Goal: Task Accomplishment & Management: Manage account settings

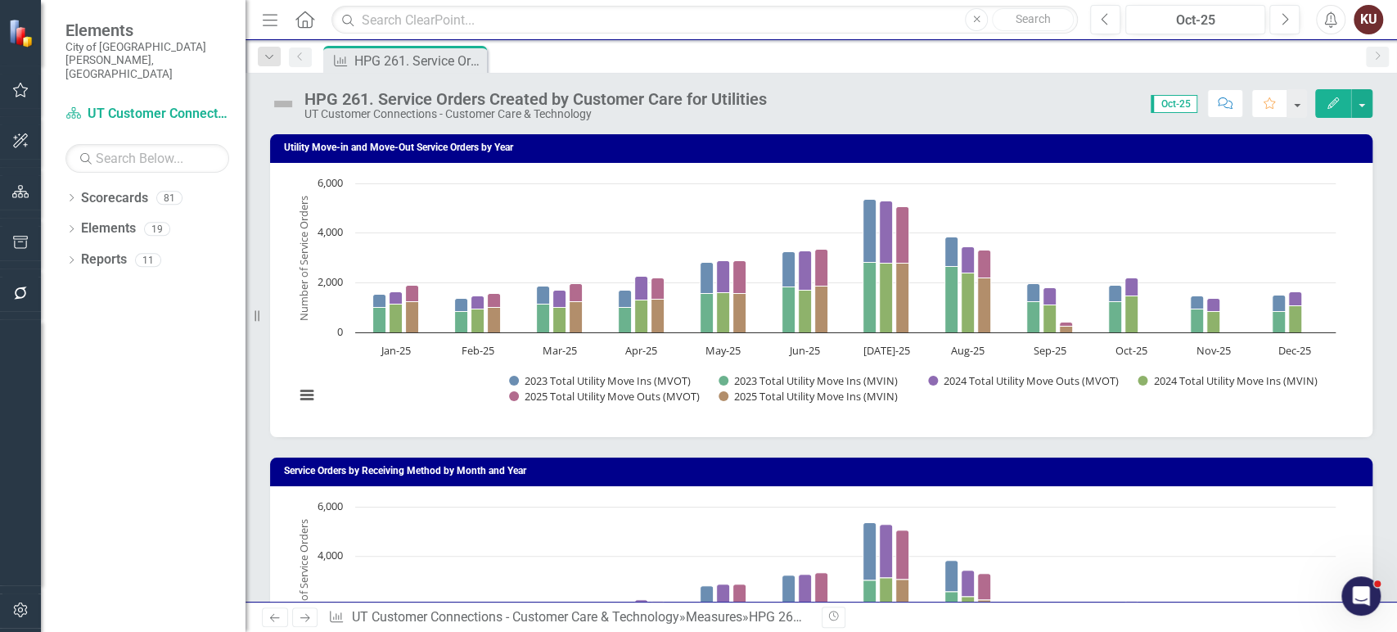
click at [274, 614] on icon "Previous" at bounding box center [275, 617] width 14 height 11
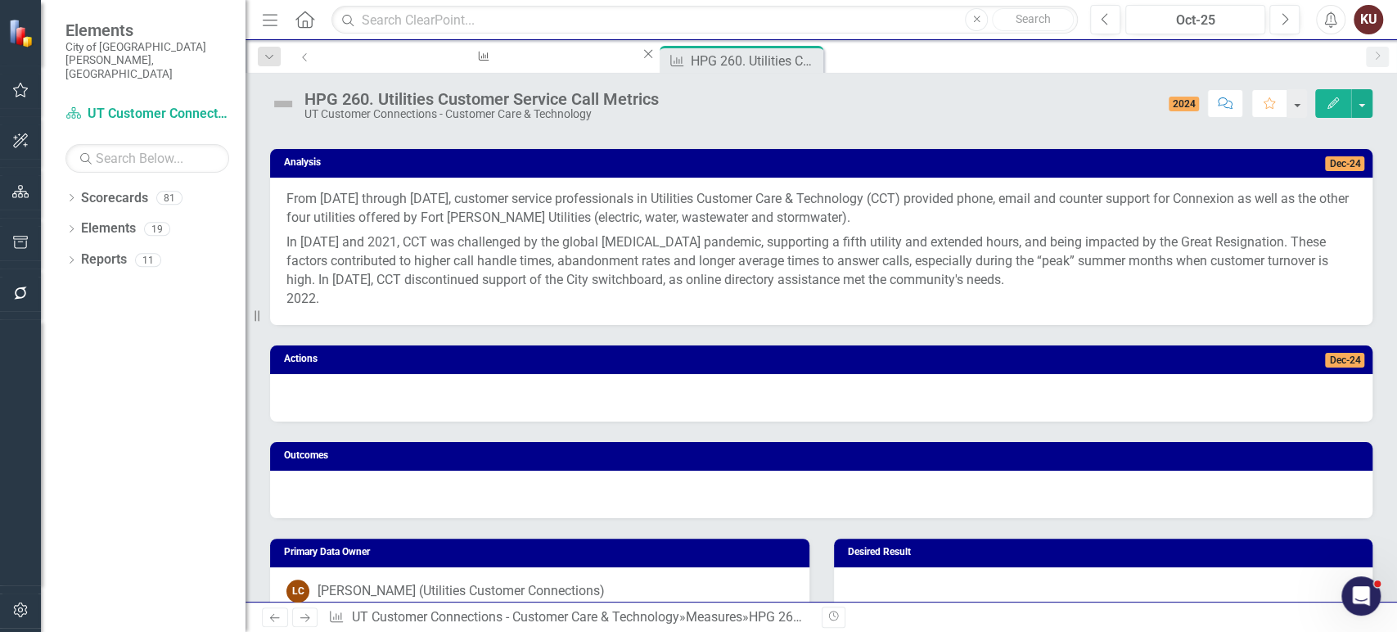
scroll to position [957, 0]
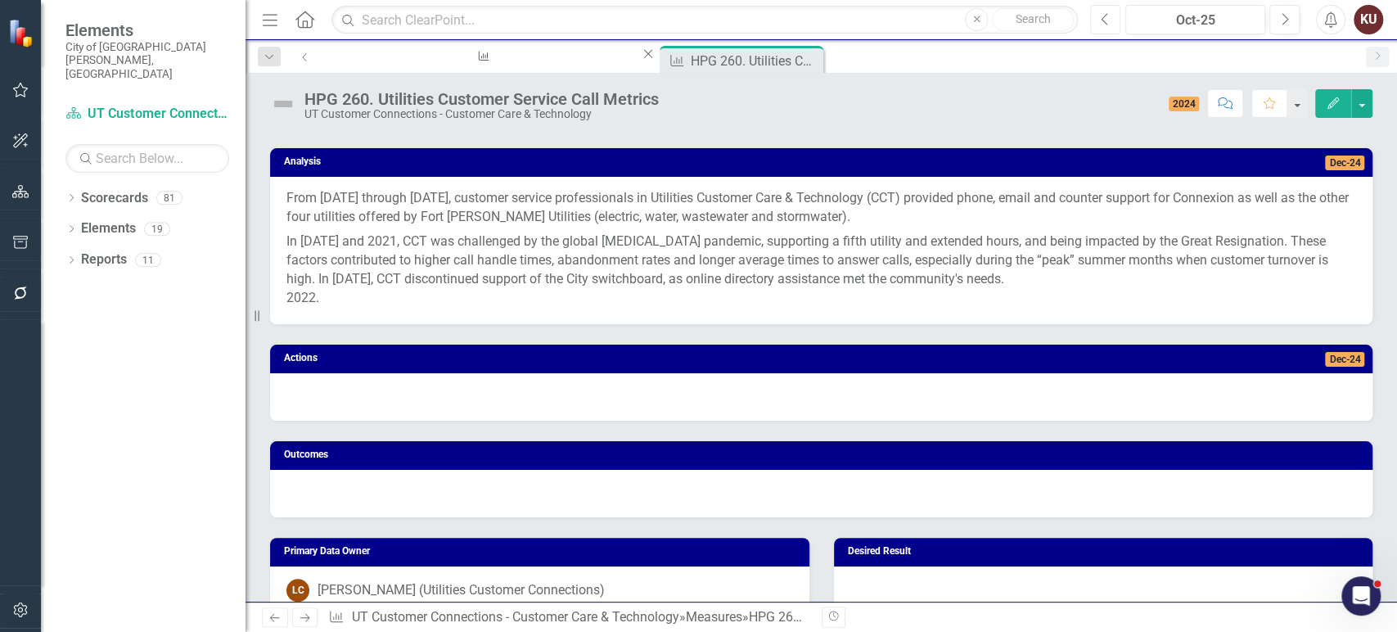
click at [1096, 24] on button "Previous" at bounding box center [1105, 19] width 30 height 29
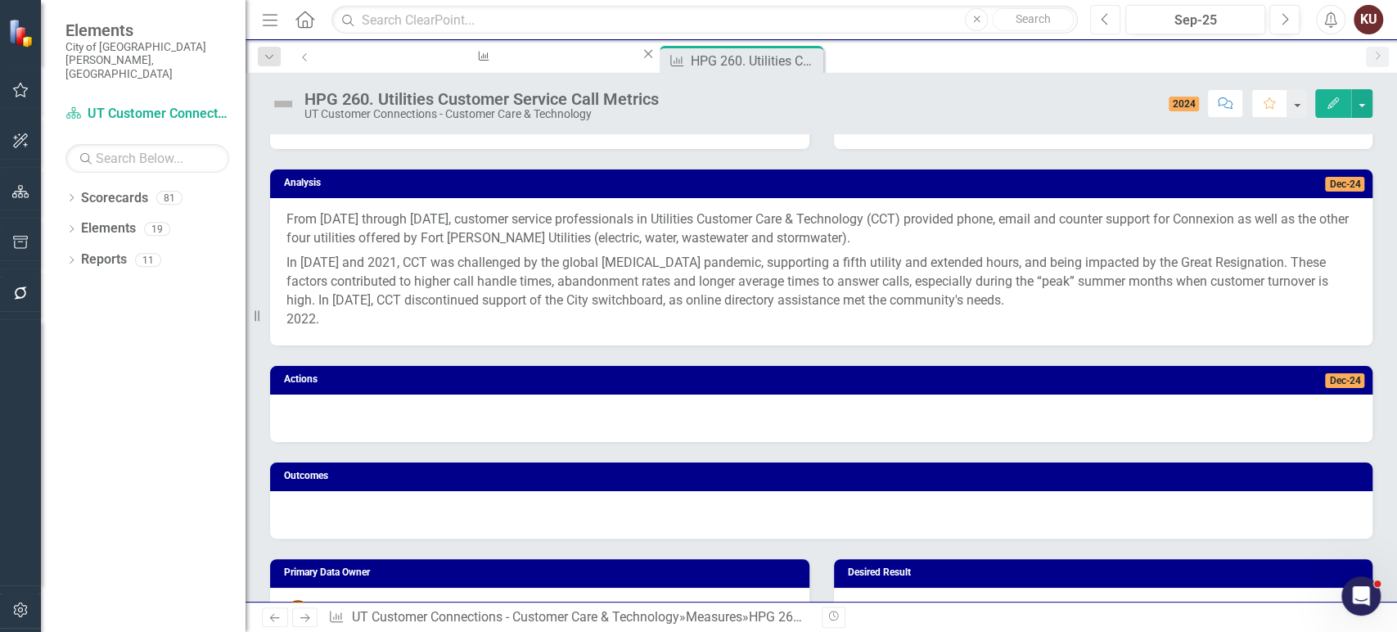
scroll to position [923, 0]
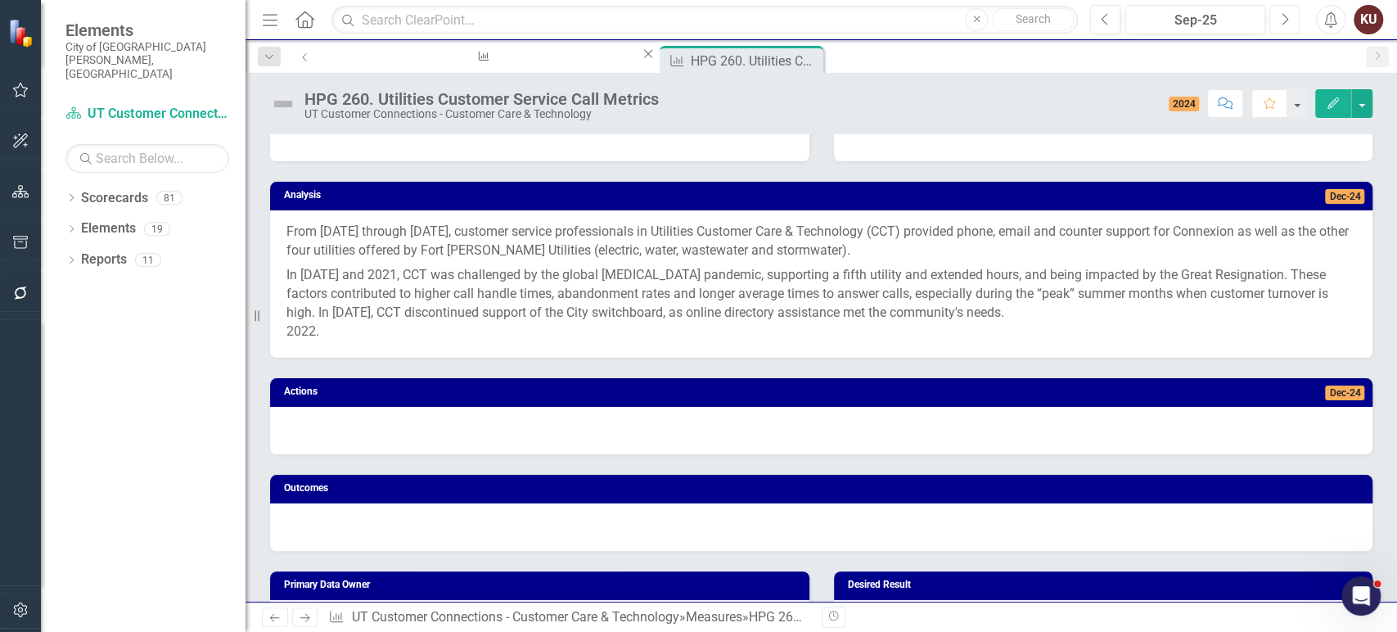
click at [1281, 25] on icon "Next" at bounding box center [1284, 19] width 9 height 15
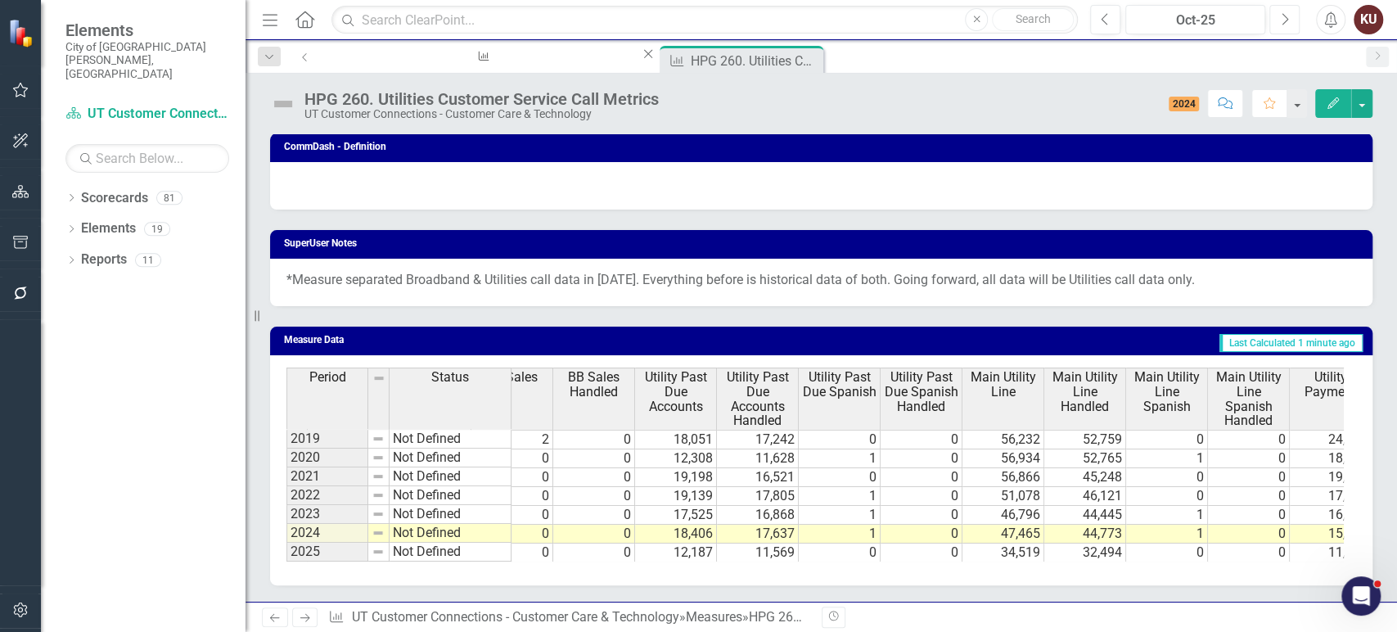
scroll to position [0, 1028]
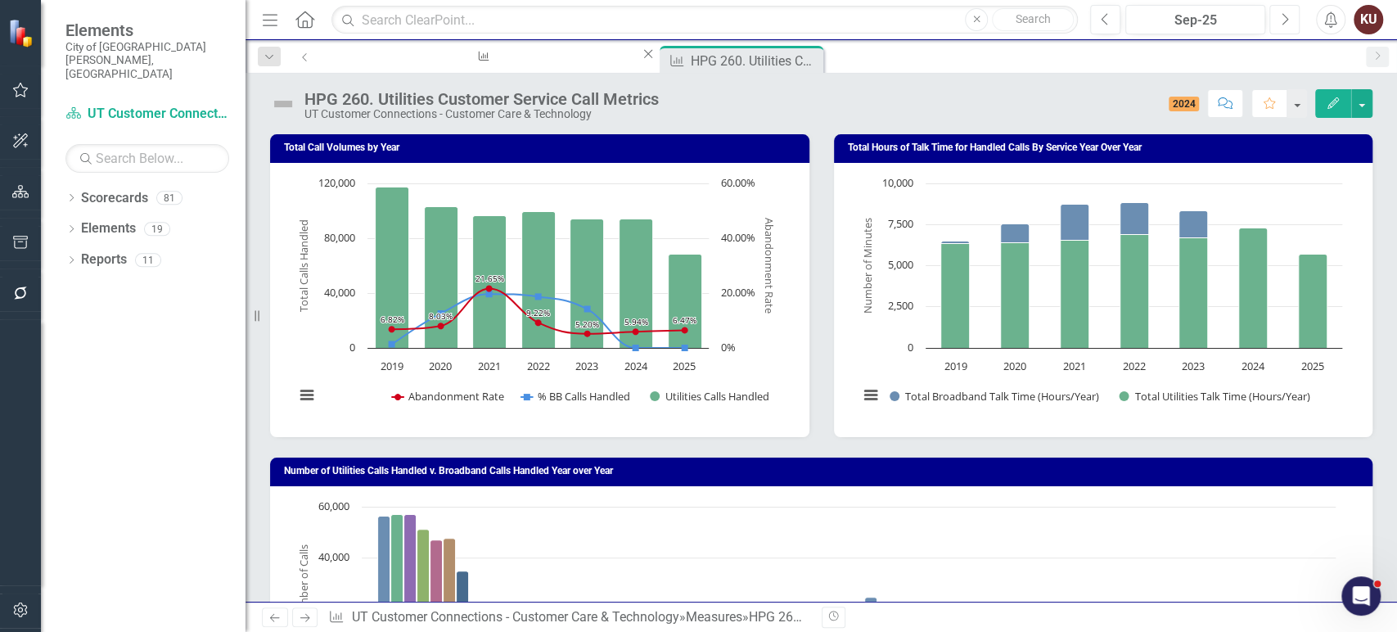
click at [1280, 16] on icon "Next" at bounding box center [1284, 19] width 9 height 15
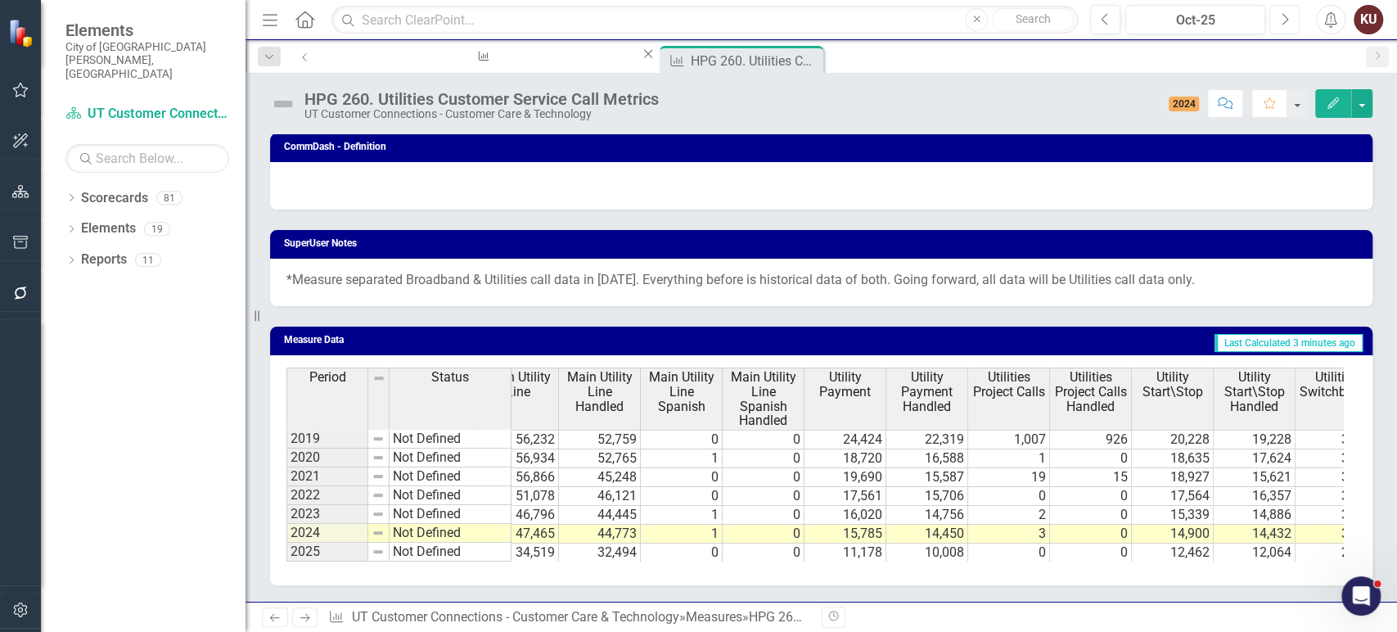
scroll to position [0, 2522]
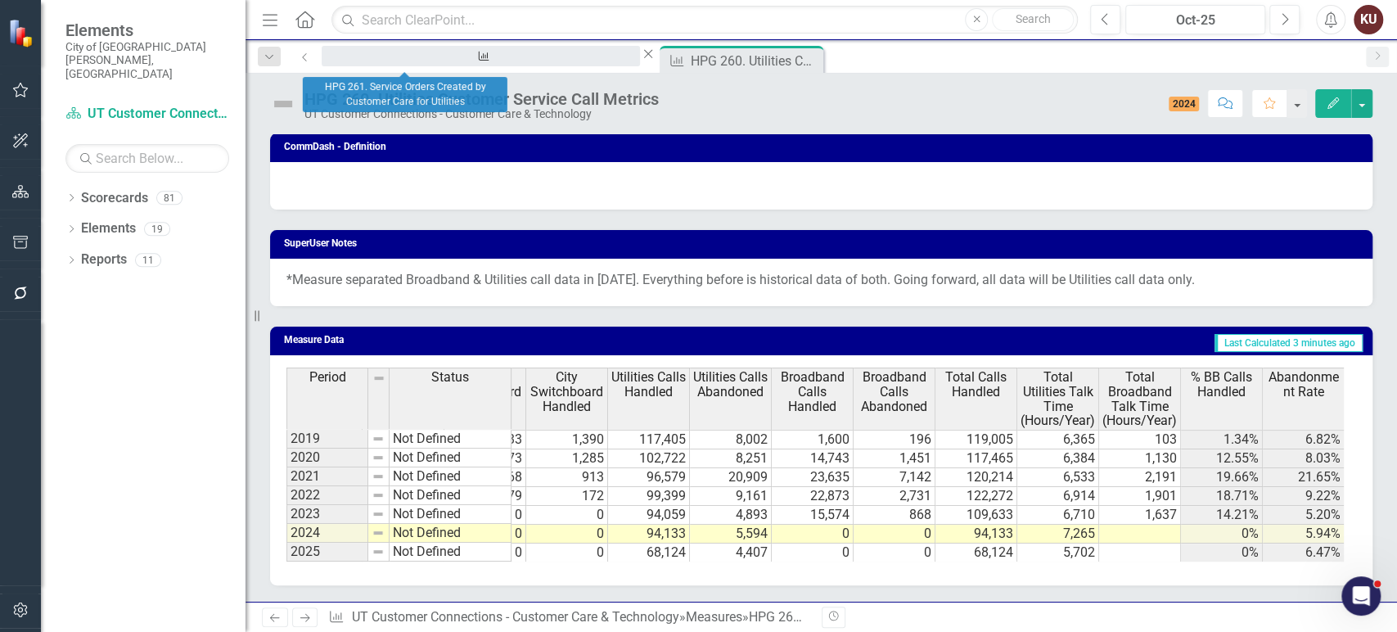
click at [433, 63] on div "HPG 261. Service Orders Created by Customer Care for Utilities" at bounding box center [480, 71] width 289 height 20
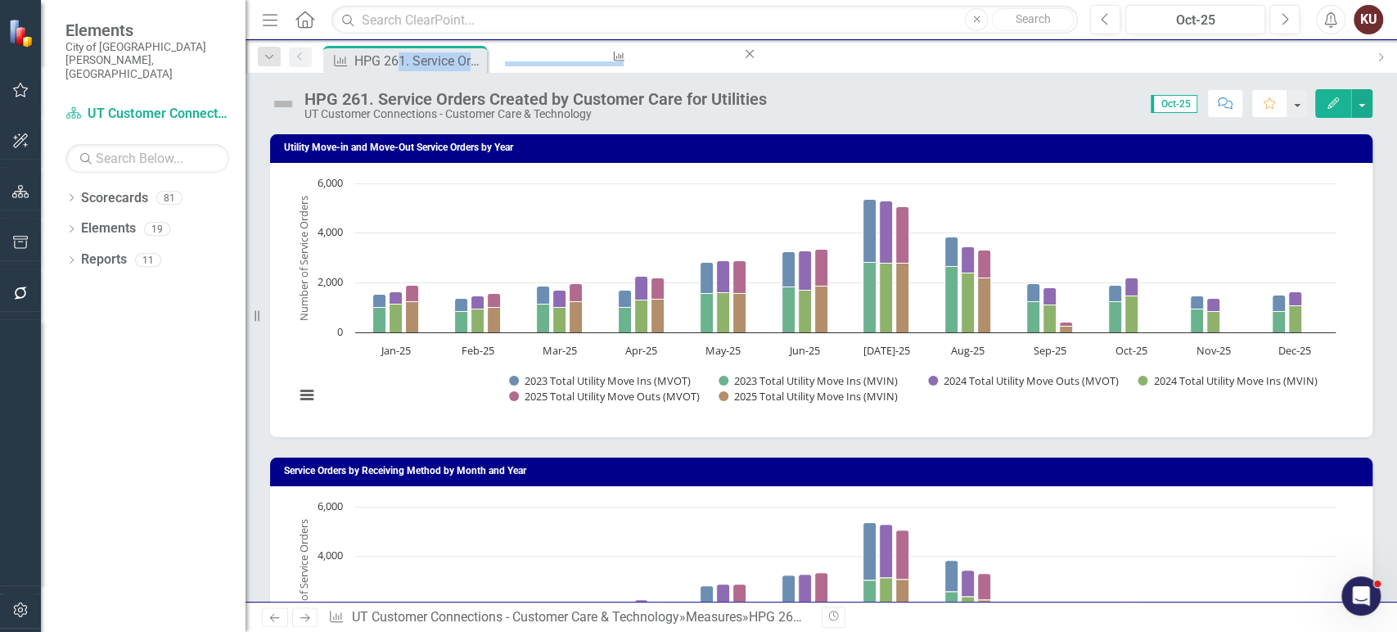
drag, startPoint x: 399, startPoint y: 65, endPoint x: 672, endPoint y: 44, distance: 274.2
click at [672, 44] on div "Dropdown Search Measure HPG 261. Service Orders Created by Customer Care for Ut…" at bounding box center [822, 56] width 1152 height 33
click at [399, 90] on div "HPG 261. Service Orders Created by Customer Care for Utilities" at bounding box center [535, 99] width 462 height 18
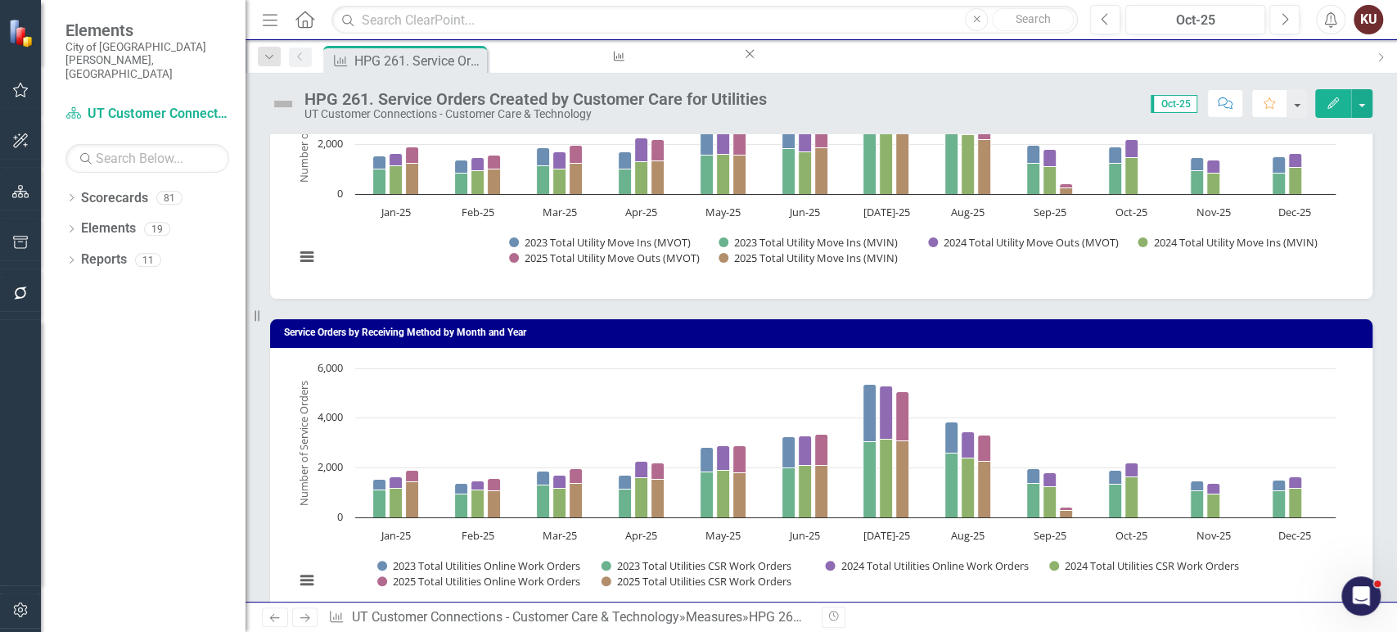
scroll to position [137, 0]
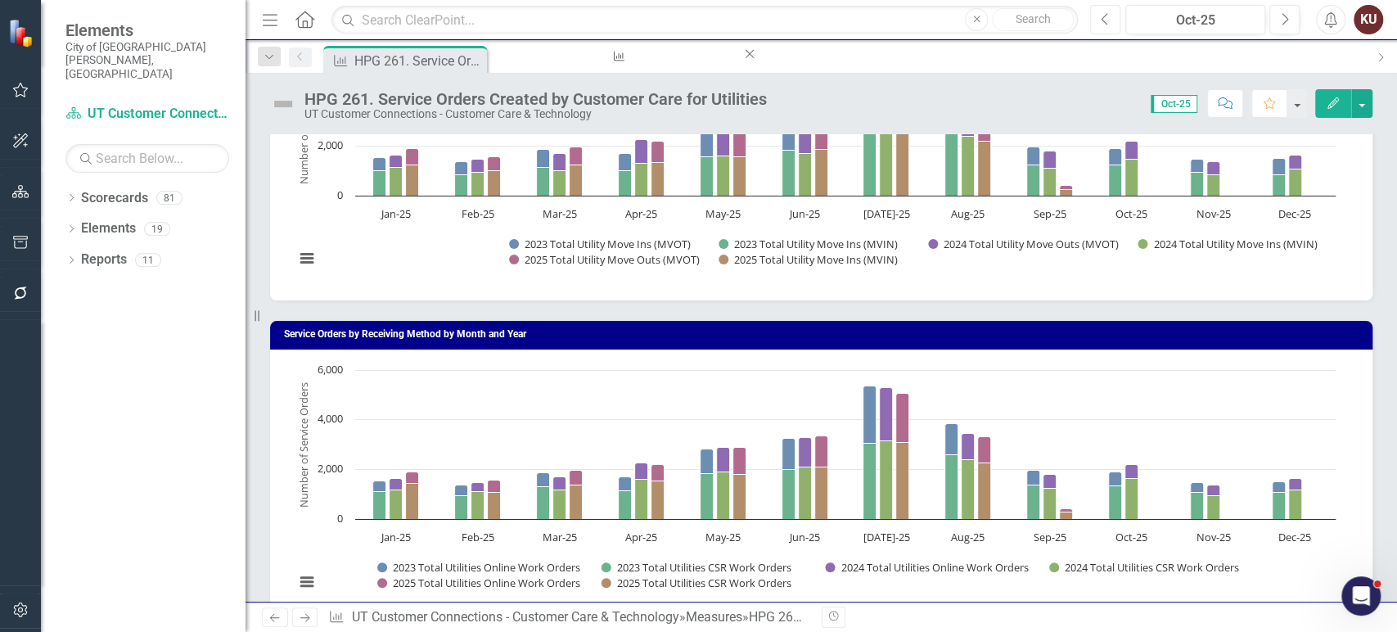
click at [1107, 22] on icon "Previous" at bounding box center [1105, 19] width 9 height 15
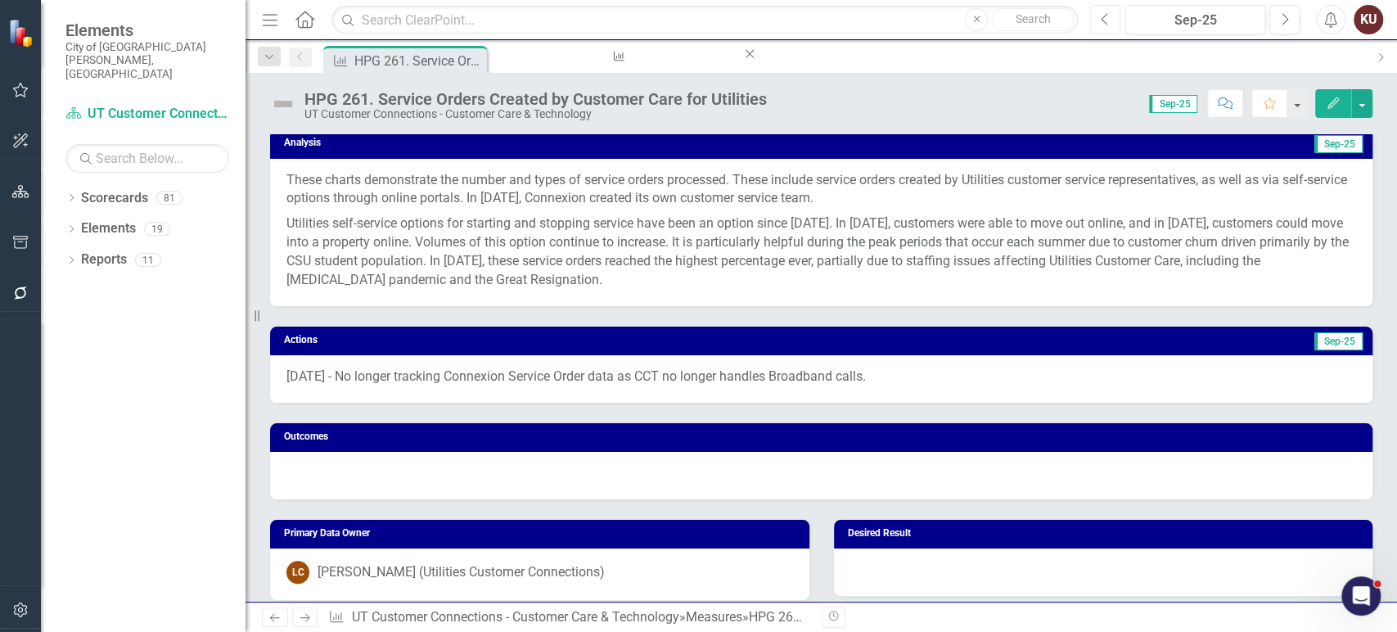
scroll to position [651, 0]
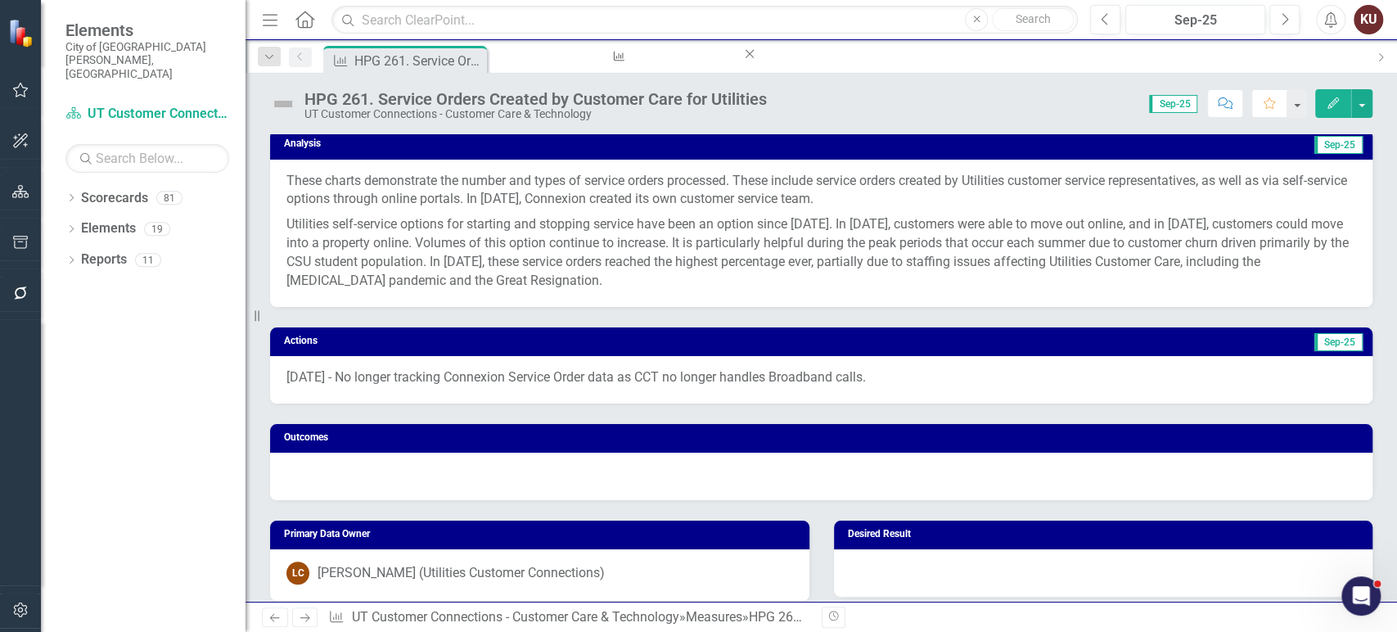
click at [661, 250] on p "Utilities self-service options for starting and stopping service have been an o…" at bounding box center [821, 251] width 1070 height 78
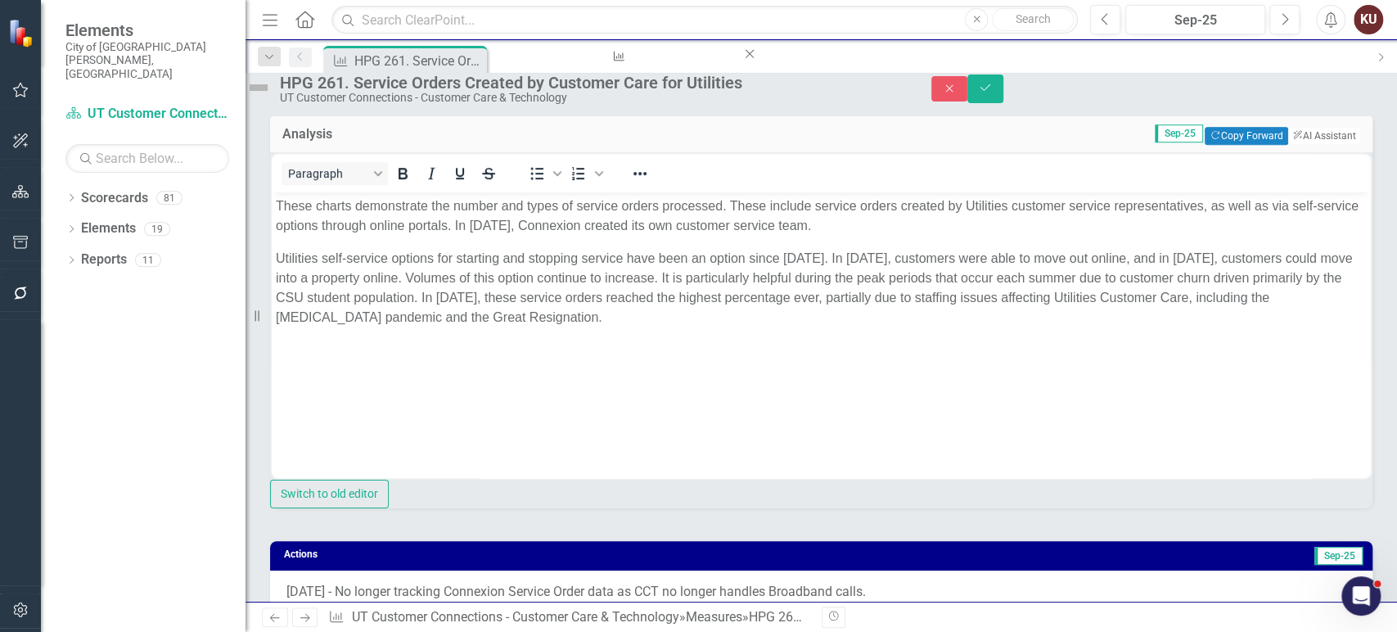
scroll to position [0, 0]
click at [555, 267] on p "Utilities self-service options for starting and stopping service have been an o…" at bounding box center [821, 288] width 1091 height 79
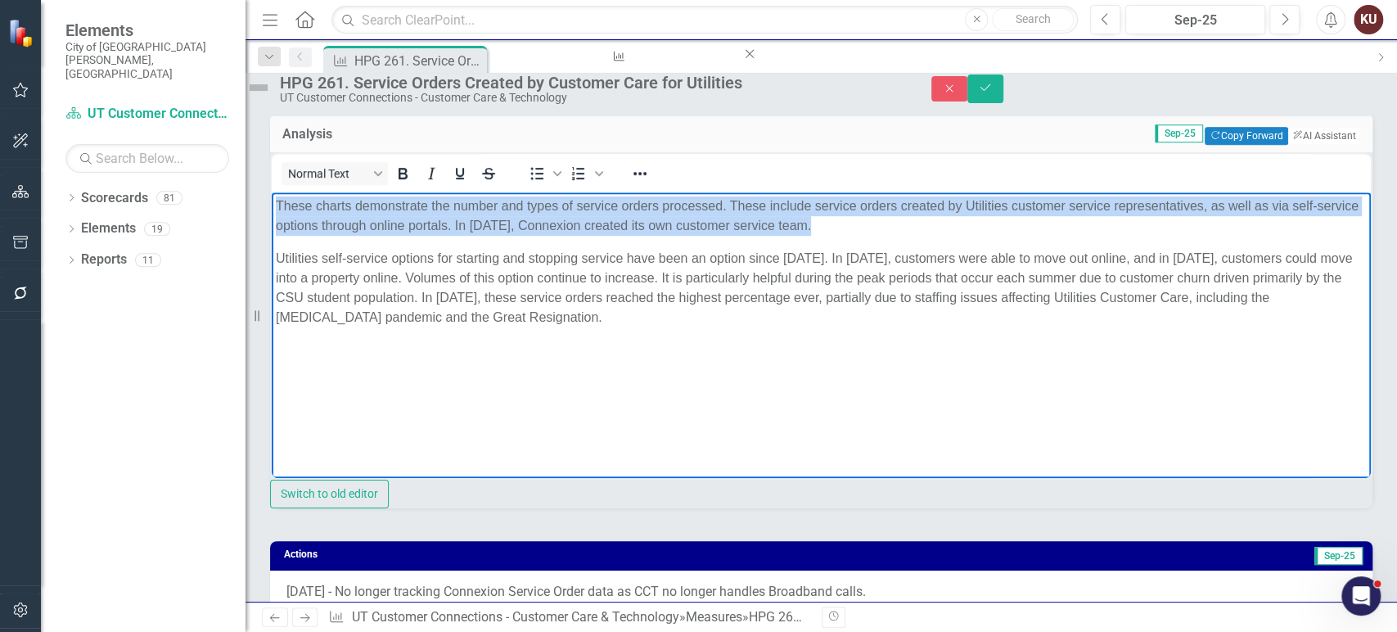
copy p "These charts demonstrate the number and types of service orders processed. Thes…"
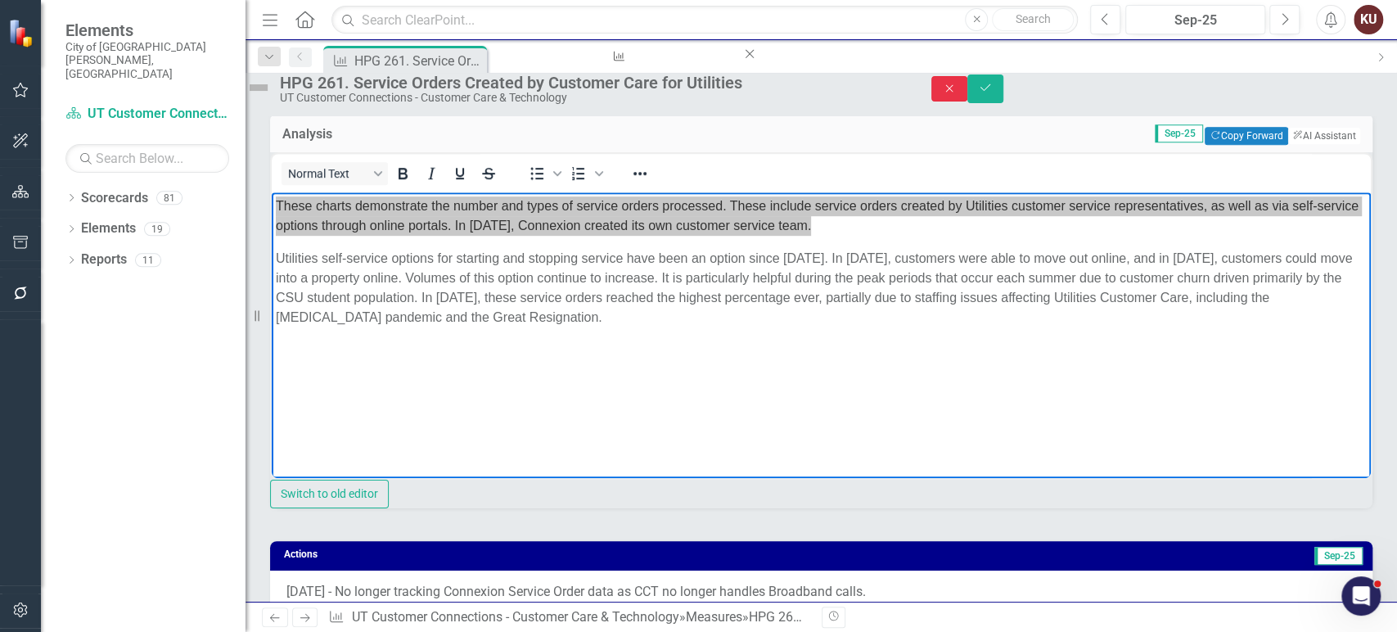
click at [967, 85] on button "Close" at bounding box center [949, 88] width 36 height 25
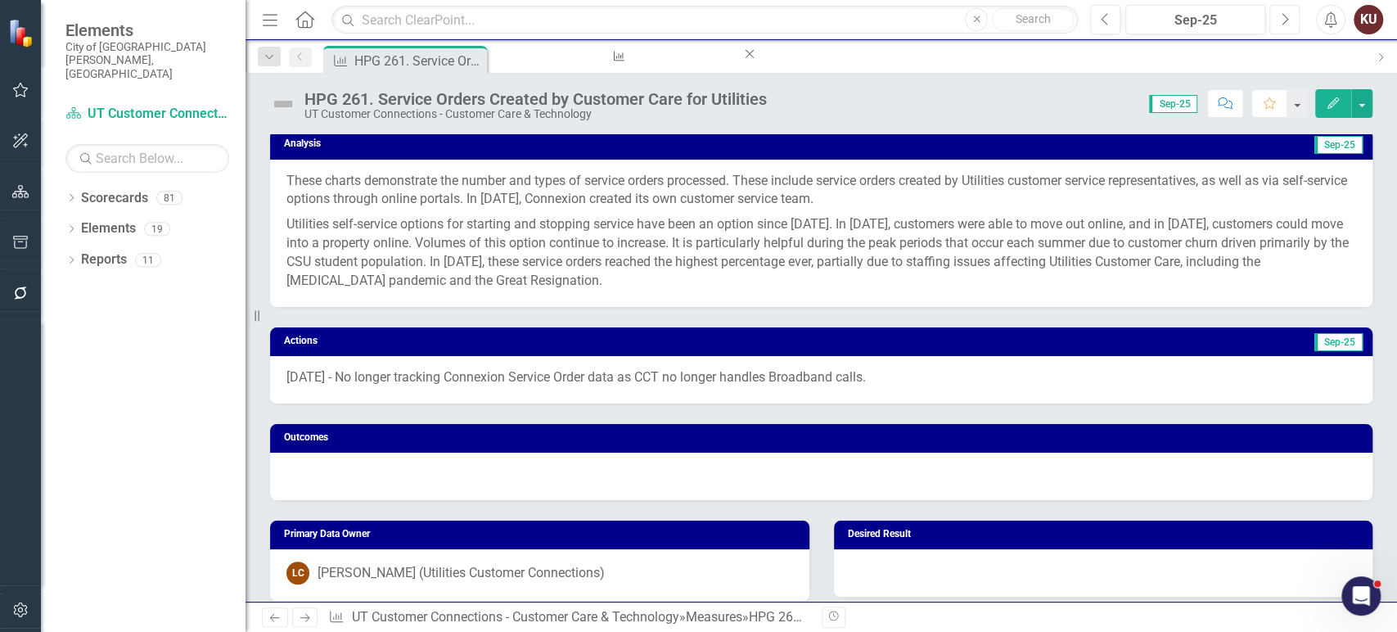
click at [1282, 20] on icon "Next" at bounding box center [1284, 19] width 9 height 15
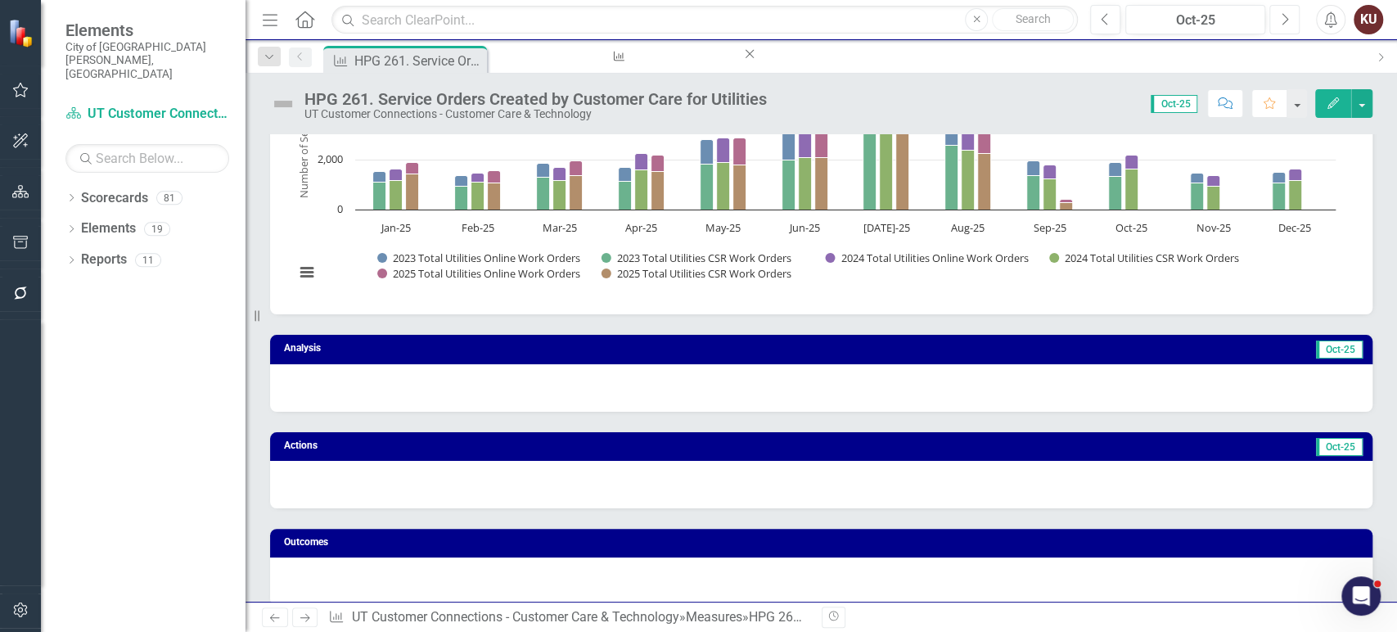
scroll to position [447, 0]
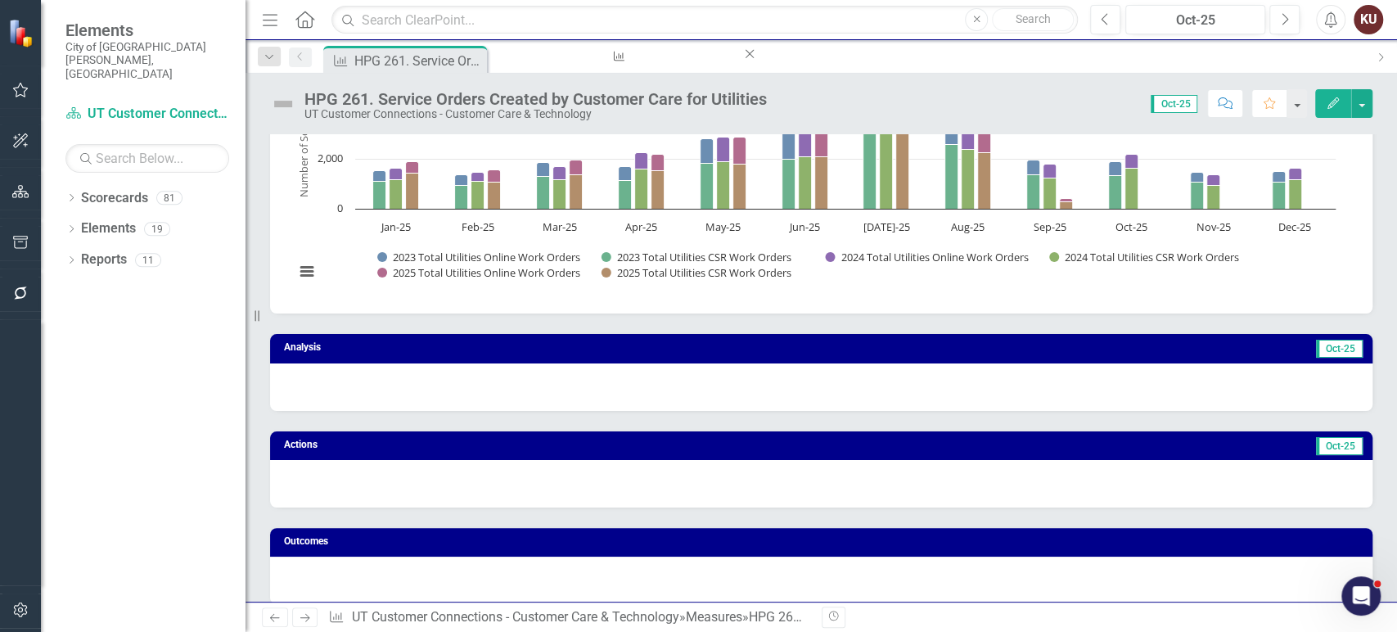
click at [485, 378] on div at bounding box center [821, 386] width 1102 height 47
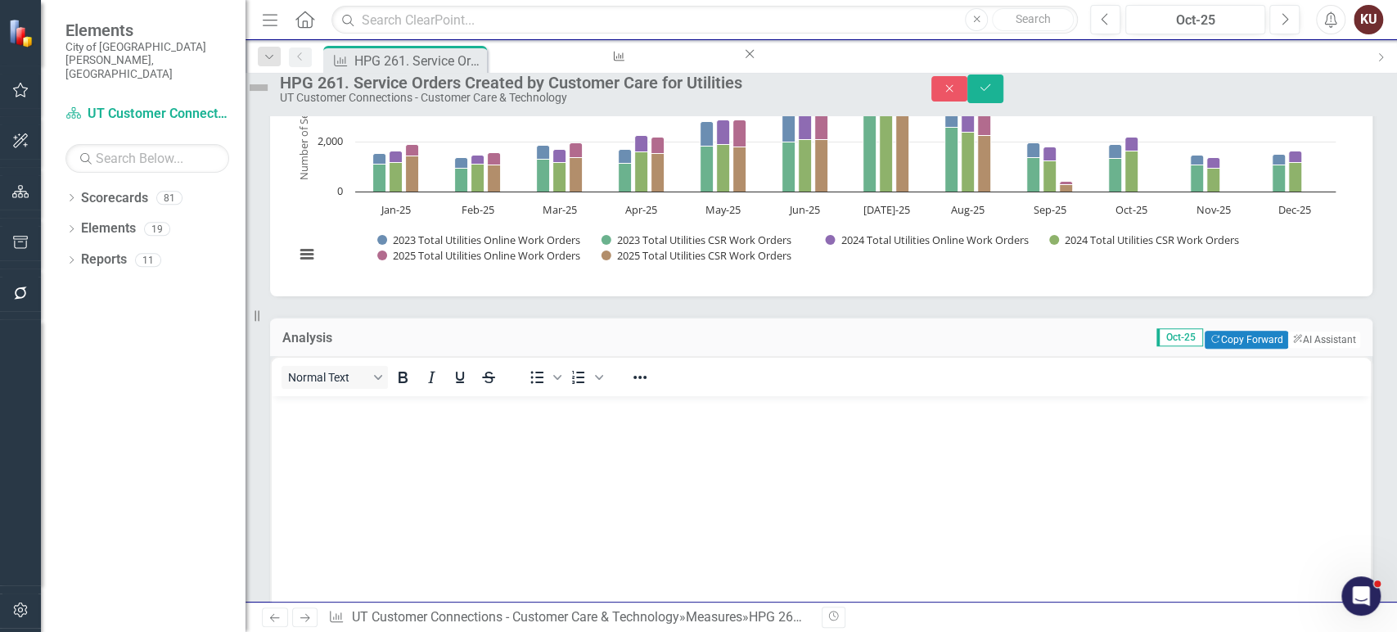
scroll to position [0, 0]
click at [441, 432] on body "Rich Text Area. Press ALT-0 for help." at bounding box center [821, 519] width 1099 height 246
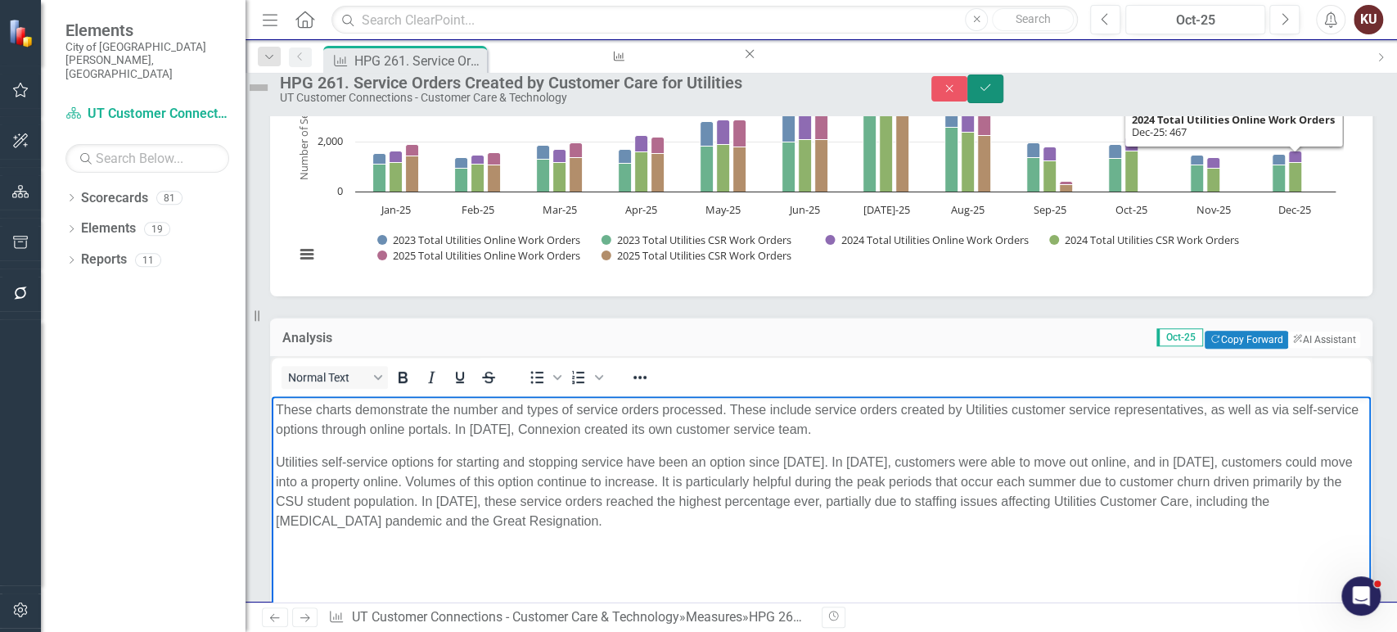
click at [993, 93] on icon "Save" at bounding box center [985, 87] width 15 height 11
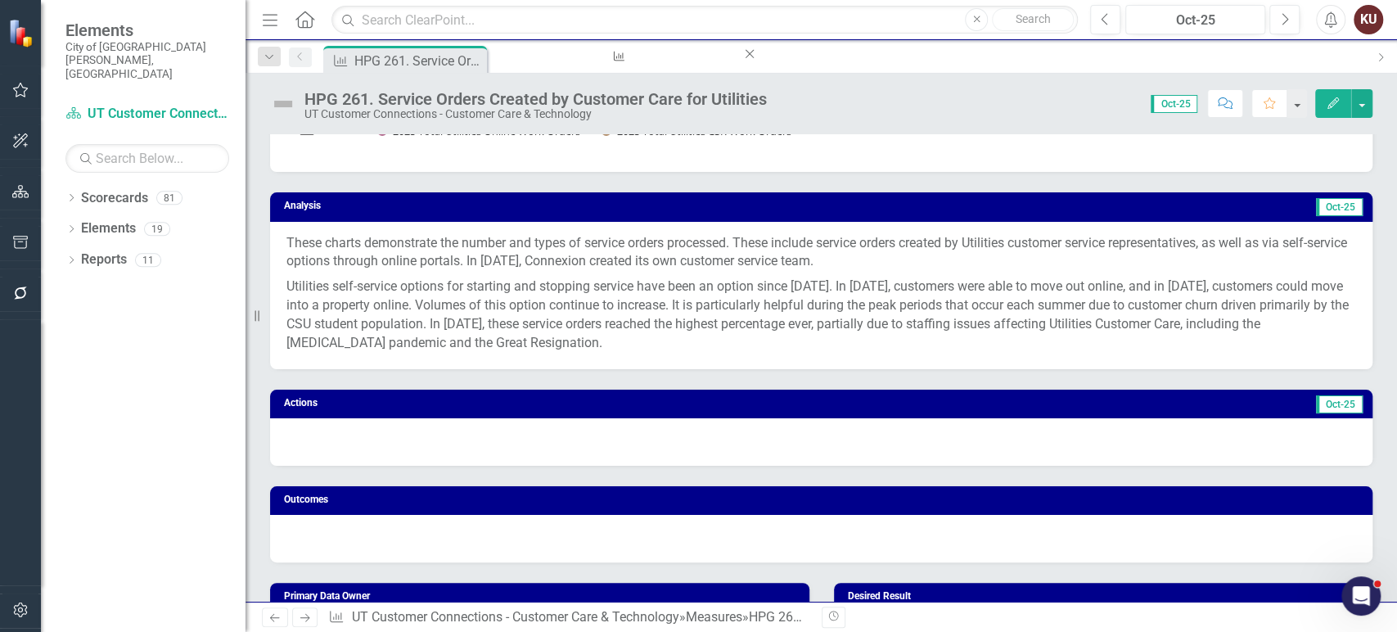
scroll to position [589, 0]
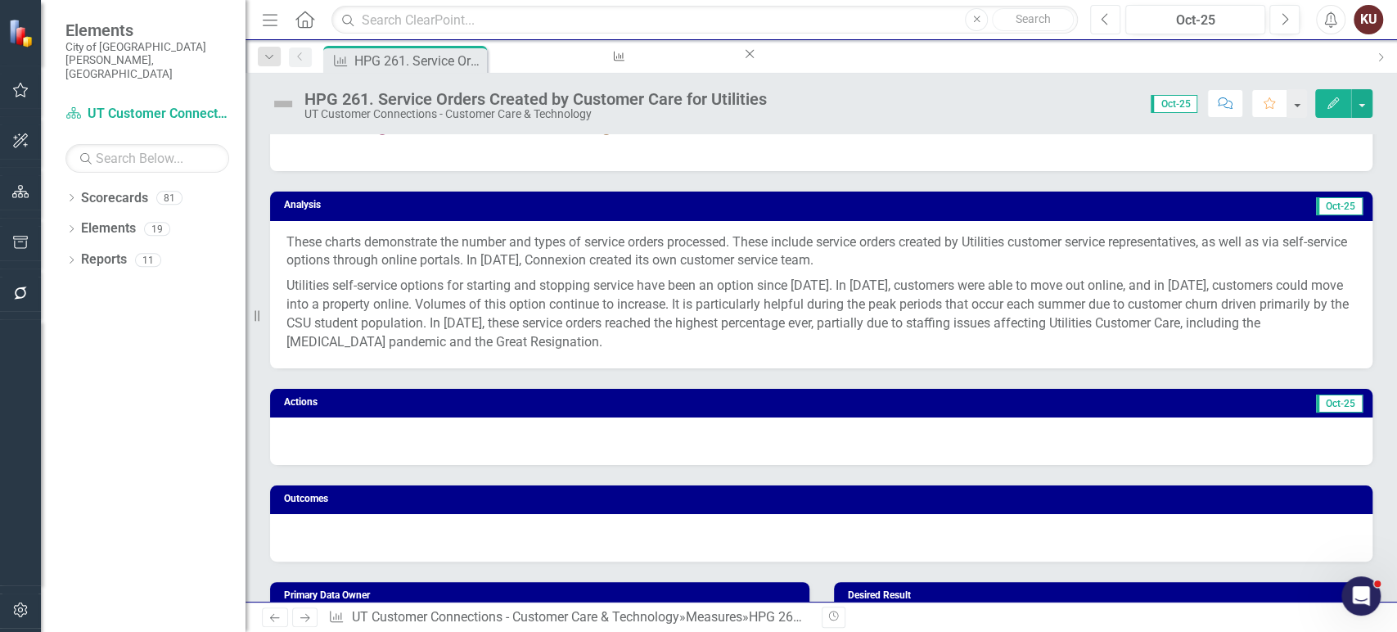
click at [1107, 25] on icon "Previous" at bounding box center [1105, 19] width 9 height 15
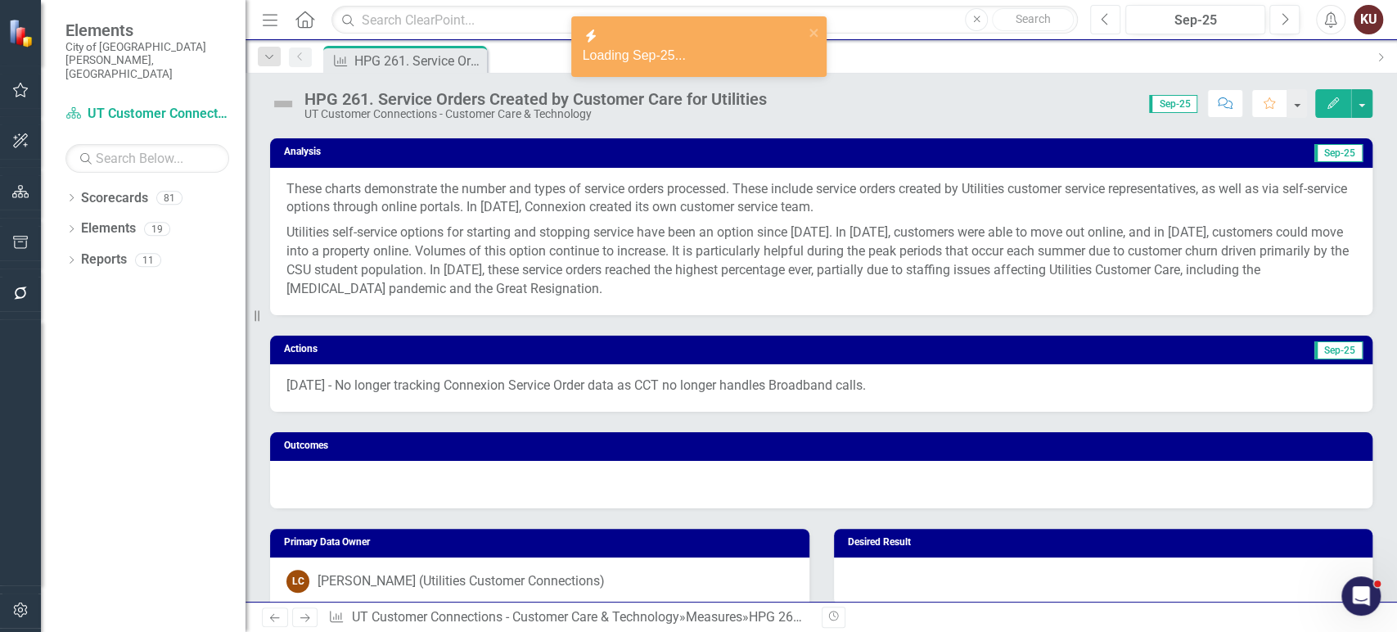
scroll to position [693, 0]
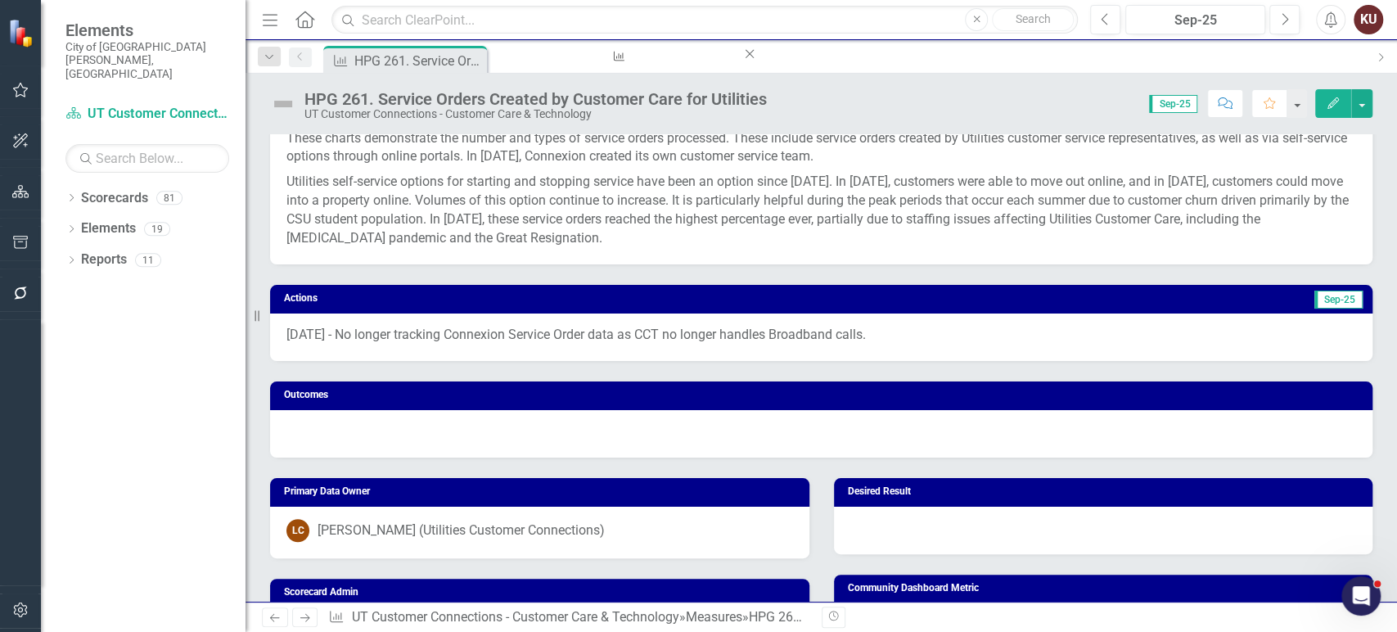
click at [705, 334] on p "[DATE] - No longer tracking Connexion Service Order data as CCT no longer handl…" at bounding box center [821, 335] width 1070 height 19
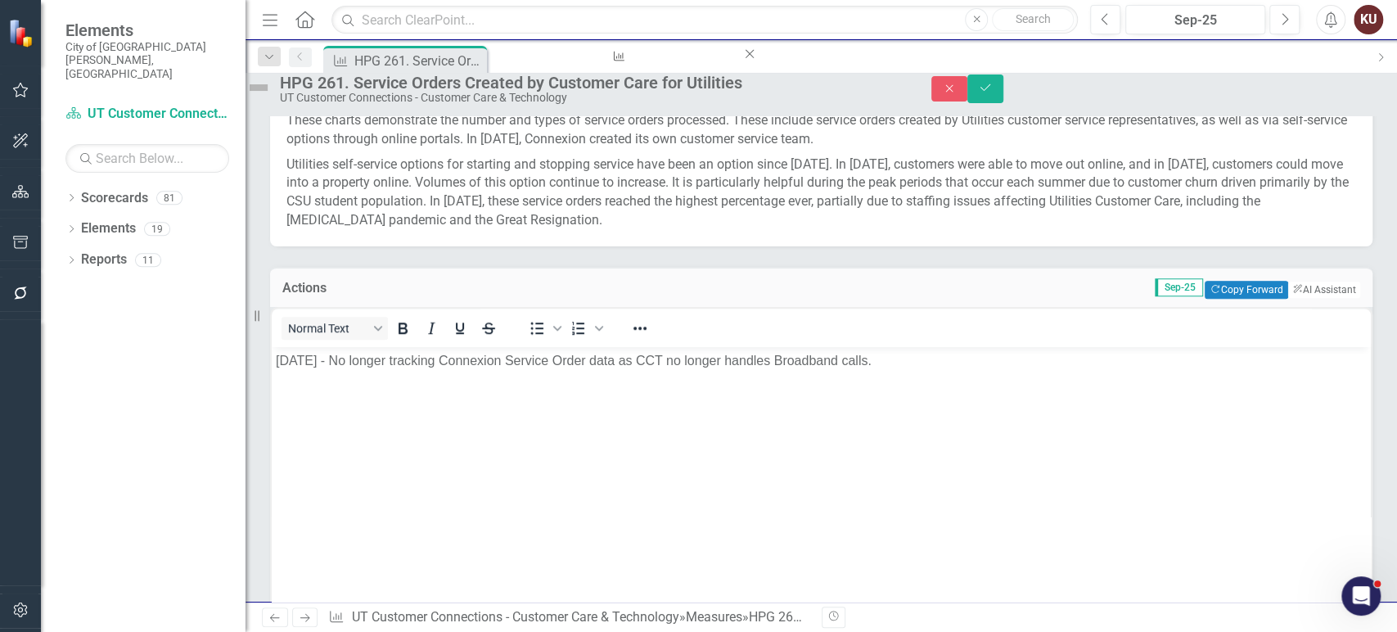
scroll to position [0, 0]
click at [615, 369] on p "[DATE] - No longer tracking Connexion Service Order data as CCT no longer handl…" at bounding box center [821, 360] width 1091 height 20
click at [957, 94] on icon "Close" at bounding box center [949, 88] width 15 height 11
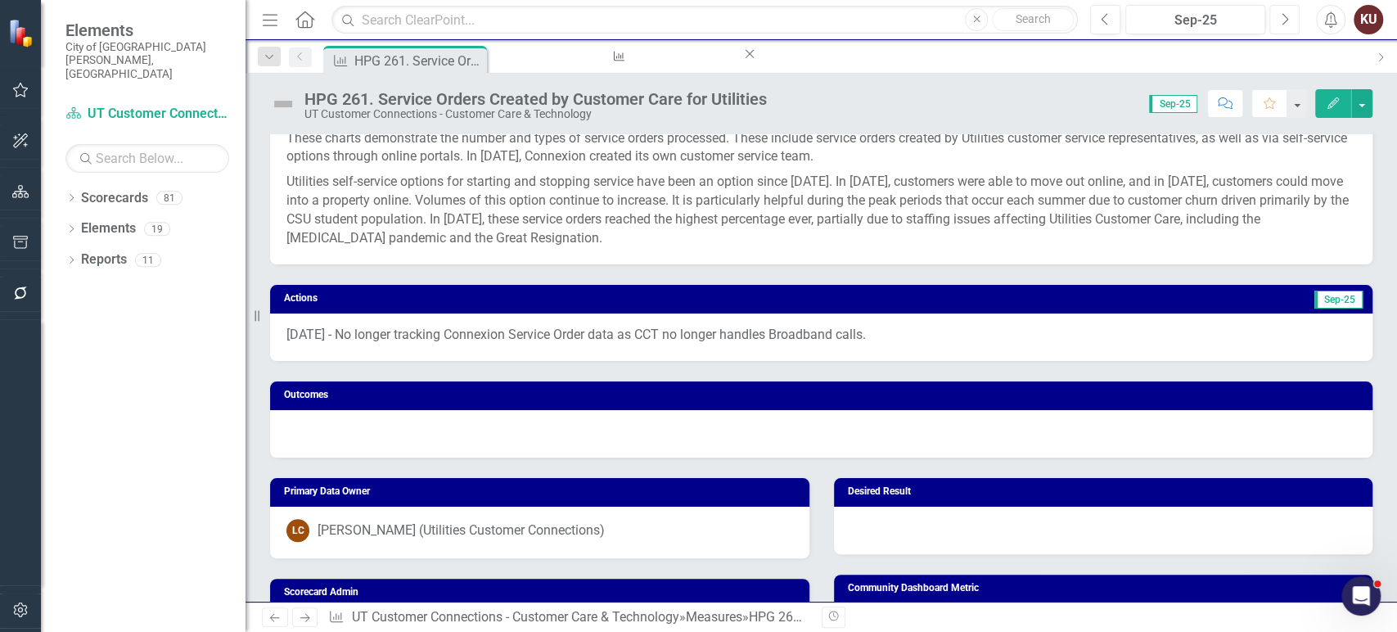
click at [1284, 18] on icon "Next" at bounding box center [1284, 19] width 9 height 15
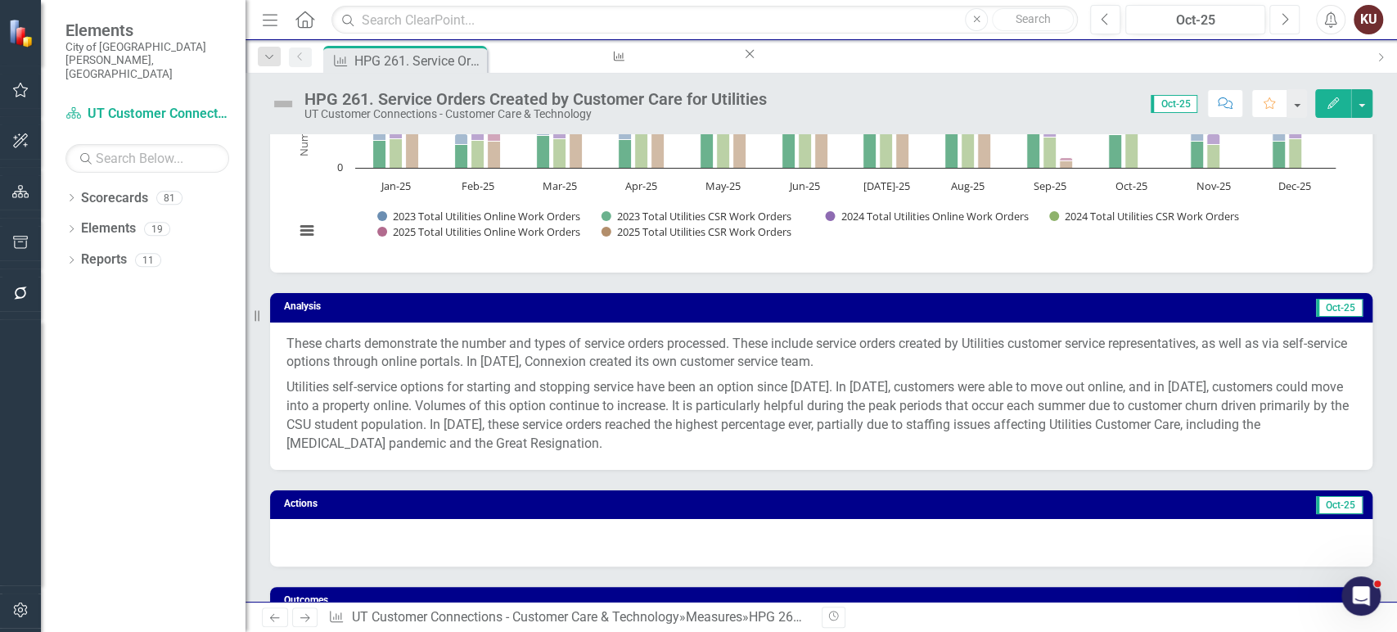
scroll to position [575, 0]
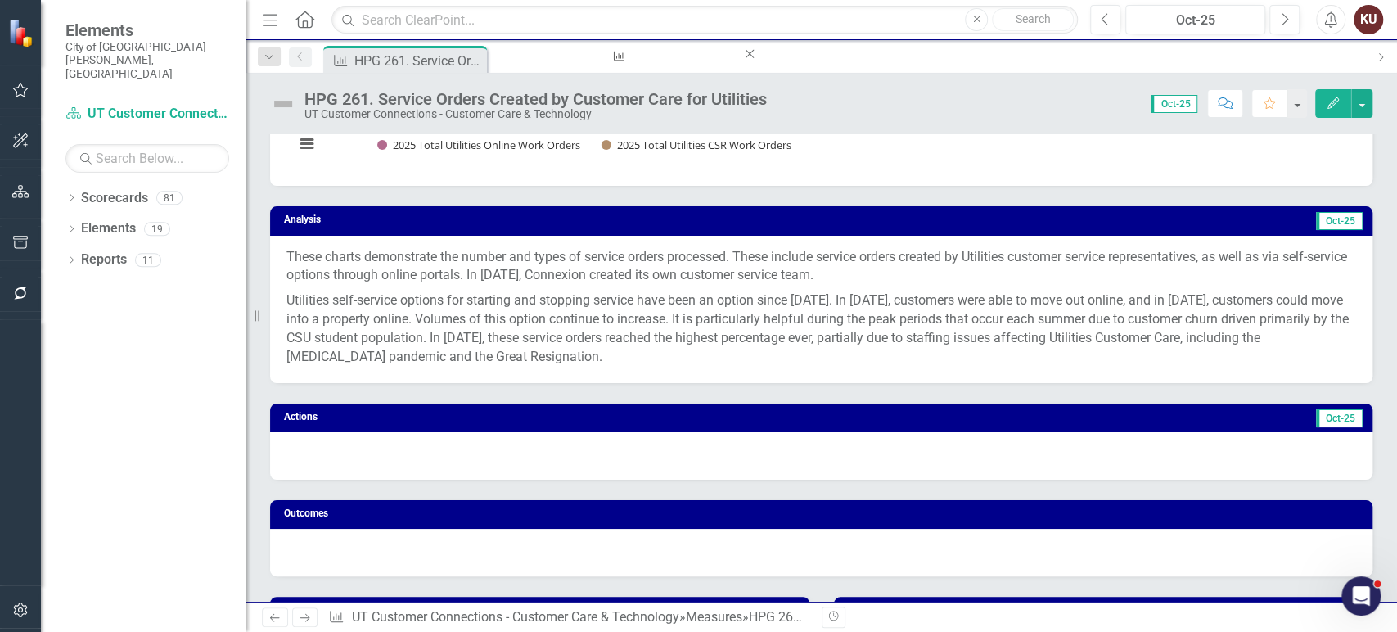
click at [678, 446] on div at bounding box center [821, 455] width 1102 height 47
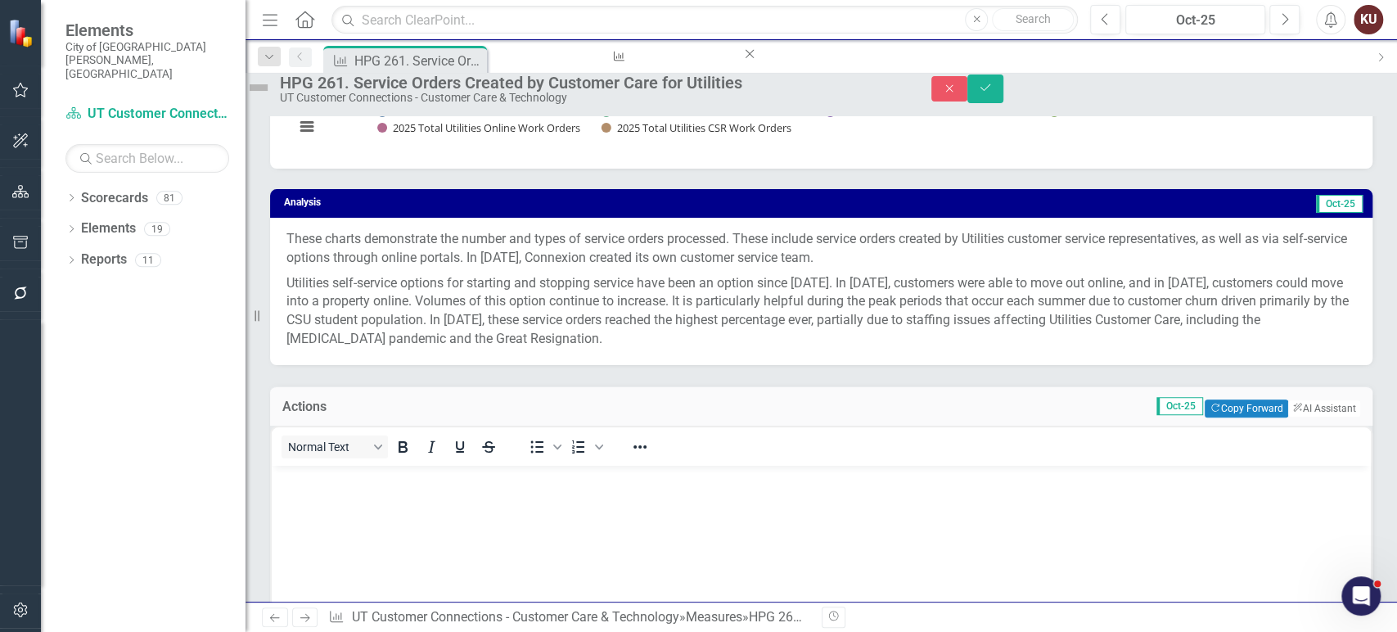
scroll to position [0, 0]
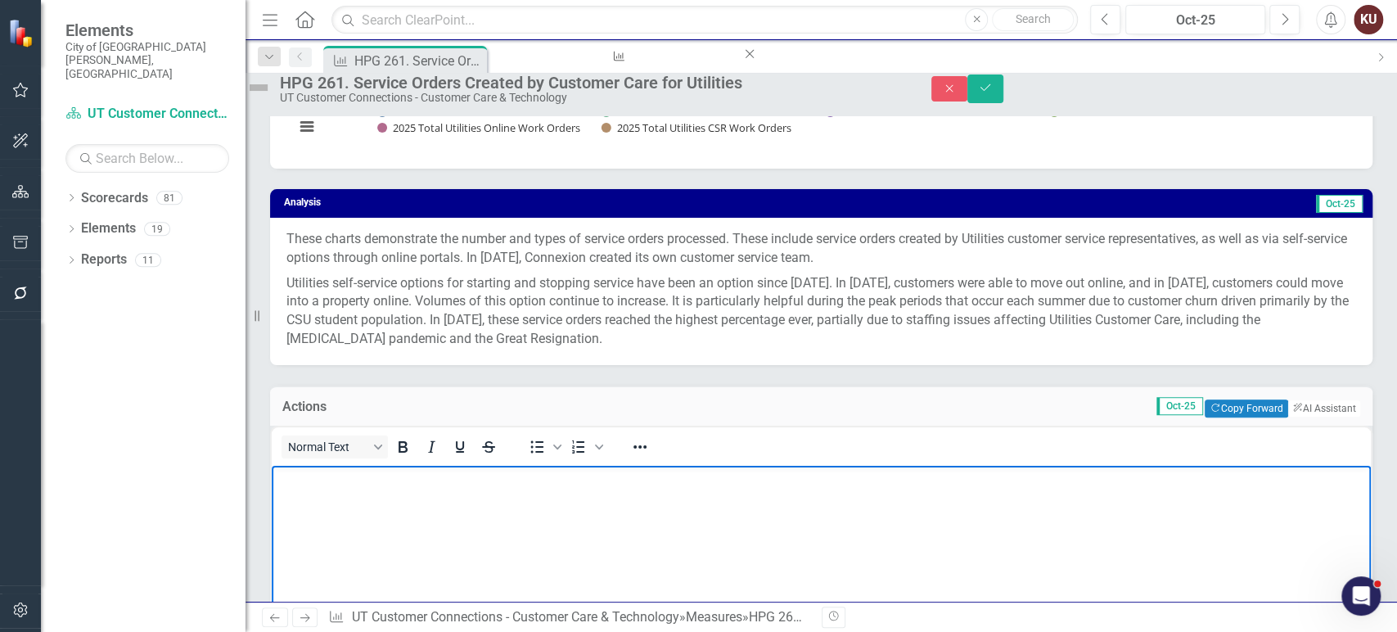
click at [606, 499] on body "Rich Text Area. Press ALT-0 for help." at bounding box center [821, 588] width 1099 height 246
click at [993, 93] on icon "Save" at bounding box center [985, 87] width 15 height 11
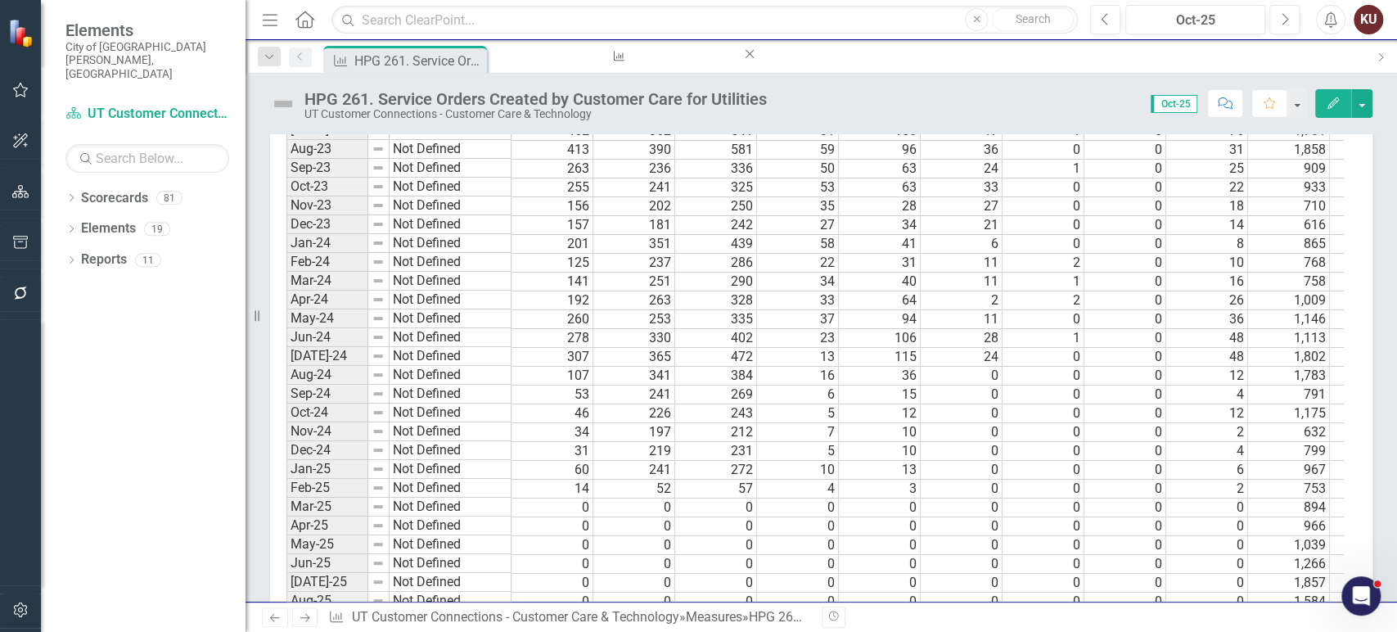
scroll to position [2797, 0]
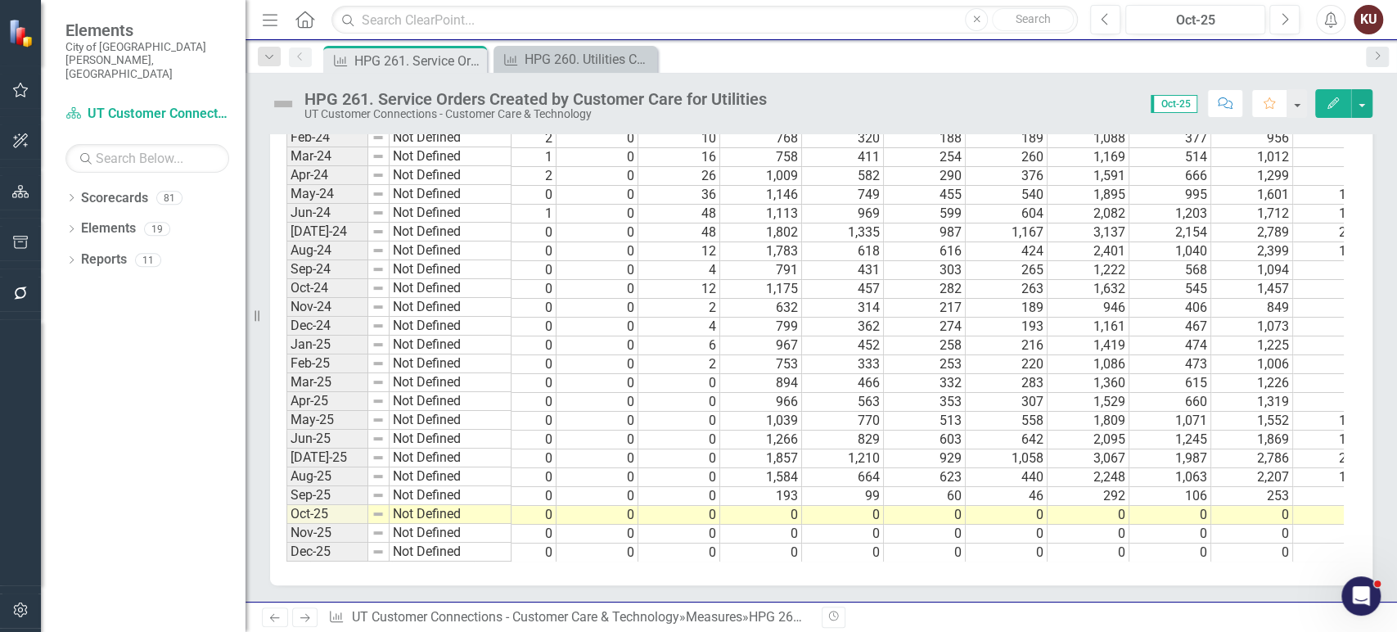
scroll to position [0, 558]
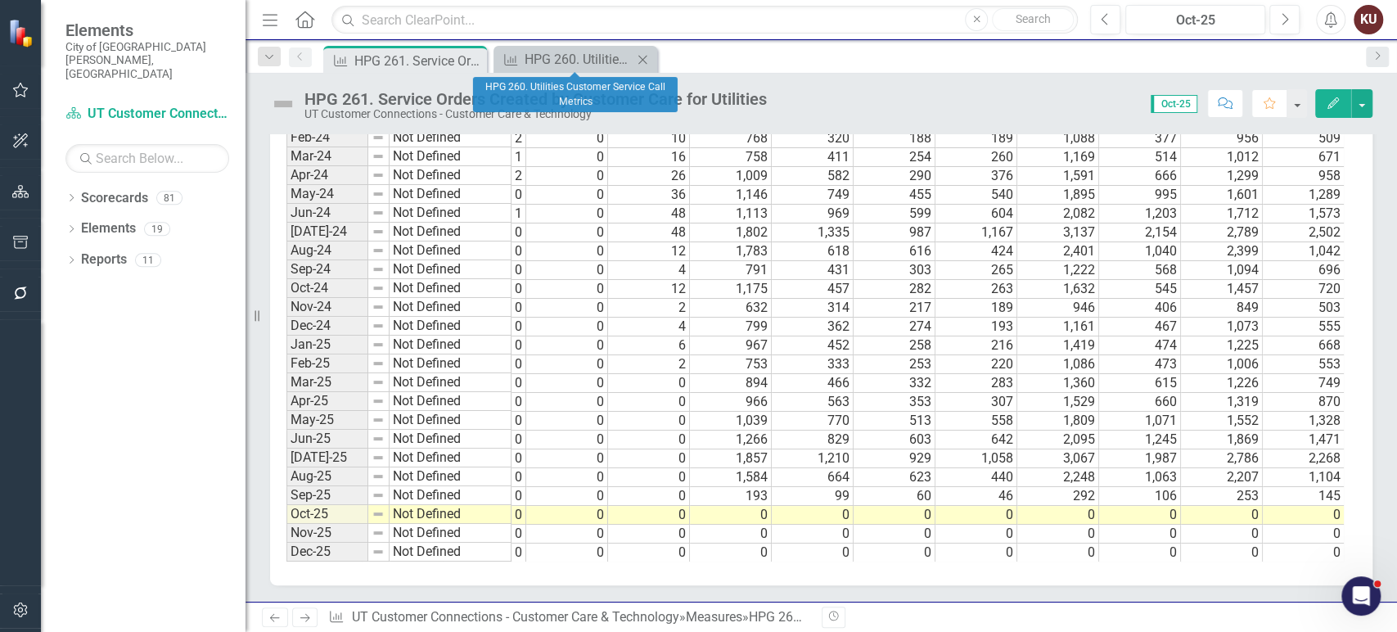
click at [645, 61] on icon at bounding box center [642, 59] width 9 height 9
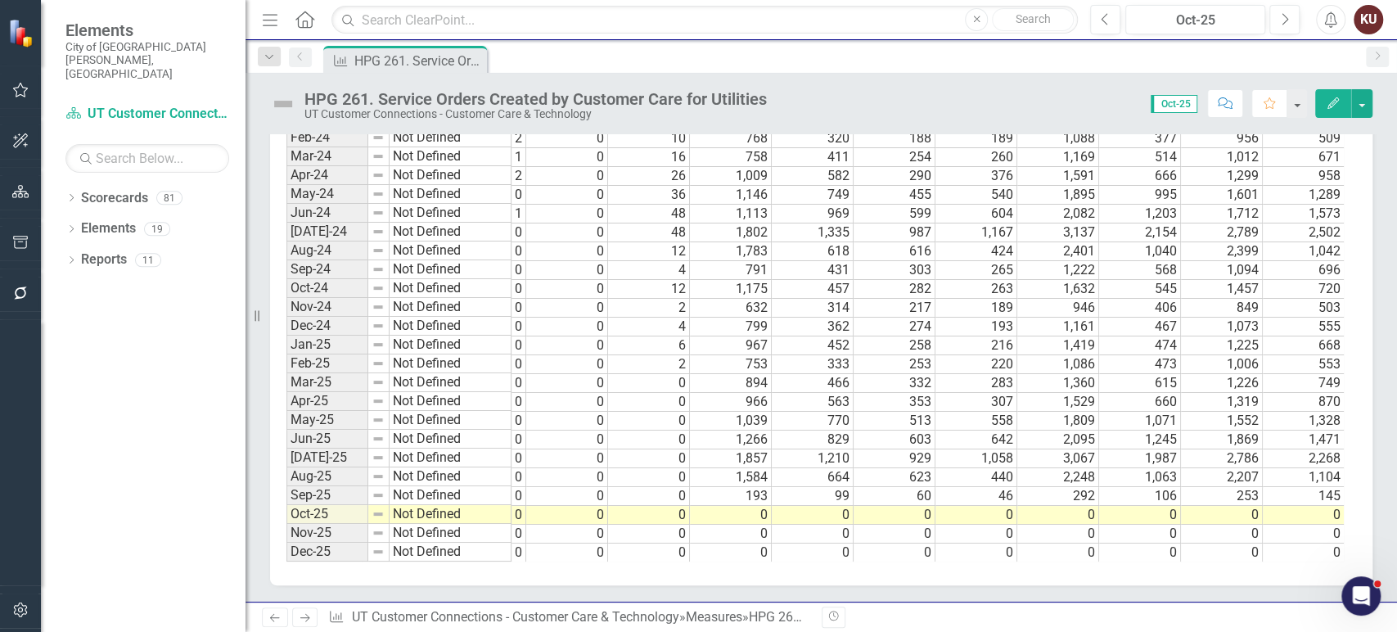
click at [304, 620] on icon "Next" at bounding box center [305, 617] width 14 height 11
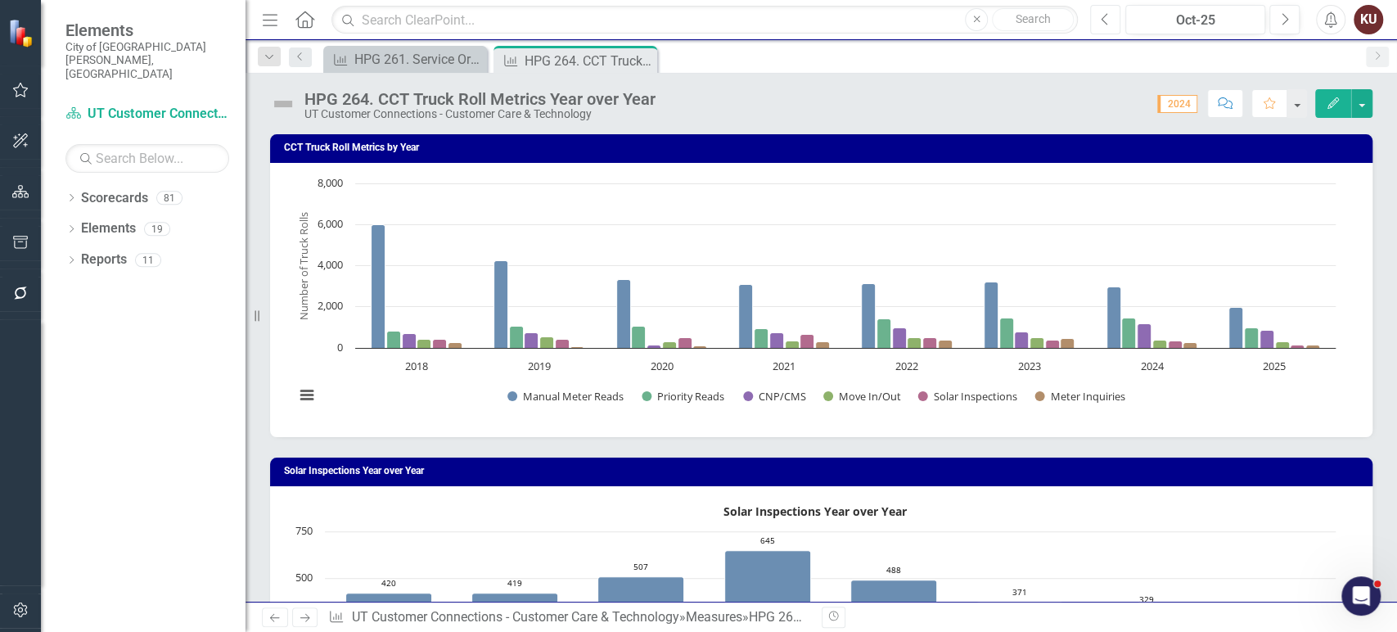
click at [1107, 22] on icon "Previous" at bounding box center [1105, 19] width 9 height 15
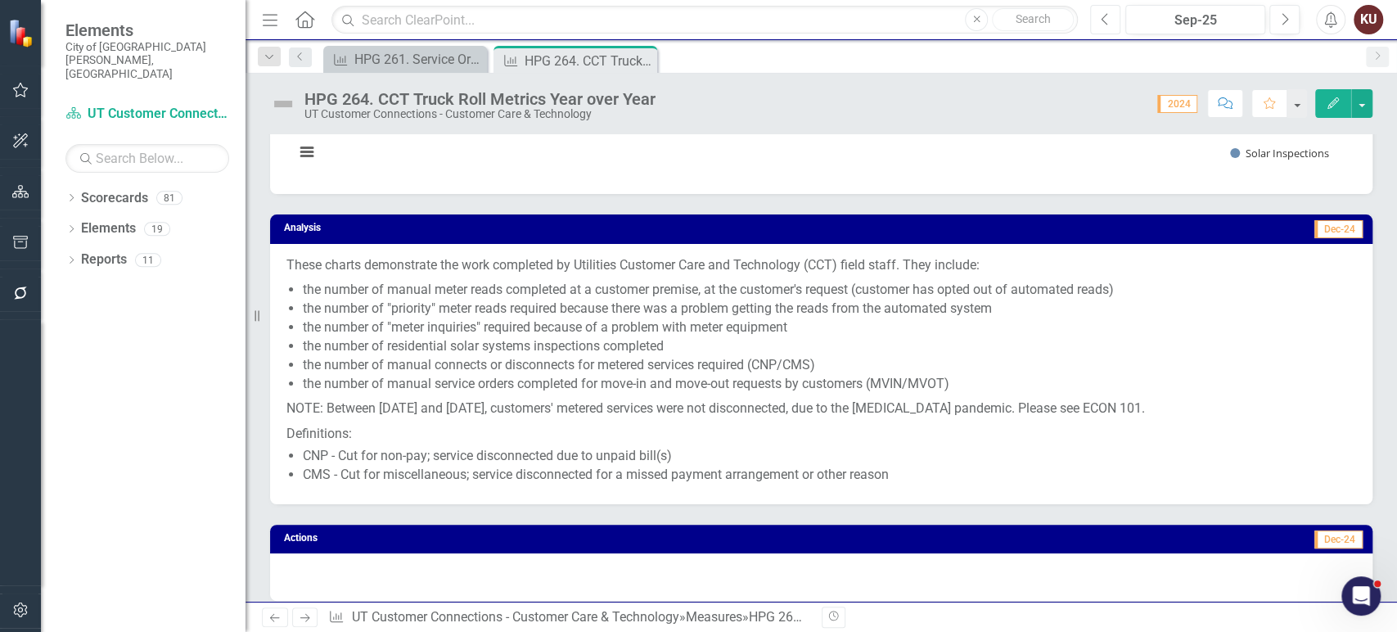
scroll to position [406, 0]
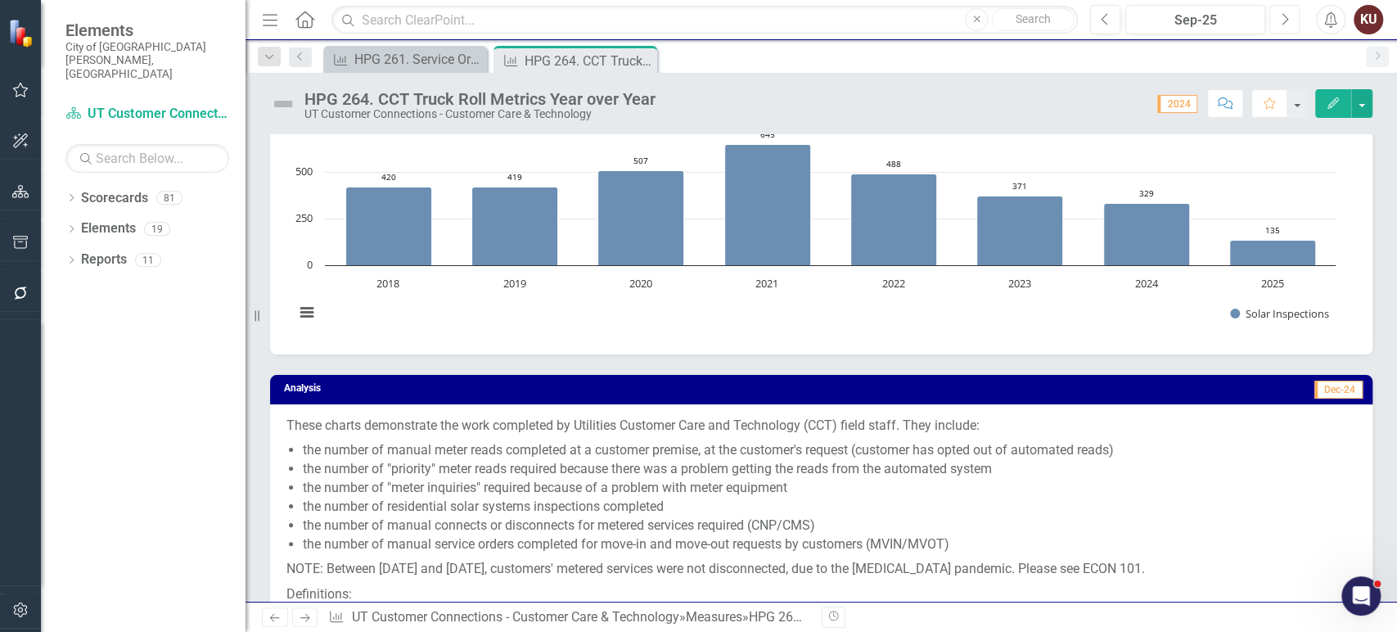
click at [1287, 16] on icon "Next" at bounding box center [1284, 19] width 9 height 15
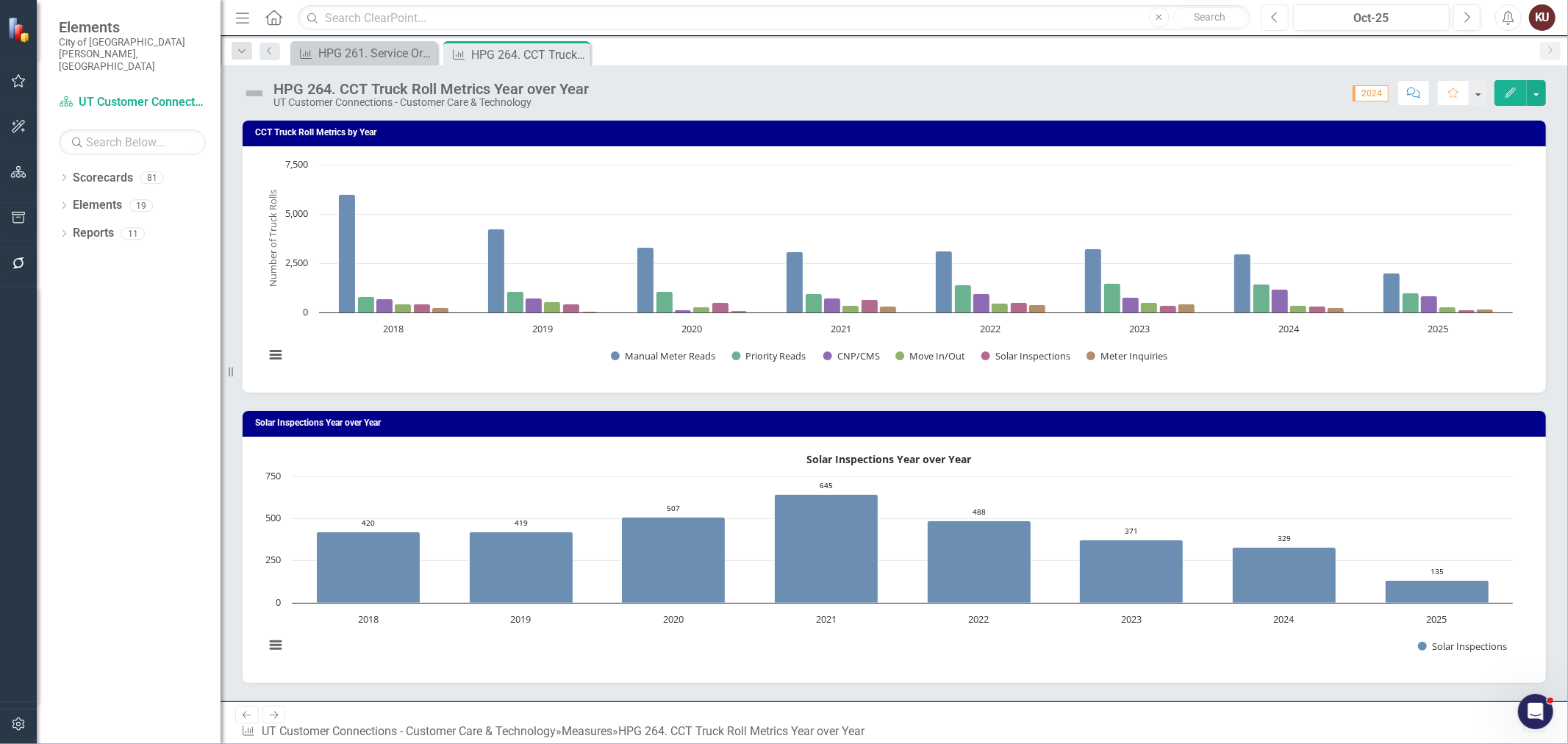
click at [1254, 22] on icon "Previous" at bounding box center [1274, 17] width 8 height 13
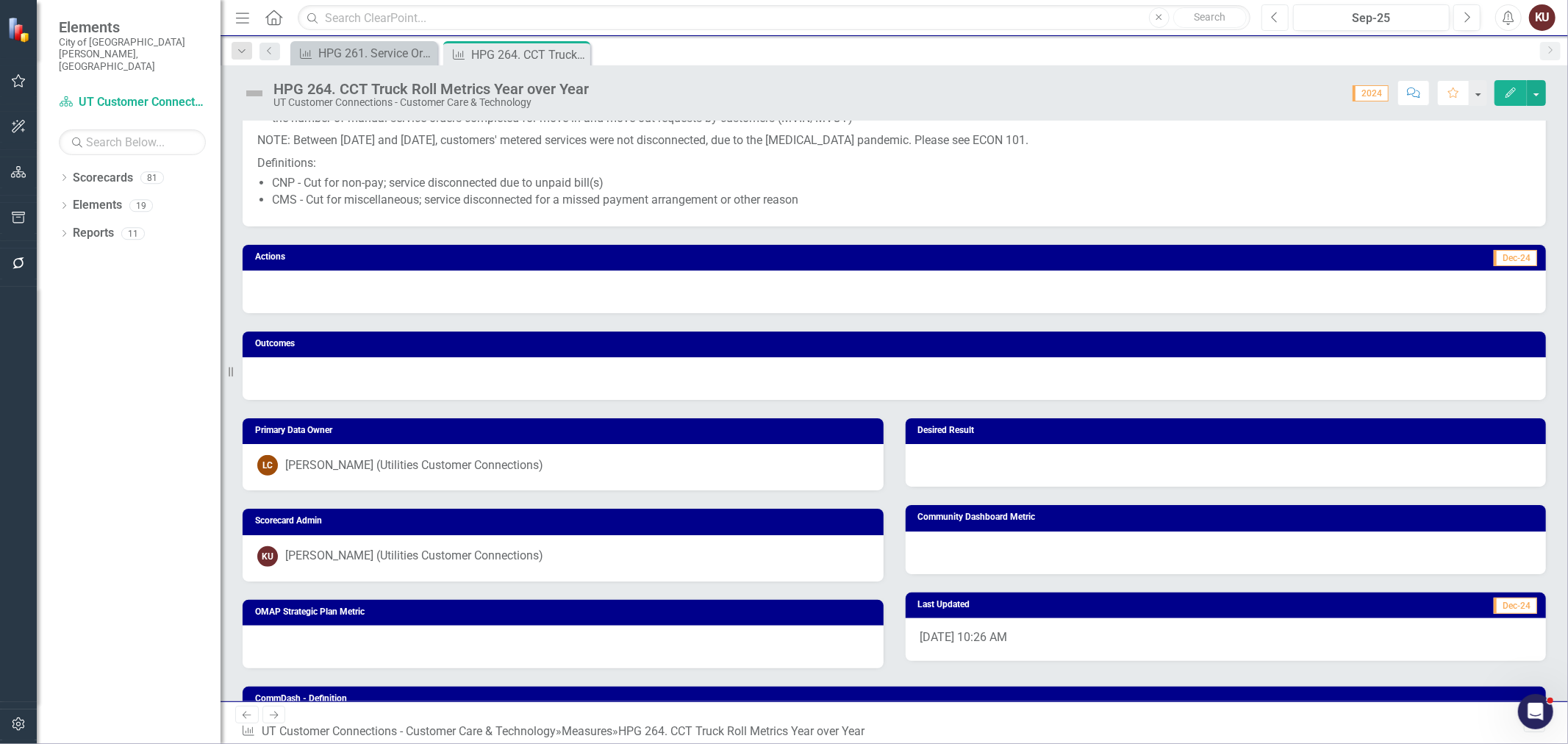
scroll to position [1116, 0]
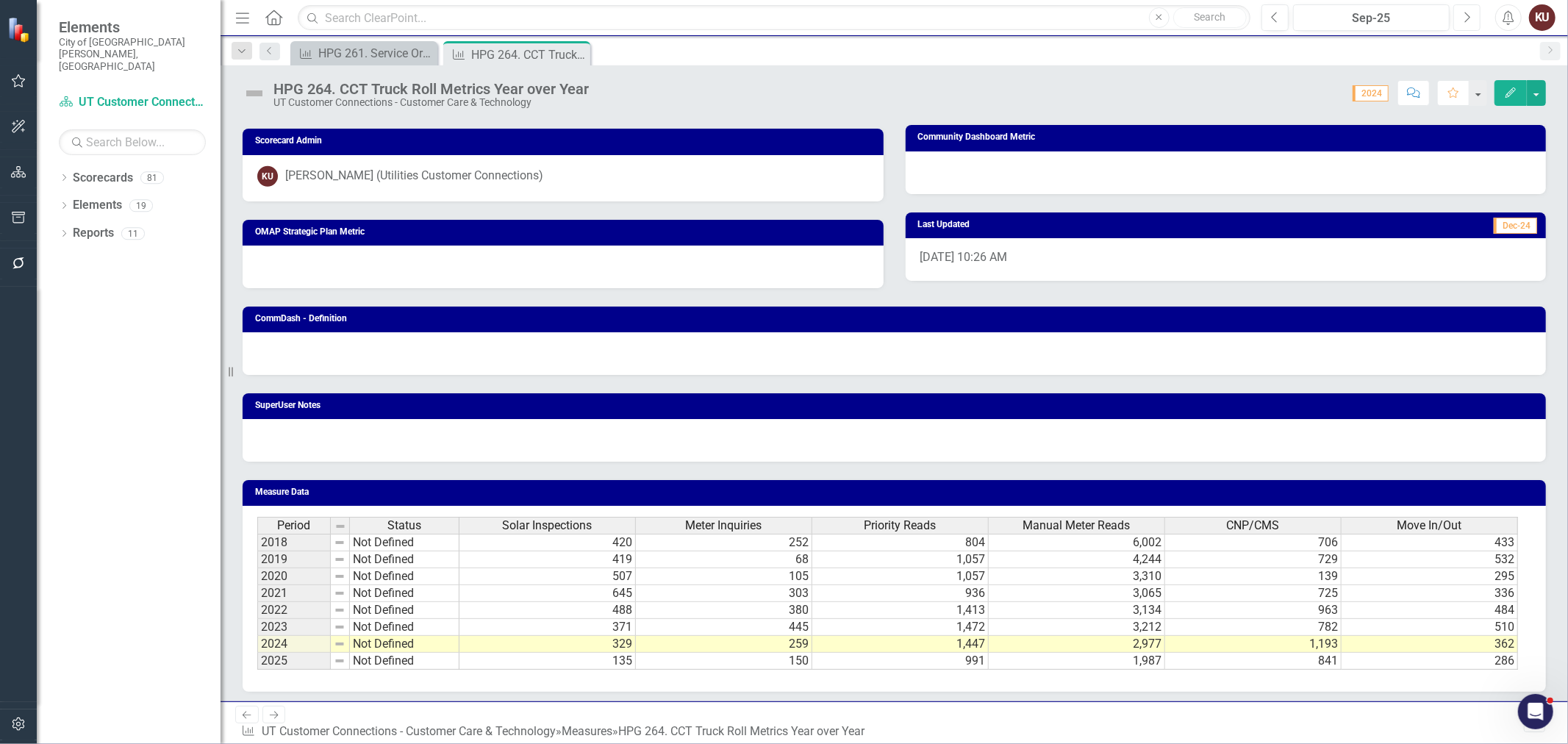
click at [1254, 20] on button "Next" at bounding box center [1467, 17] width 27 height 26
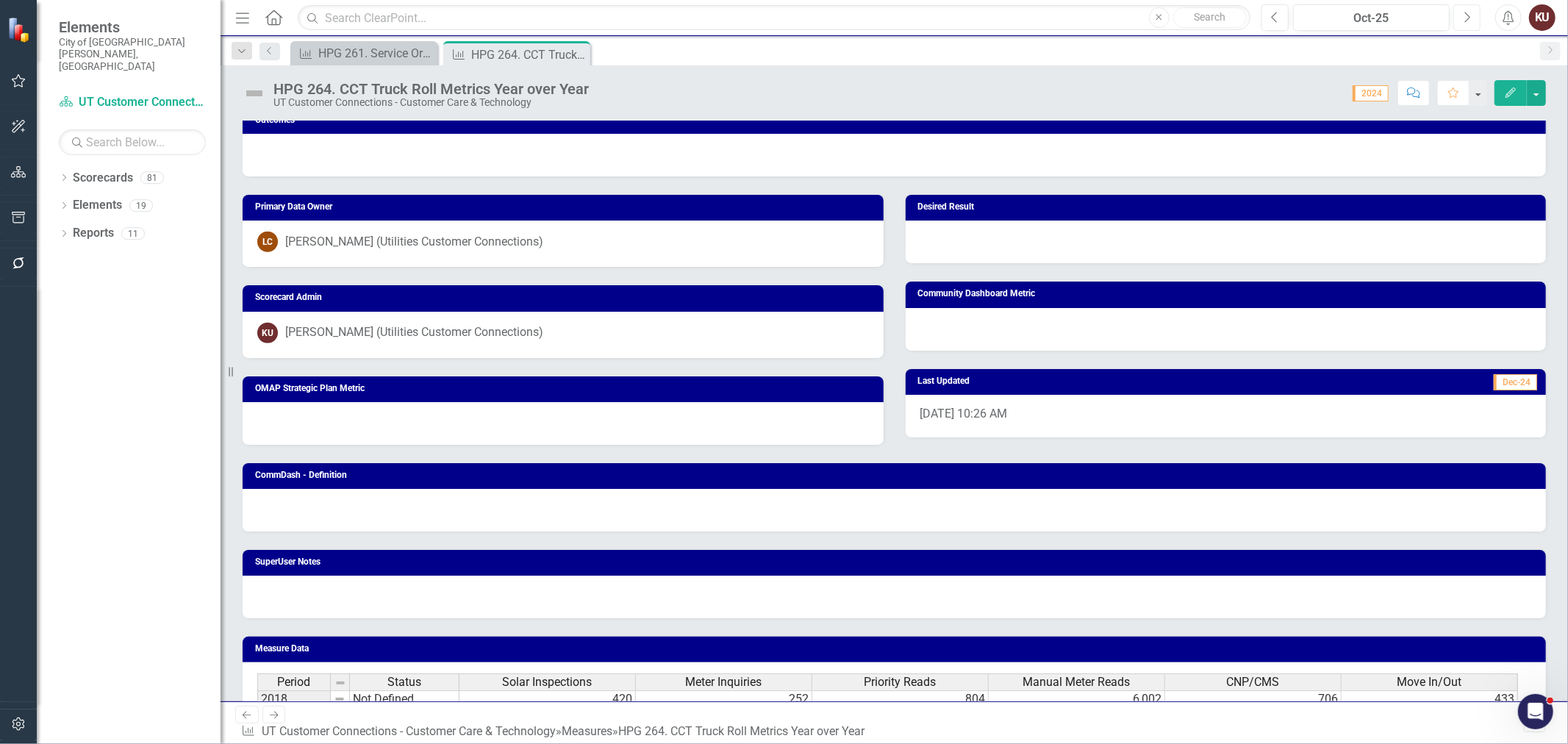
scroll to position [1116, 0]
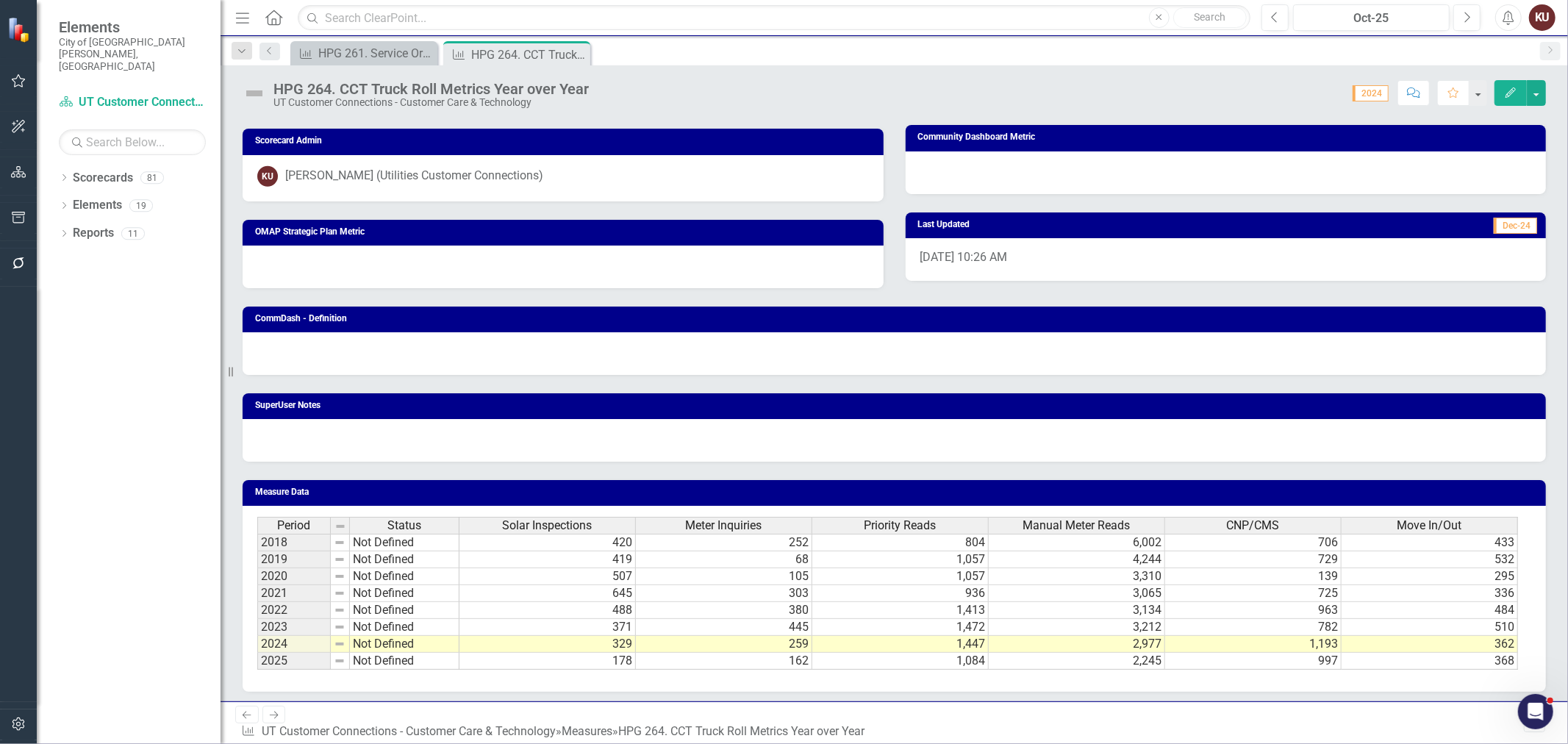
click at [269, 567] on icon "Next" at bounding box center [274, 715] width 13 height 10
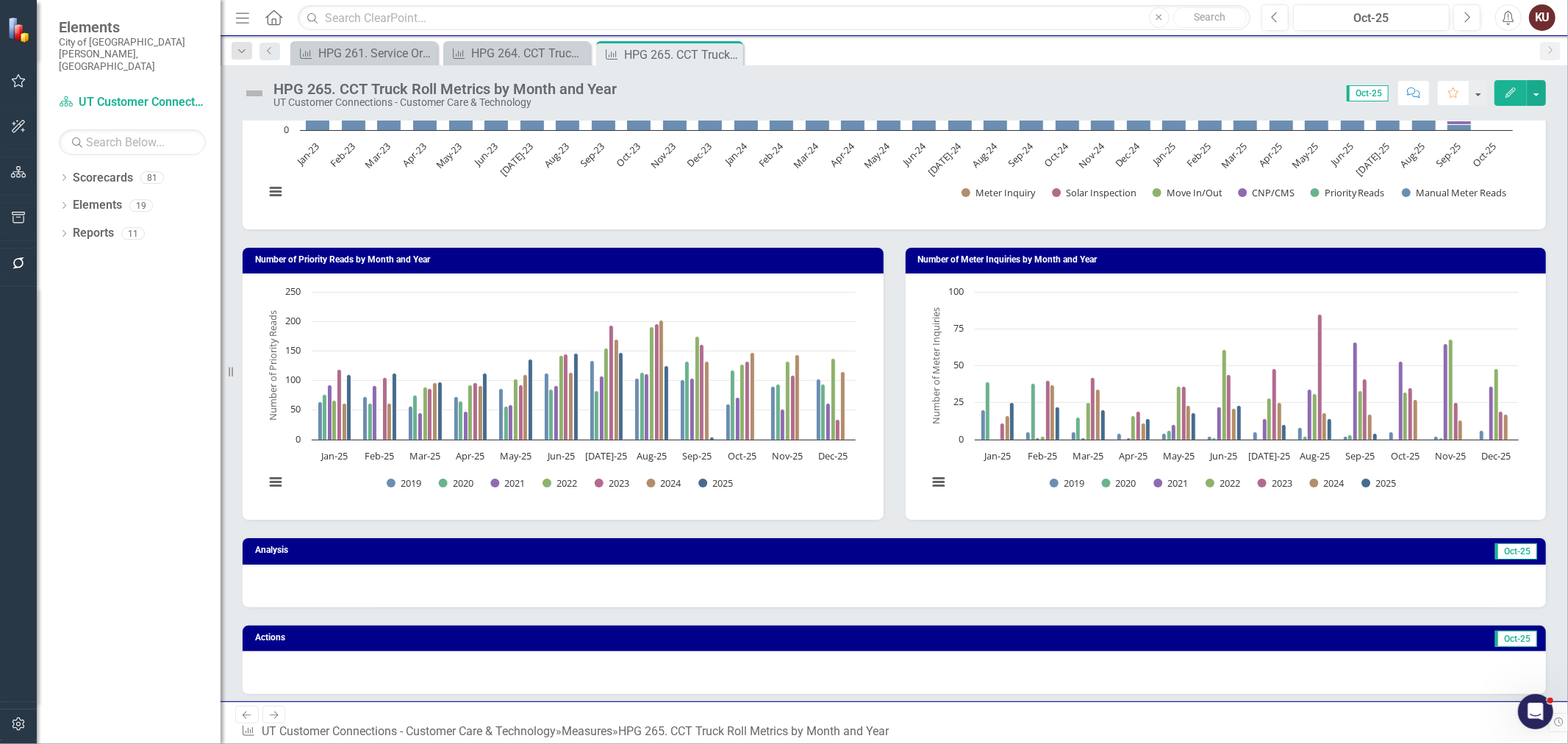
scroll to position [245, 0]
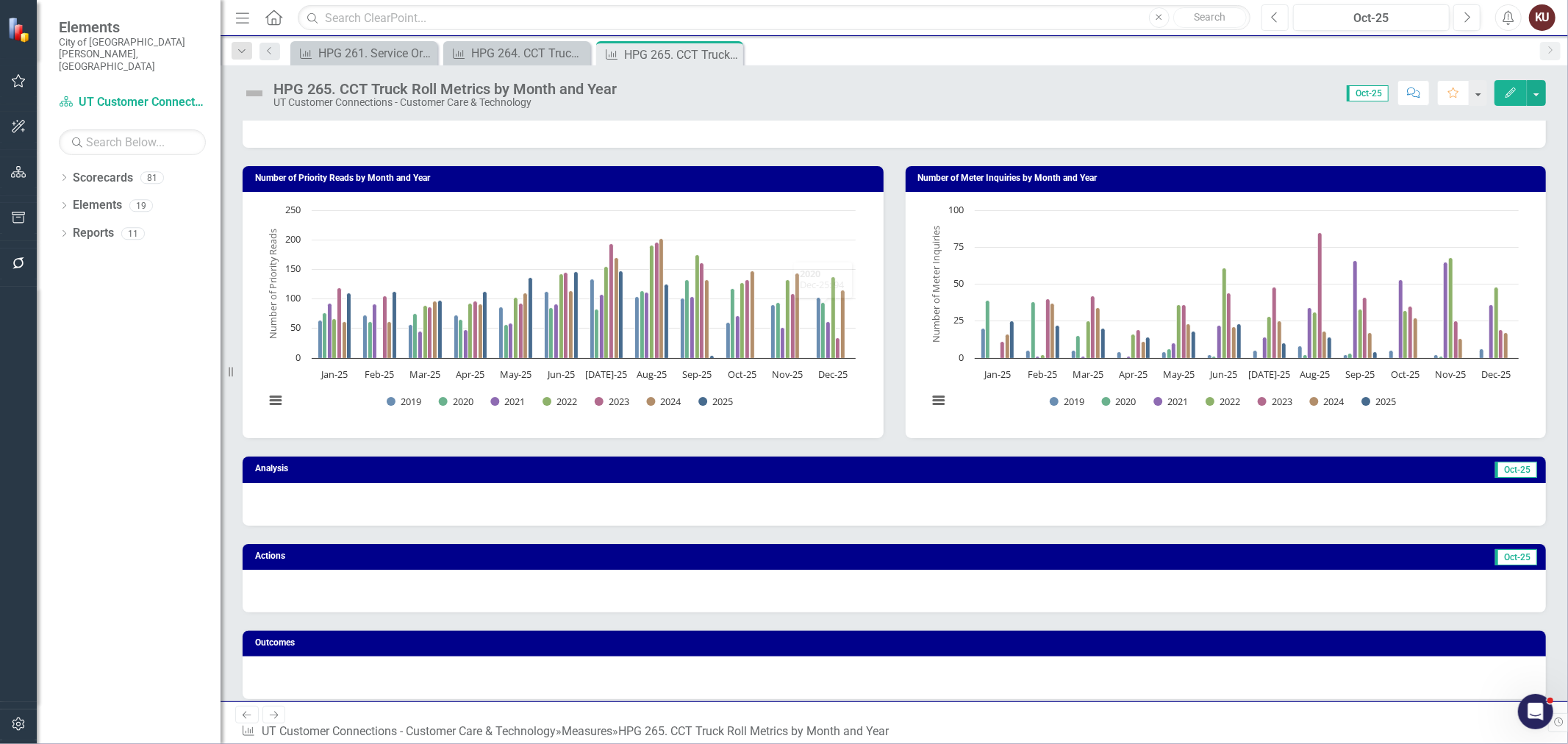
click at [1254, 21] on icon "Previous" at bounding box center [1274, 17] width 8 height 13
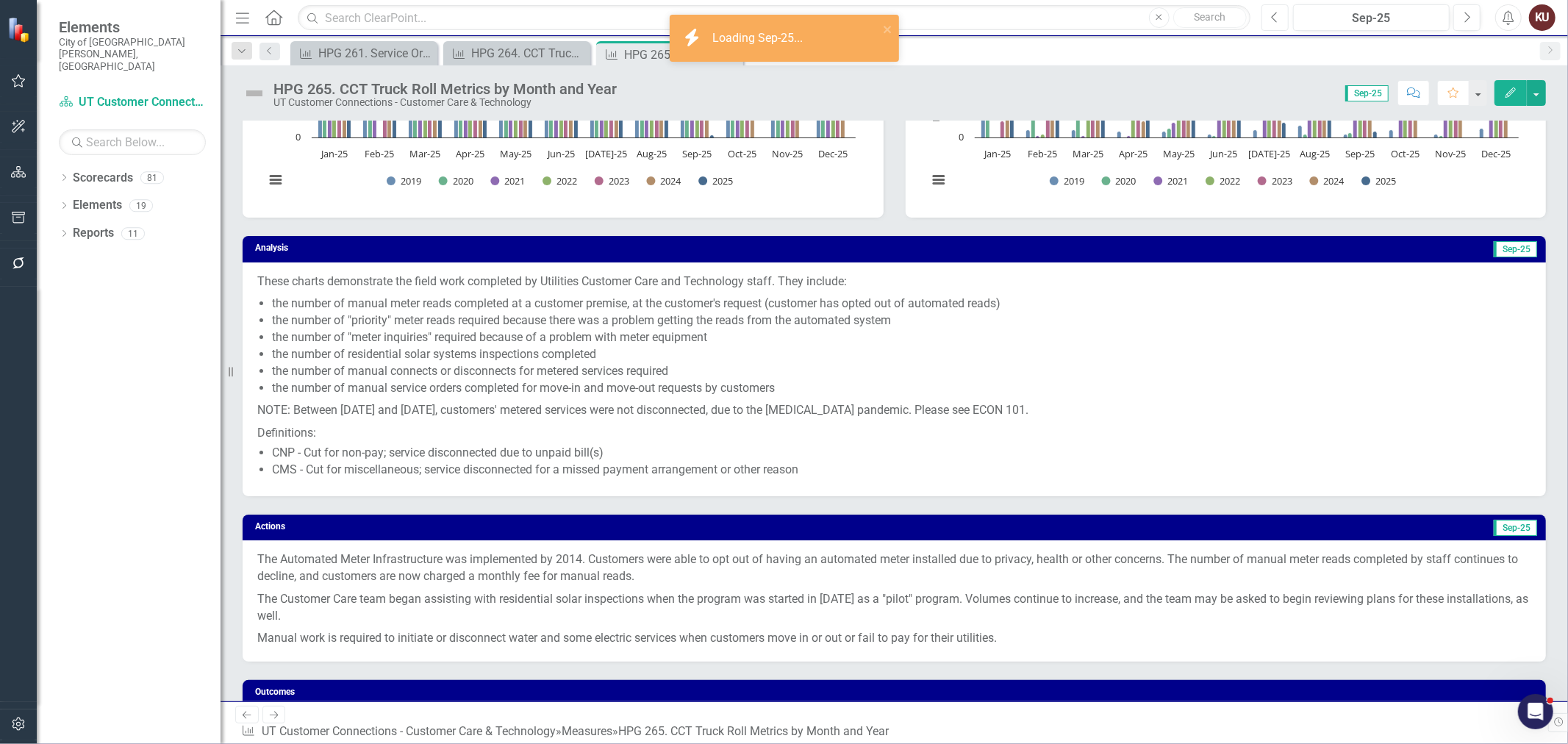
scroll to position [490, 0]
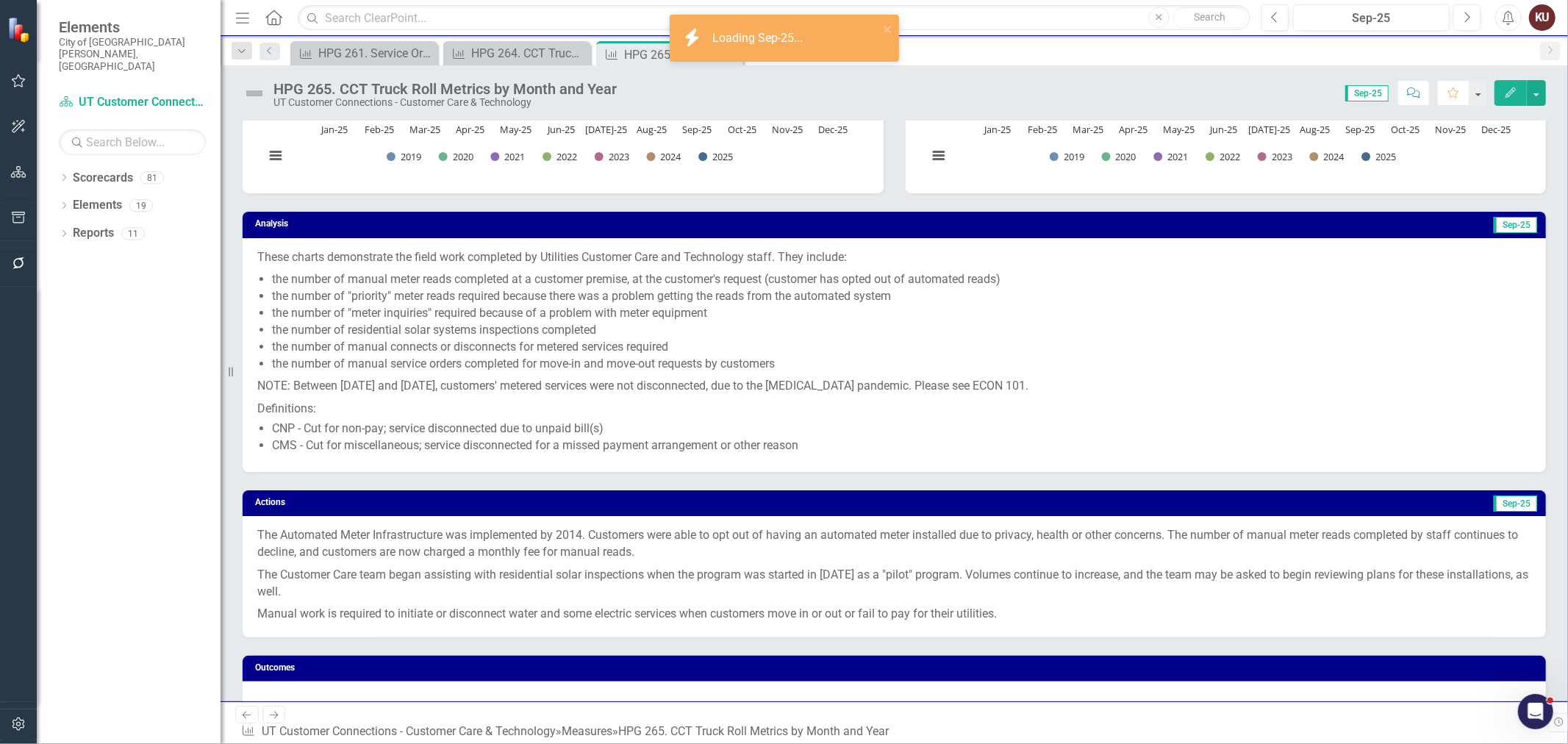
click at [691, 318] on li "the number of "meter inquiries" required because of a problem with meter equipm…" at bounding box center [902, 314] width 1259 height 17
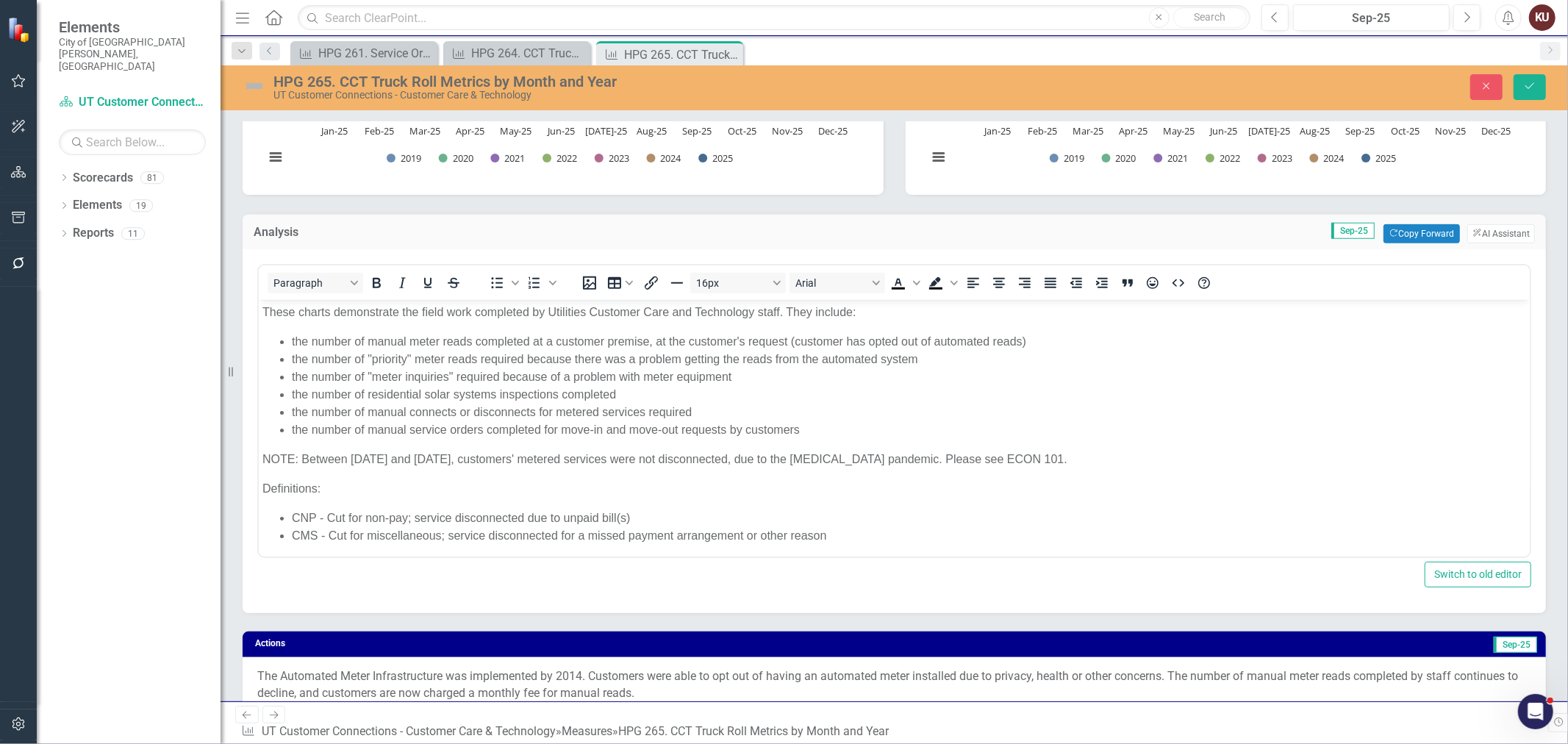
scroll to position [0, 0]
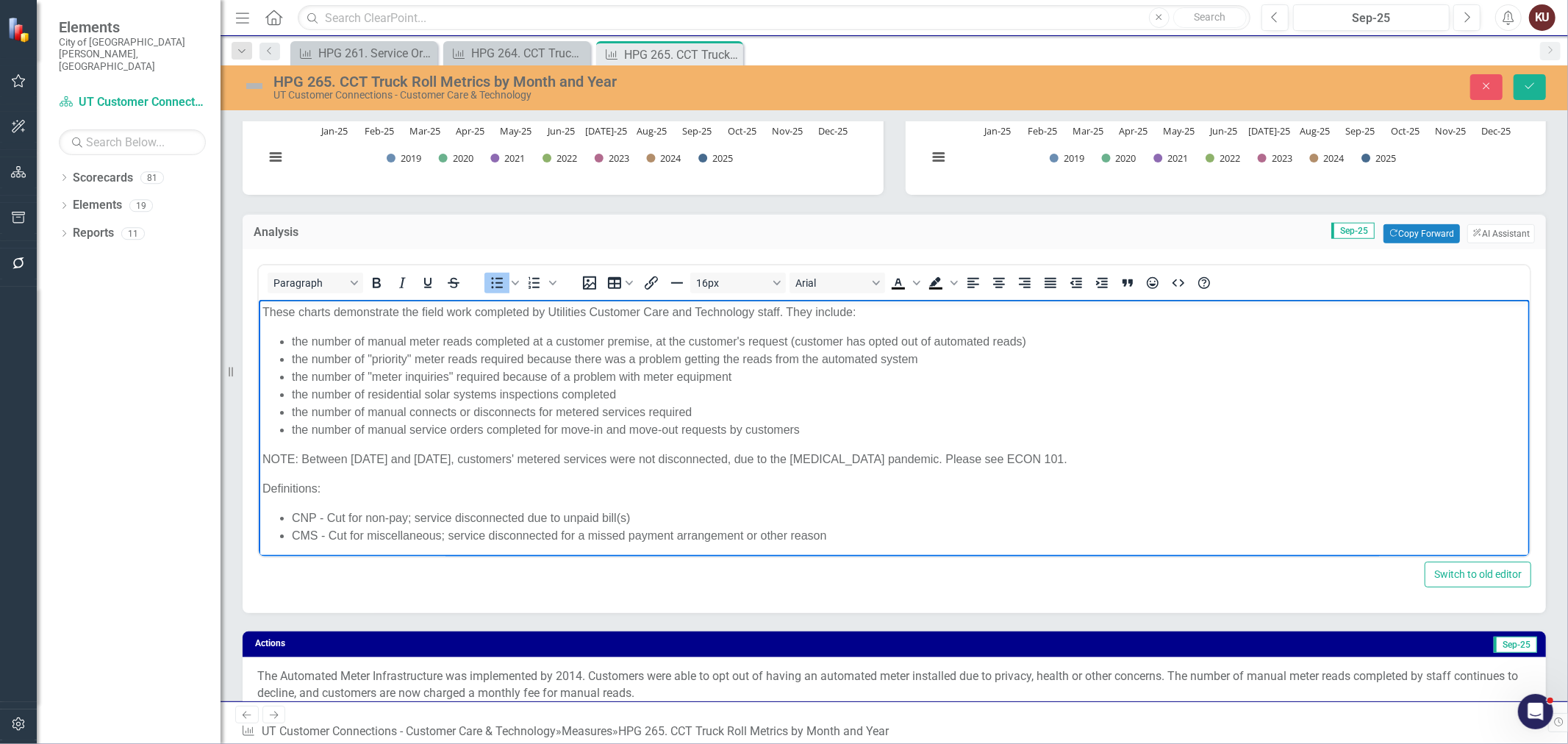
click at [518, 384] on li "the number of "meter inquiries" required because of a problem with meter equipm…" at bounding box center [908, 376] width 1234 height 18
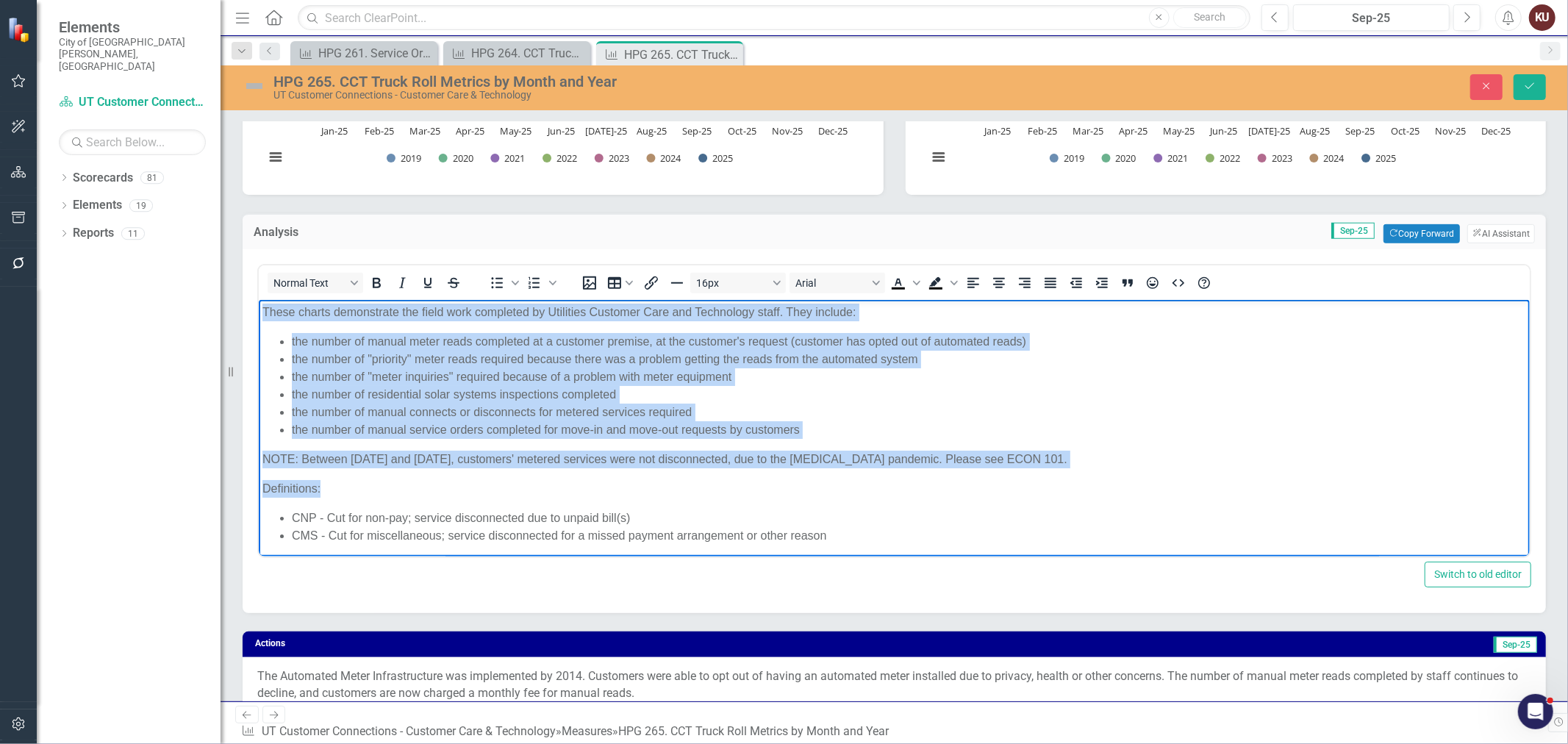
copy body "These charts demonstrate the field work completed by Utilities Customer Care an…"
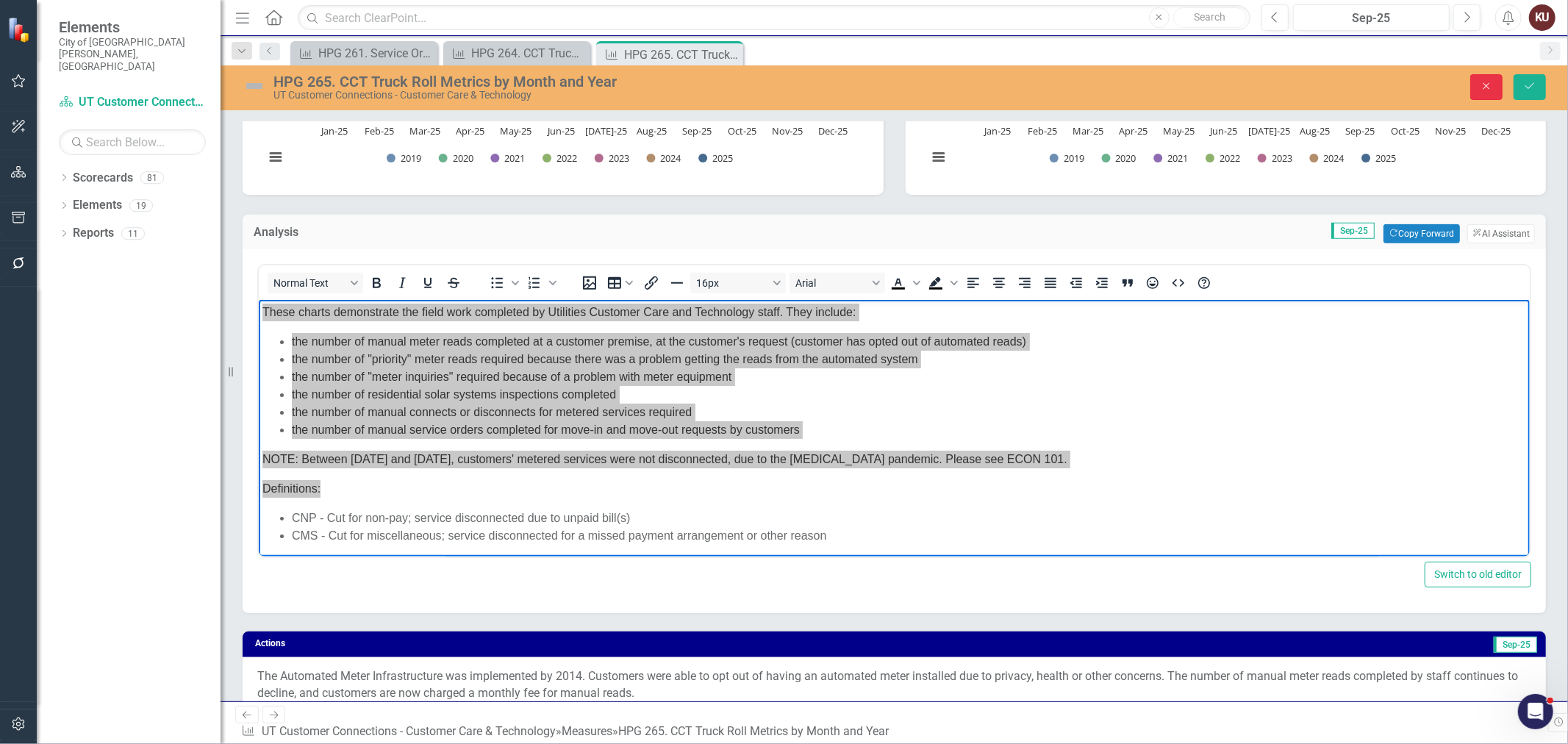
click at [1254, 85] on icon "Close" at bounding box center [1485, 85] width 13 height 10
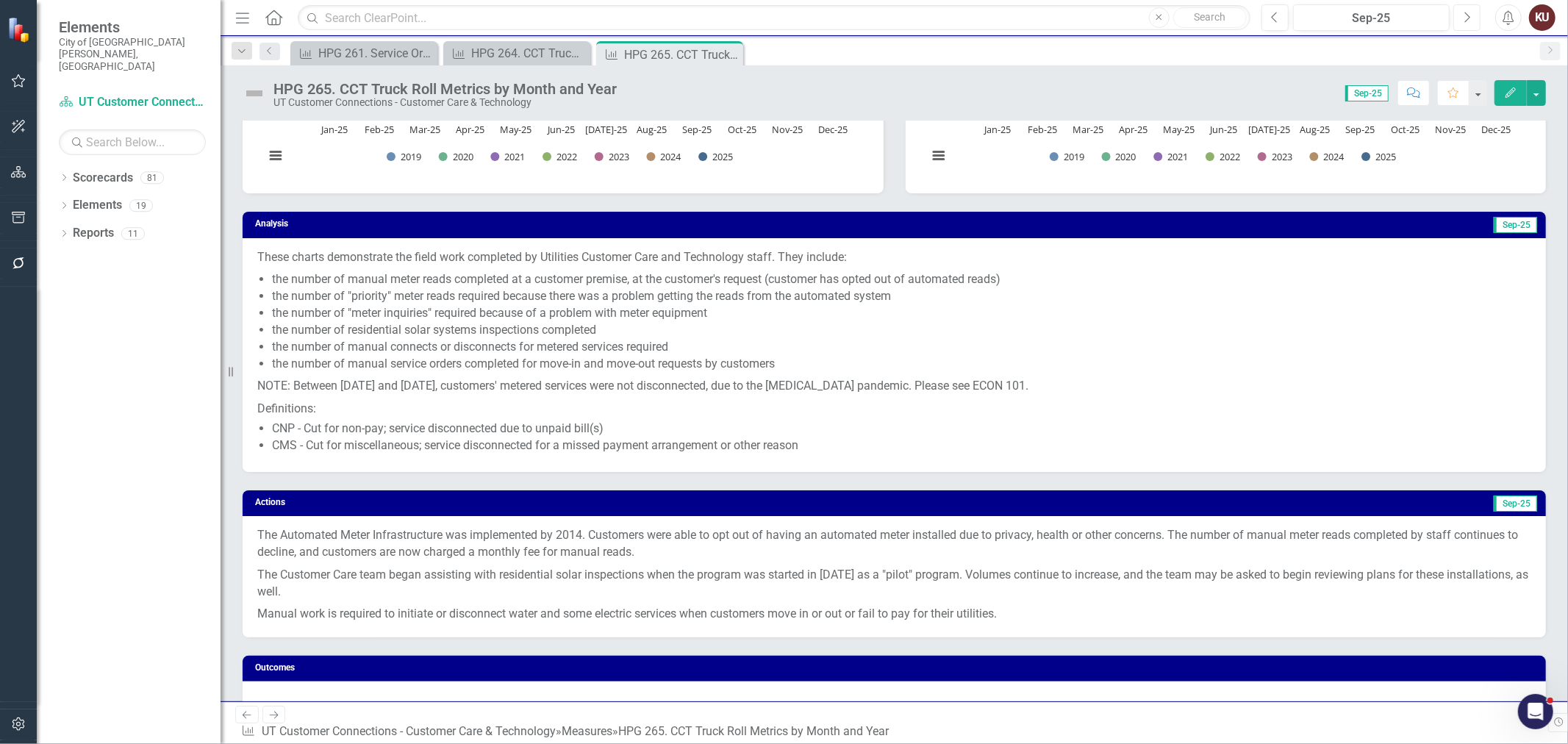
click at [1254, 17] on icon "Next" at bounding box center [1467, 17] width 8 height 13
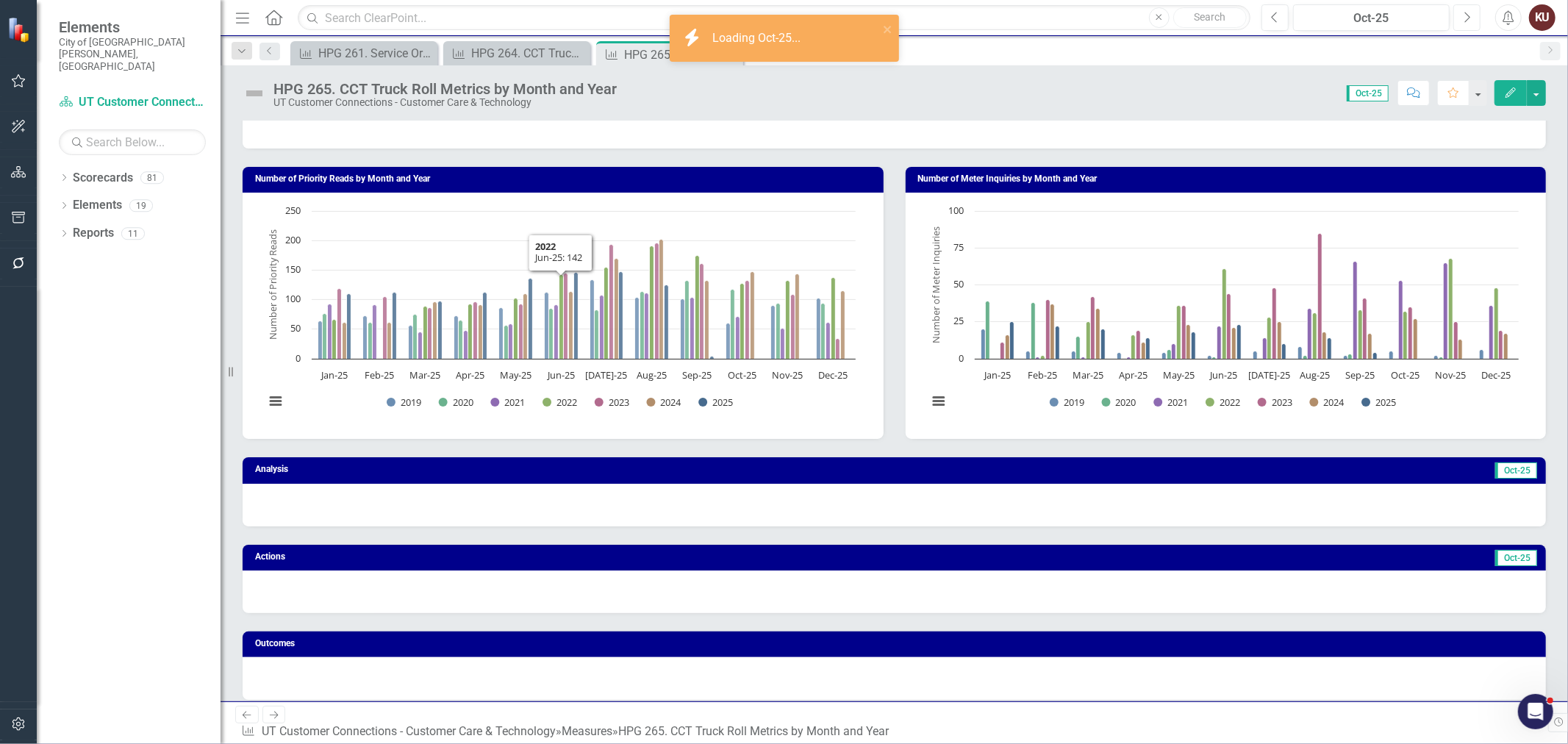
scroll to position [245, 0]
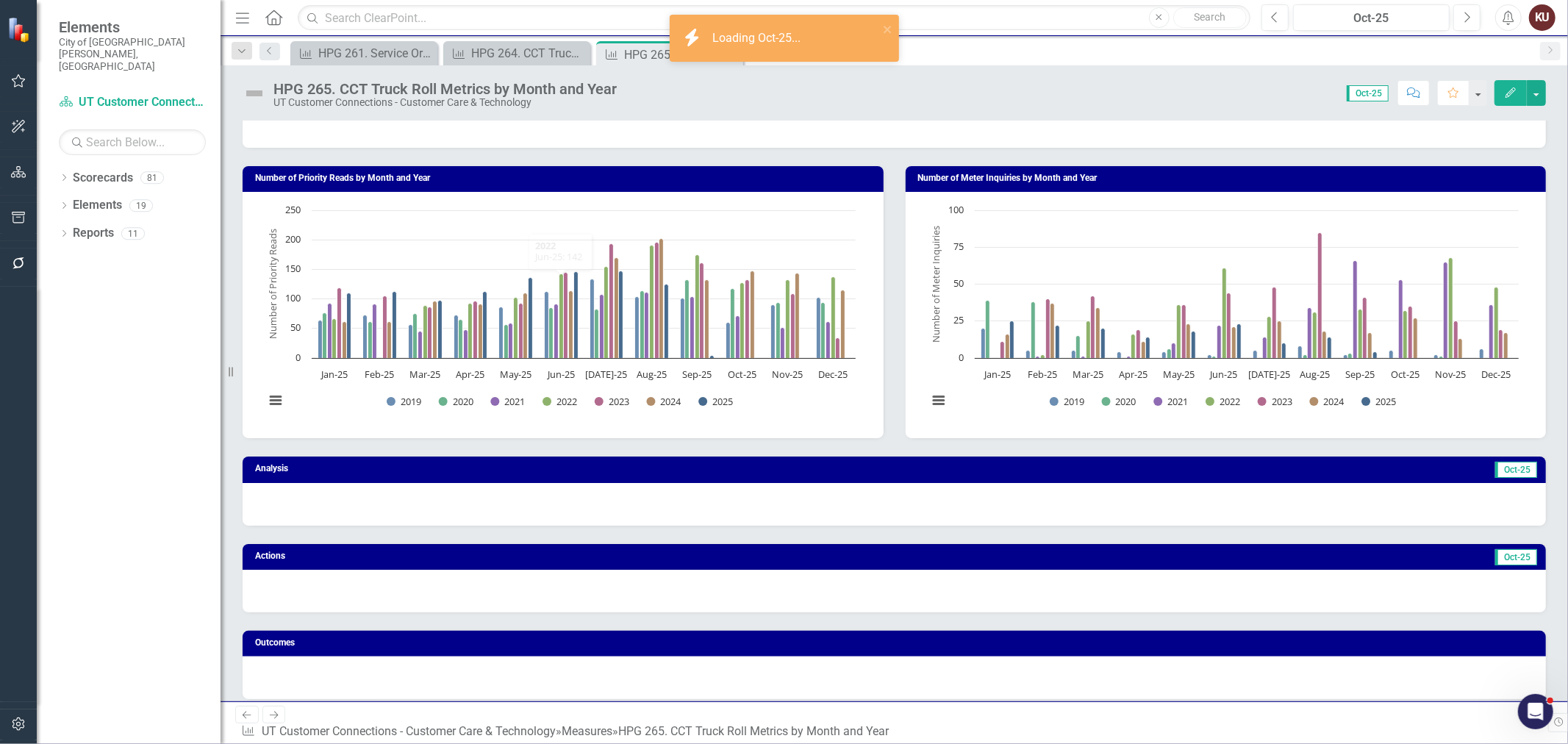
click at [544, 503] on div at bounding box center [894, 504] width 1303 height 42
click at [545, 503] on div at bounding box center [894, 504] width 1303 height 42
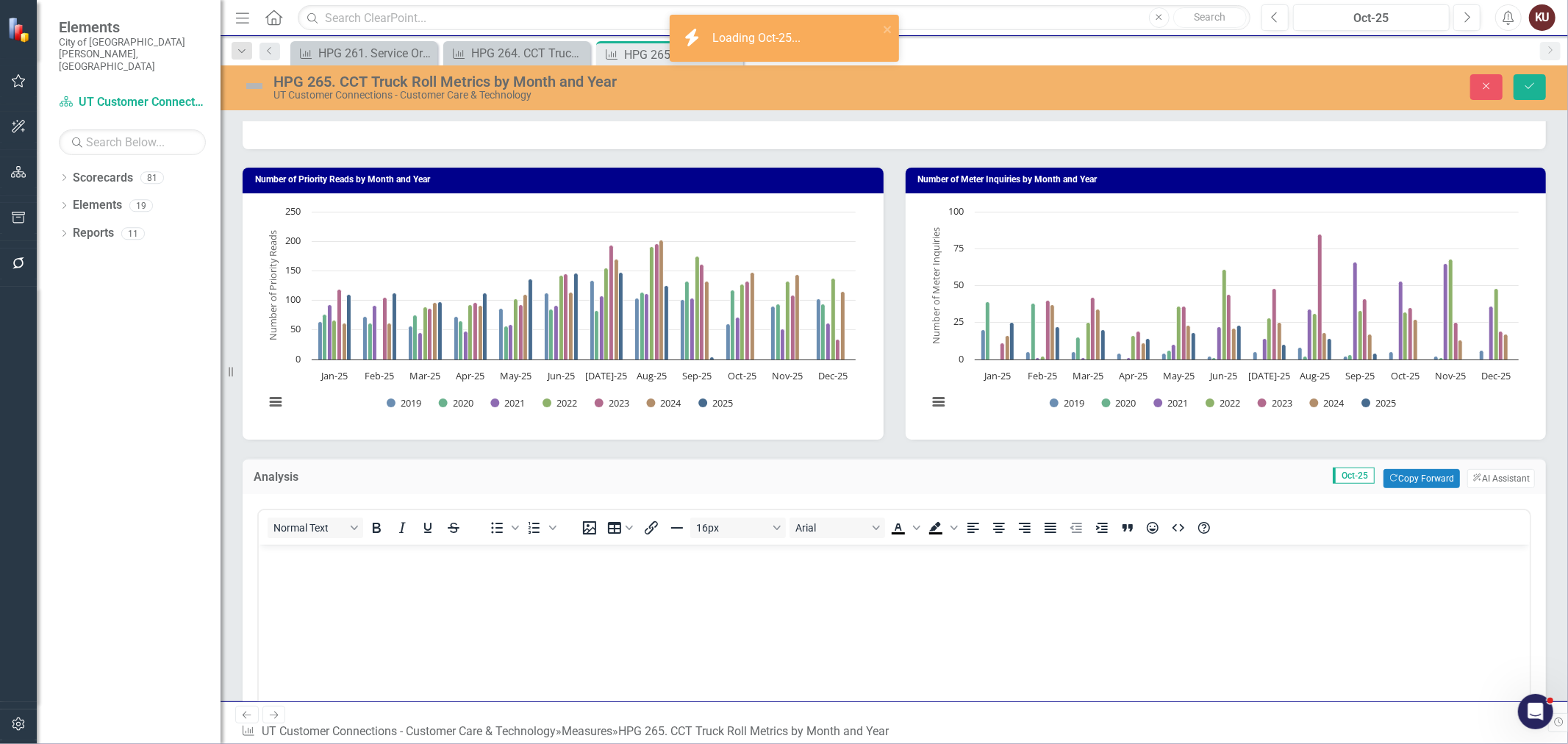
scroll to position [0, 0]
click at [488, 558] on p "Rich Text Area. Press ALT-0 for help." at bounding box center [893, 557] width 1264 height 18
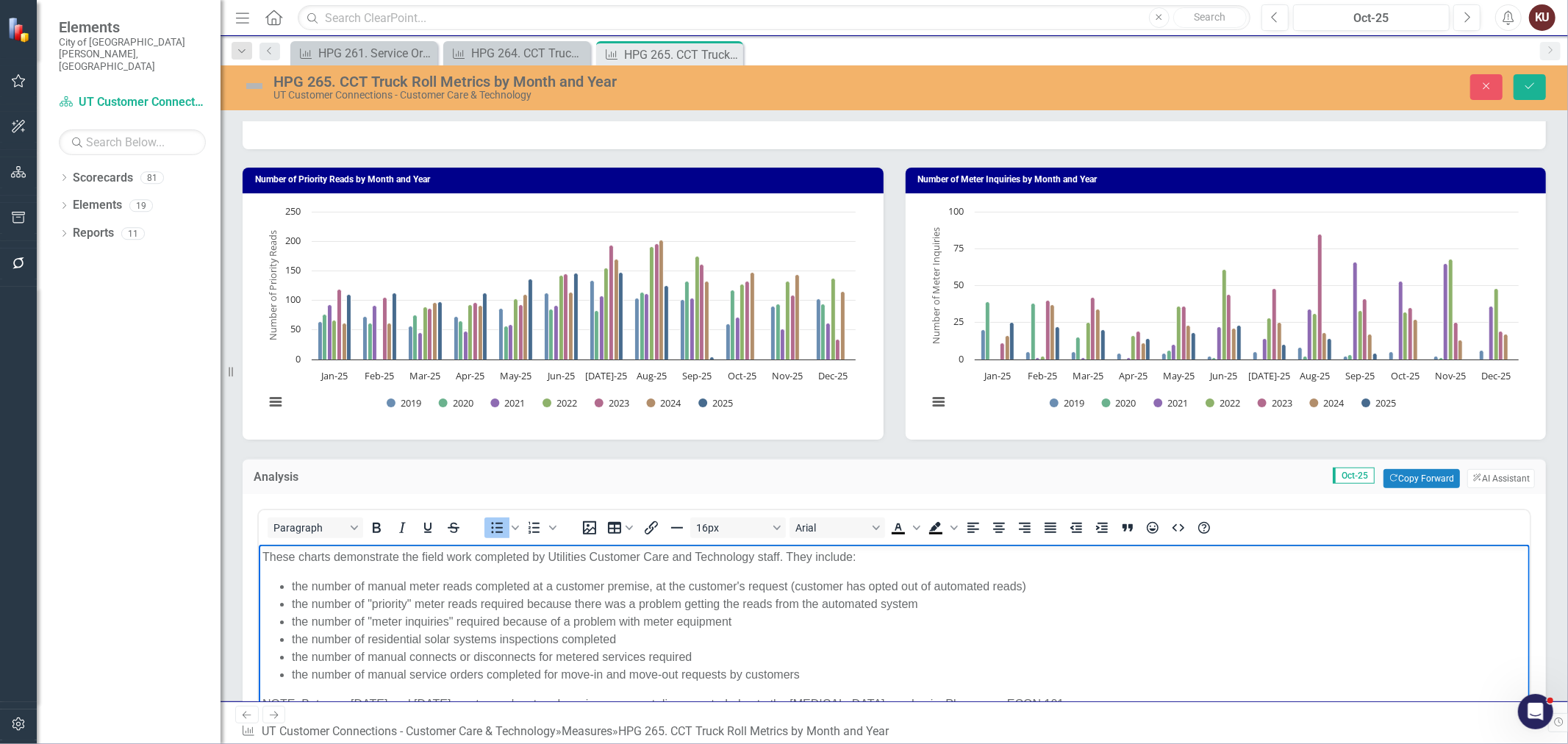
scroll to position [302, 0]
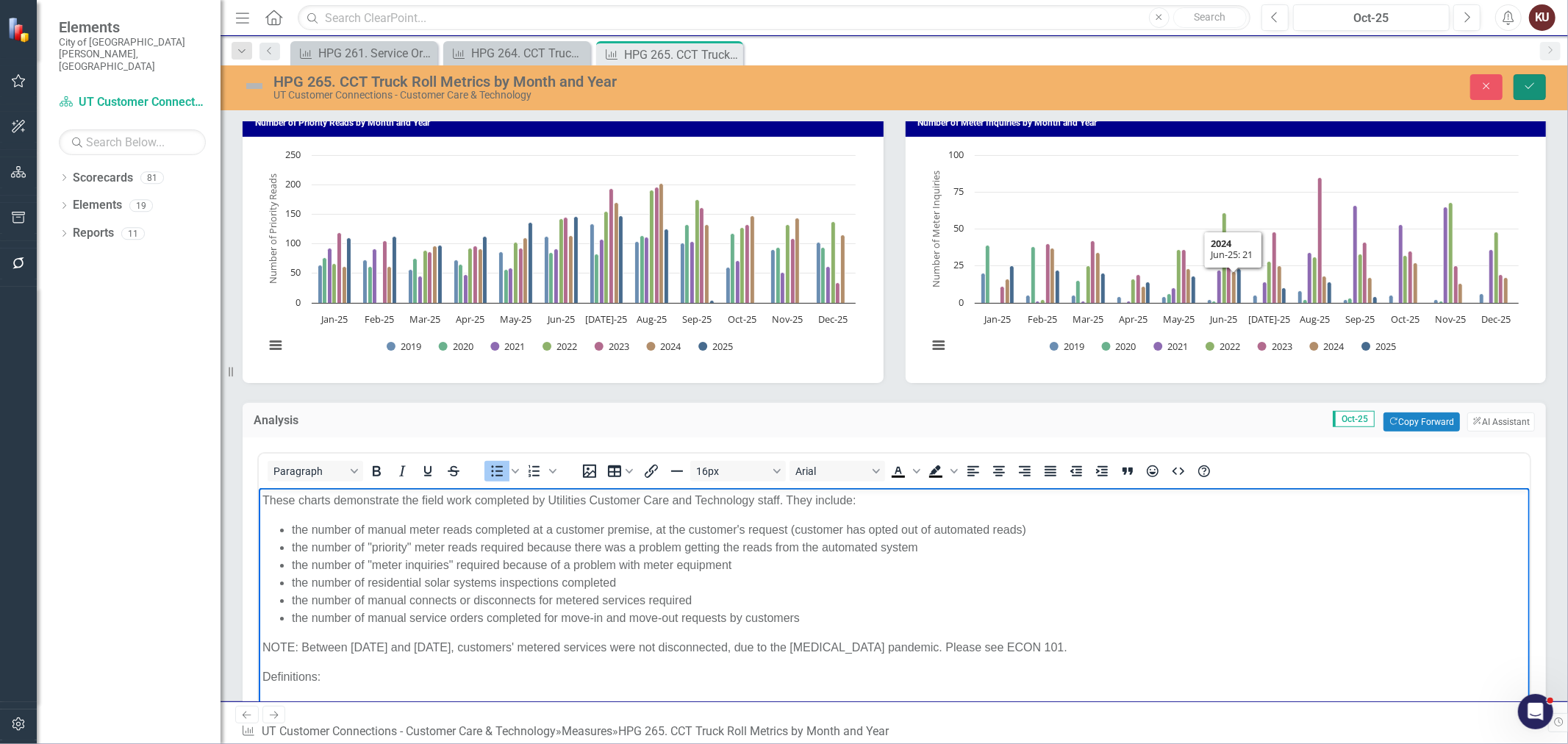
click at [1254, 91] on icon "Save" at bounding box center [1529, 85] width 13 height 10
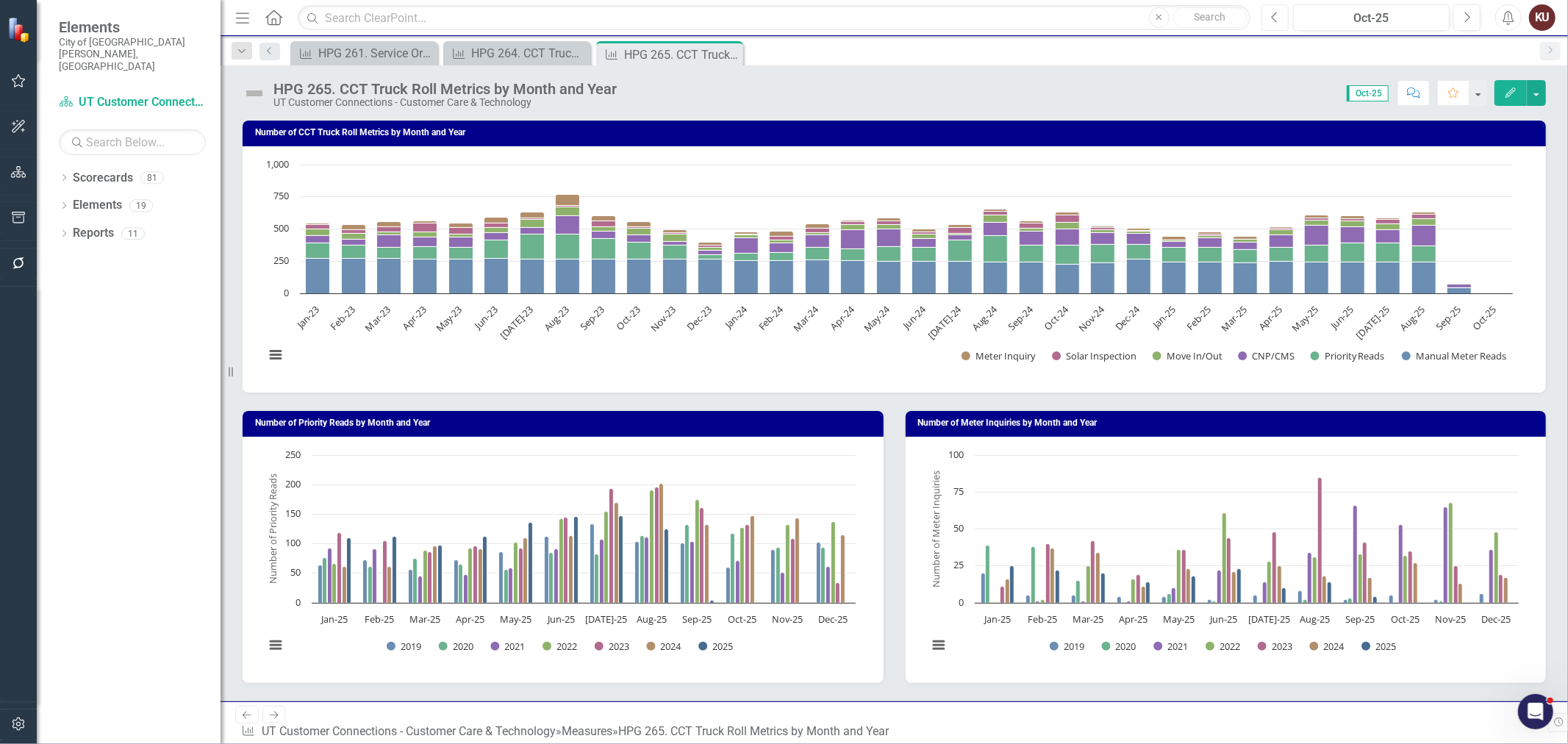
click at [1254, 18] on icon "Previous" at bounding box center [1274, 17] width 8 height 13
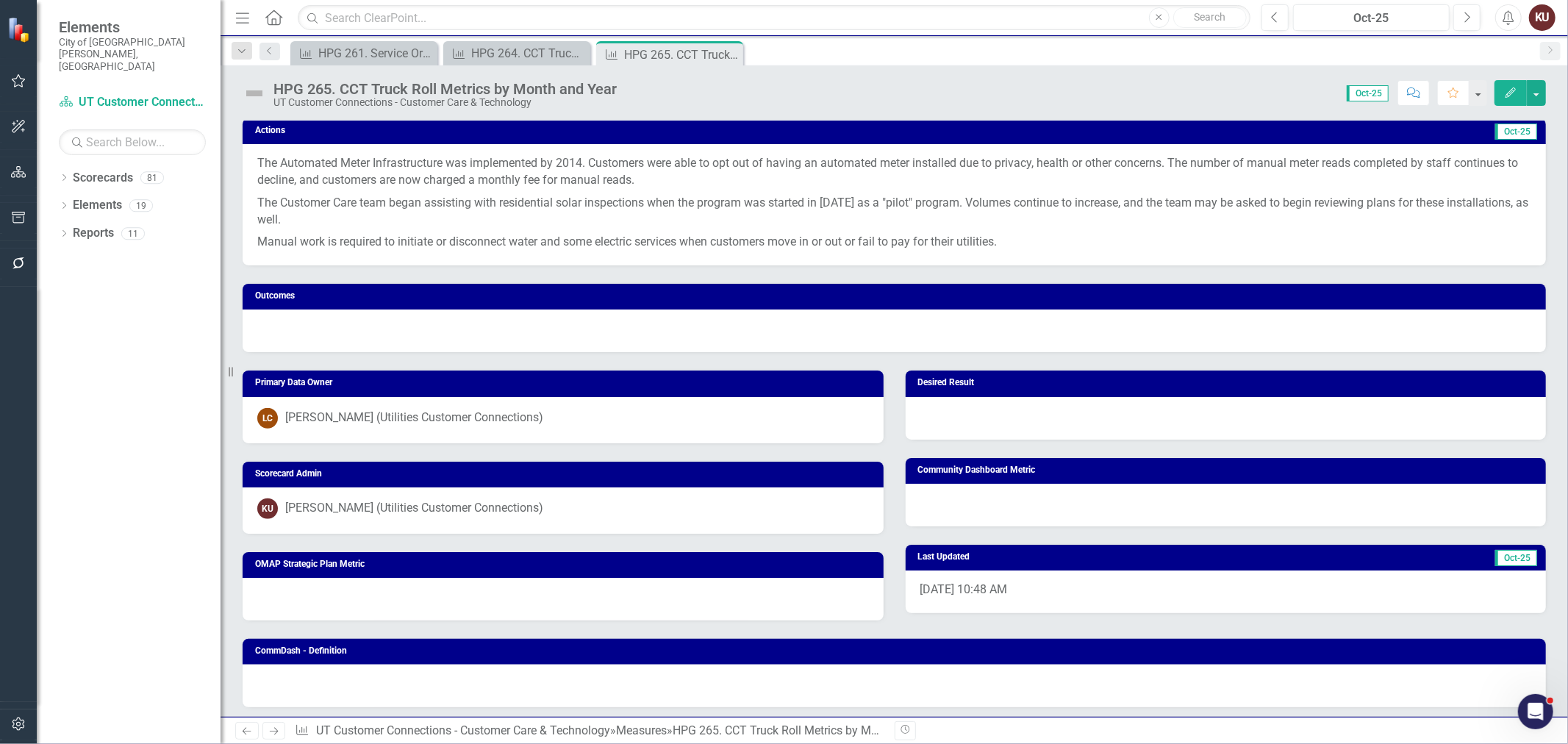
scroll to position [899, 0]
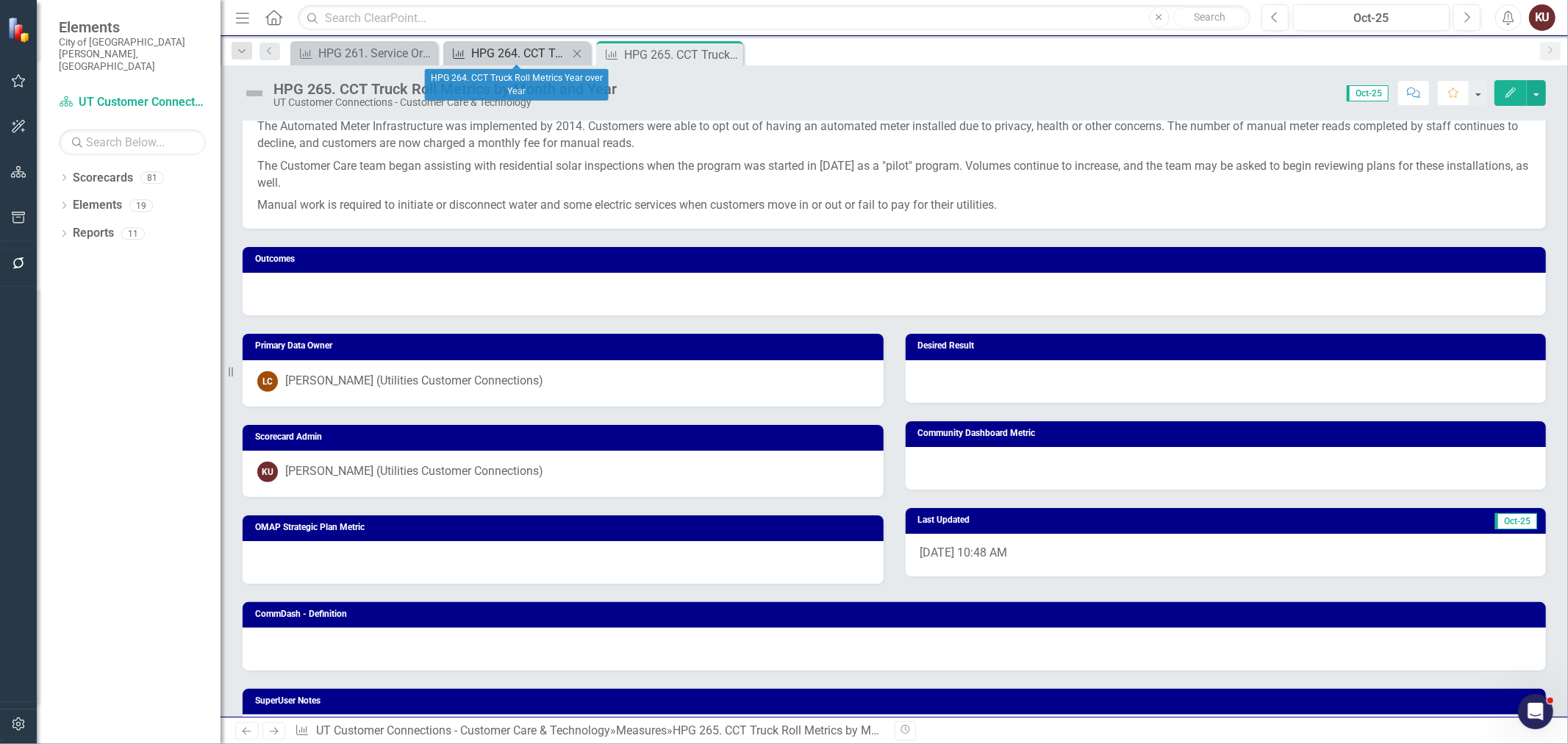
click at [520, 55] on div "HPG 264. CCT Truck Roll Metrics Year over Year" at bounding box center [520, 53] width 97 height 18
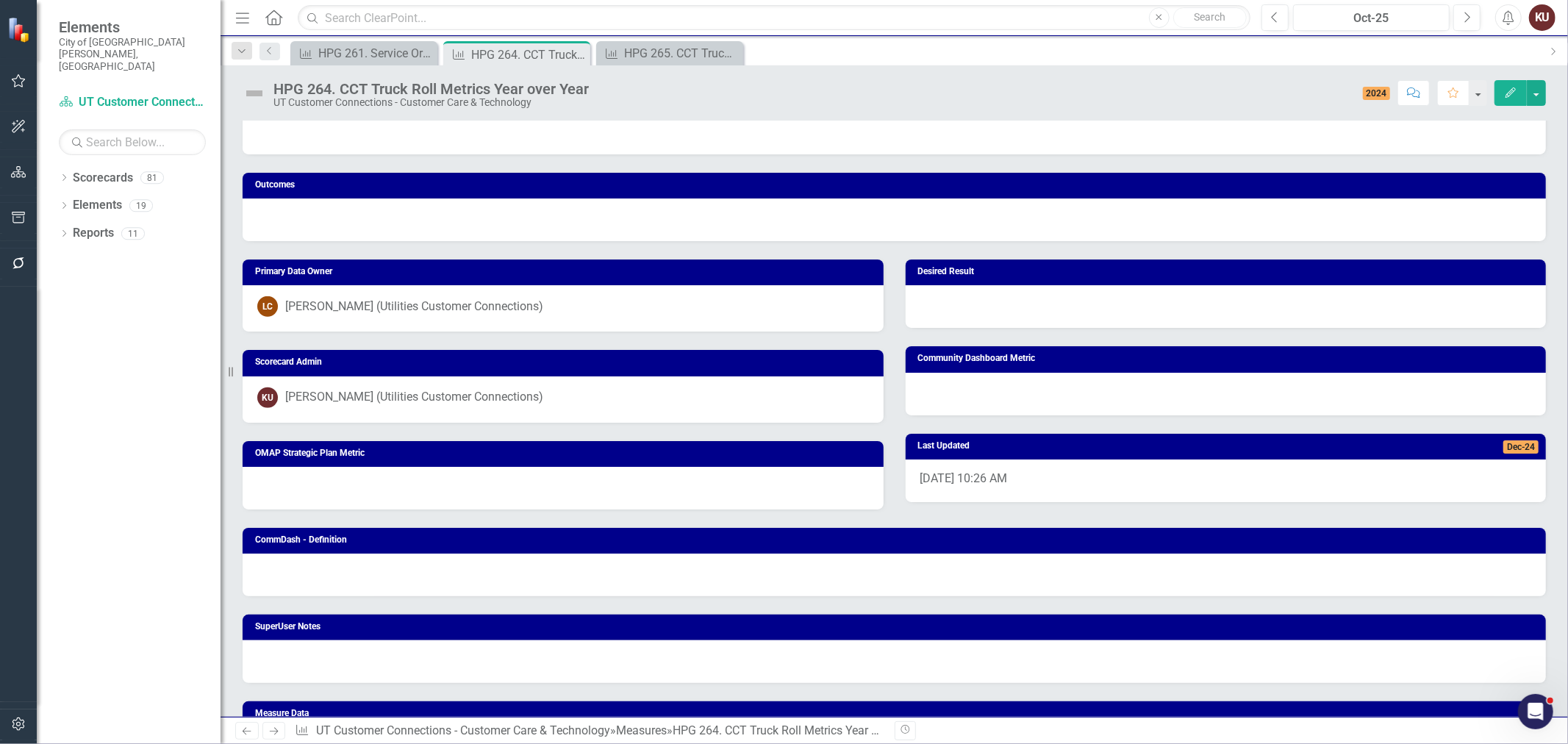
scroll to position [980, 0]
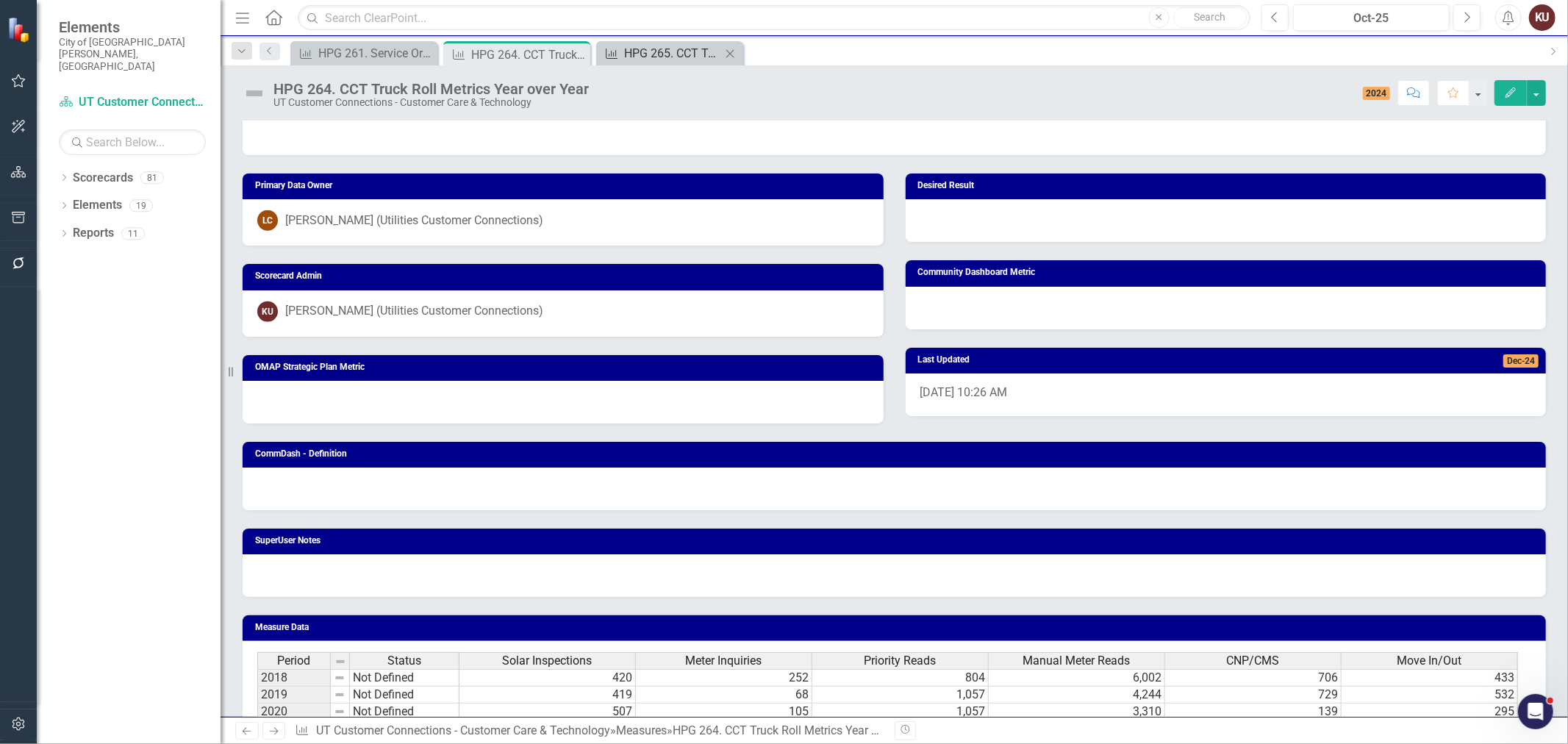
click at [672, 47] on div "HPG 265. CCT Truck Roll Metrics by Month and Year" at bounding box center [673, 53] width 97 height 18
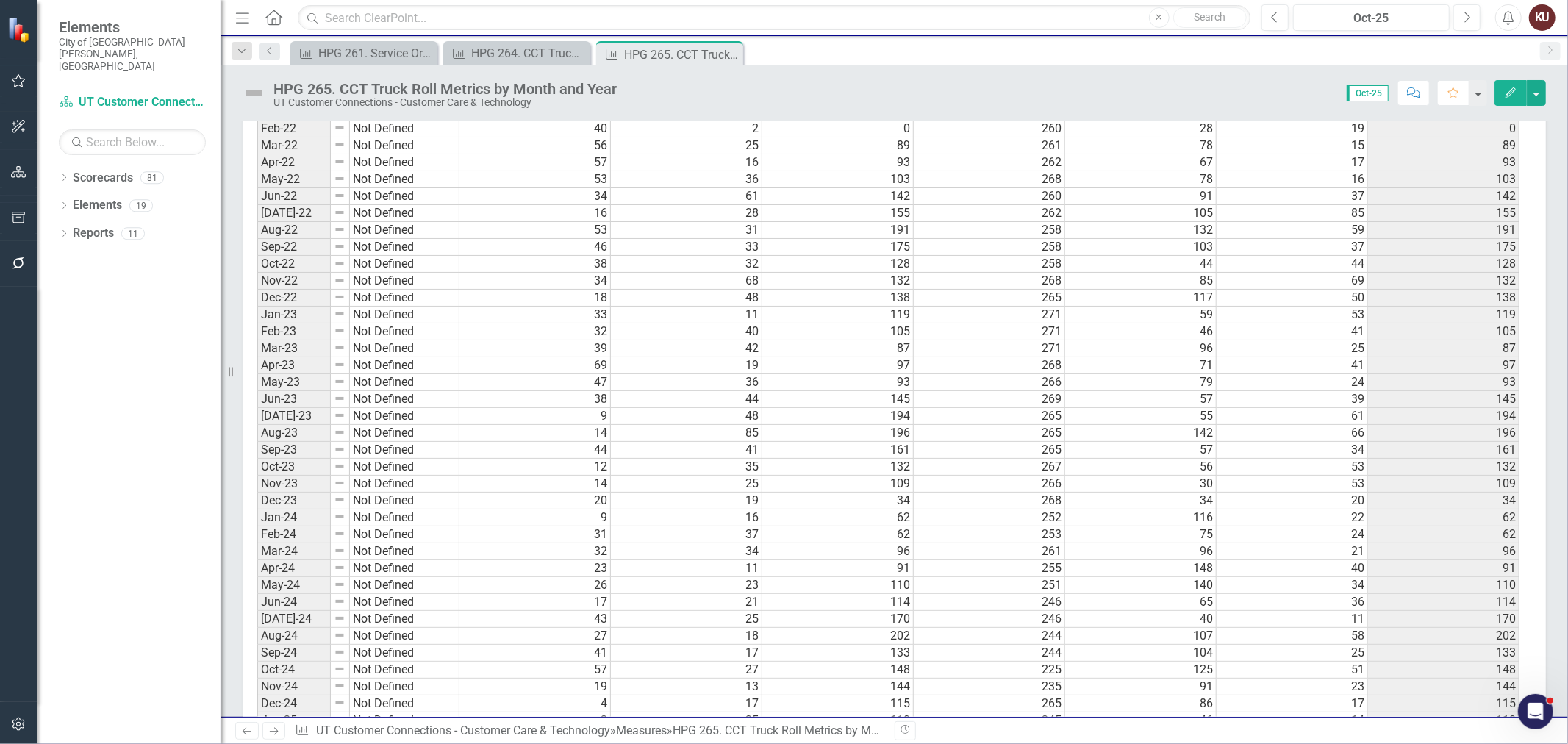
scroll to position [2683, 0]
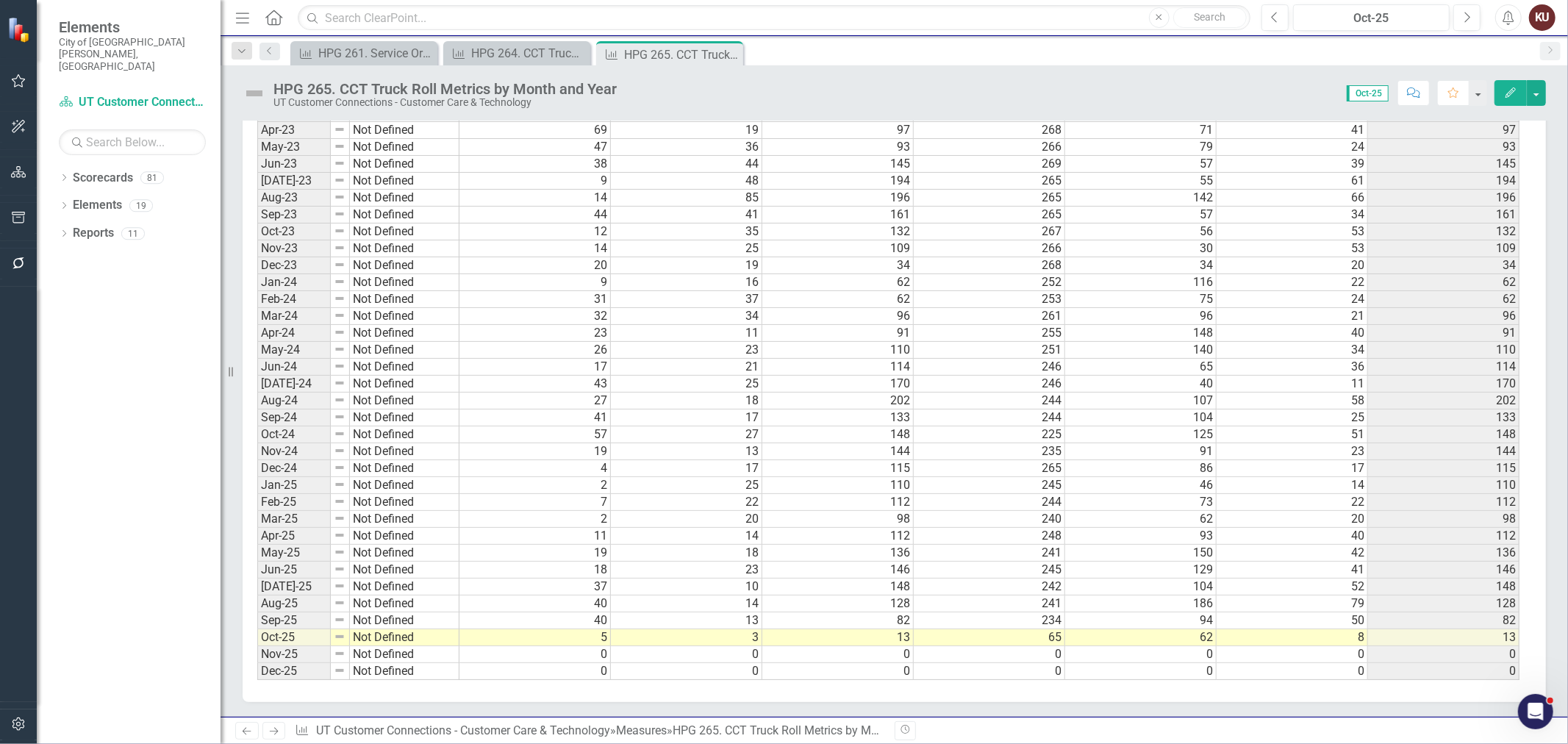
click at [270, 733] on icon "Next" at bounding box center [274, 731] width 13 height 10
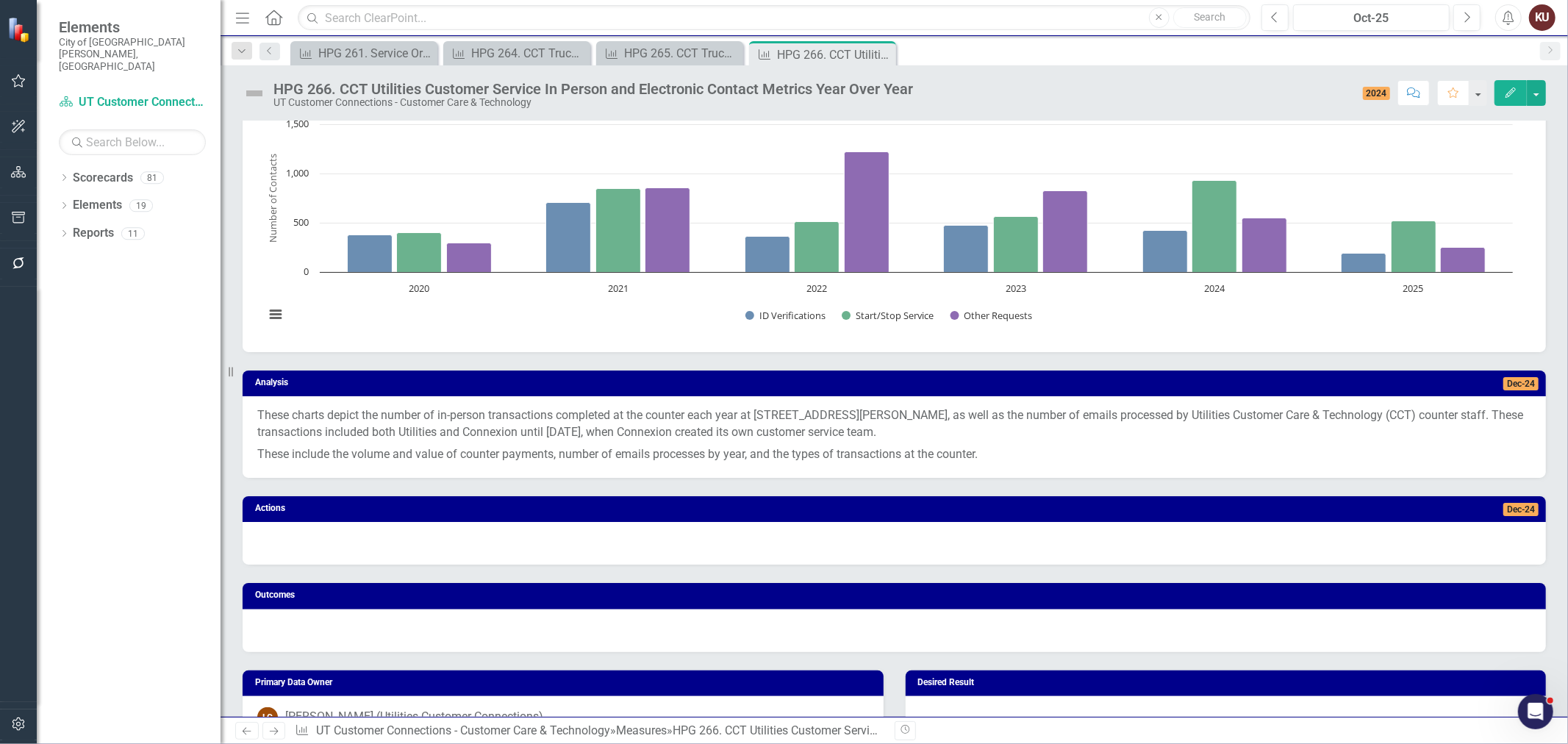
scroll to position [817, 0]
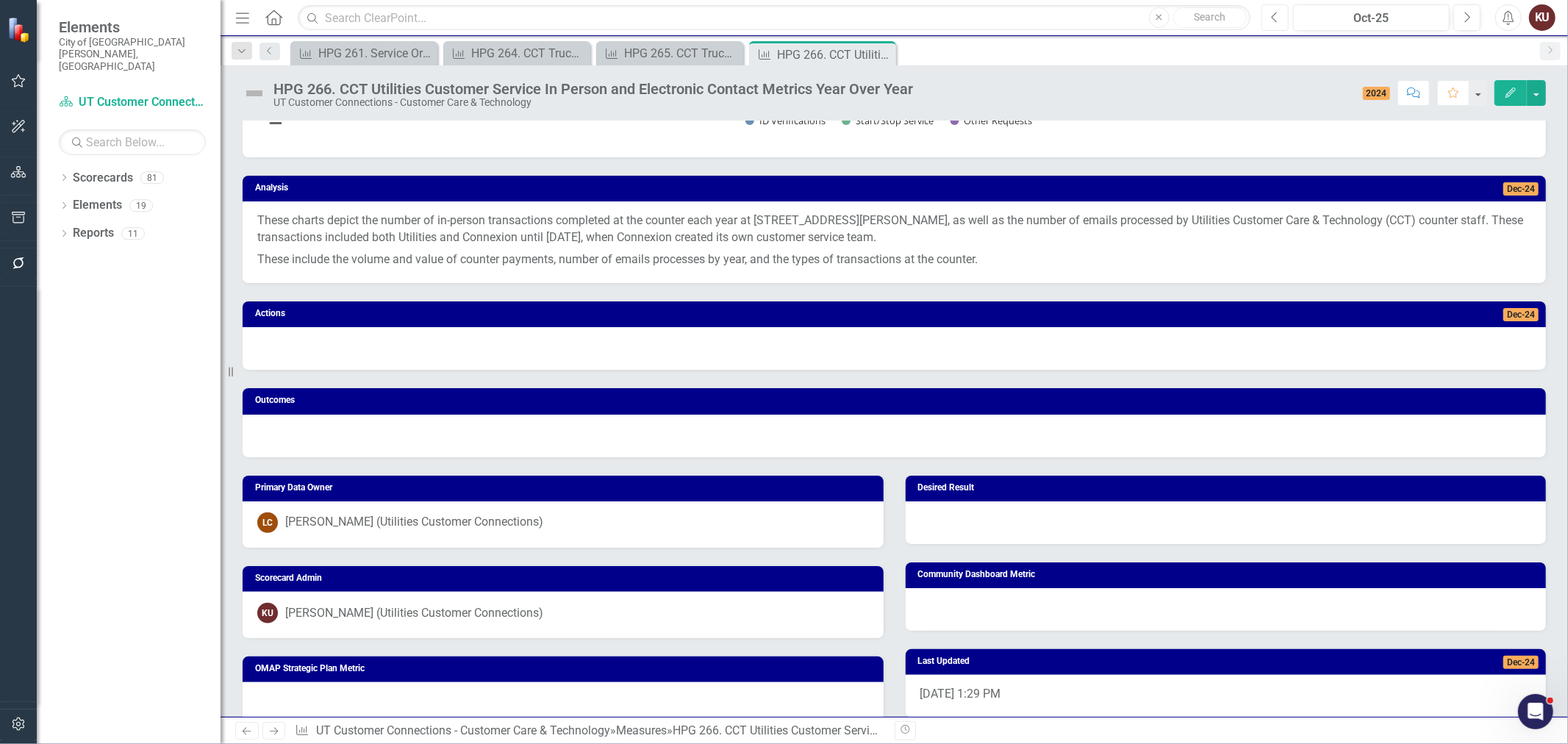
click at [1275, 13] on icon "button" at bounding box center [1273, 16] width 6 height 10
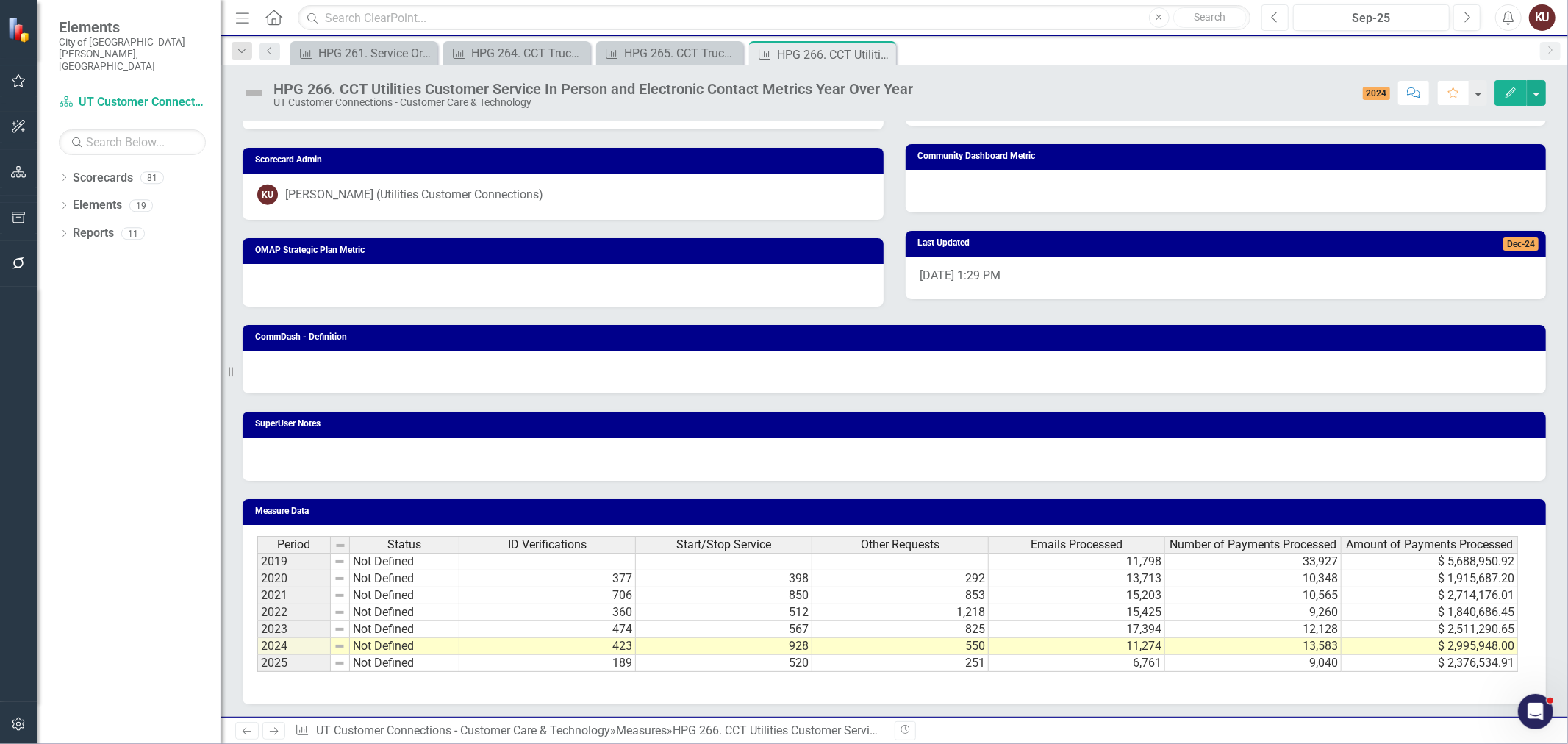
scroll to position [1237, 0]
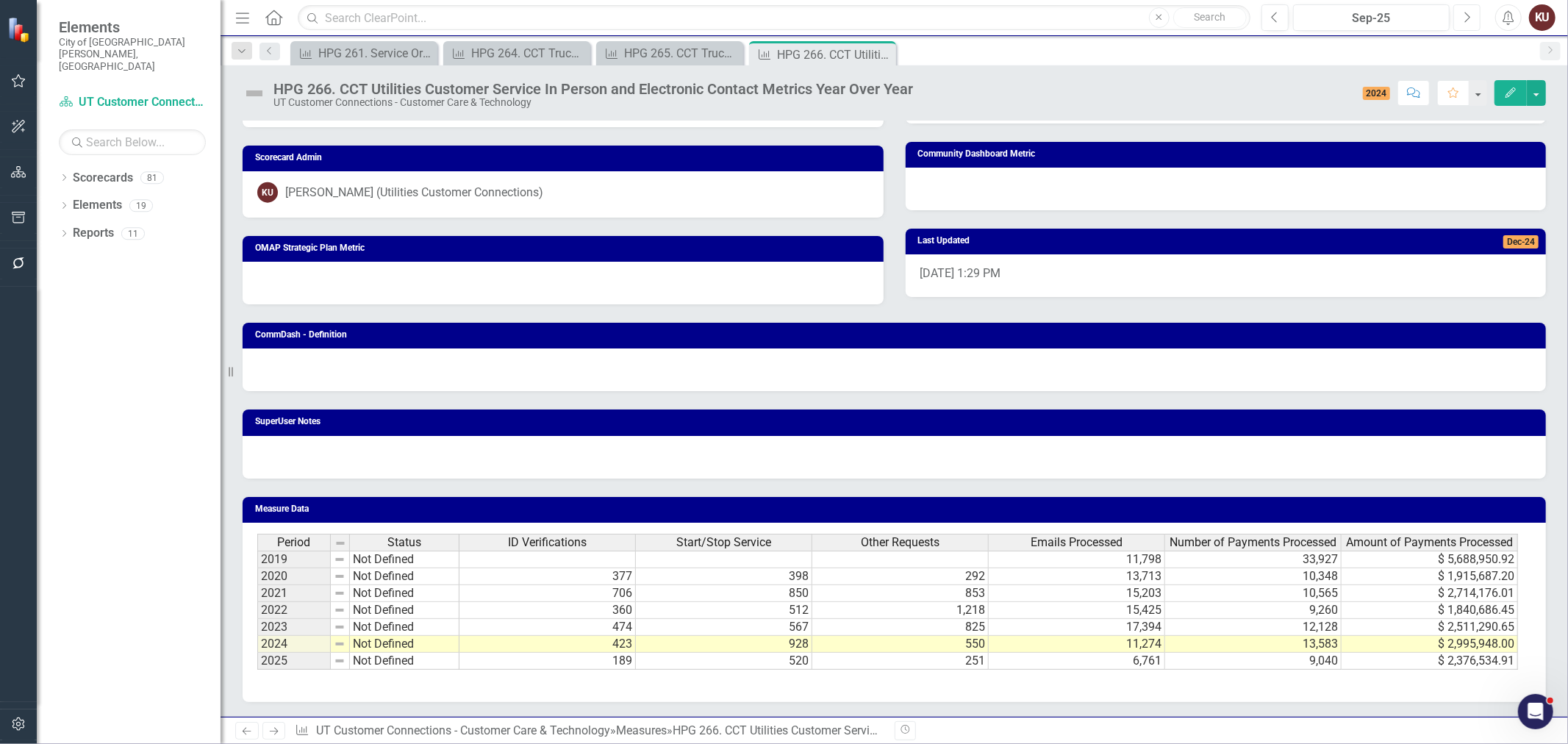
click at [1458, 22] on button "Next" at bounding box center [1467, 17] width 27 height 26
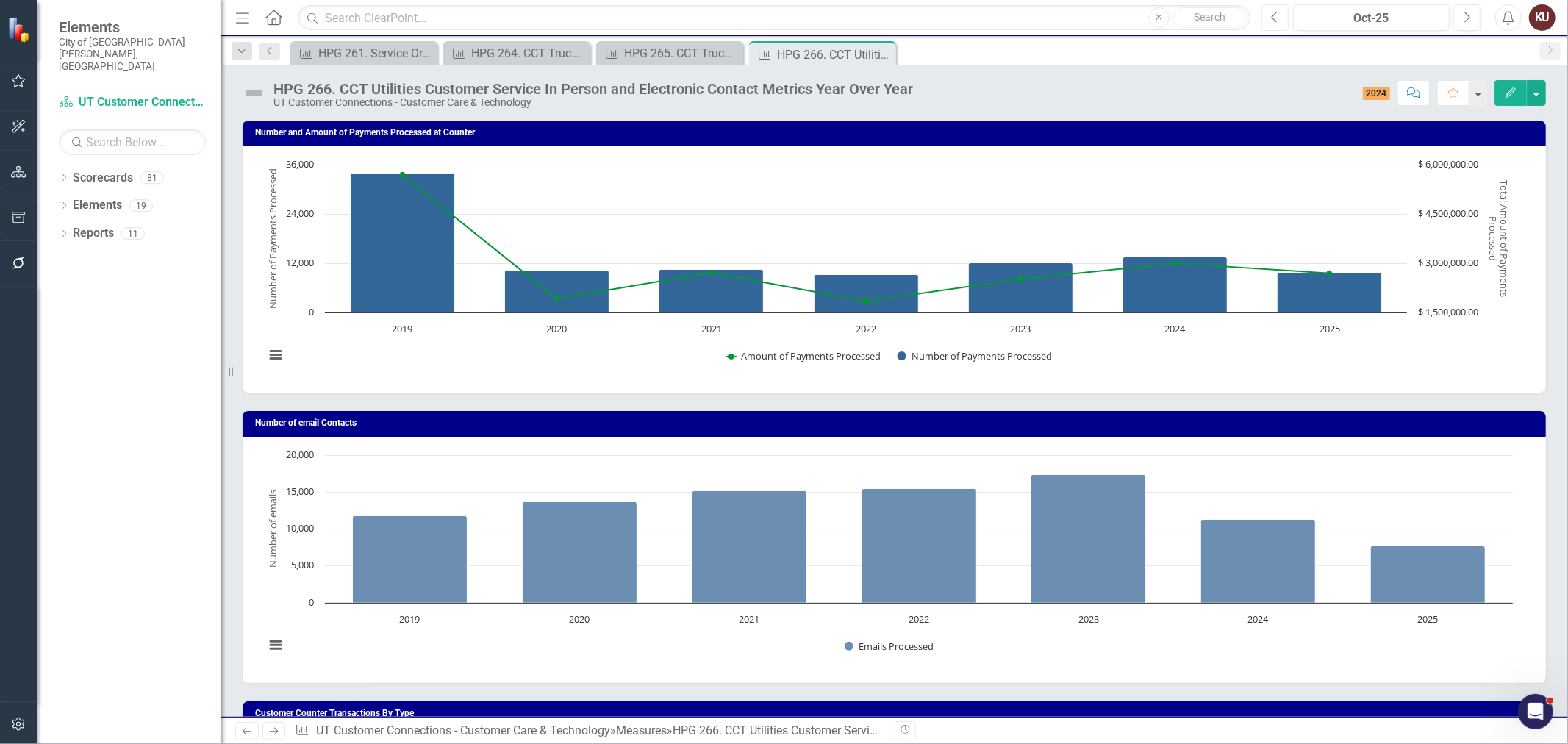
click at [1282, 22] on button "Previous" at bounding box center [1274, 17] width 27 height 26
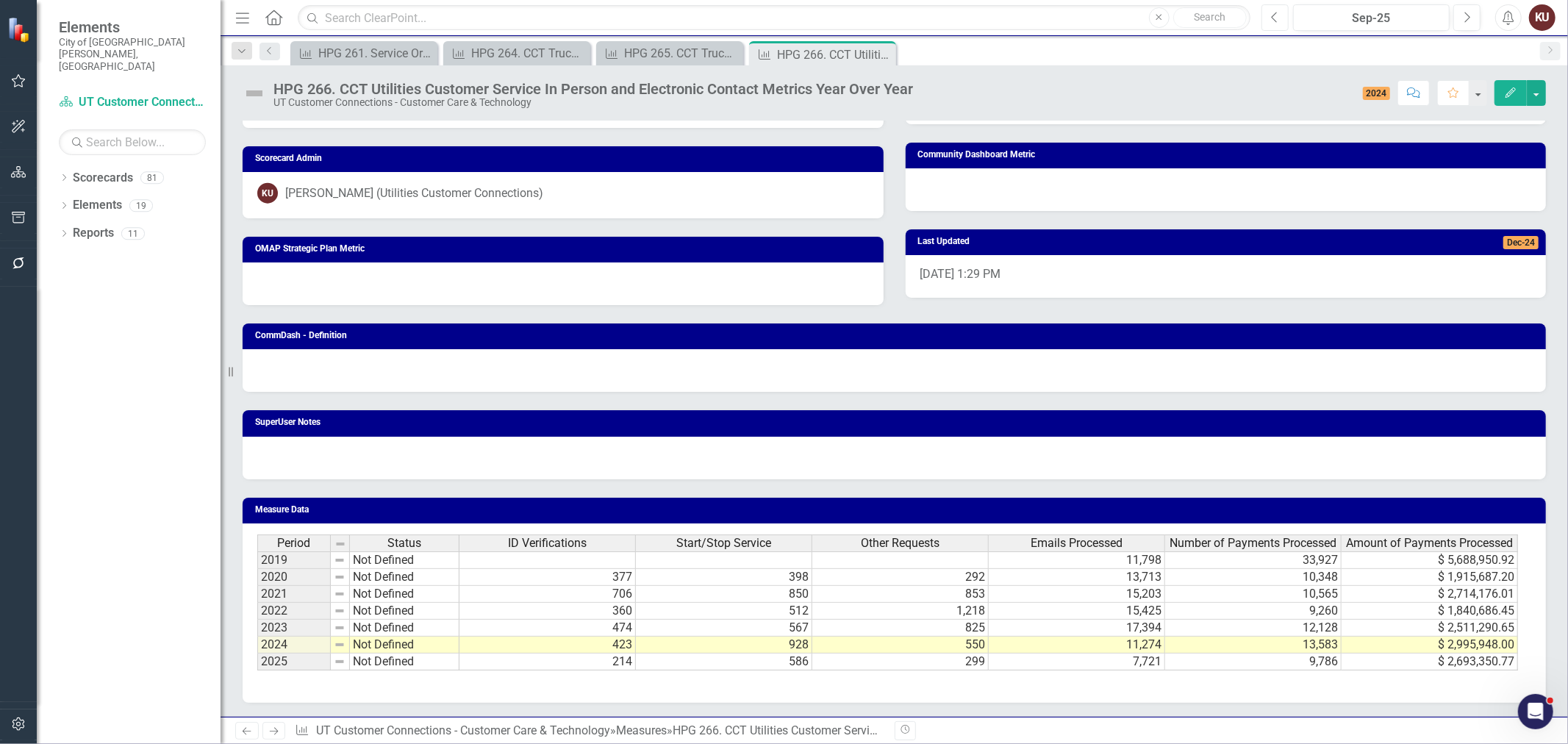
scroll to position [1237, 0]
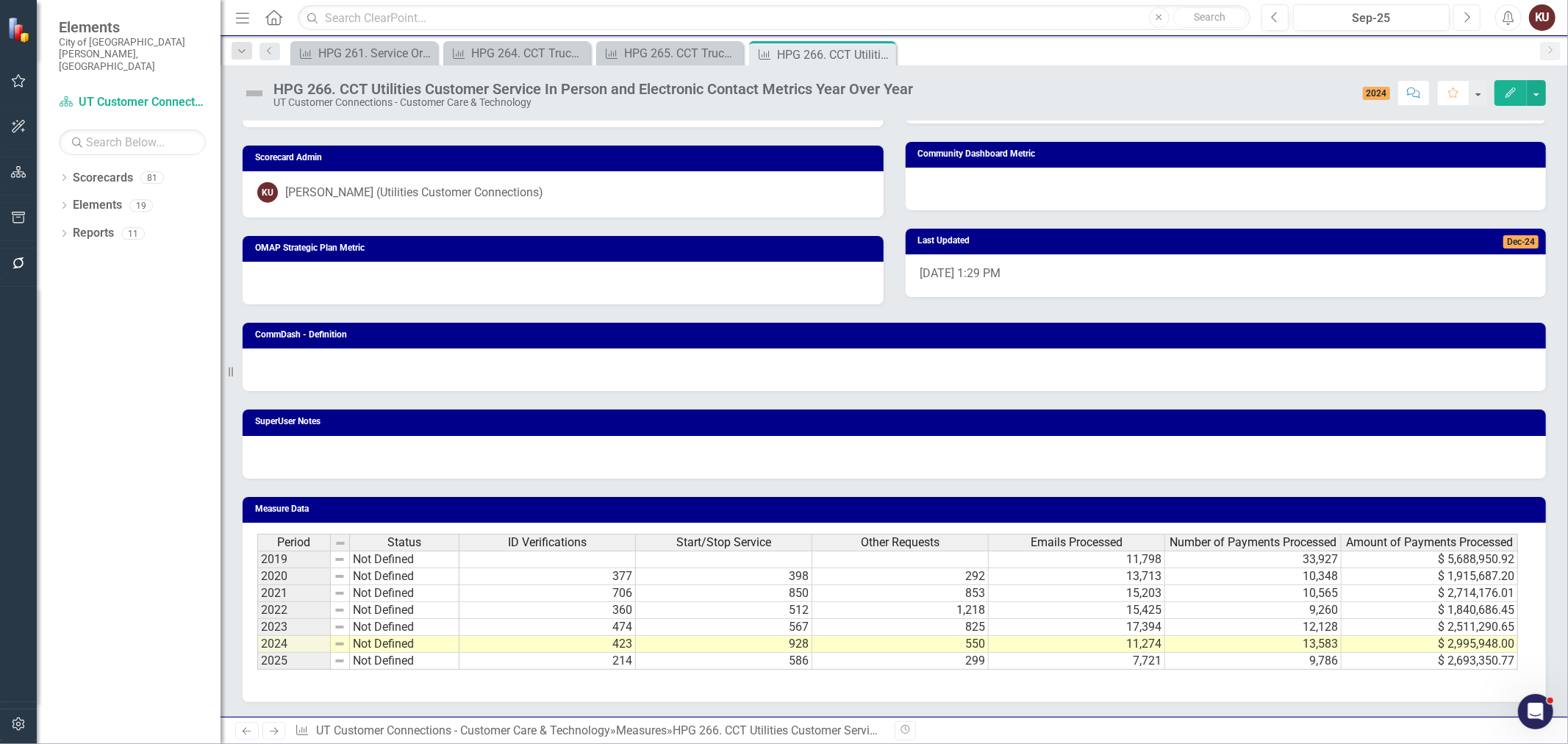
click at [1467, 16] on icon "Next" at bounding box center [1467, 17] width 8 height 13
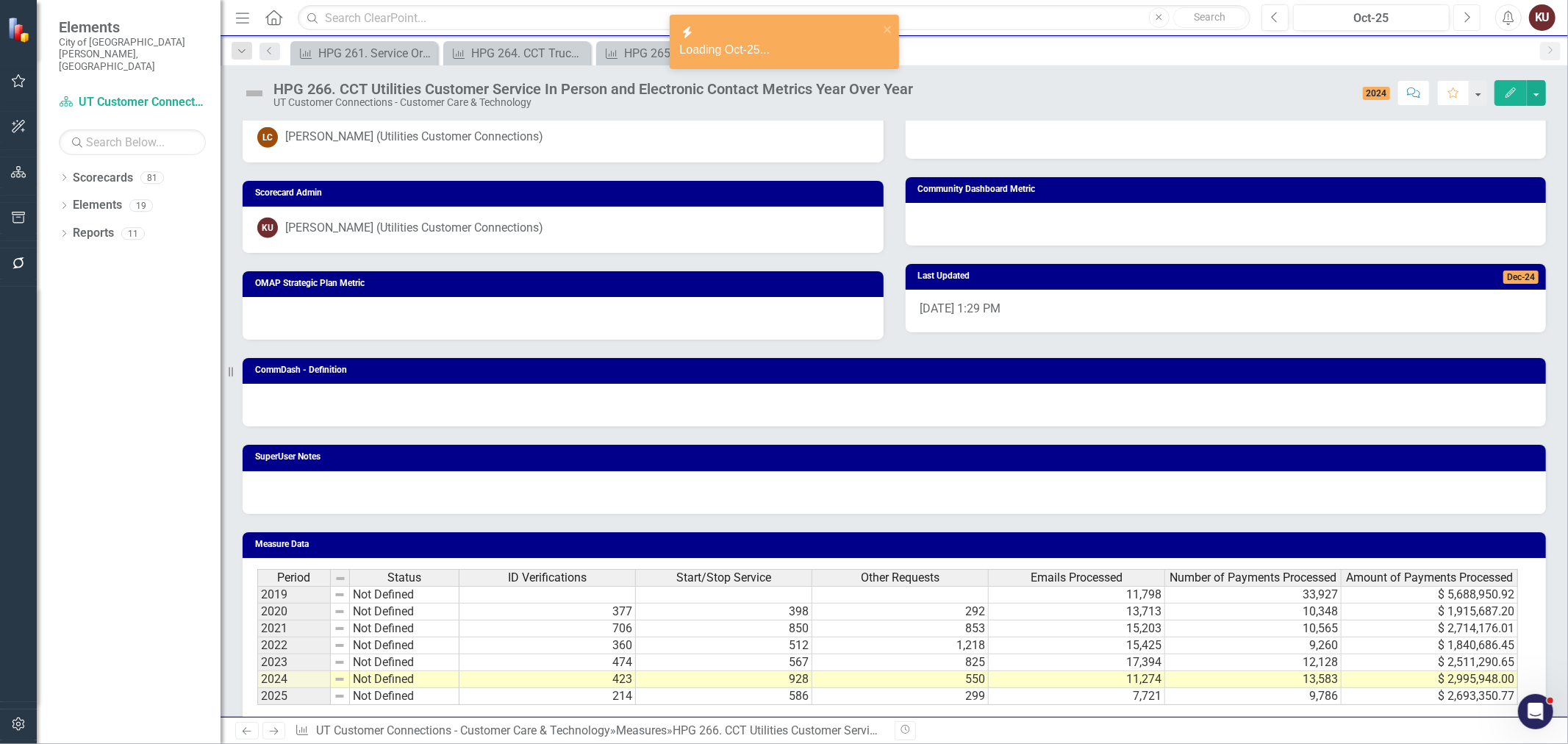
scroll to position [1237, 0]
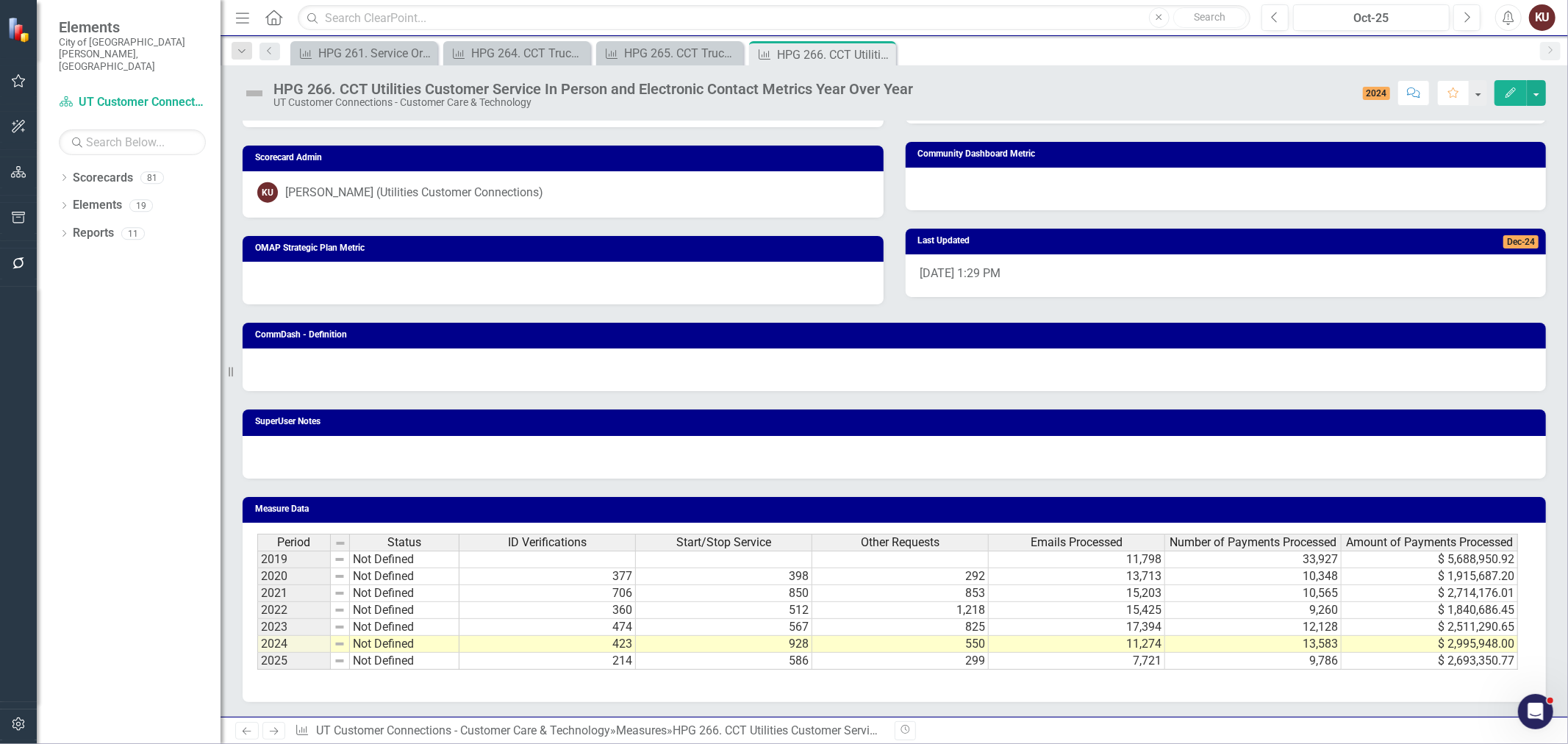
click at [275, 735] on icon at bounding box center [274, 731] width 9 height 7
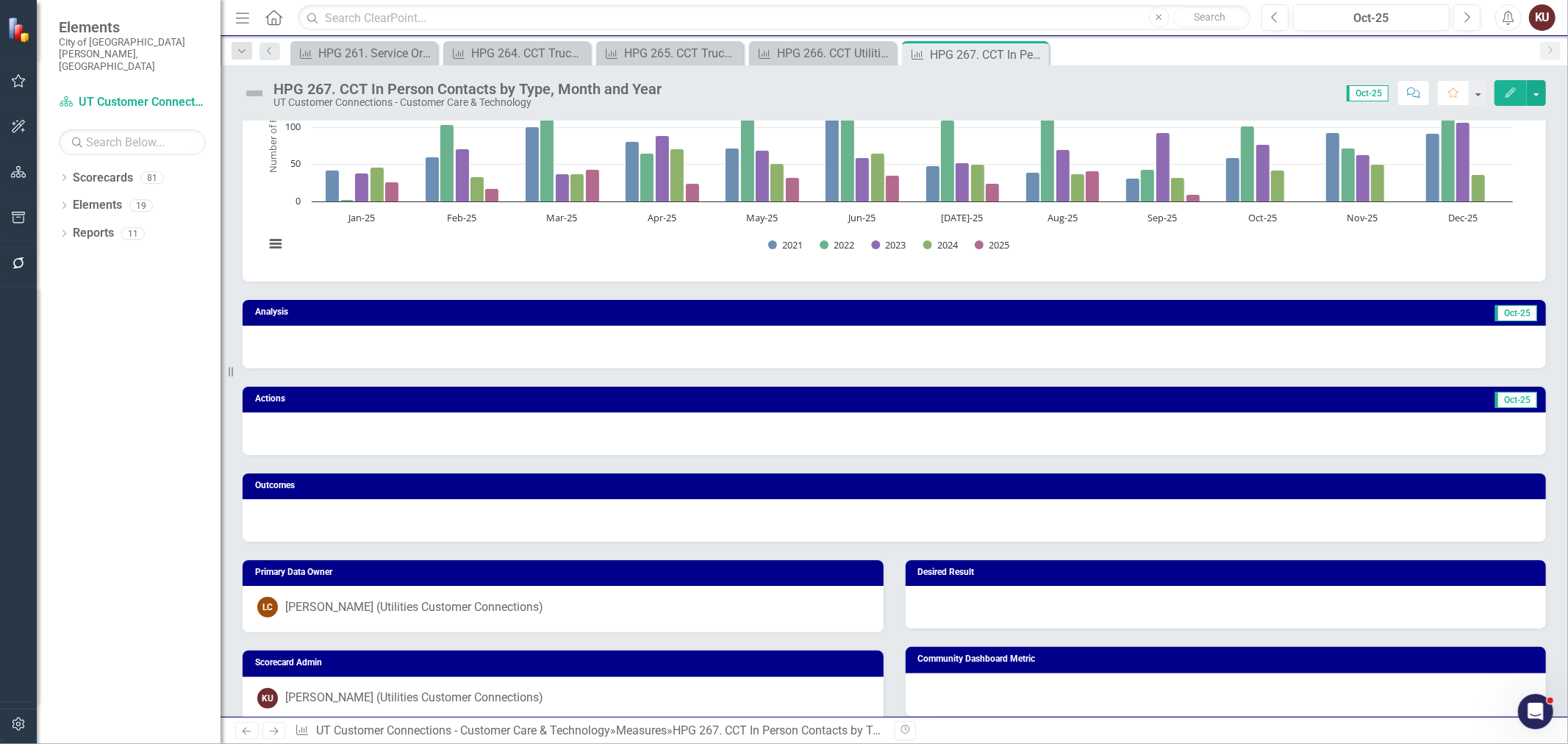
scroll to position [817, 0]
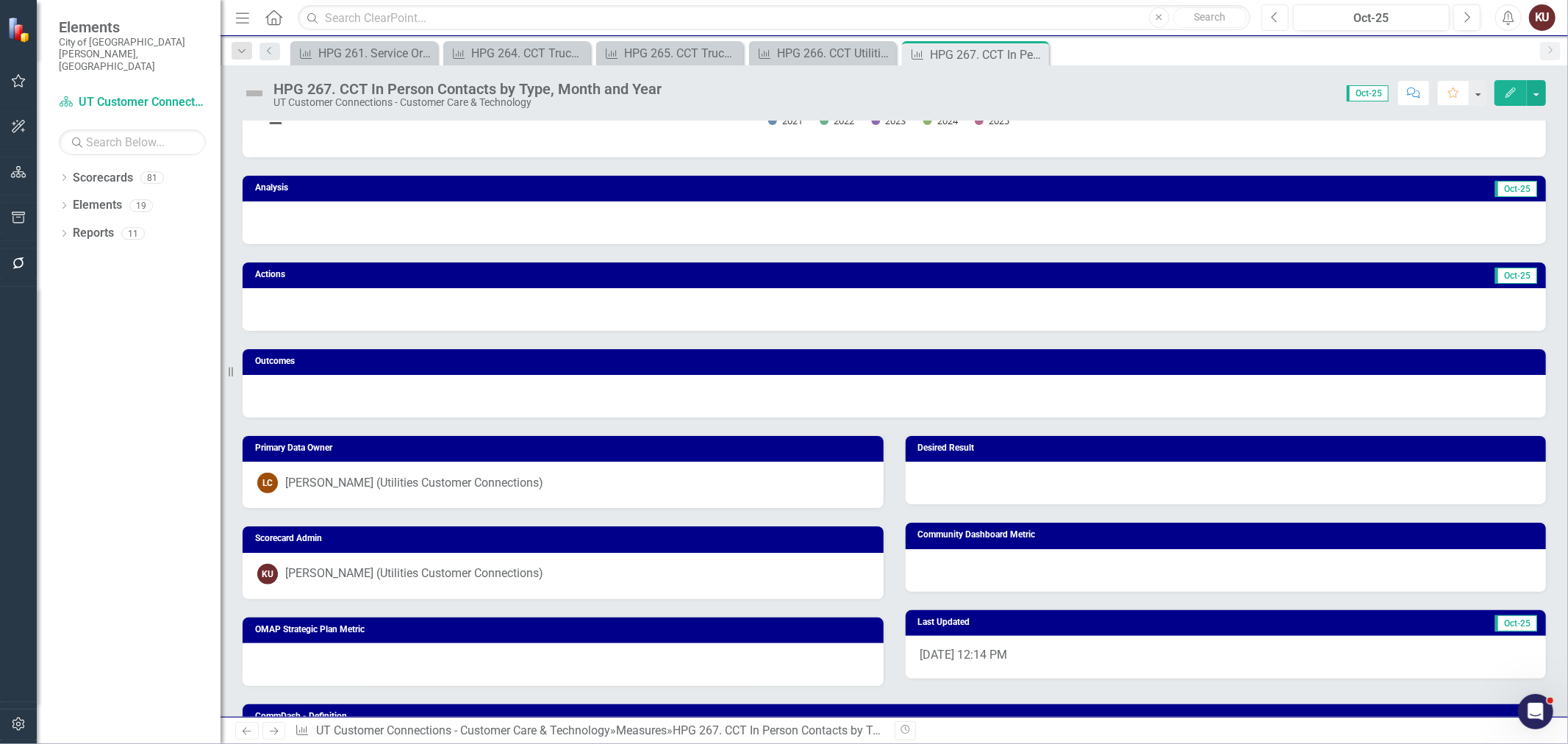
click at [1286, 18] on button "Previous" at bounding box center [1274, 17] width 27 height 26
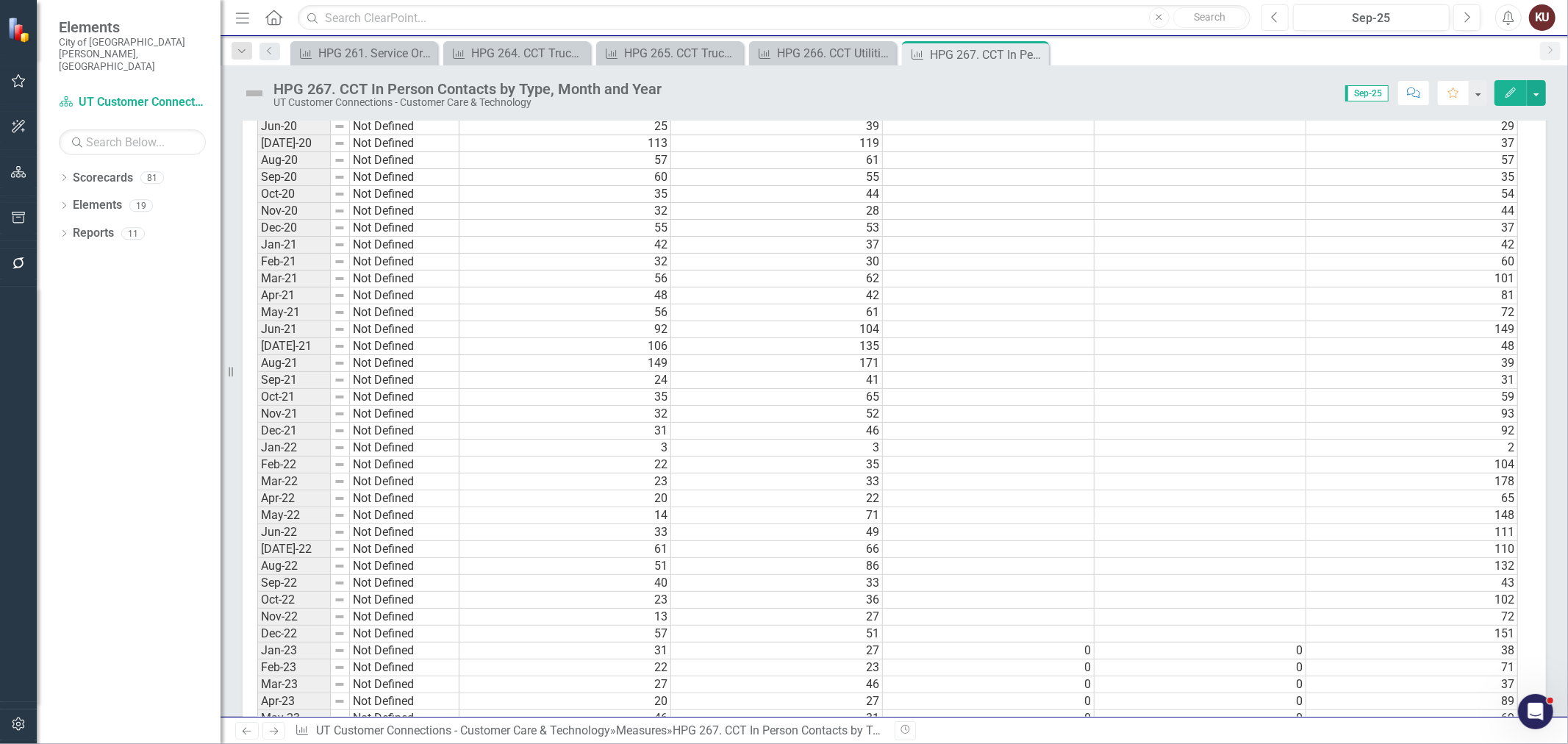
scroll to position [2298, 0]
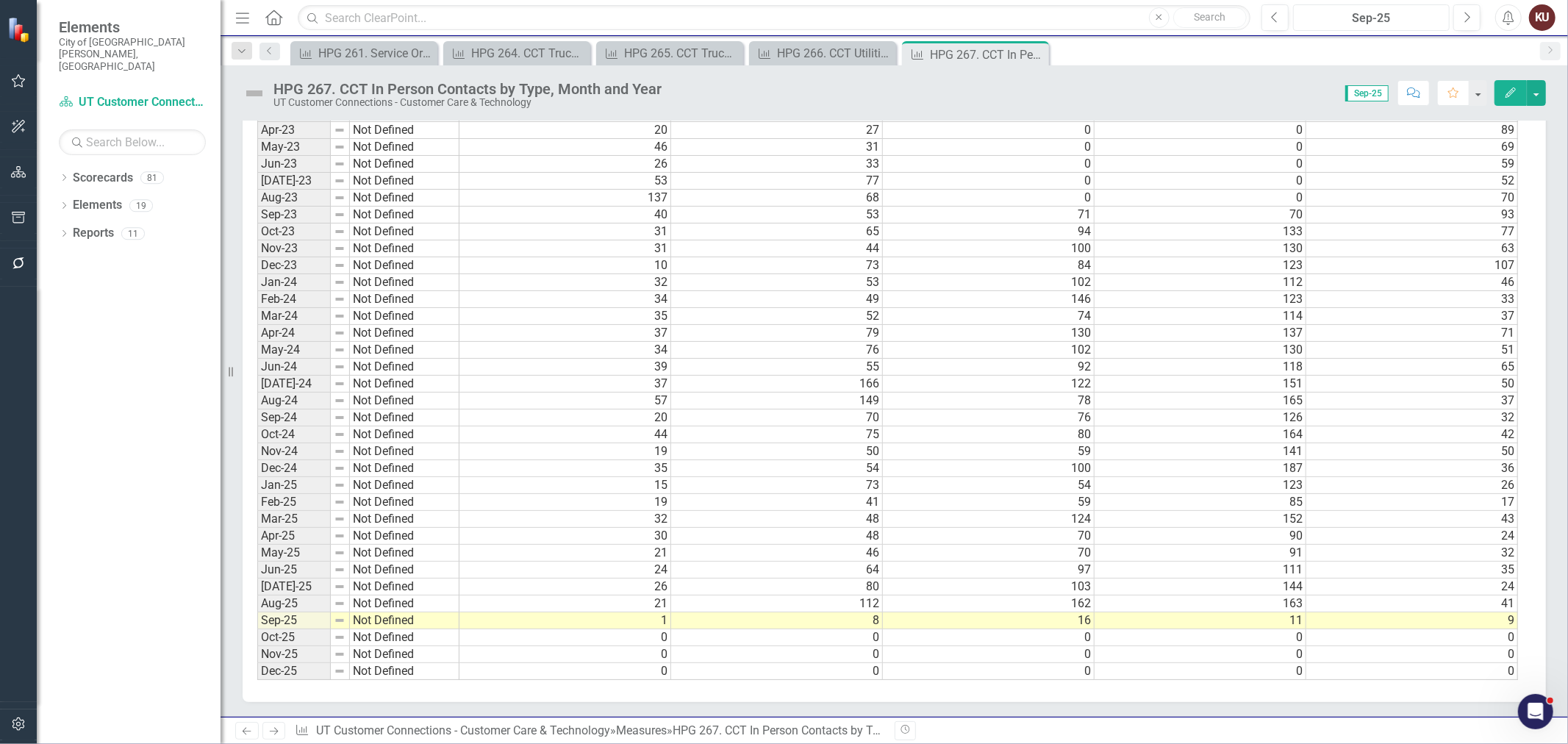
click at [1338, 26] on div "Sep-25" at bounding box center [1370, 19] width 146 height 18
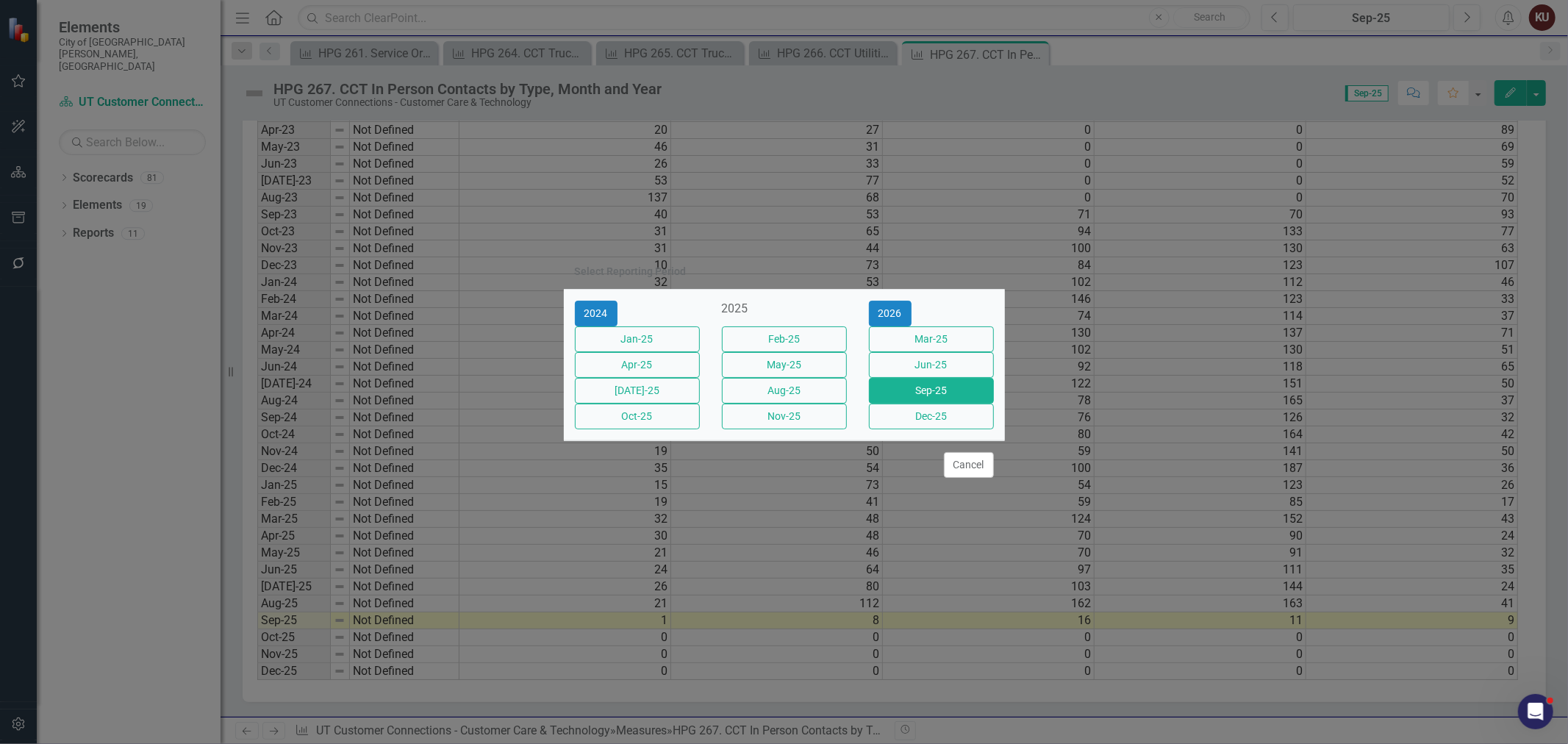
click at [670, 333] on button "Jan-25" at bounding box center [637, 339] width 125 height 26
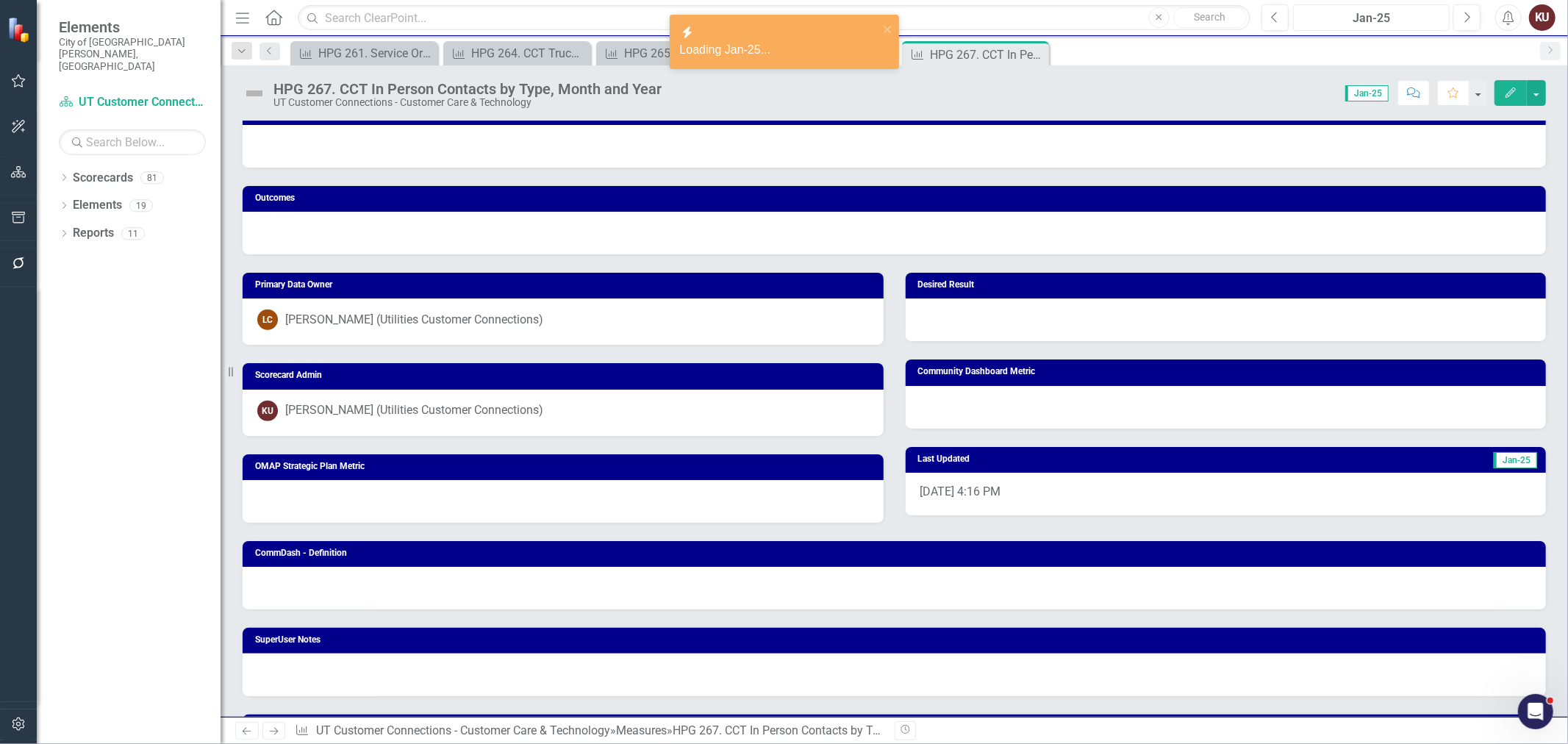
scroll to position [1062, 0]
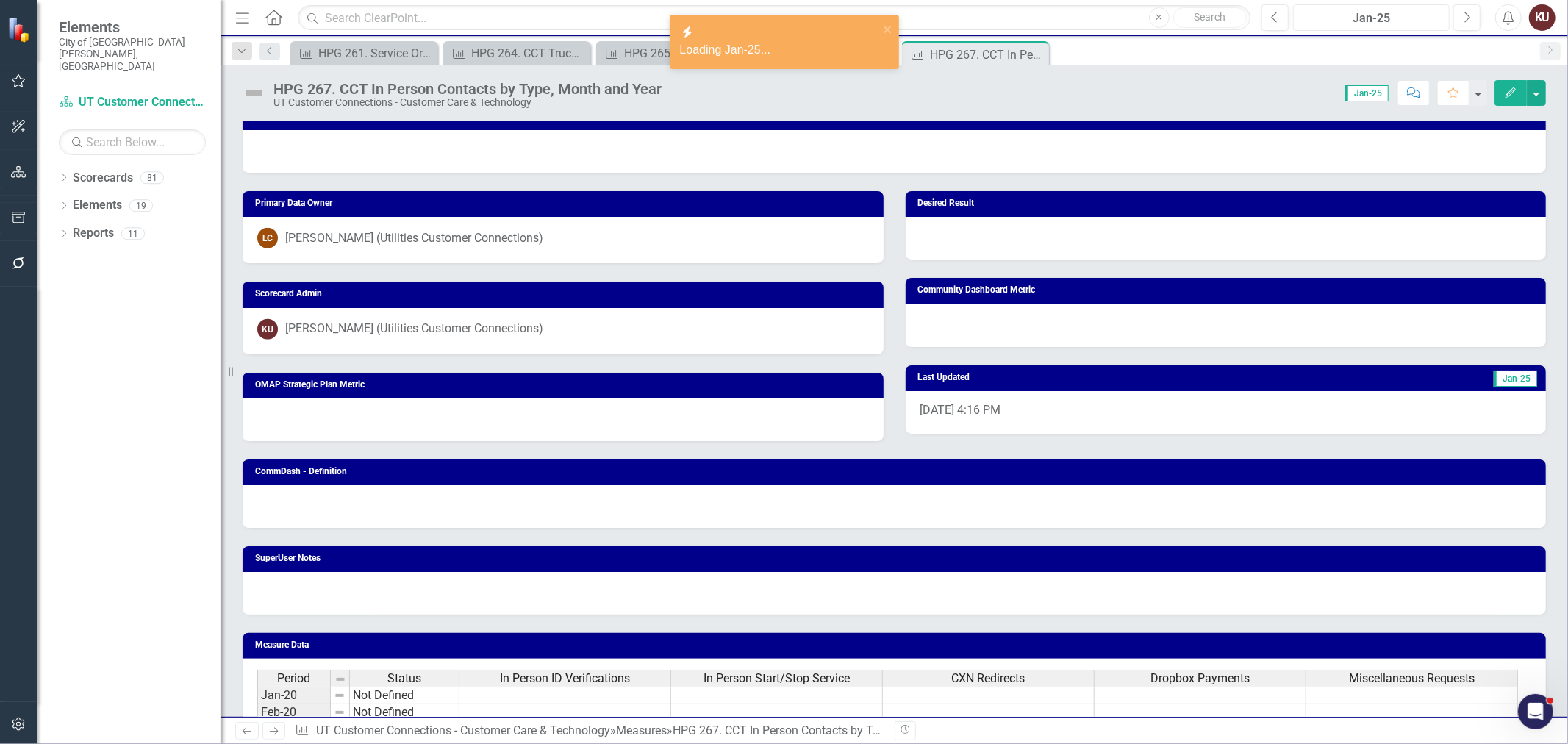
click at [1394, 17] on div "Jan-25" at bounding box center [1370, 19] width 146 height 18
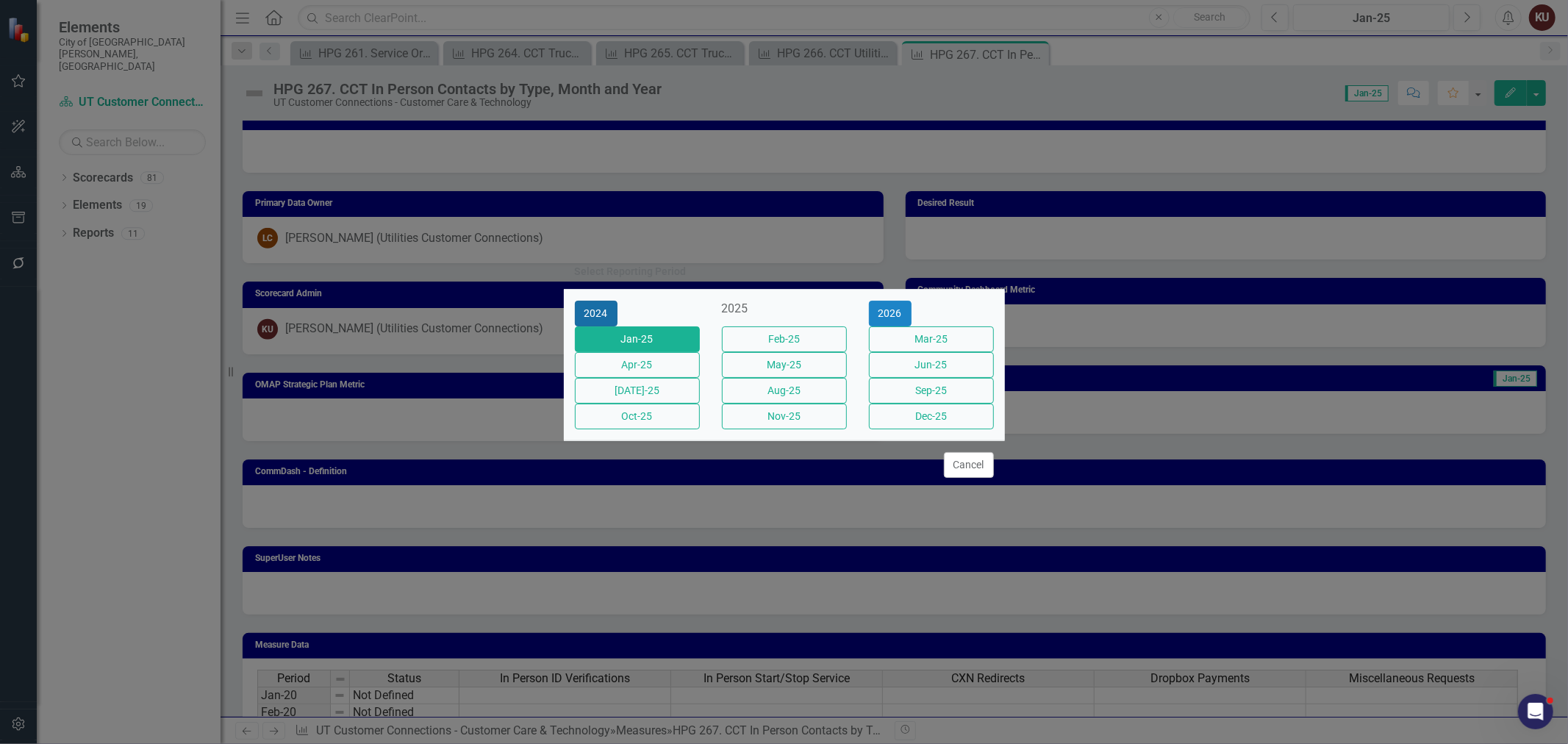
click at [593, 301] on button "2024" at bounding box center [595, 314] width 42 height 26
click at [622, 326] on button "Jan-24" at bounding box center [637, 339] width 125 height 26
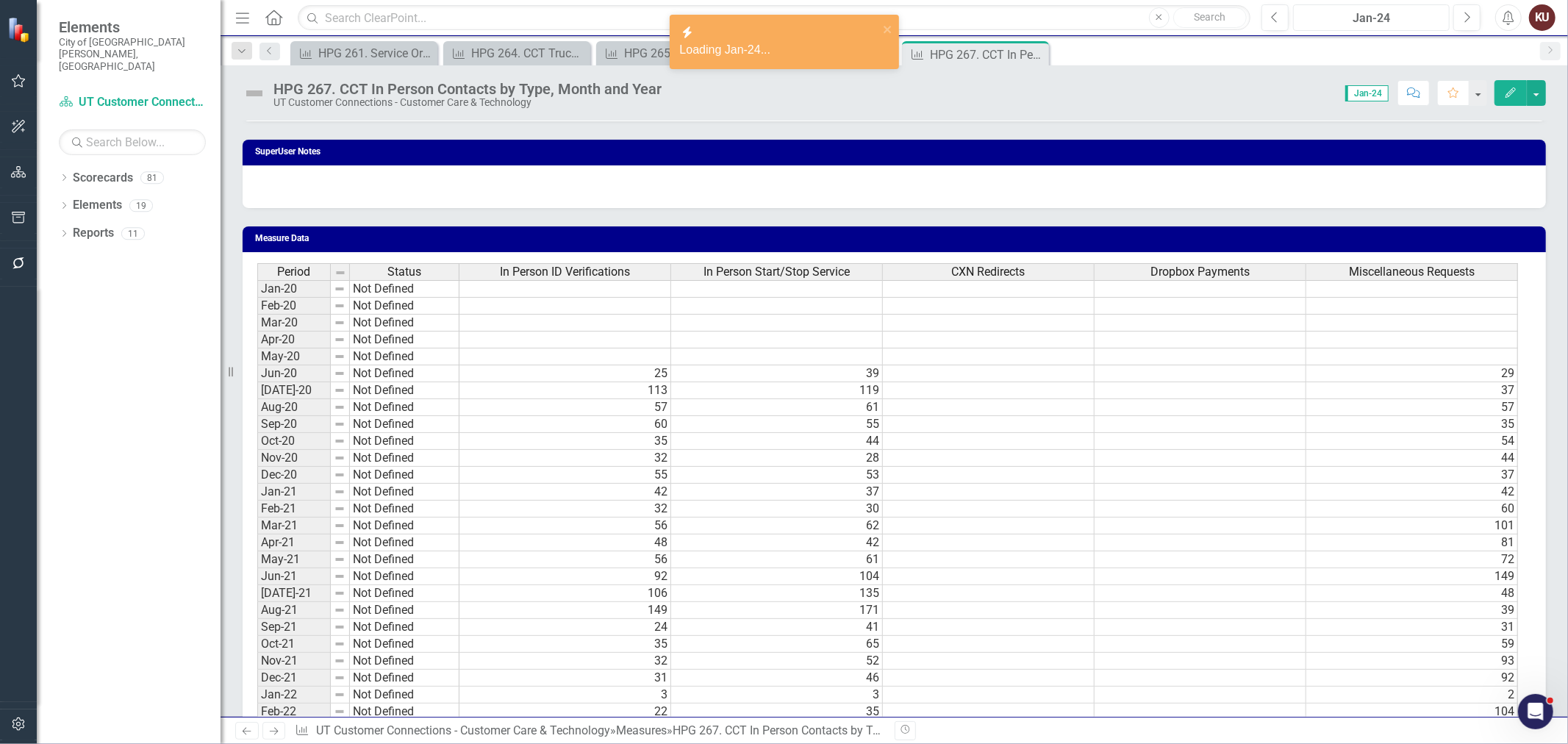
scroll to position [1471, 0]
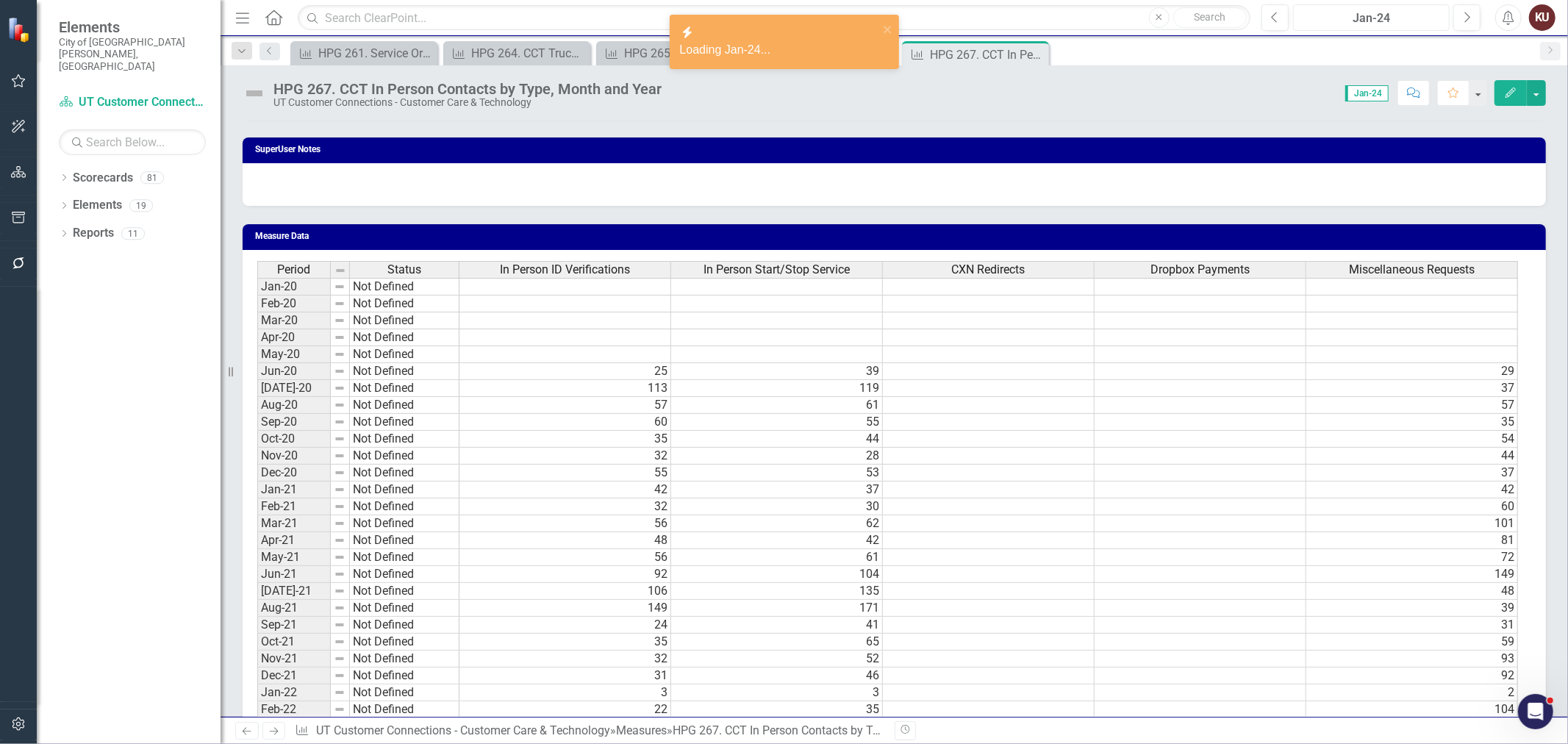
click at [1387, 20] on div "Jan-24" at bounding box center [1370, 19] width 146 height 18
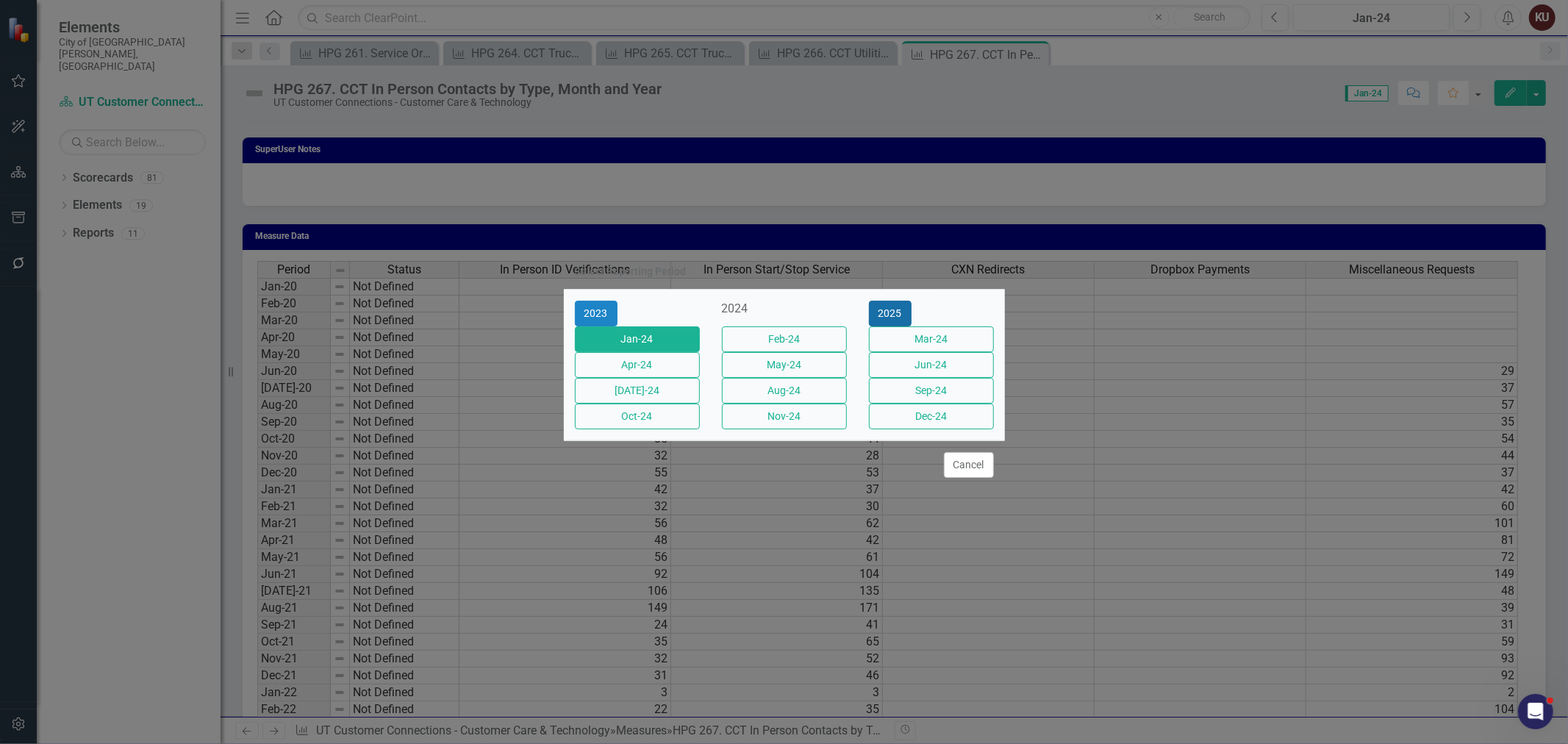
click at [912, 301] on button "2025" at bounding box center [889, 314] width 42 height 26
click at [685, 430] on button "Oct-25" at bounding box center [637, 416] width 125 height 26
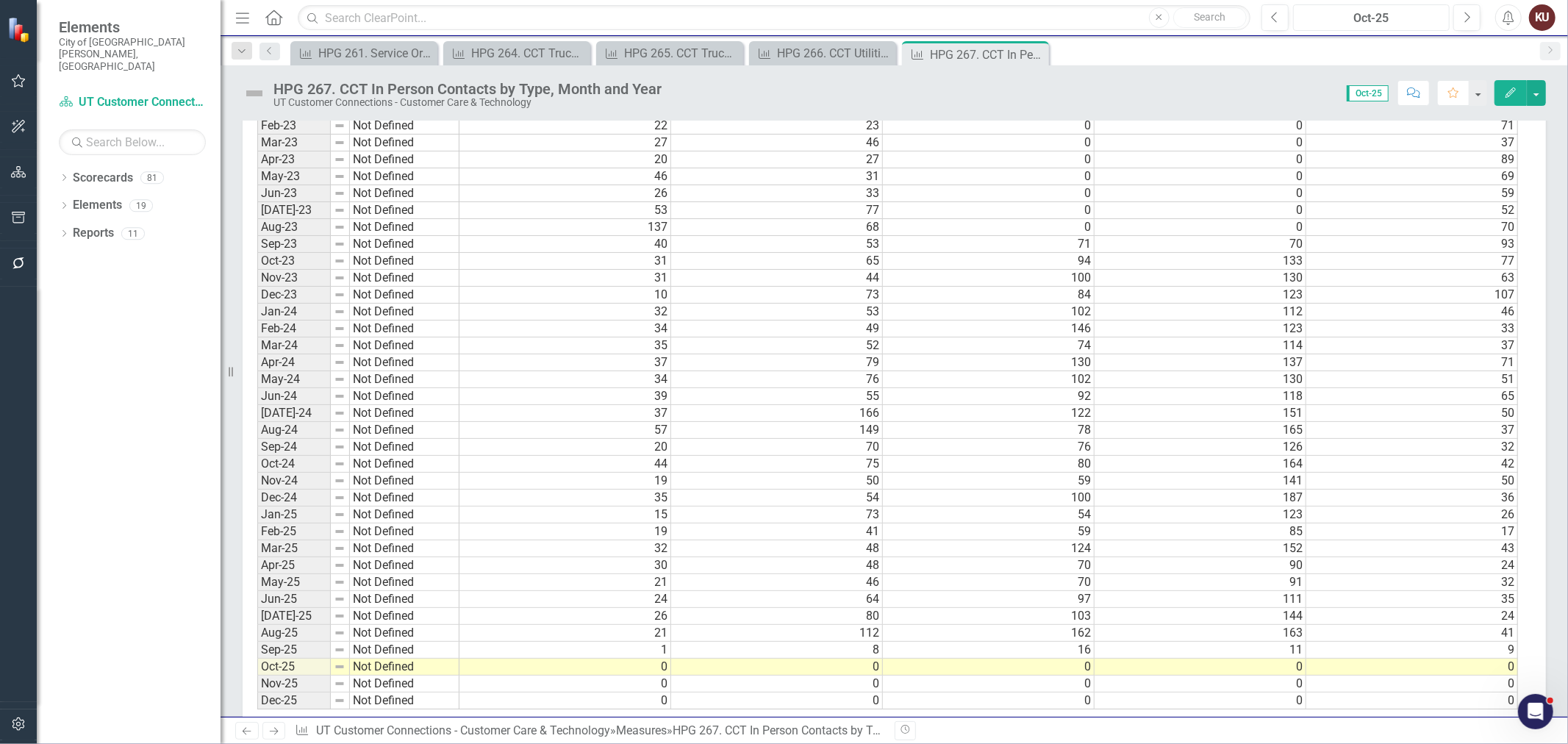
scroll to position [2298, 0]
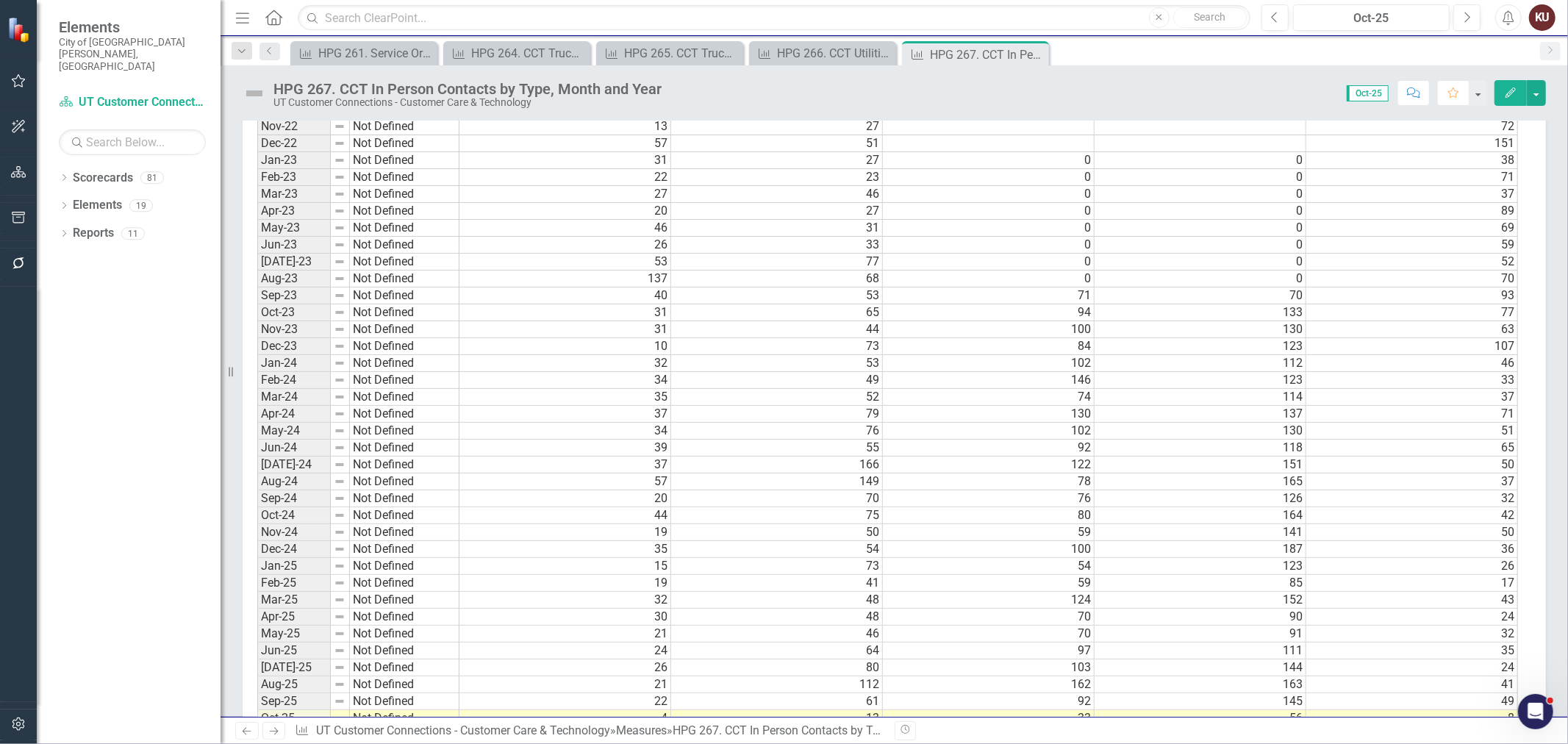
scroll to position [2298, 0]
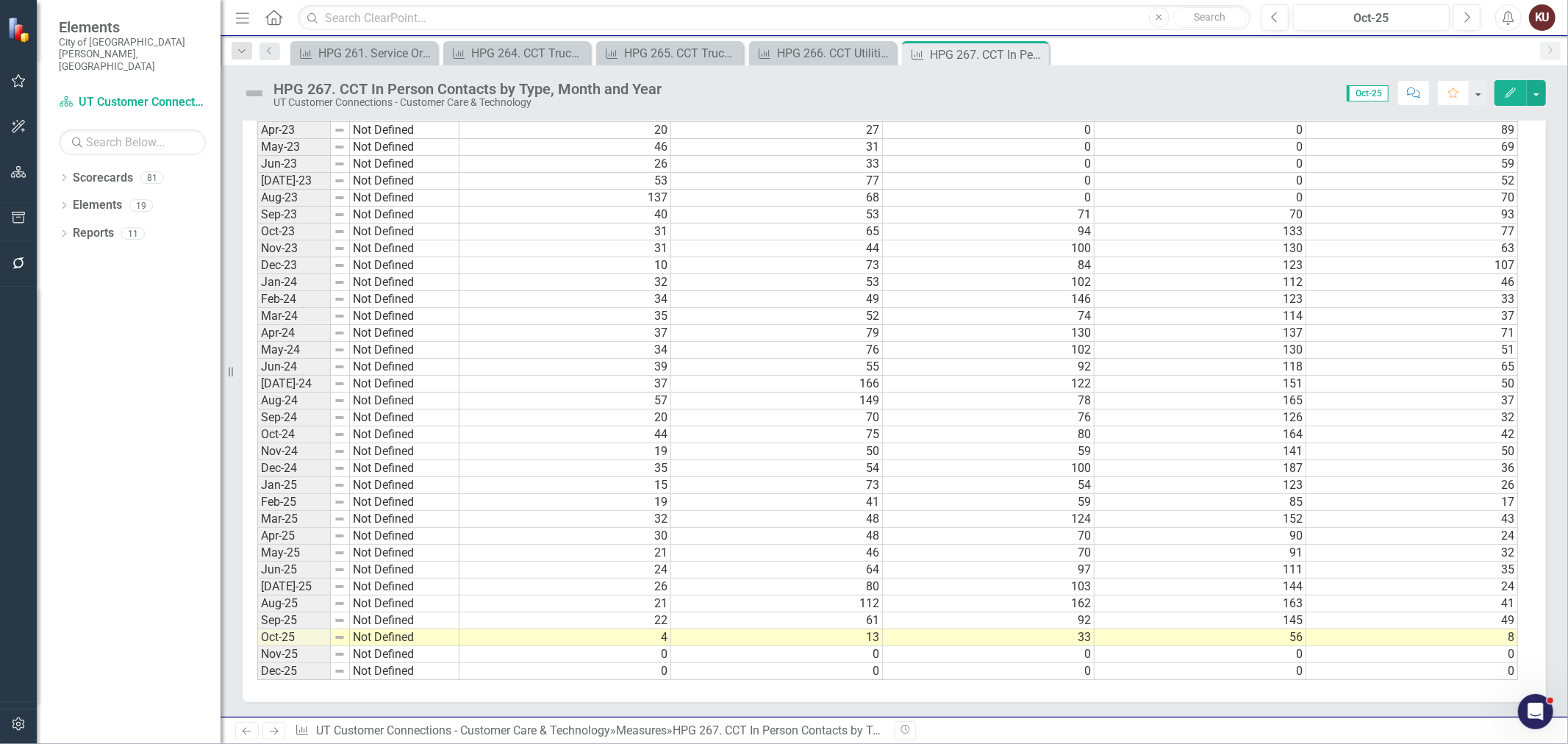
click at [274, 727] on icon "Next" at bounding box center [274, 731] width 13 height 10
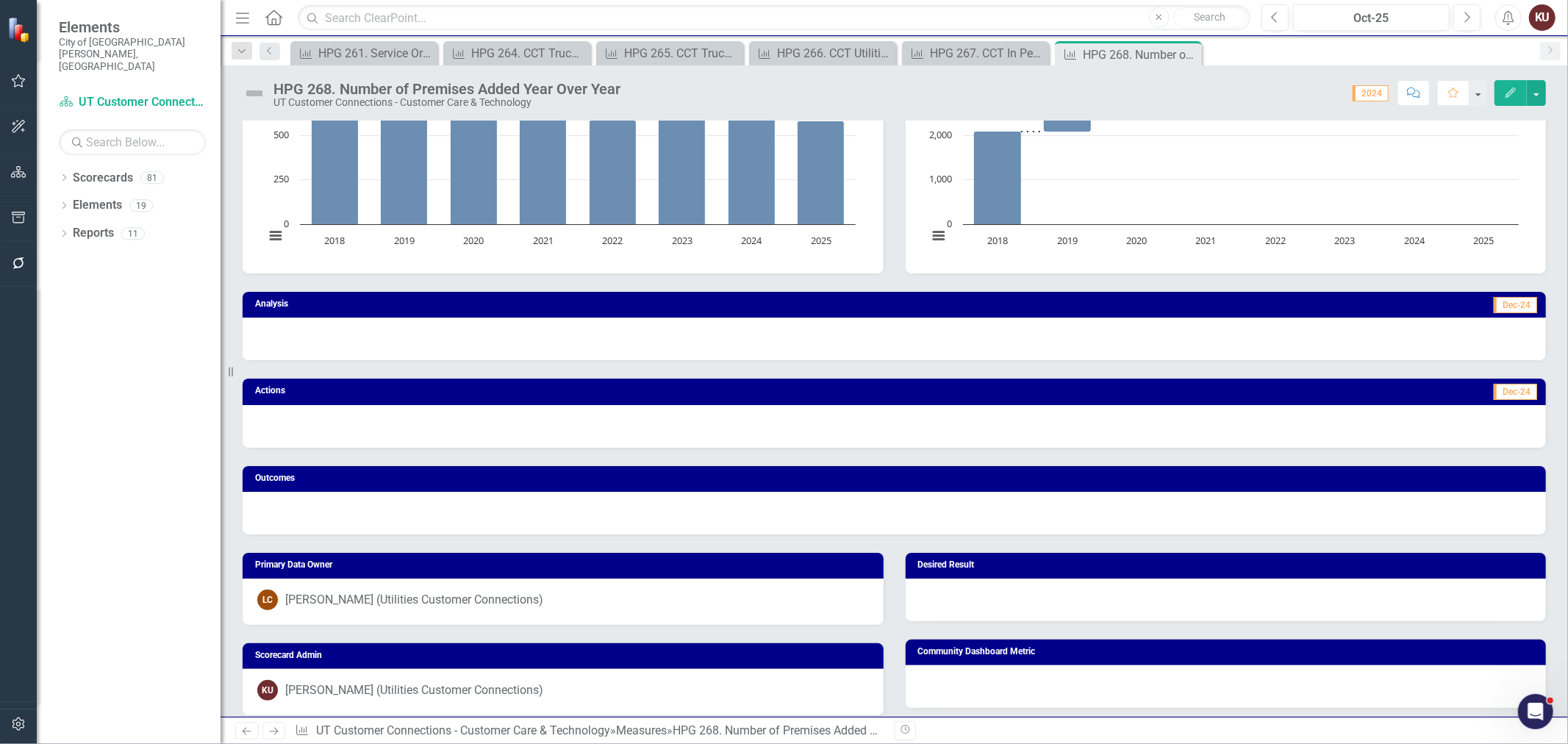
scroll to position [408, 0]
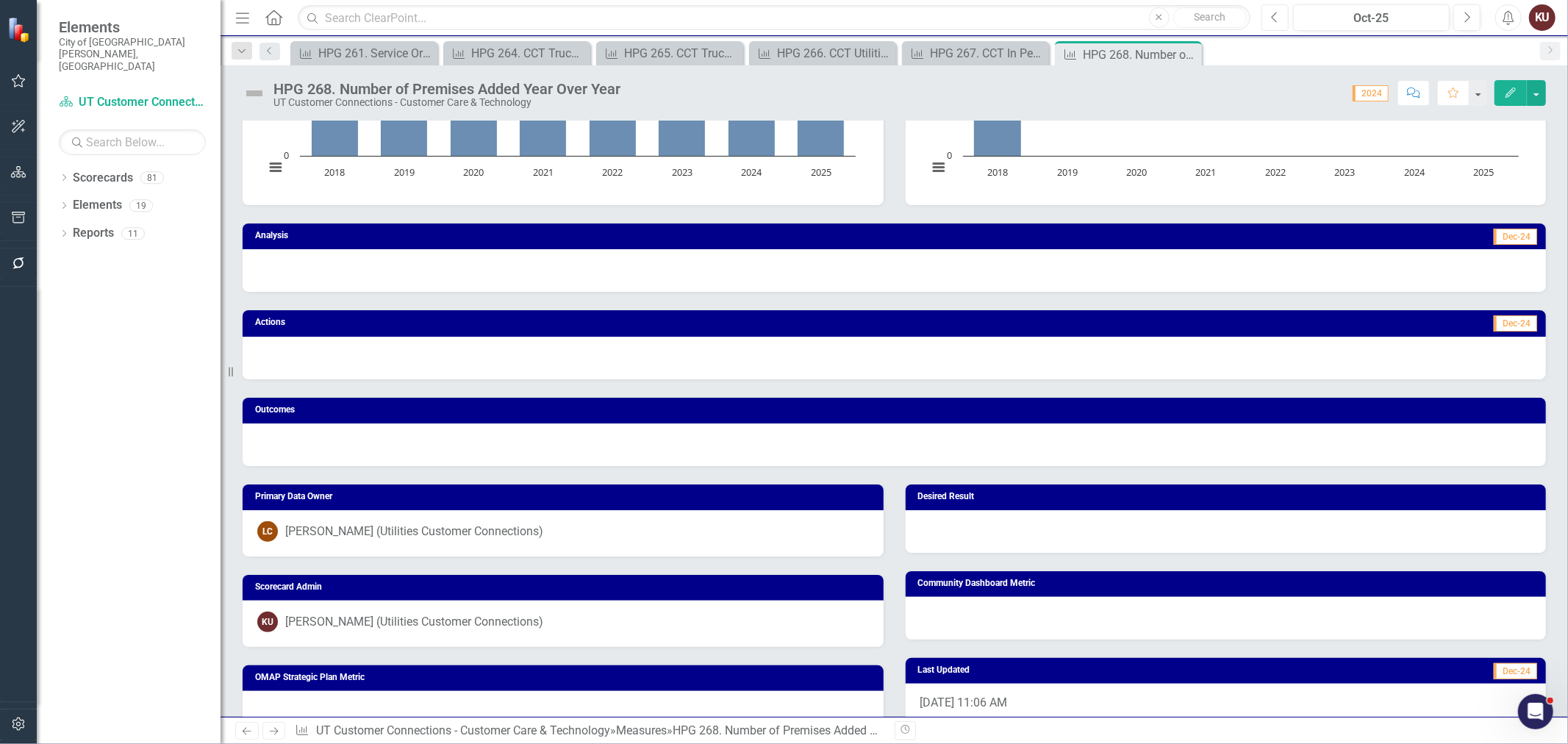
click at [1267, 18] on button "Previous" at bounding box center [1274, 17] width 27 height 26
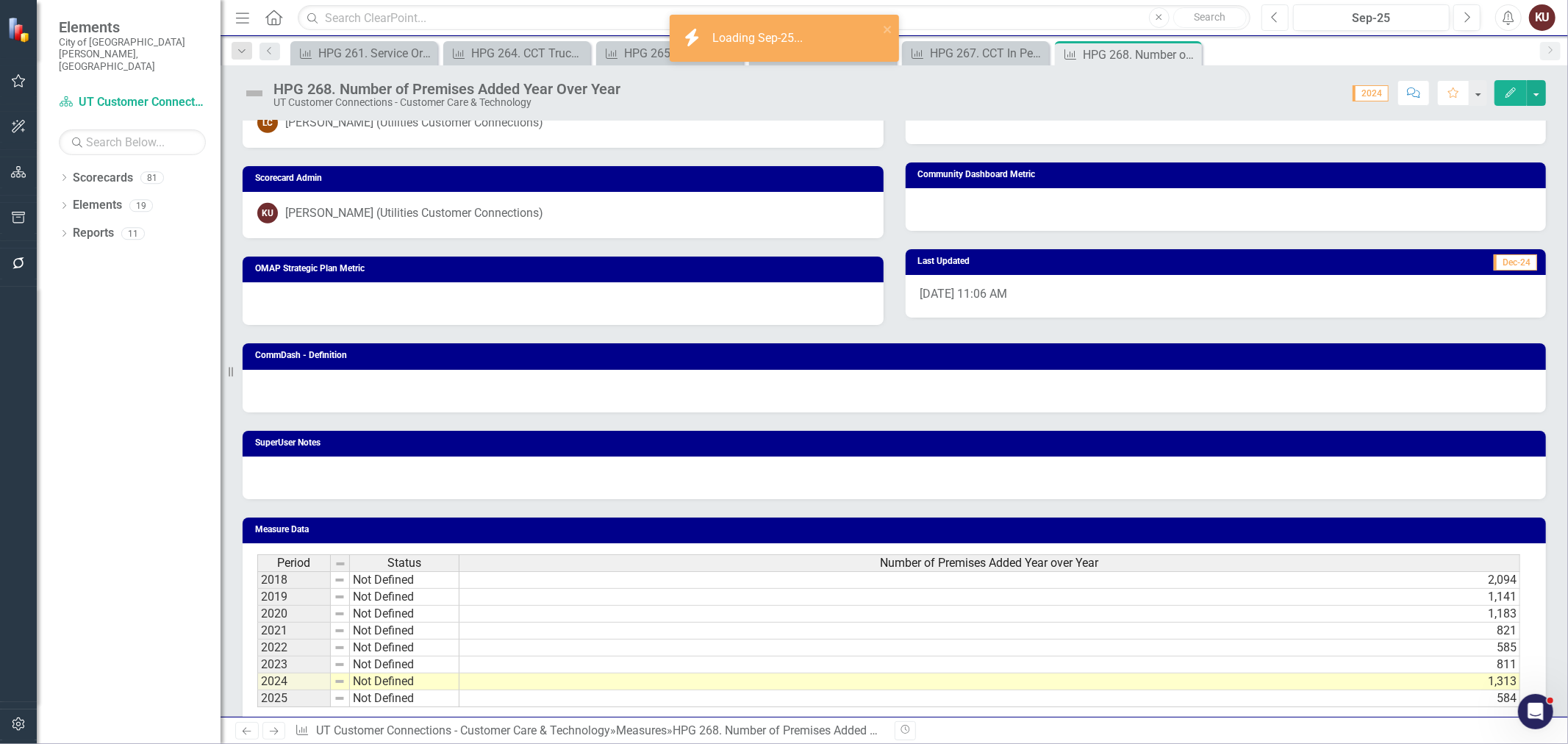
scroll to position [855, 0]
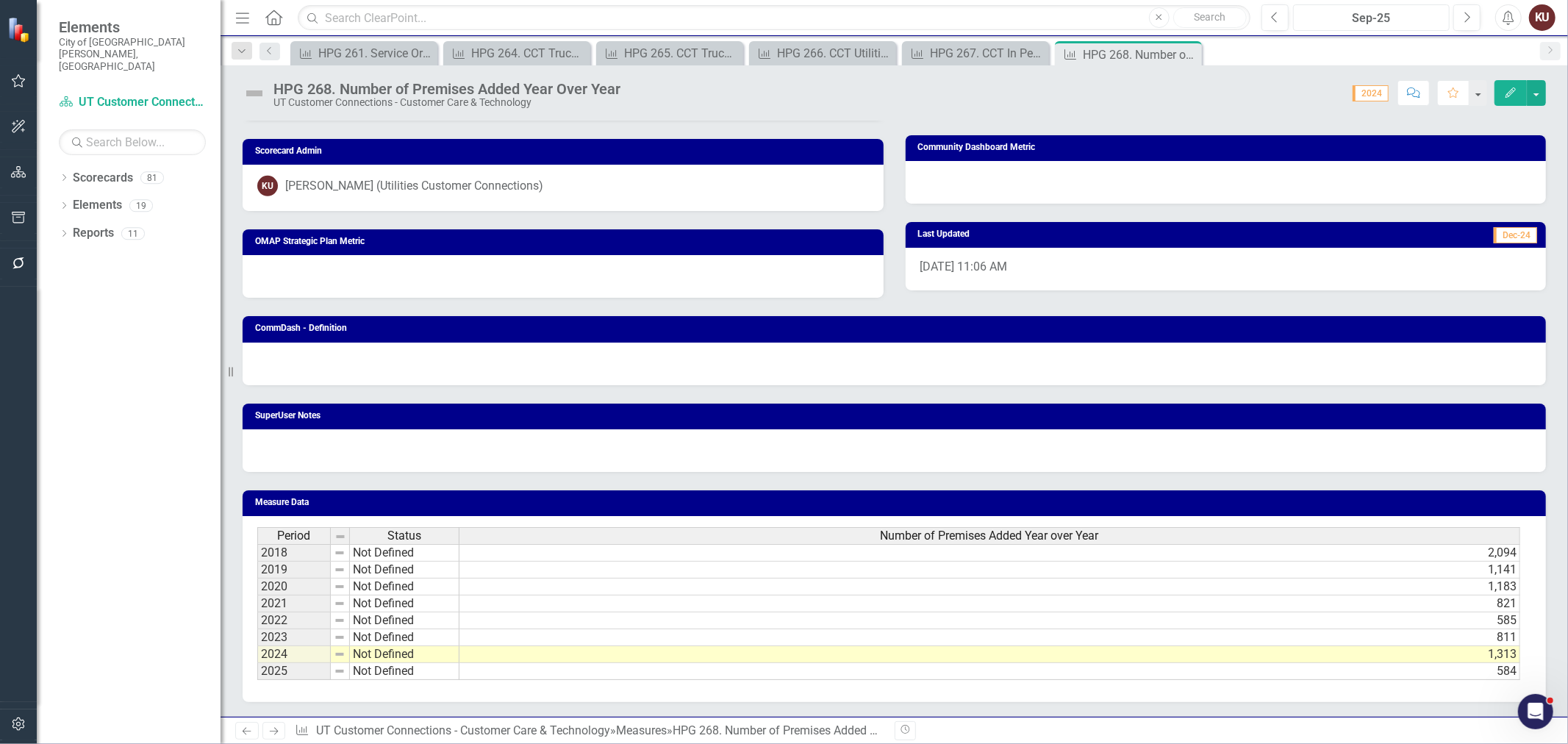
click at [1379, 10] on div "Sep-25" at bounding box center [1370, 19] width 146 height 18
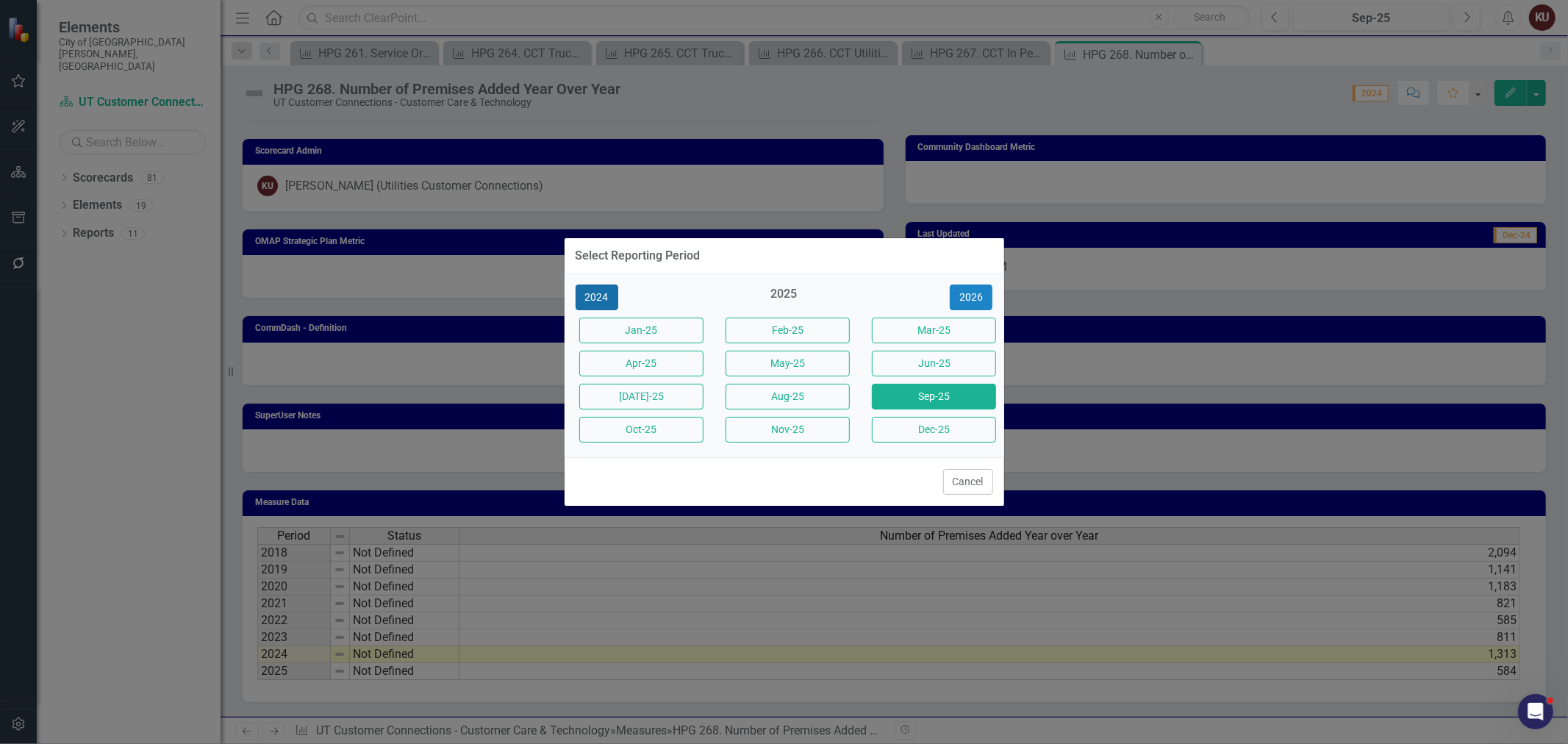
click at [594, 299] on button "2024" at bounding box center [596, 297] width 42 height 26
click at [621, 327] on button "Jan-24" at bounding box center [641, 331] width 124 height 26
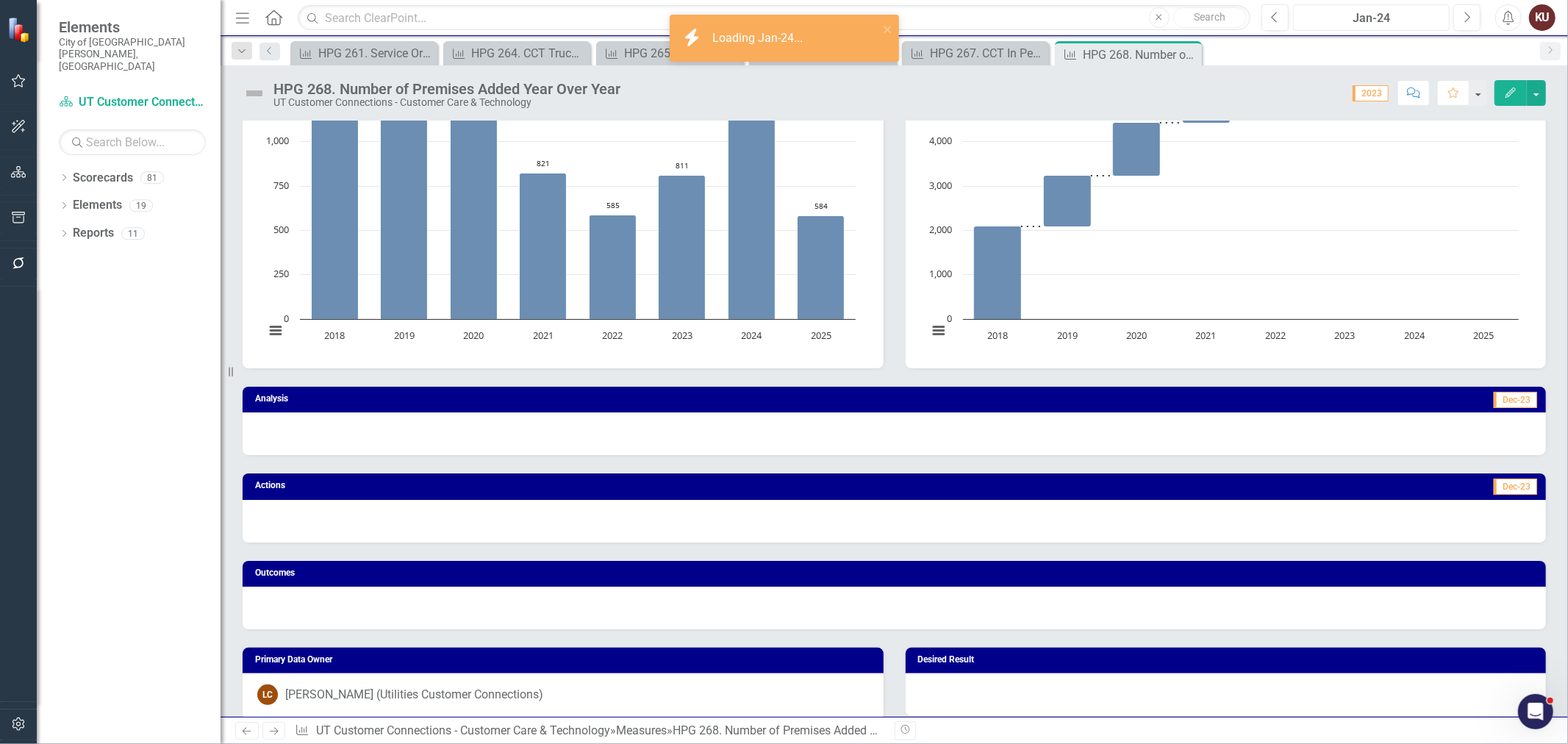
scroll to position [490, 0]
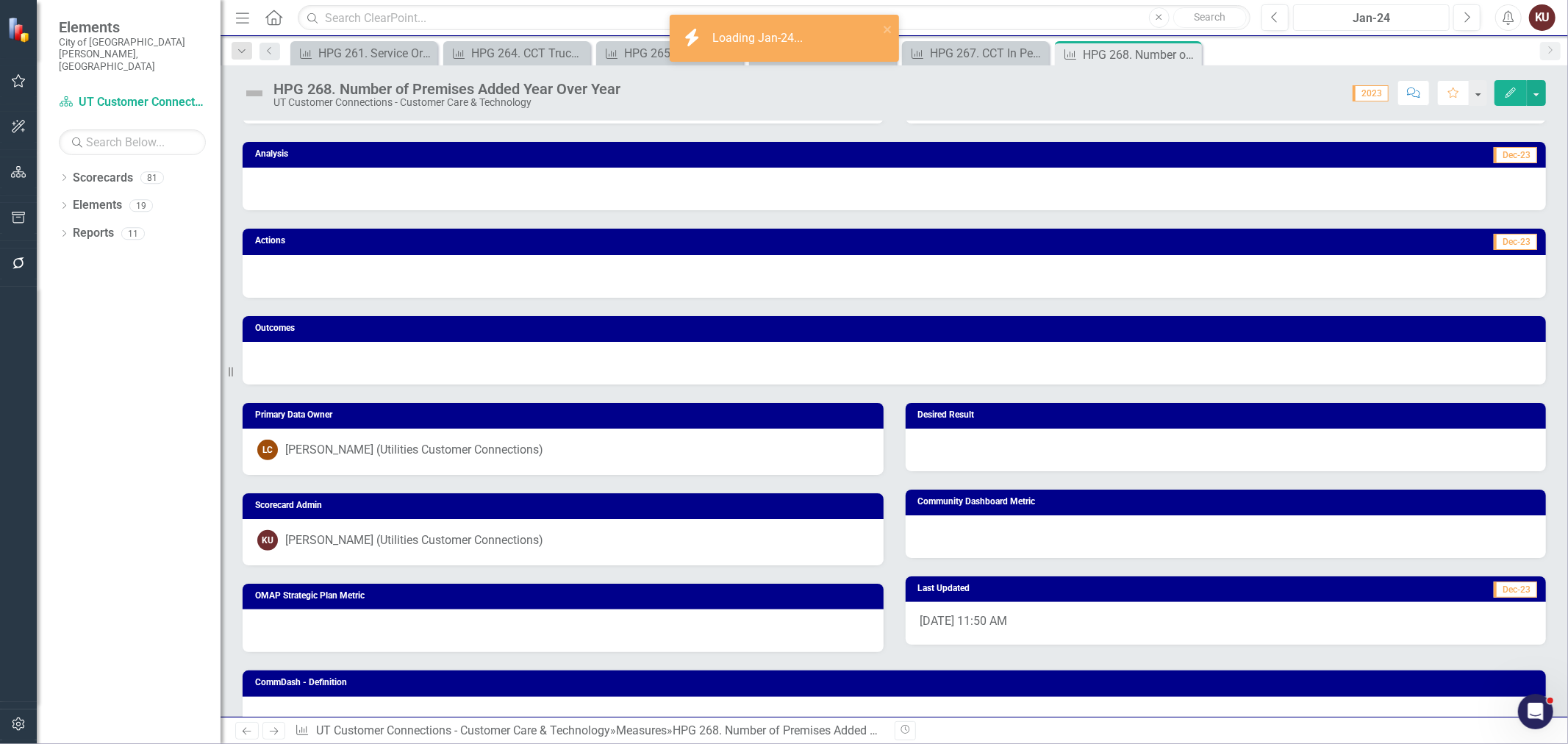
click at [1352, 18] on div "Jan-24" at bounding box center [1370, 19] width 146 height 18
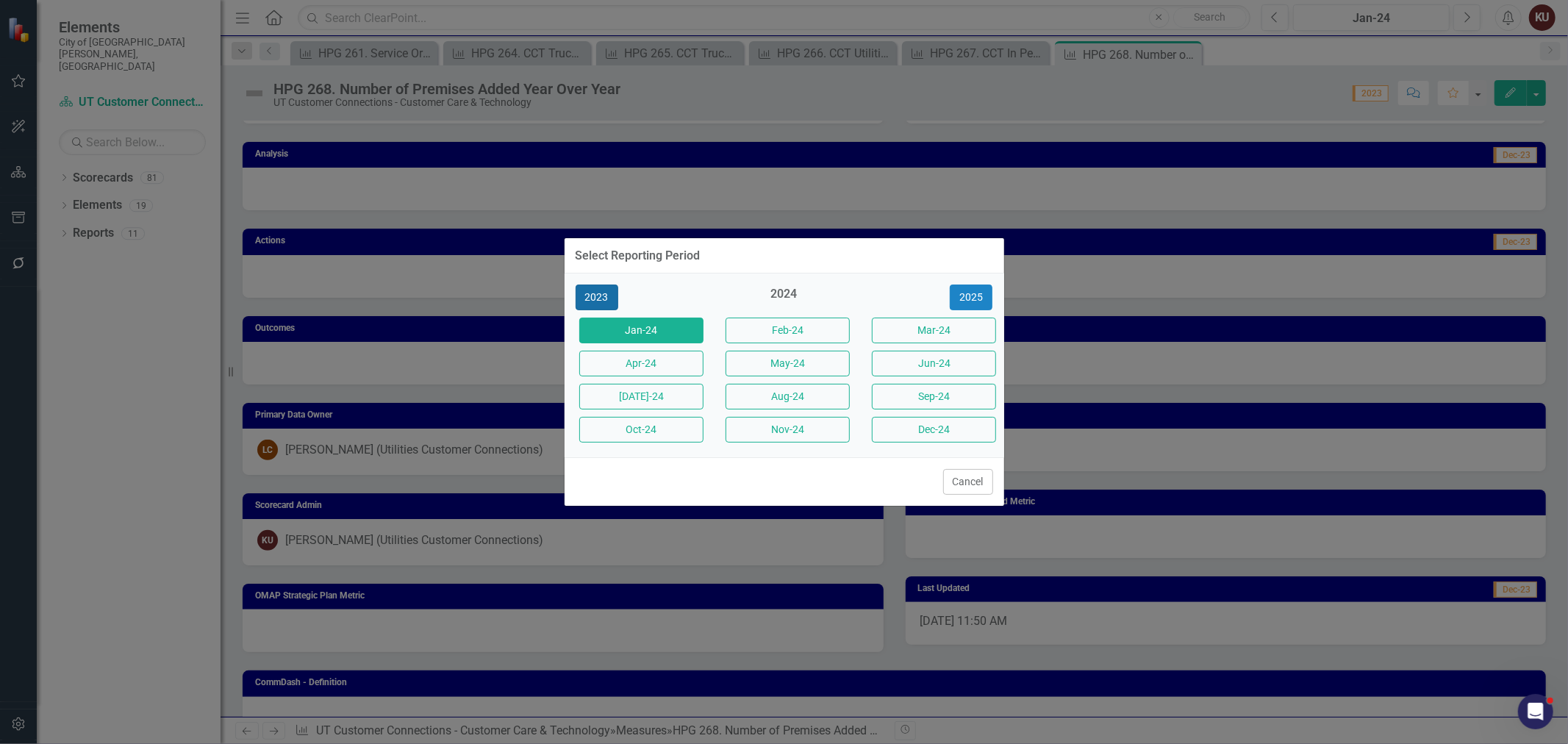
click at [604, 297] on button "2023" at bounding box center [596, 297] width 42 height 26
click at [649, 333] on button "Jan-23" at bounding box center [641, 331] width 124 height 26
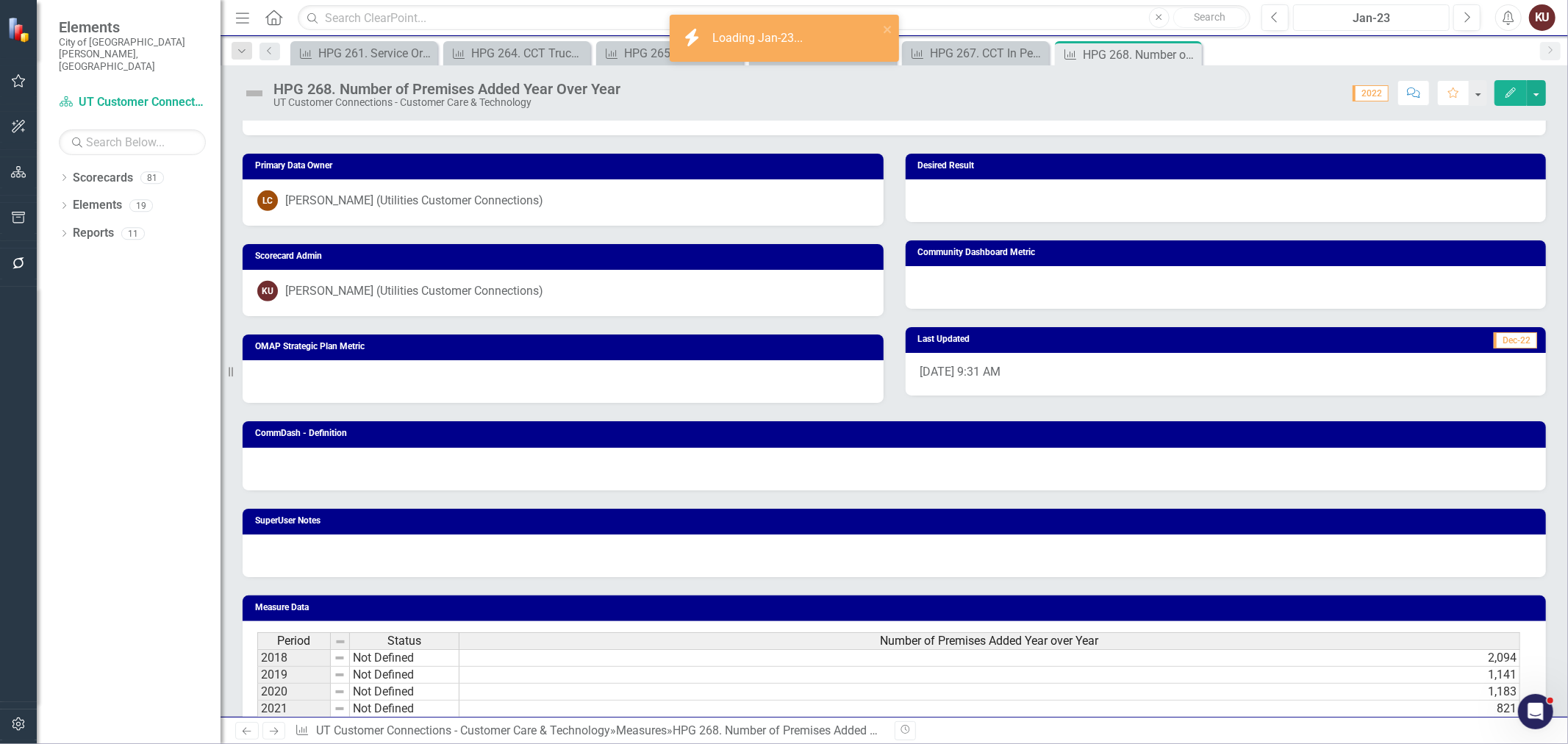
scroll to position [855, 0]
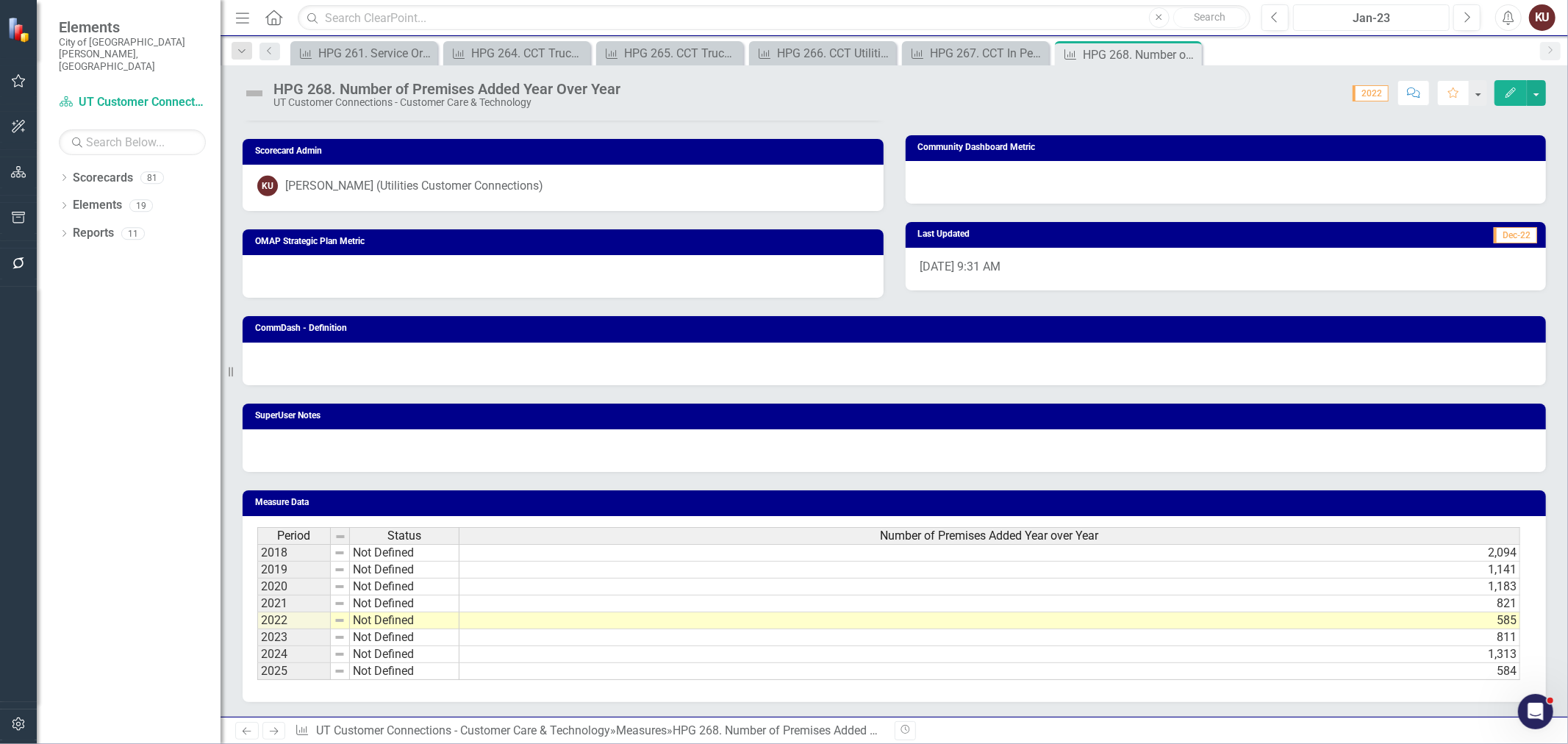
click at [1362, 10] on div "Jan-23" at bounding box center [1370, 19] width 146 height 18
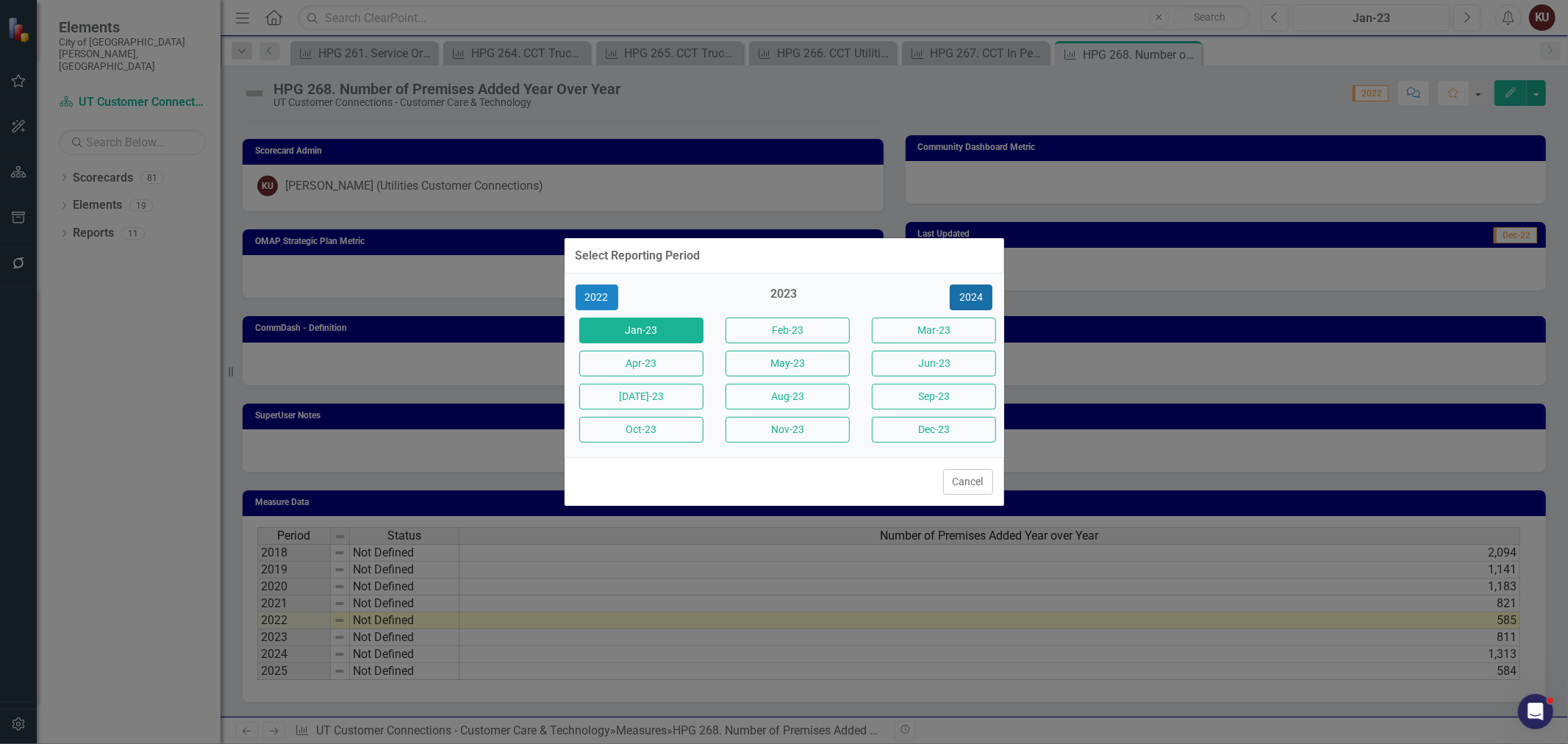
click at [971, 295] on button "2024" at bounding box center [970, 297] width 42 height 26
click at [972, 294] on button "2025" at bounding box center [970, 297] width 42 height 26
click at [674, 423] on button "Oct-25" at bounding box center [641, 430] width 124 height 26
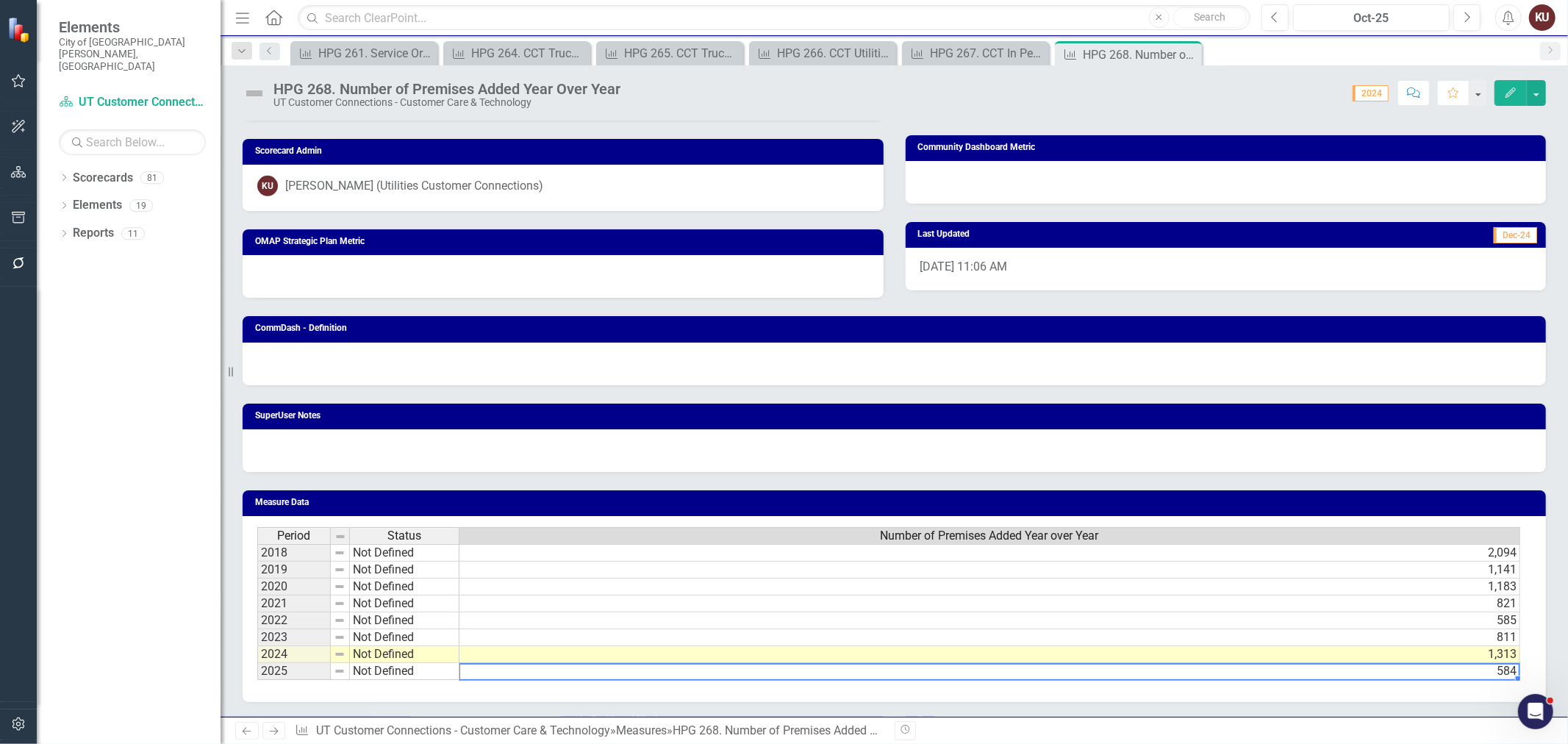
drag, startPoint x: 845, startPoint y: 668, endPoint x: 957, endPoint y: 684, distance: 113.1
click at [957, 684] on div "Period Status Number of Premises Added Year over Year 2018 Not Defined 2,094 20…" at bounding box center [894, 609] width 1303 height 186
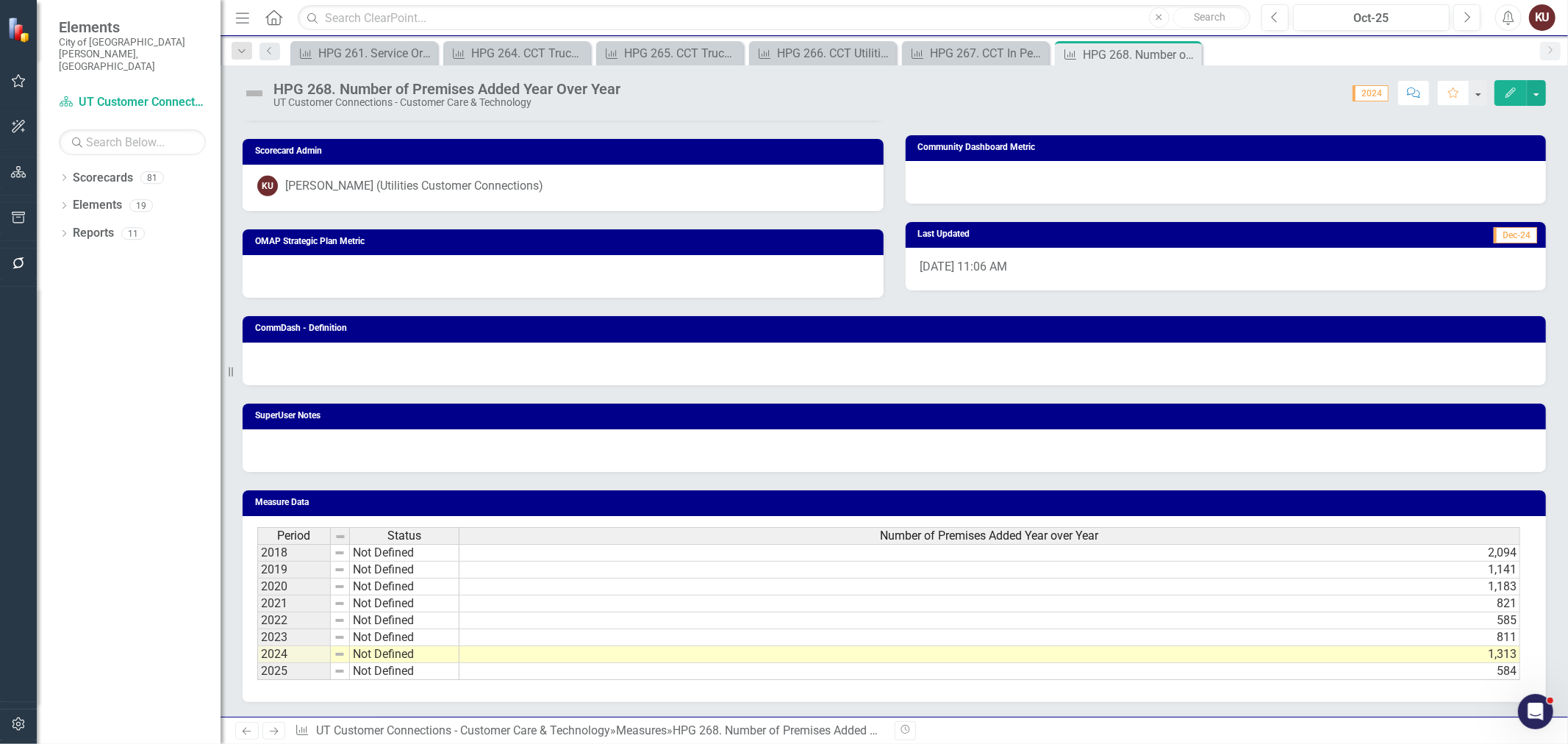
click at [277, 731] on icon "Next" at bounding box center [274, 731] width 13 height 10
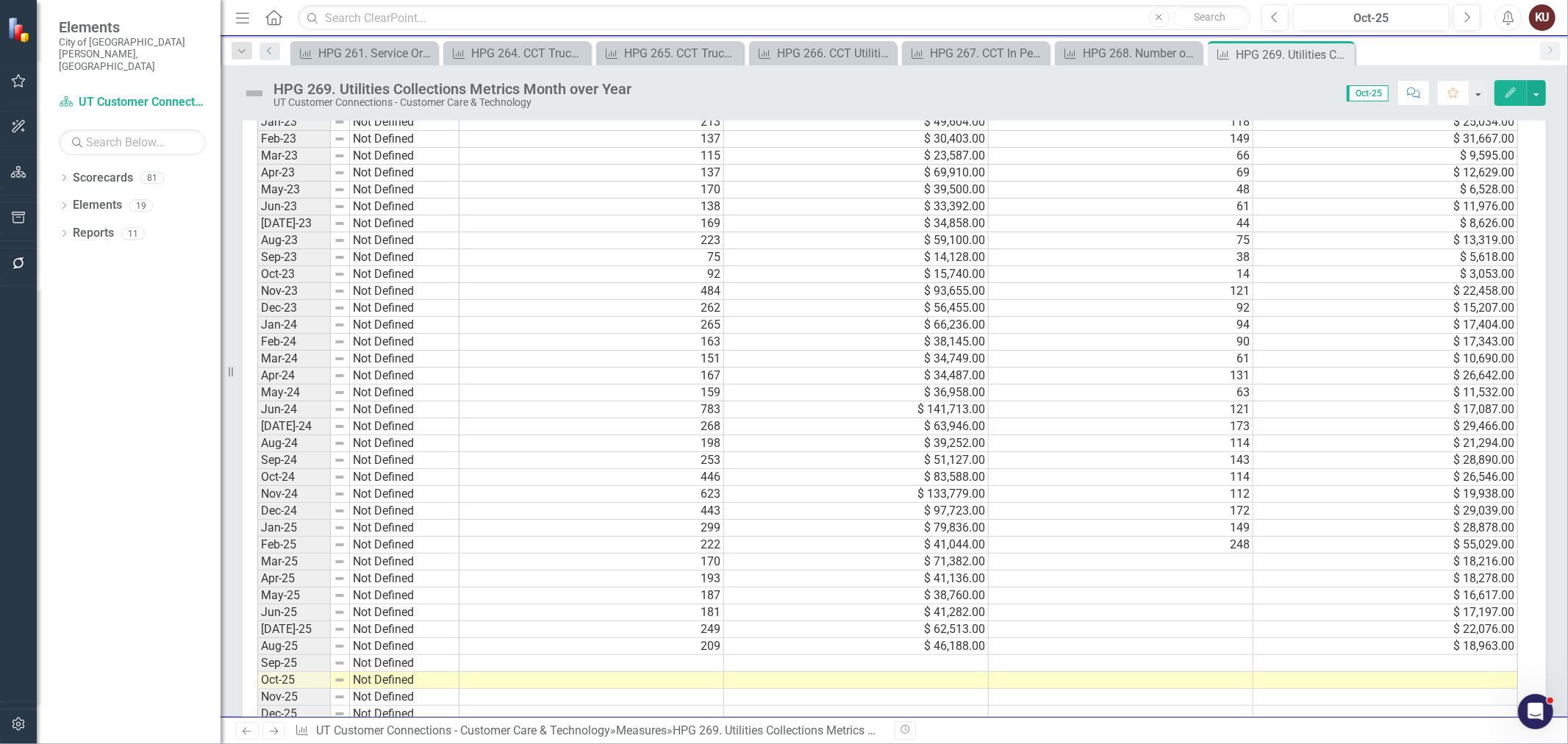
scroll to position [3021, 0]
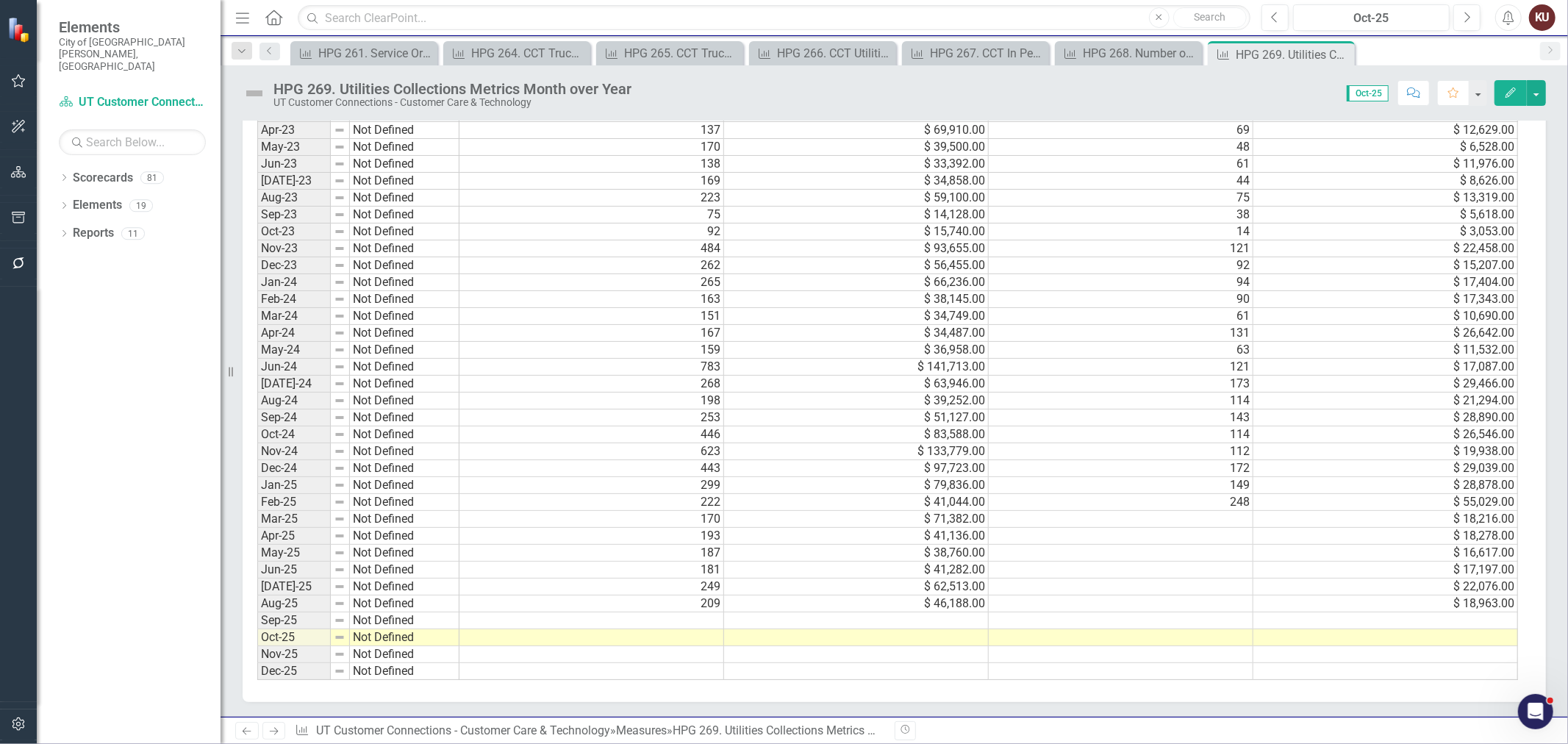
click at [274, 731] on icon "Next" at bounding box center [274, 731] width 13 height 10
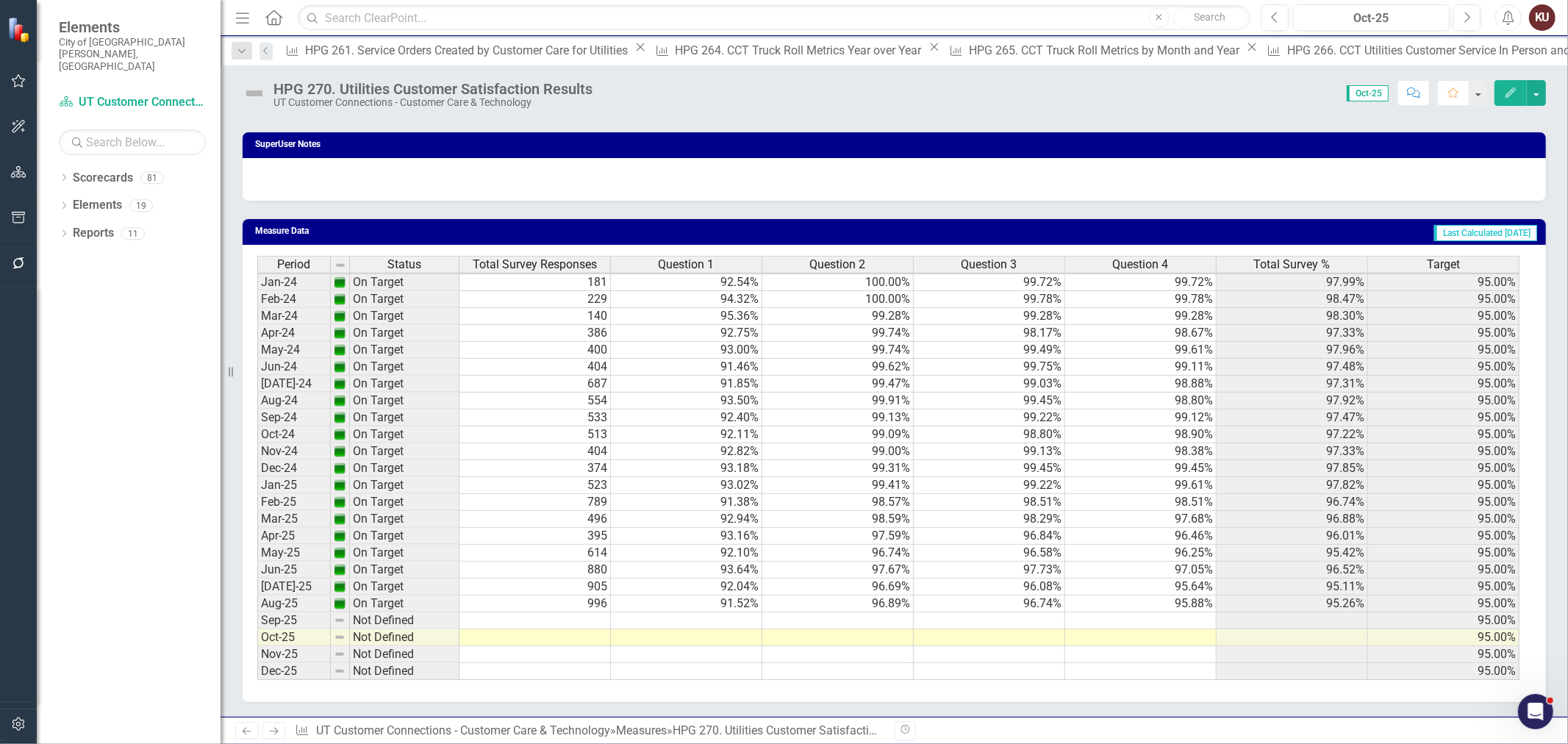
scroll to position [1196, 0]
click at [270, 732] on icon "Next" at bounding box center [274, 731] width 13 height 10
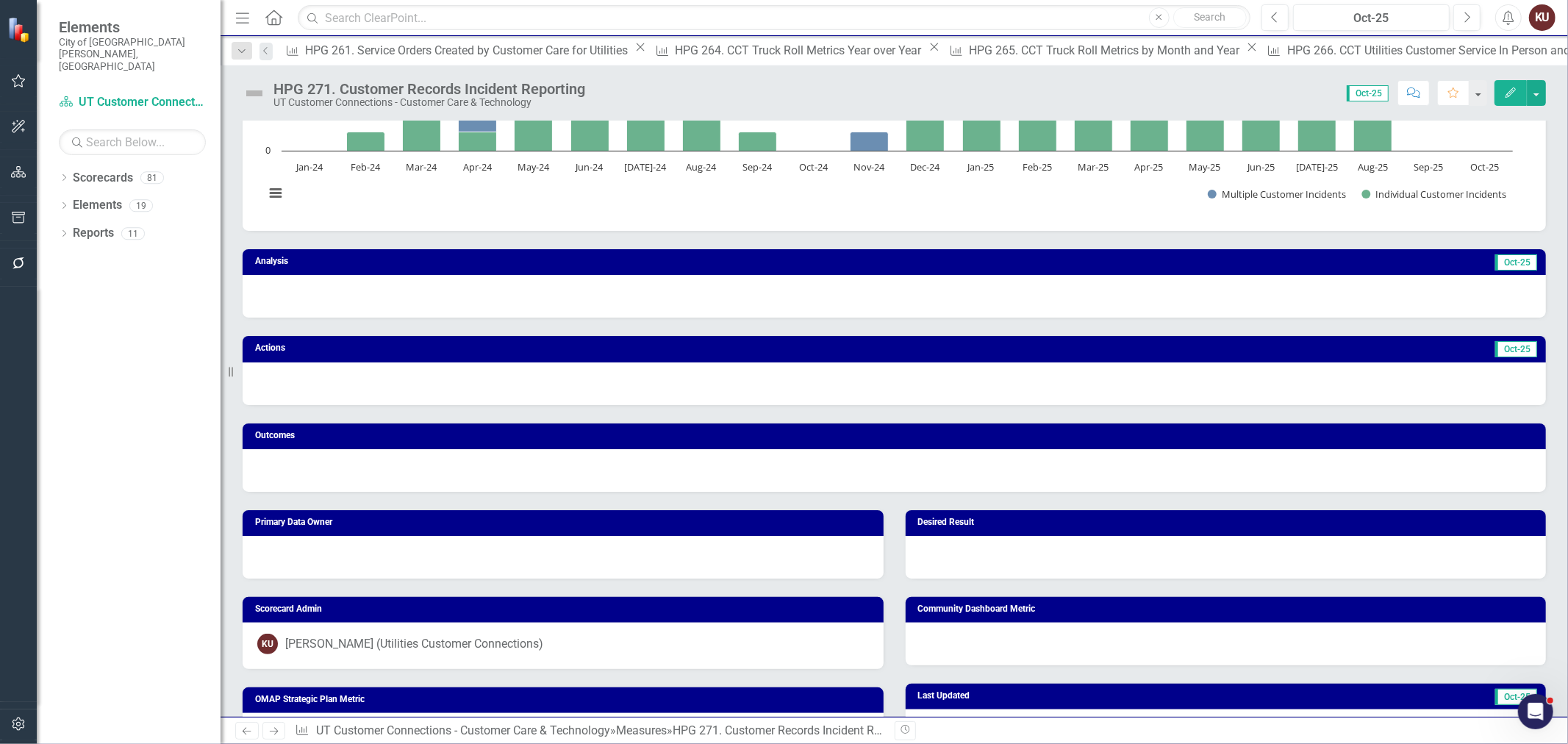
scroll to position [164, 0]
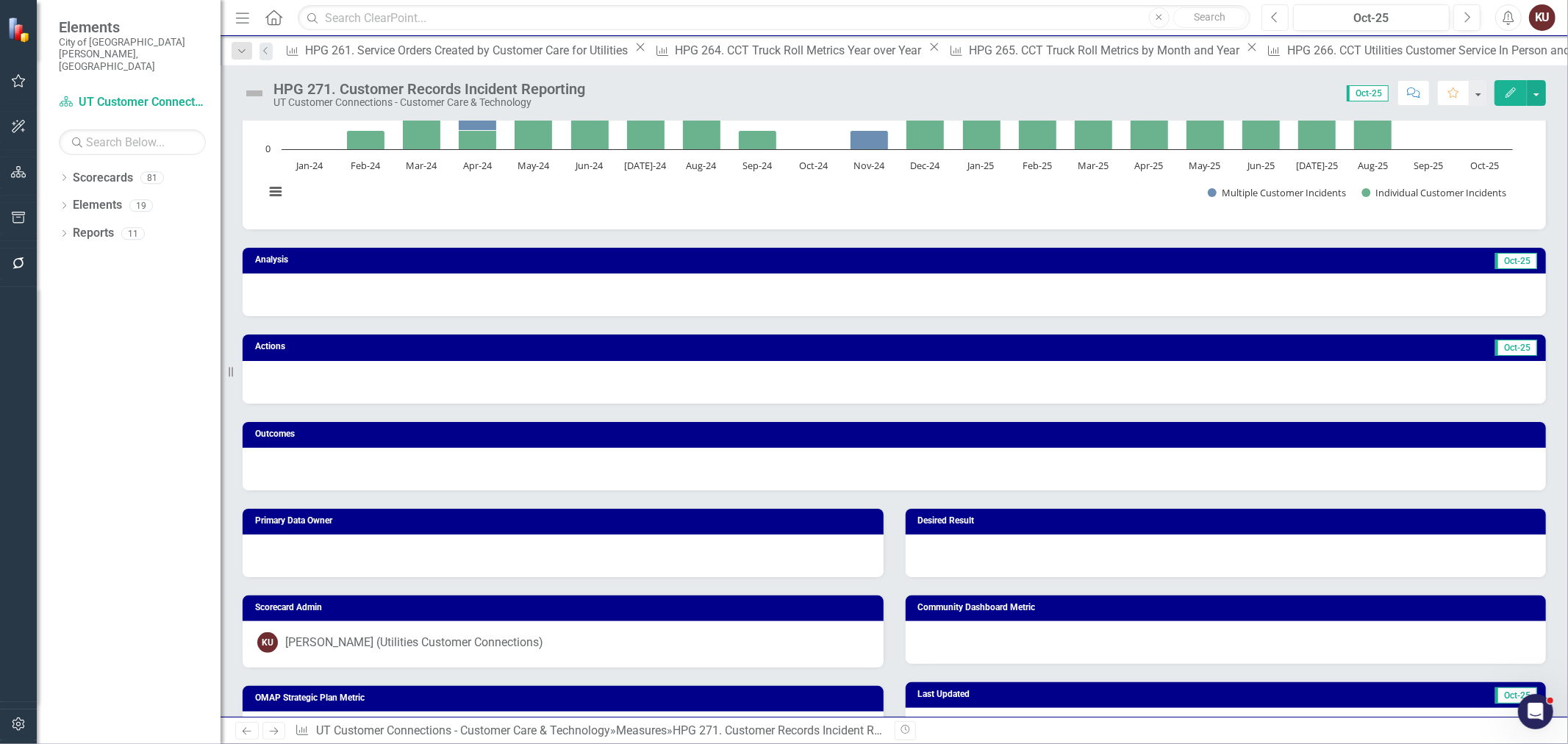
click at [1273, 17] on icon "Previous" at bounding box center [1274, 17] width 8 height 13
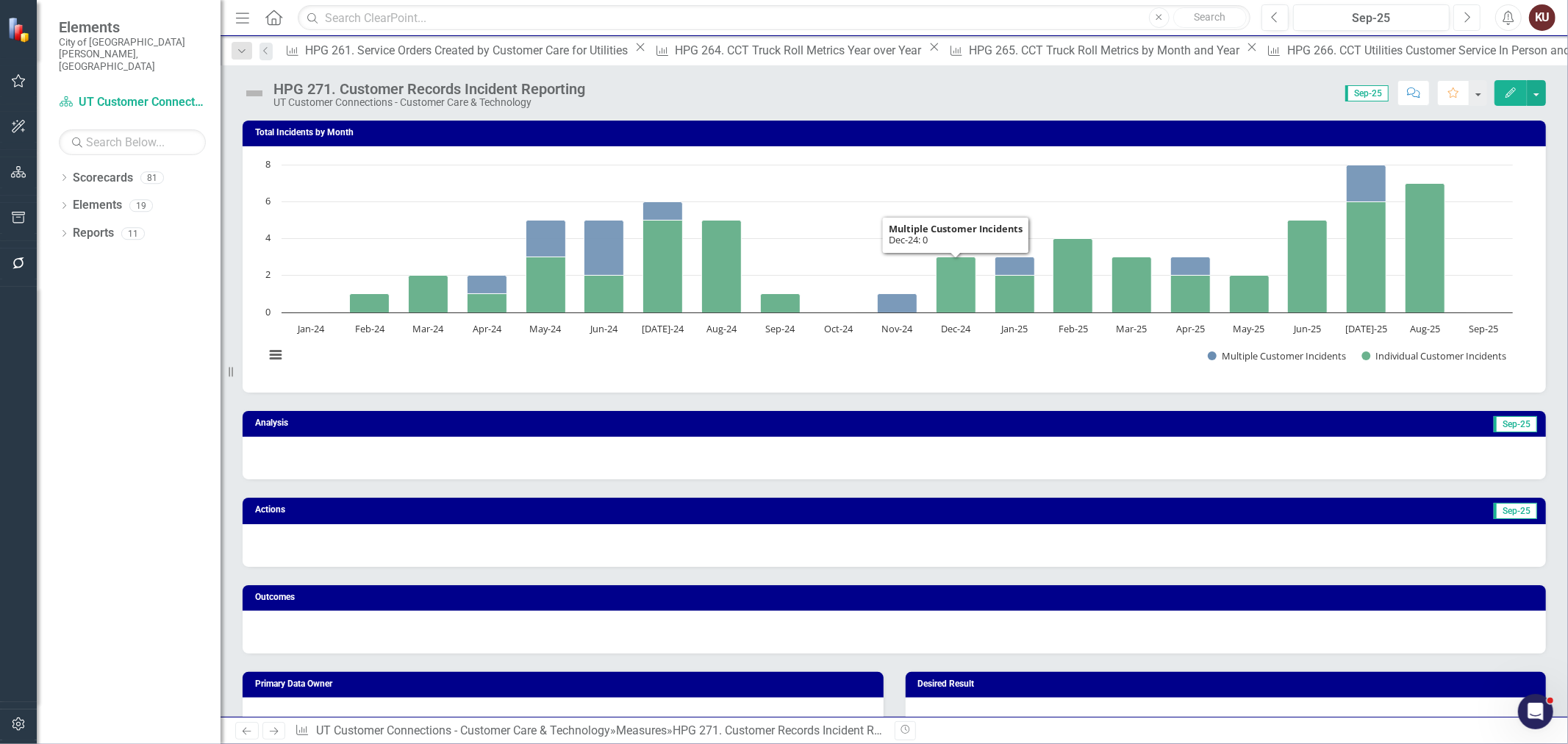
click at [1463, 18] on icon "Next" at bounding box center [1467, 17] width 8 height 13
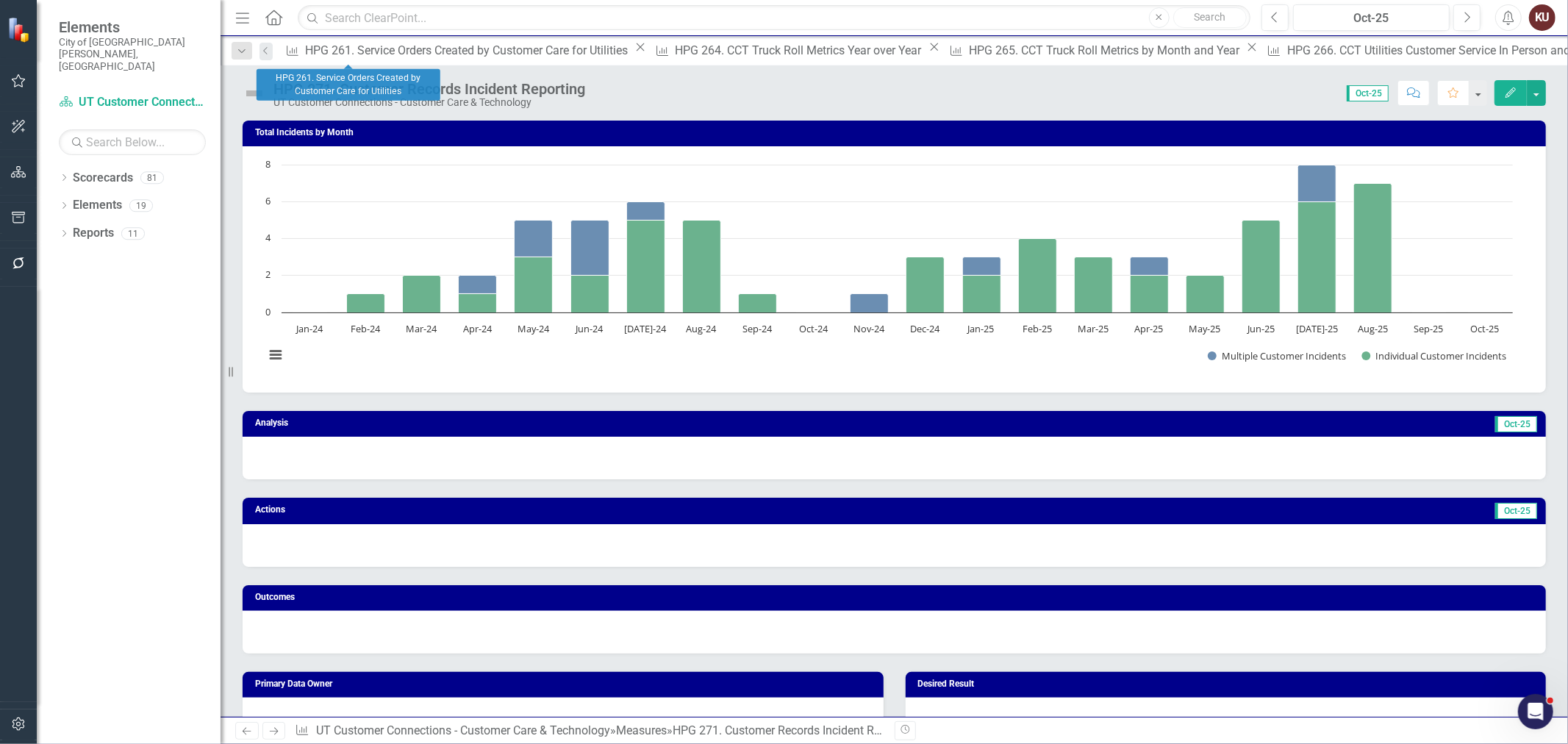
click at [633, 51] on icon "Close" at bounding box center [640, 47] width 14 height 12
click at [557, 53] on icon "Close" at bounding box center [564, 47] width 14 height 12
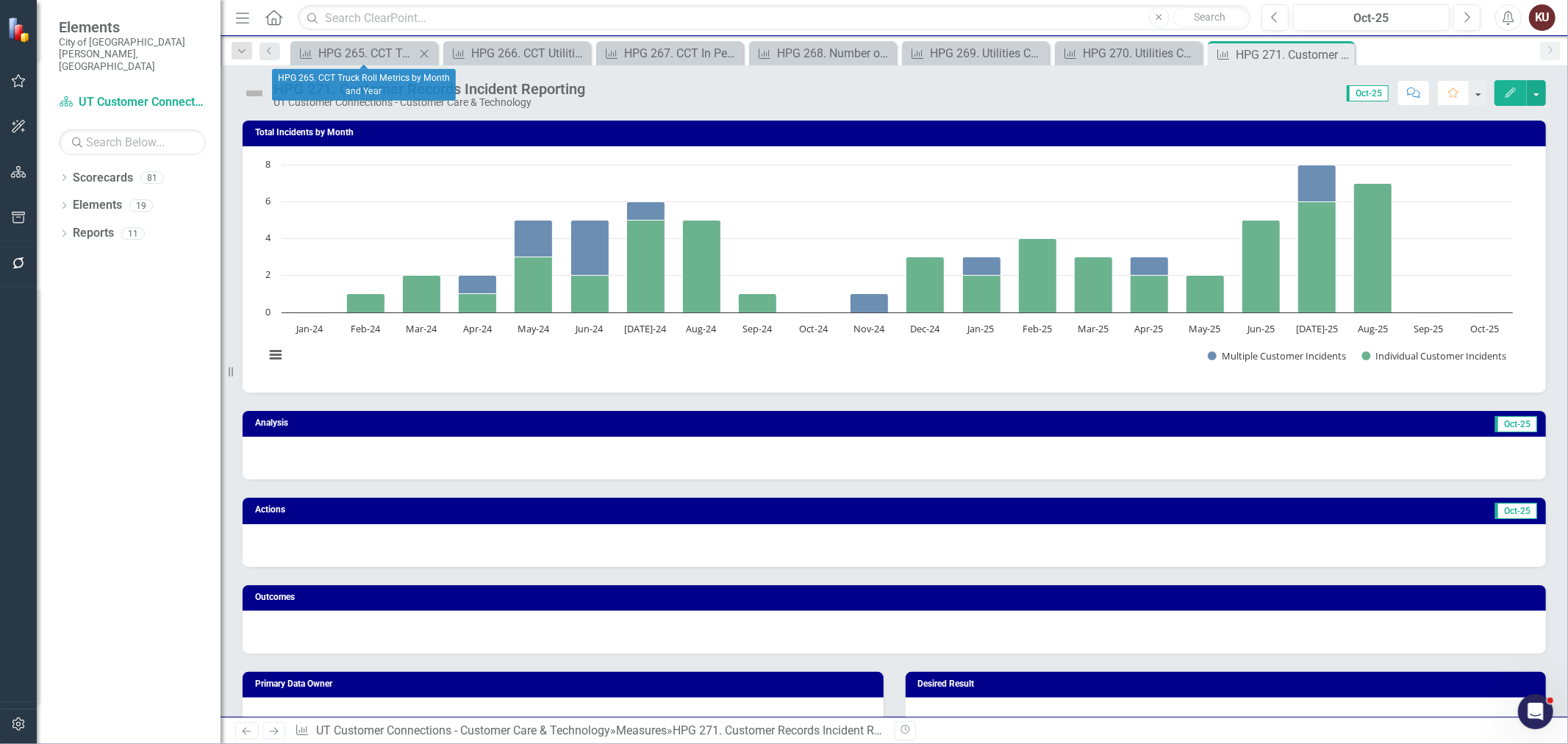
click at [422, 54] on icon "Close" at bounding box center [424, 53] width 14 height 12
click at [423, 53] on icon at bounding box center [424, 53] width 8 height 8
click at [0, 0] on icon at bounding box center [0, 0] width 0 height 0
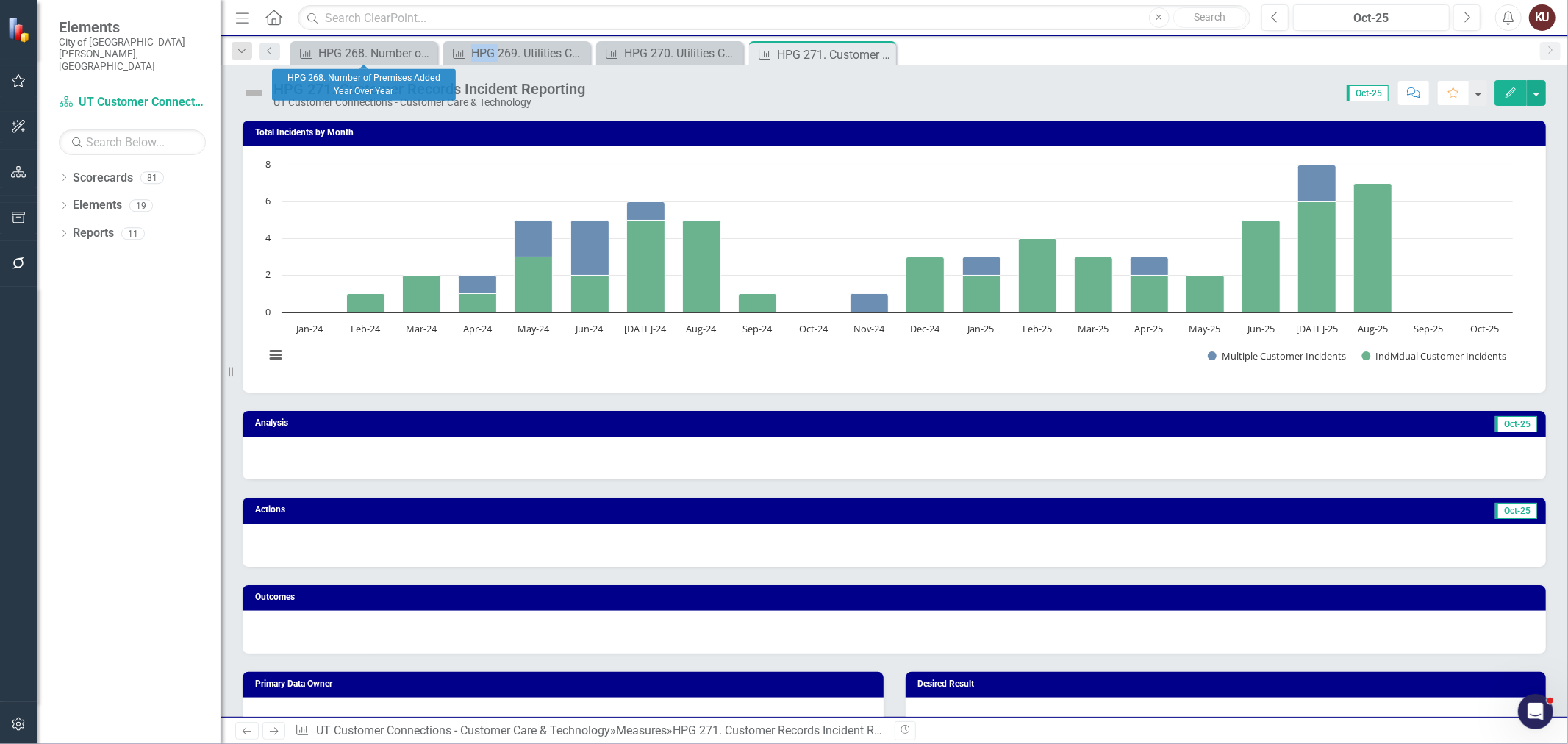
click at [0, 0] on icon at bounding box center [0, 0] width 0 height 0
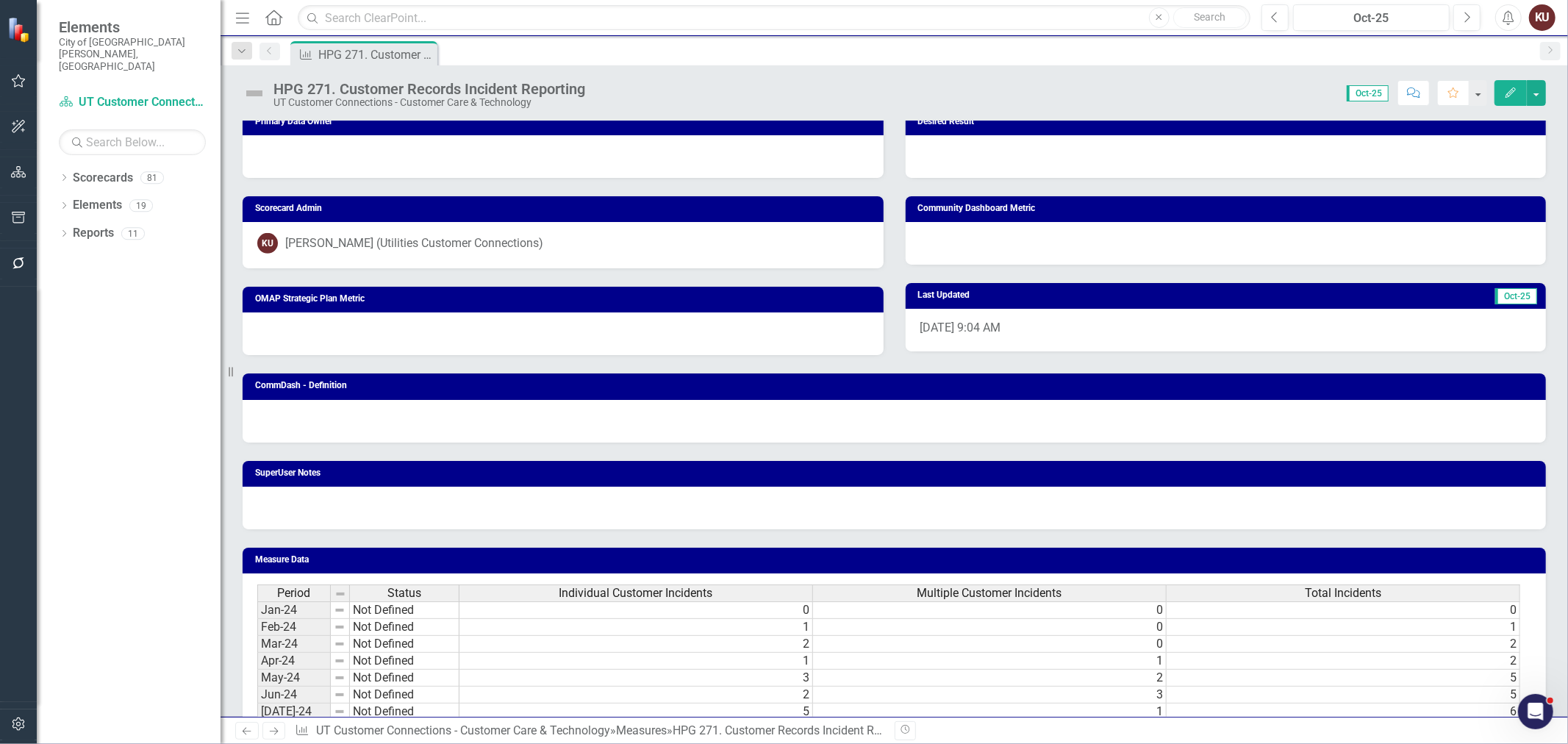
scroll to position [247, 0]
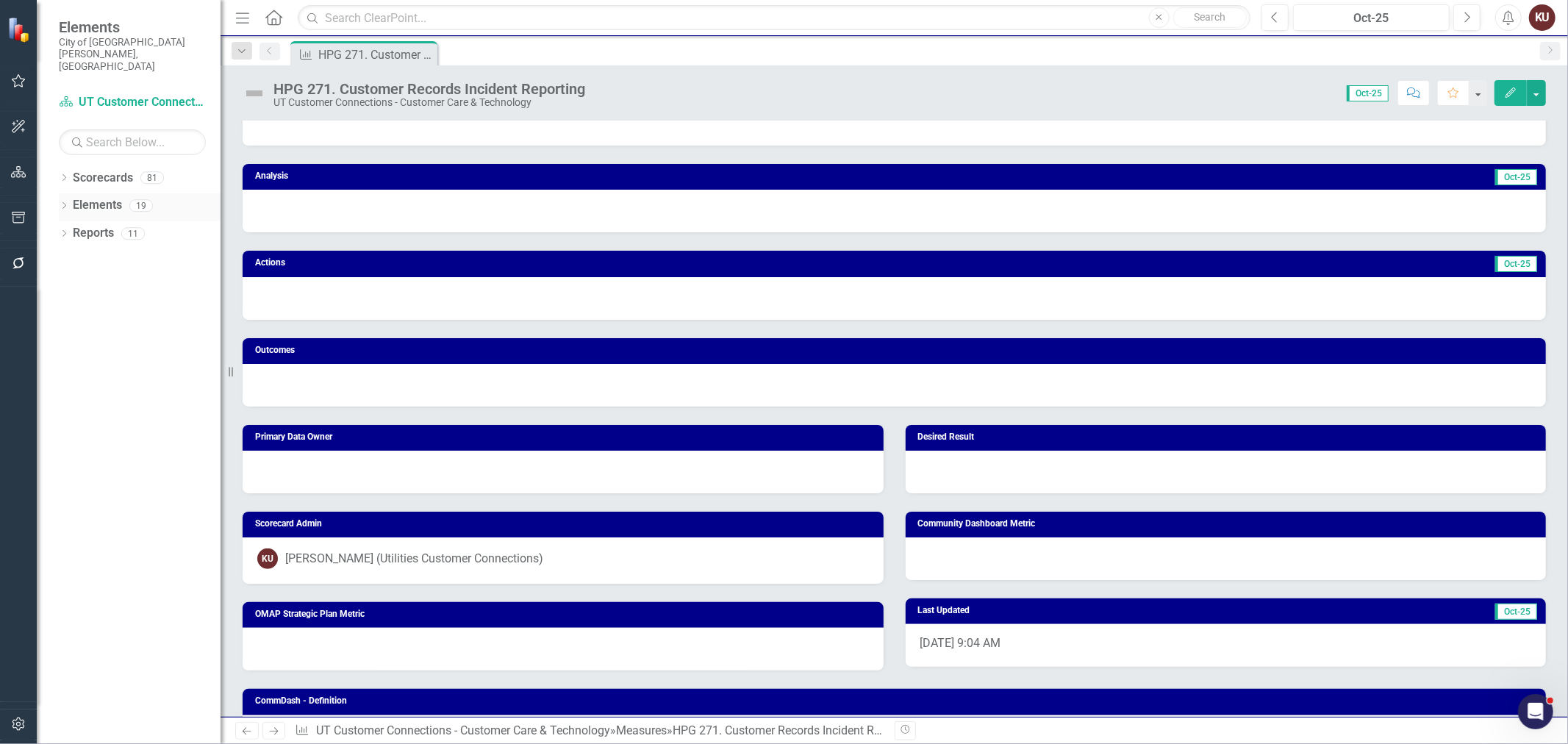
click at [62, 203] on icon "Dropdown" at bounding box center [63, 207] width 10 height 8
click at [51, 258] on icon at bounding box center [49, 261] width 4 height 6
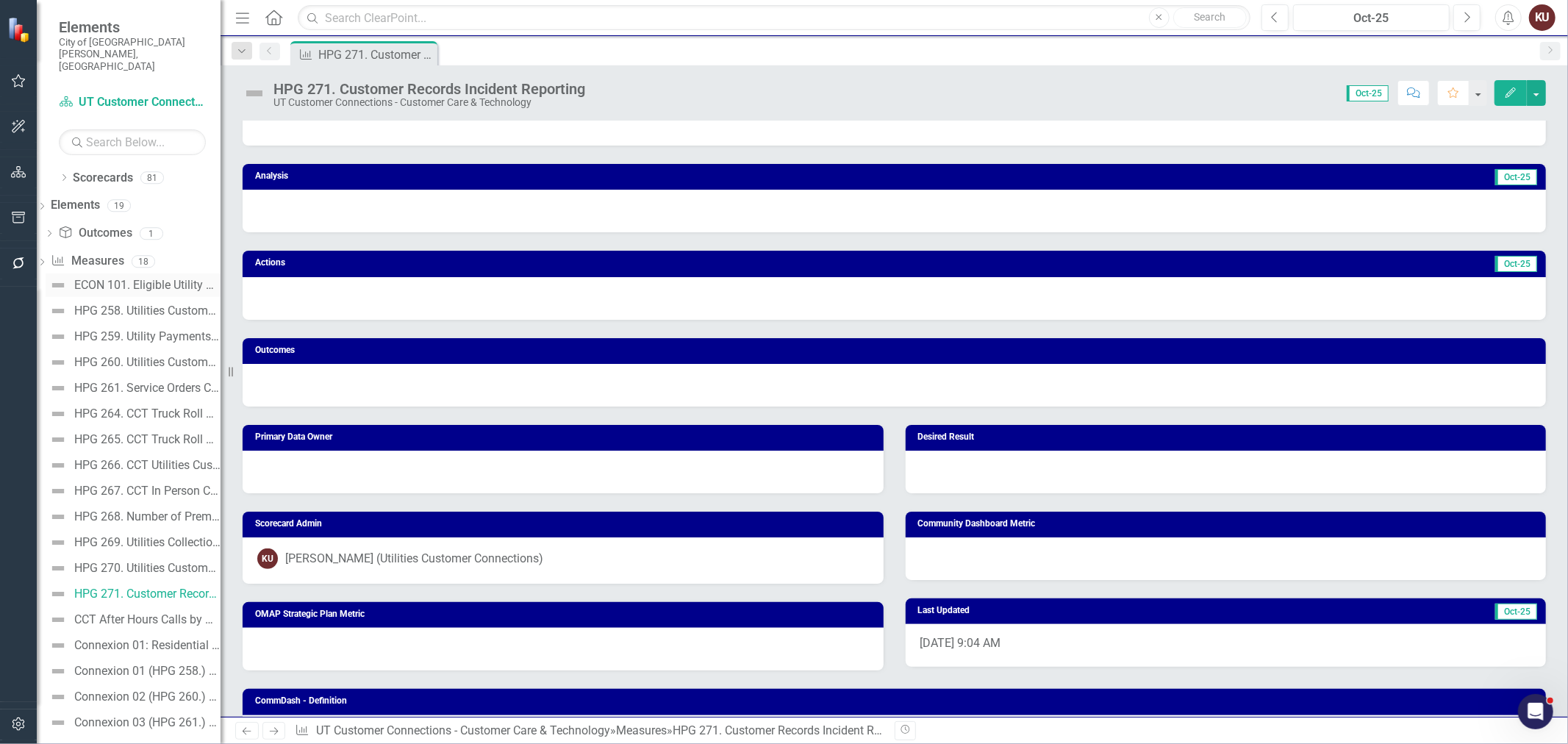
click at [138, 279] on div "ECON 101. Eligible Utility Disconnects and Uncollected Revenue by Month and Year" at bounding box center [147, 285] width 146 height 13
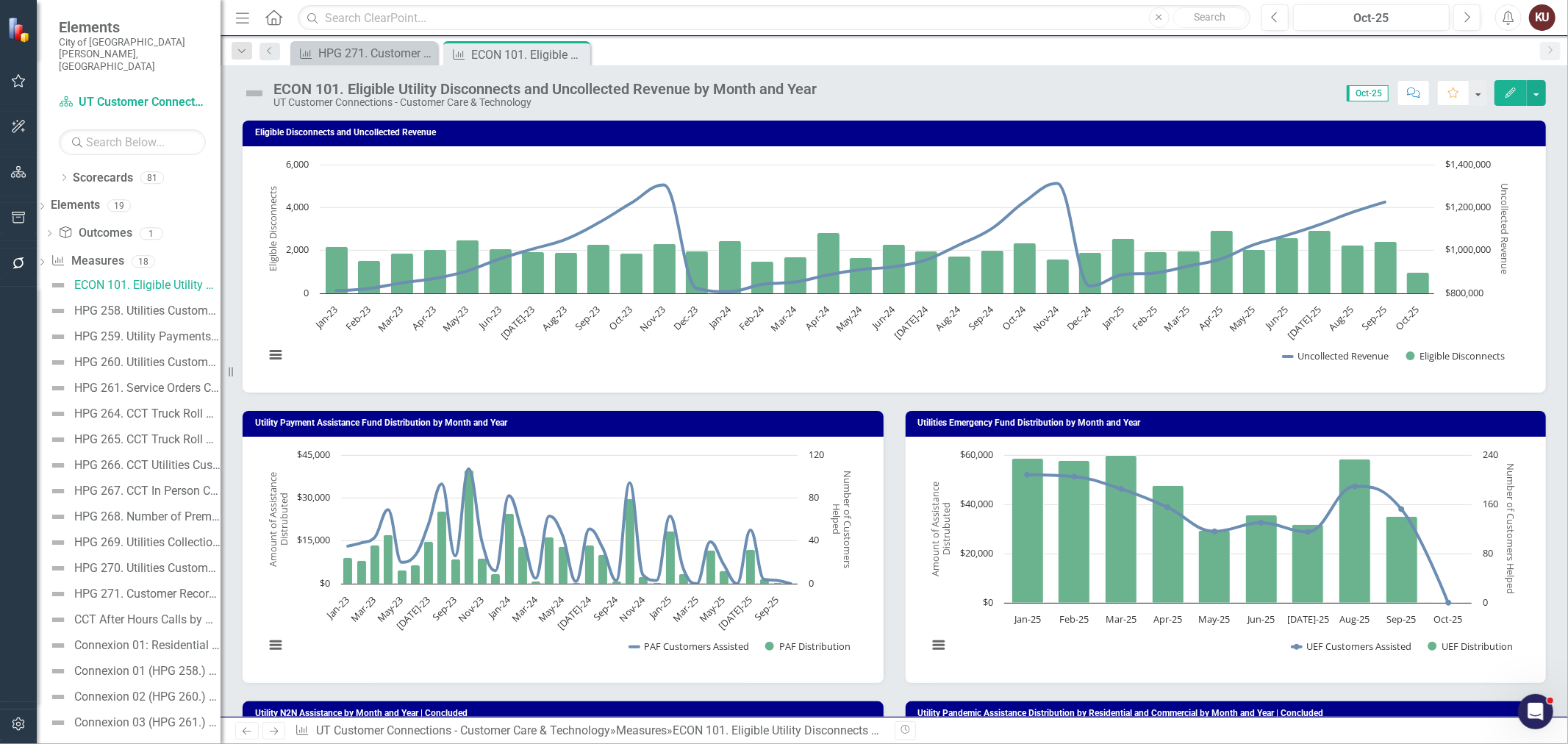
click at [0, 0] on icon at bounding box center [0, 0] width 0 height 0
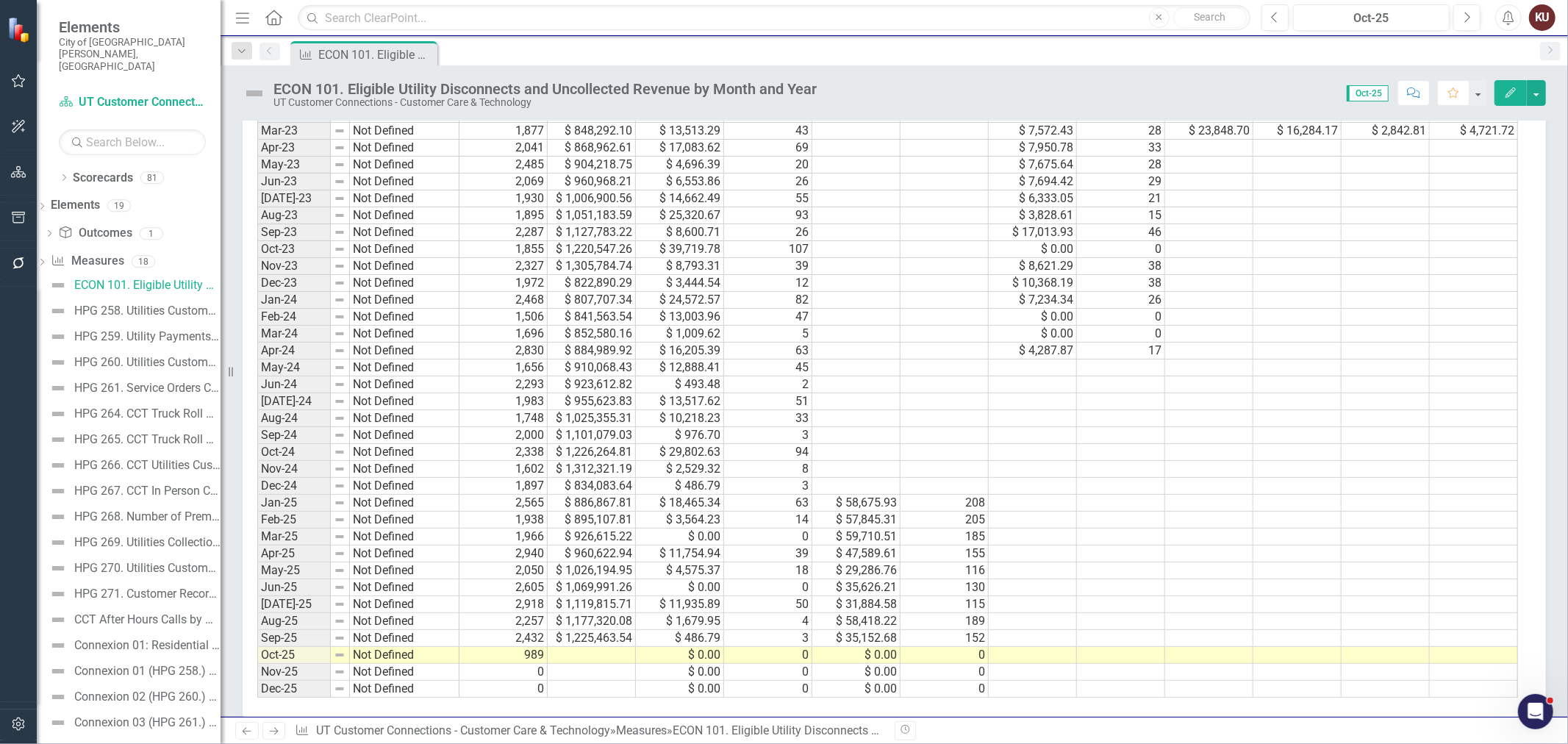
click at [274, 731] on icon "Next" at bounding box center [274, 731] width 13 height 10
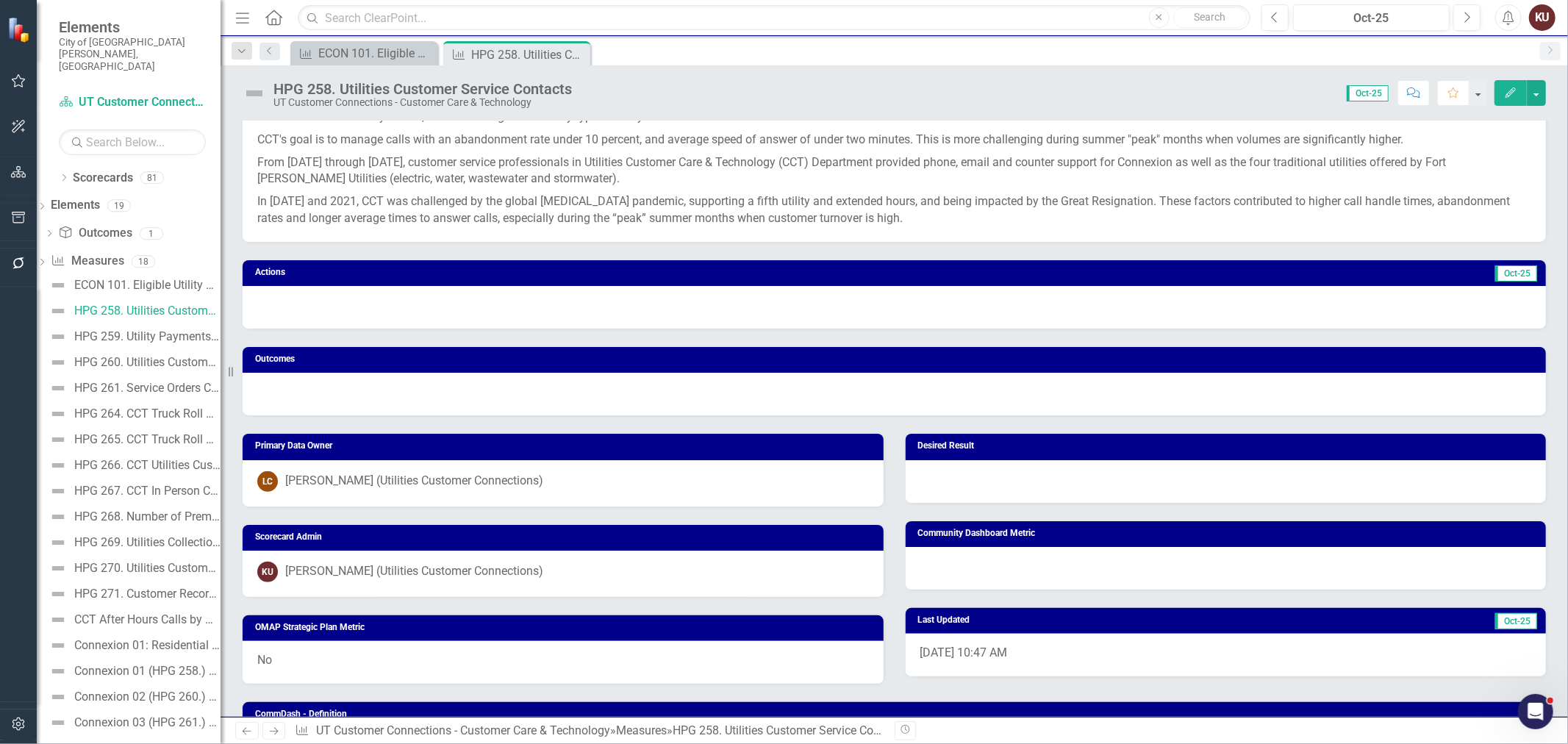
scroll to position [735, 0]
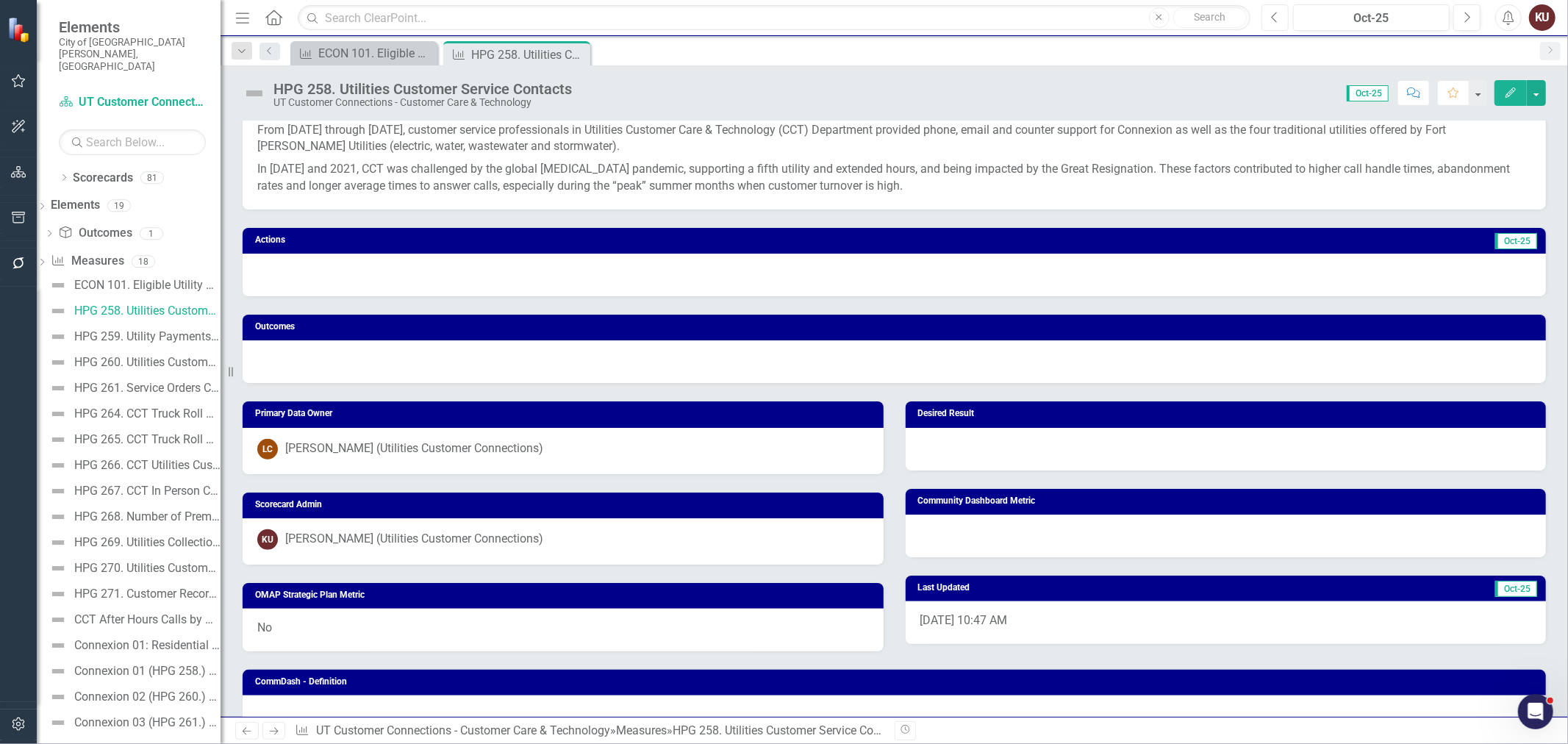
click at [1282, 14] on button "Previous" at bounding box center [1274, 17] width 27 height 26
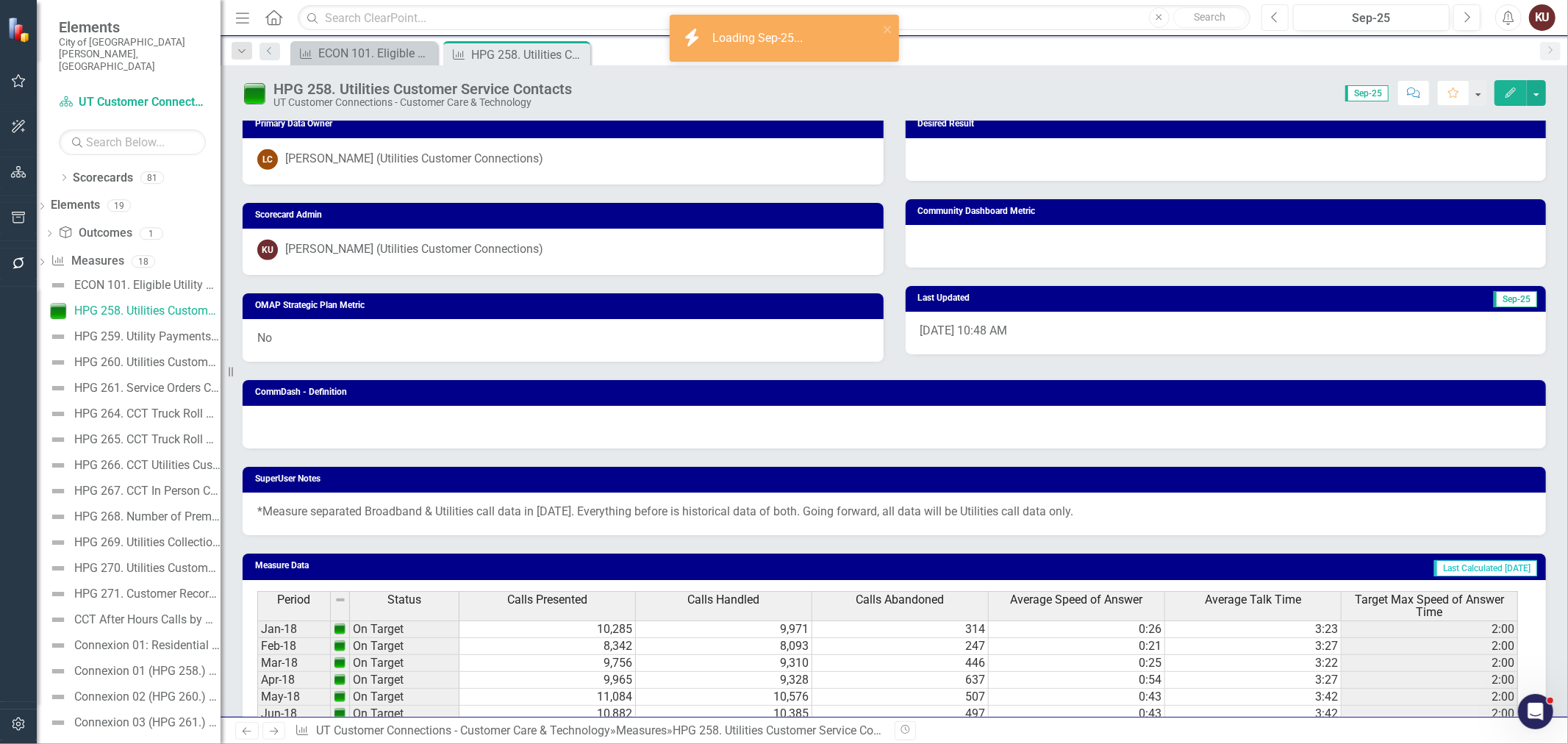
scroll to position [1062, 0]
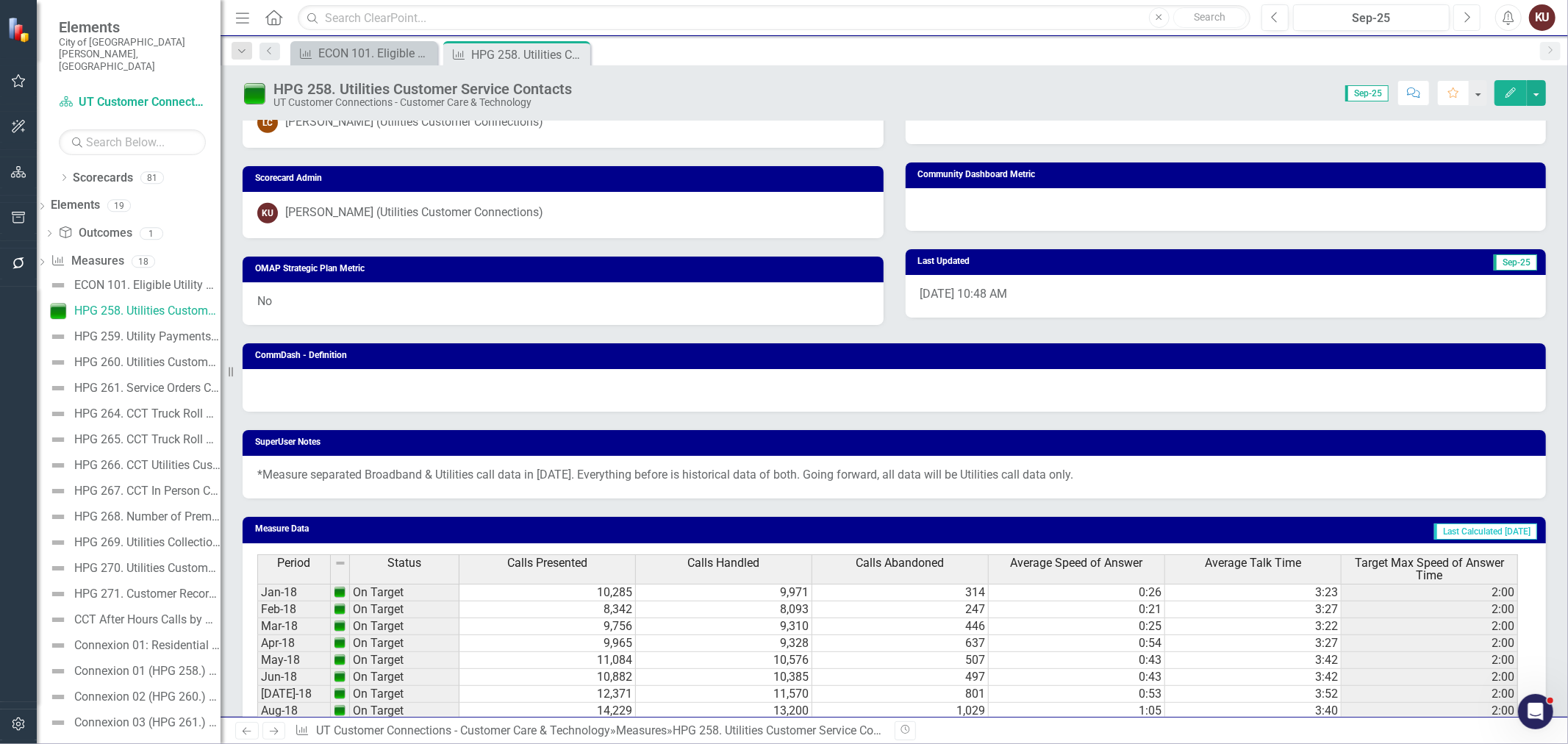
click at [1459, 19] on button "Next" at bounding box center [1467, 17] width 27 height 26
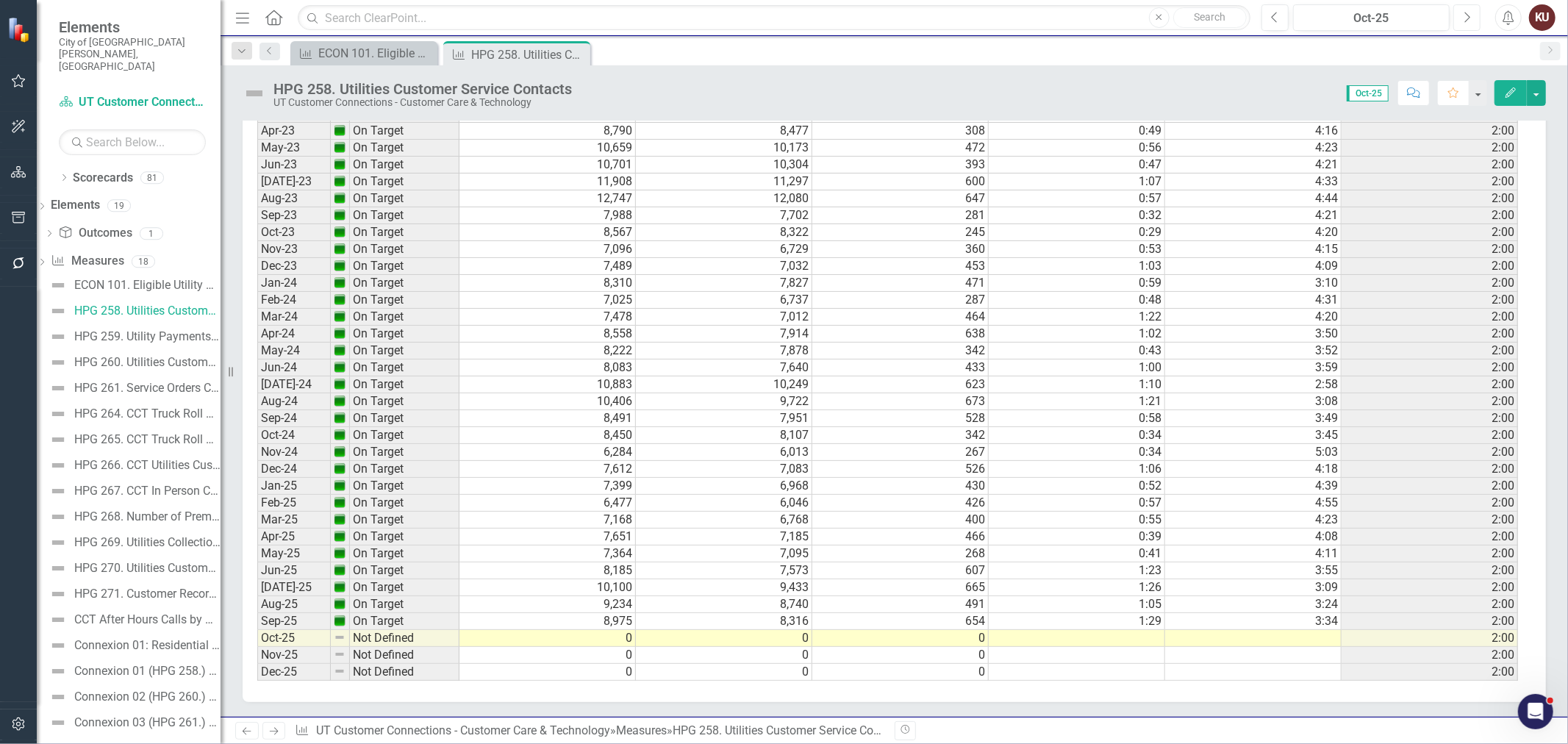
scroll to position [2599, 0]
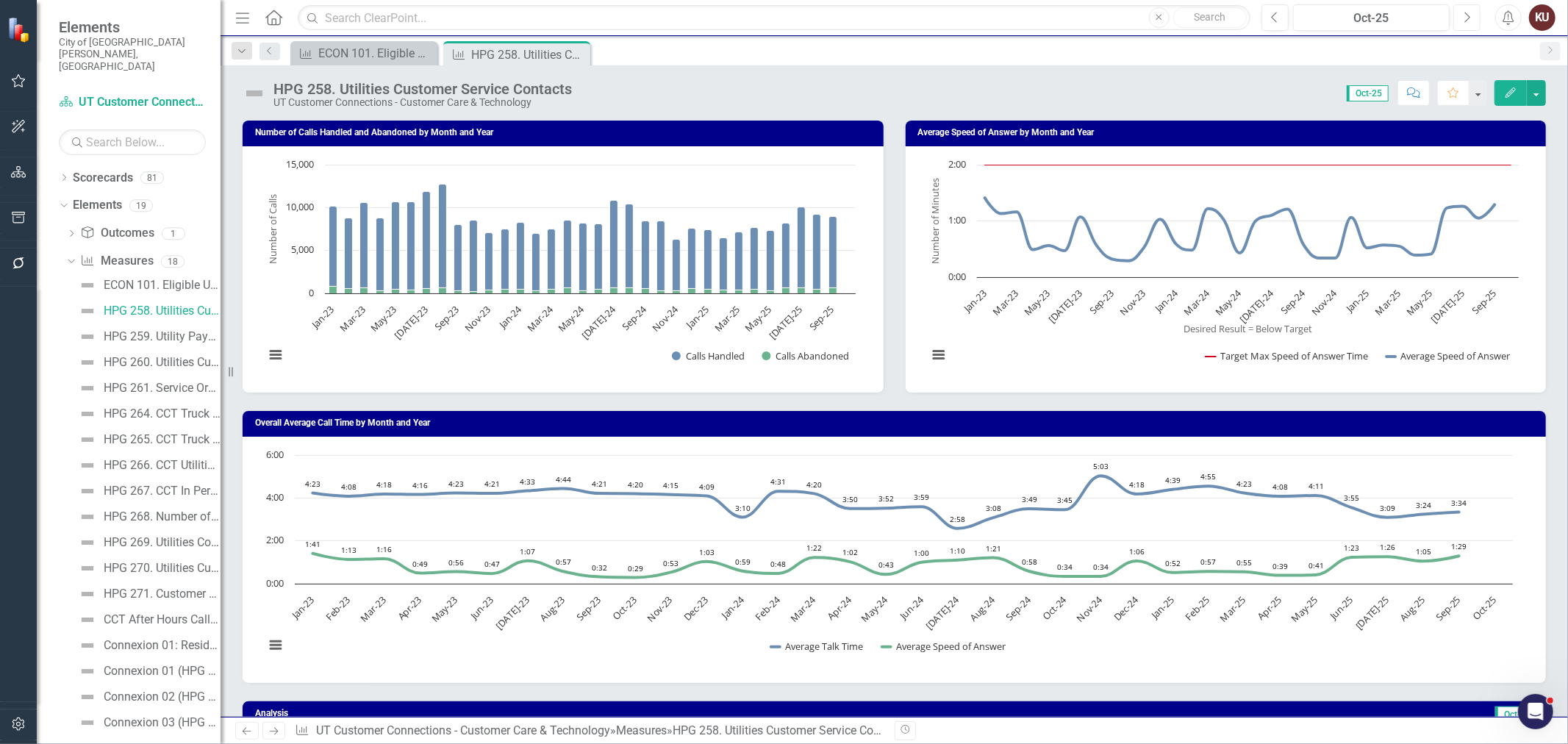
scroll to position [2599, 0]
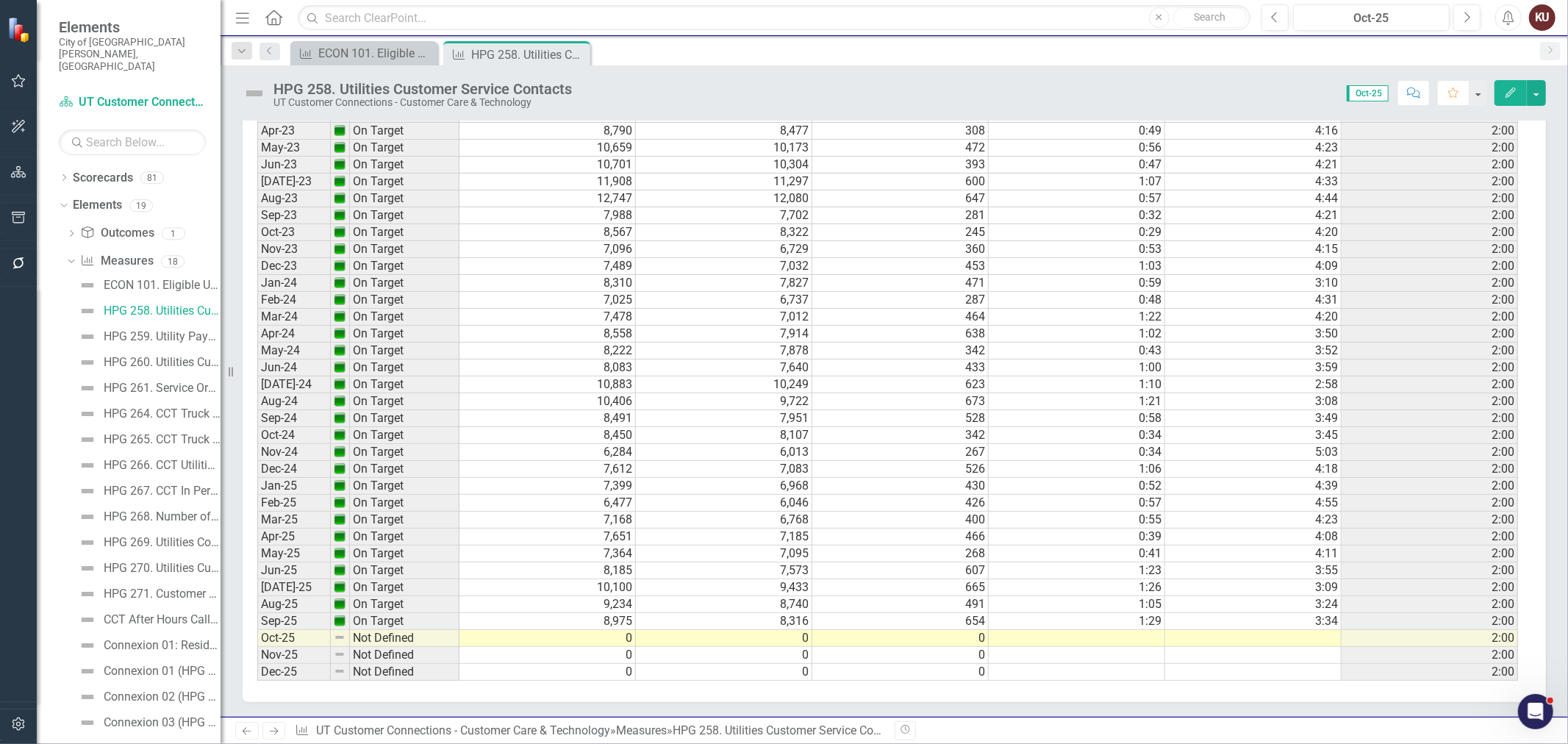
click at [281, 731] on link "Next" at bounding box center [274, 731] width 23 height 18
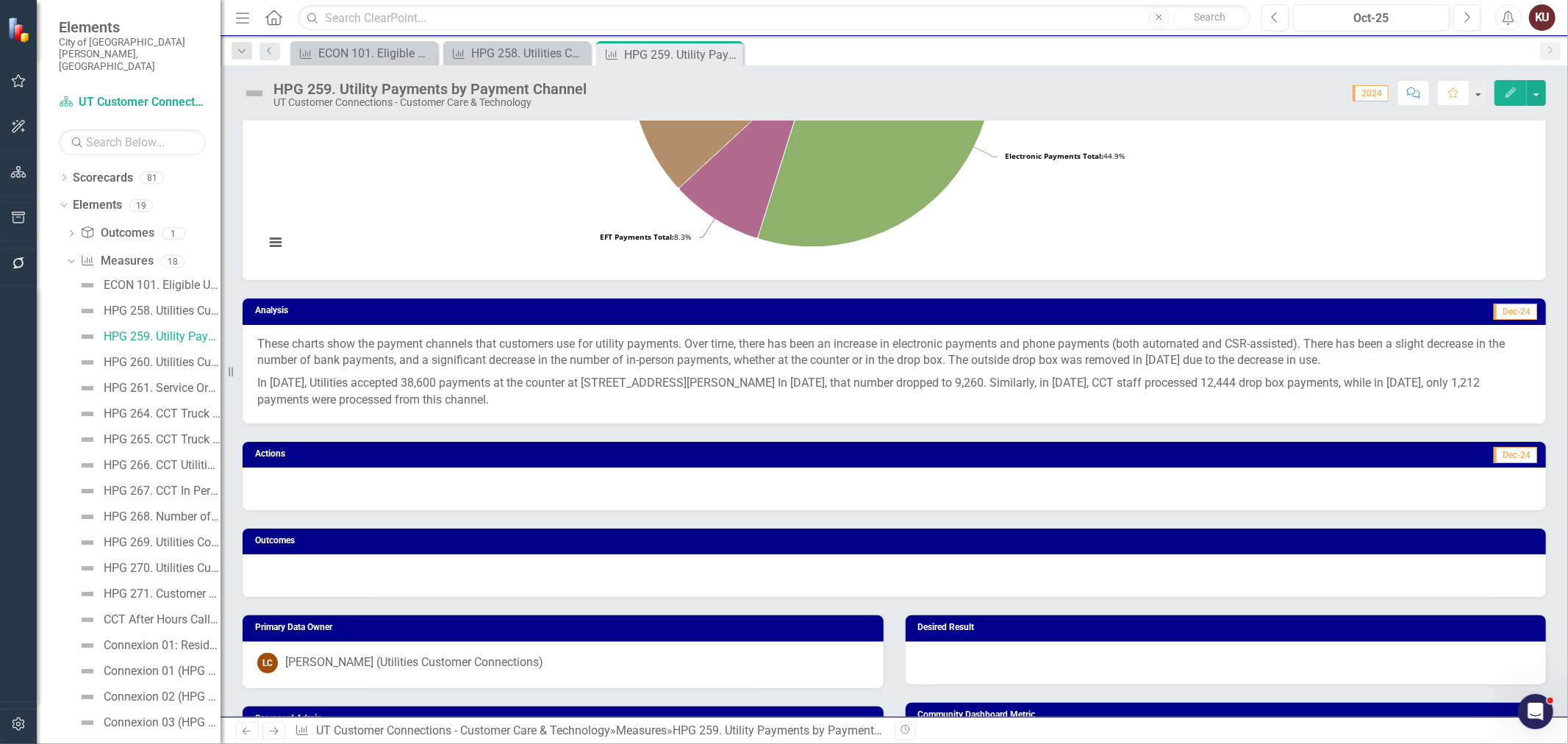
scroll to position [571, 0]
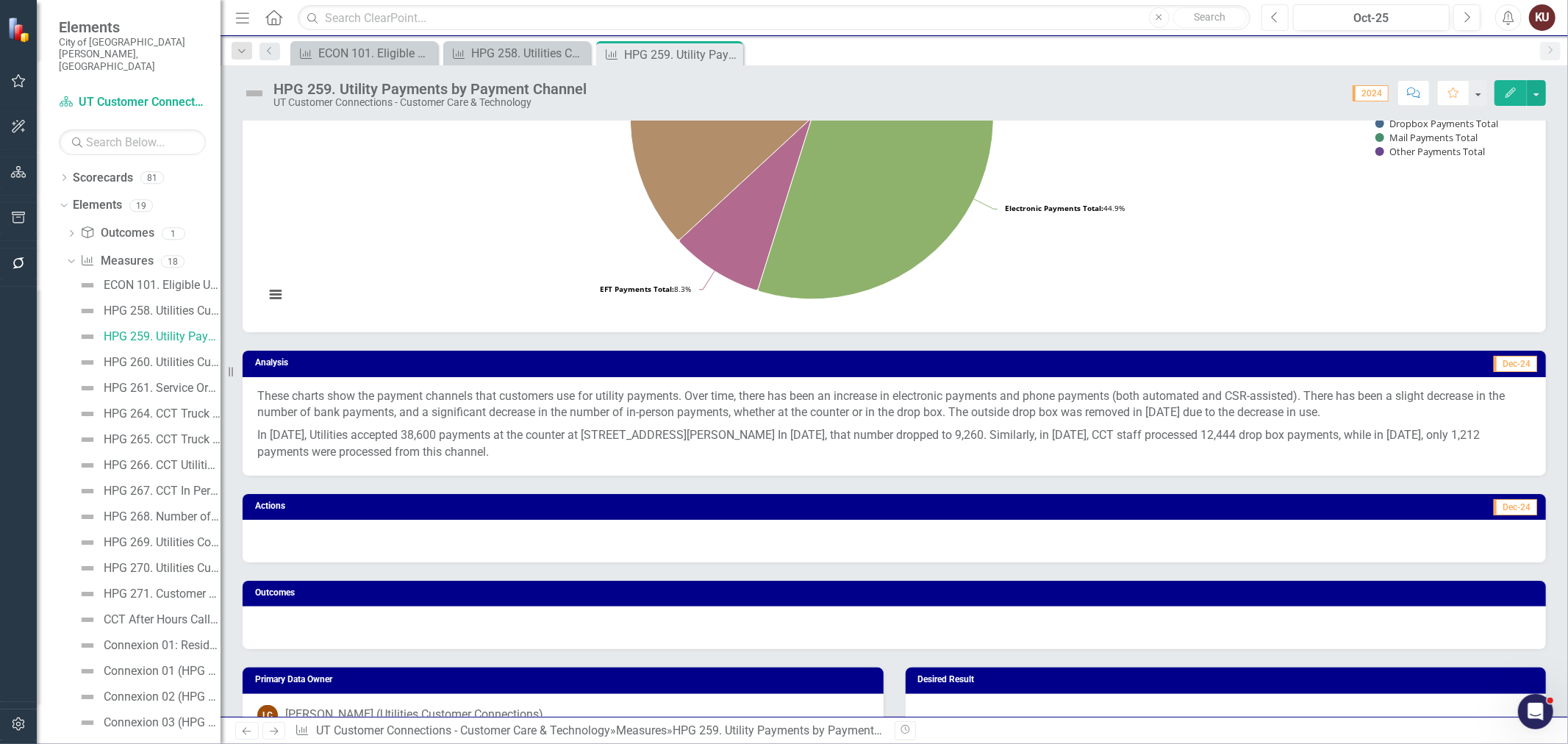
click at [1282, 19] on button "Previous" at bounding box center [1274, 17] width 27 height 26
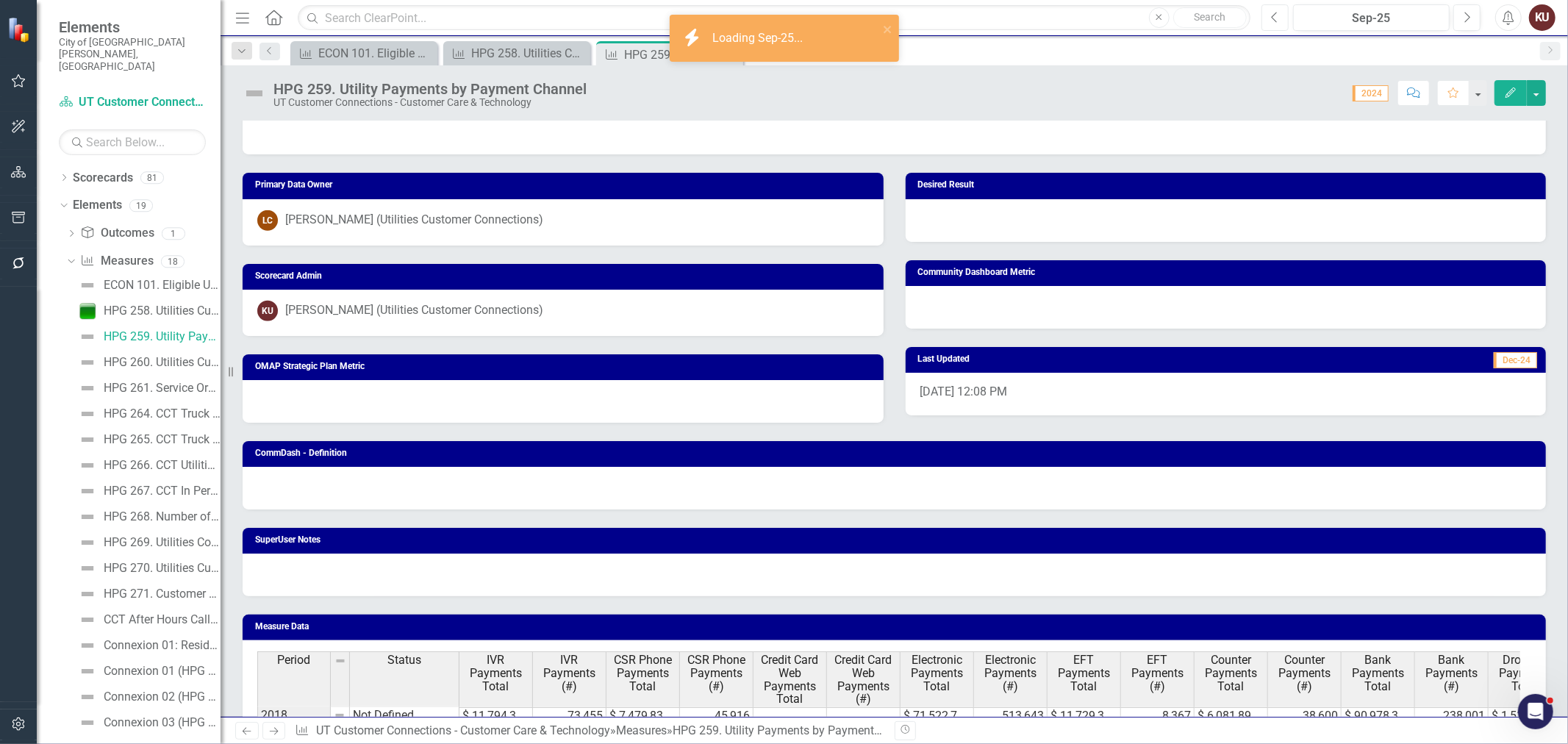
scroll to position [1239, 0]
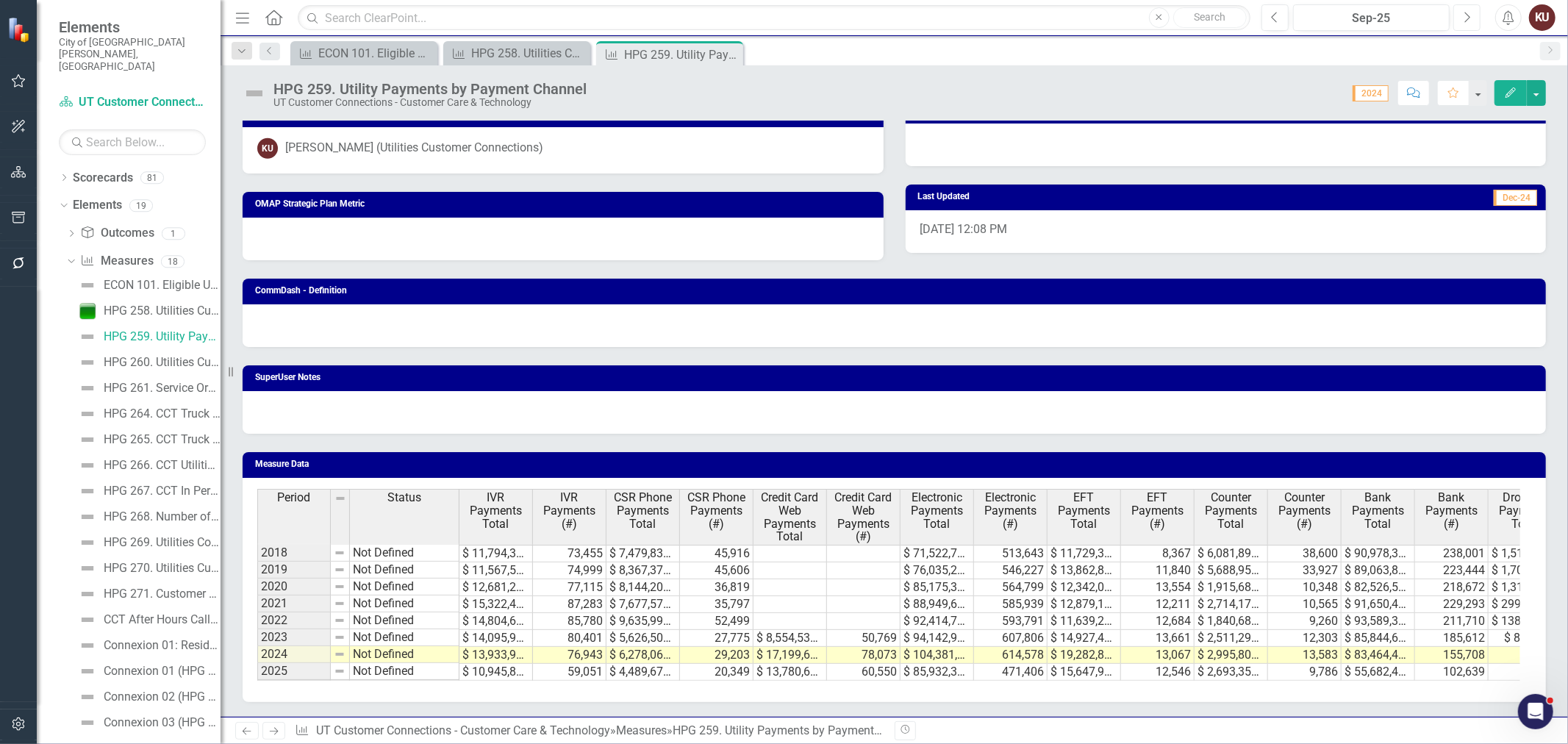
click at [1461, 19] on button "Next" at bounding box center [1467, 17] width 27 height 26
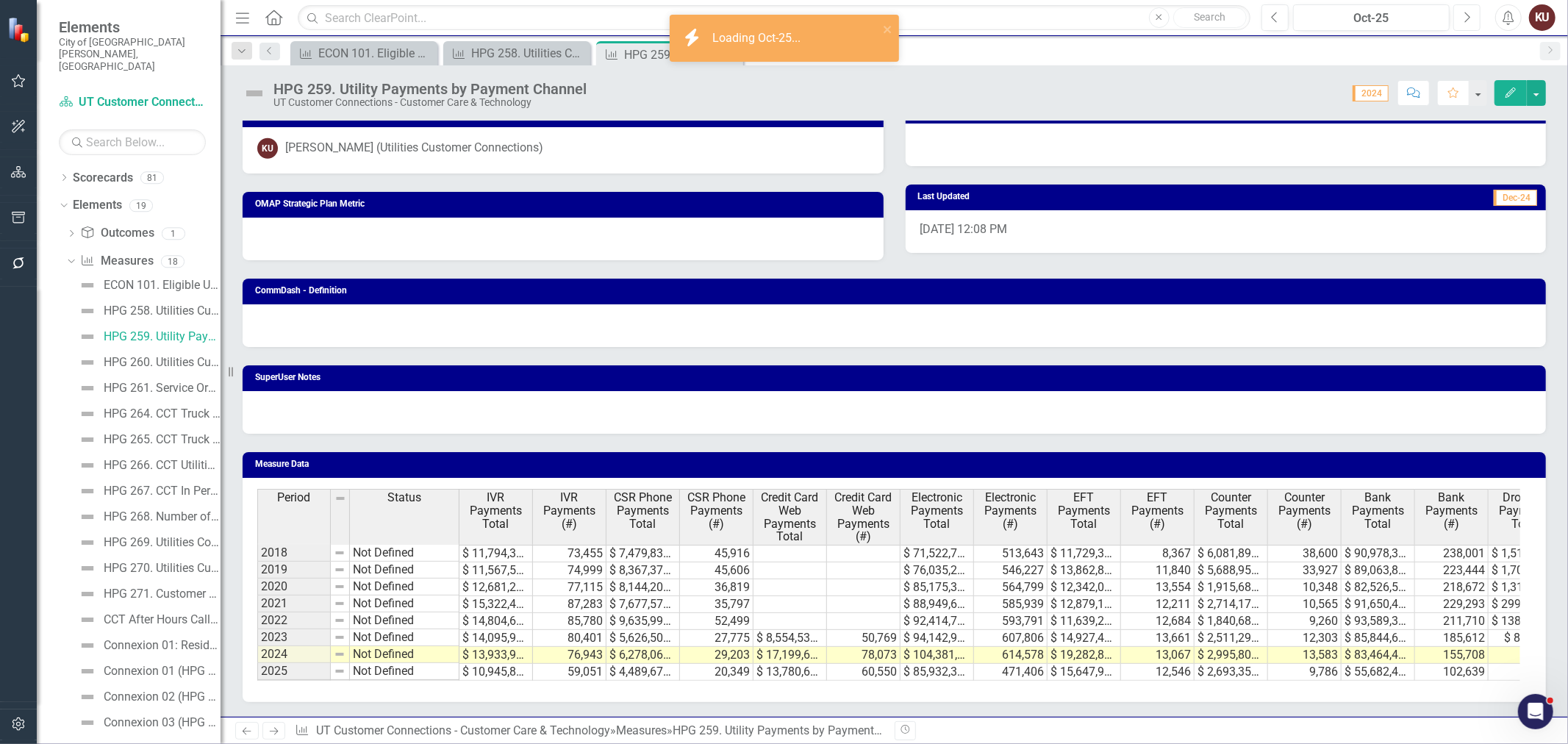
scroll to position [1239, 0]
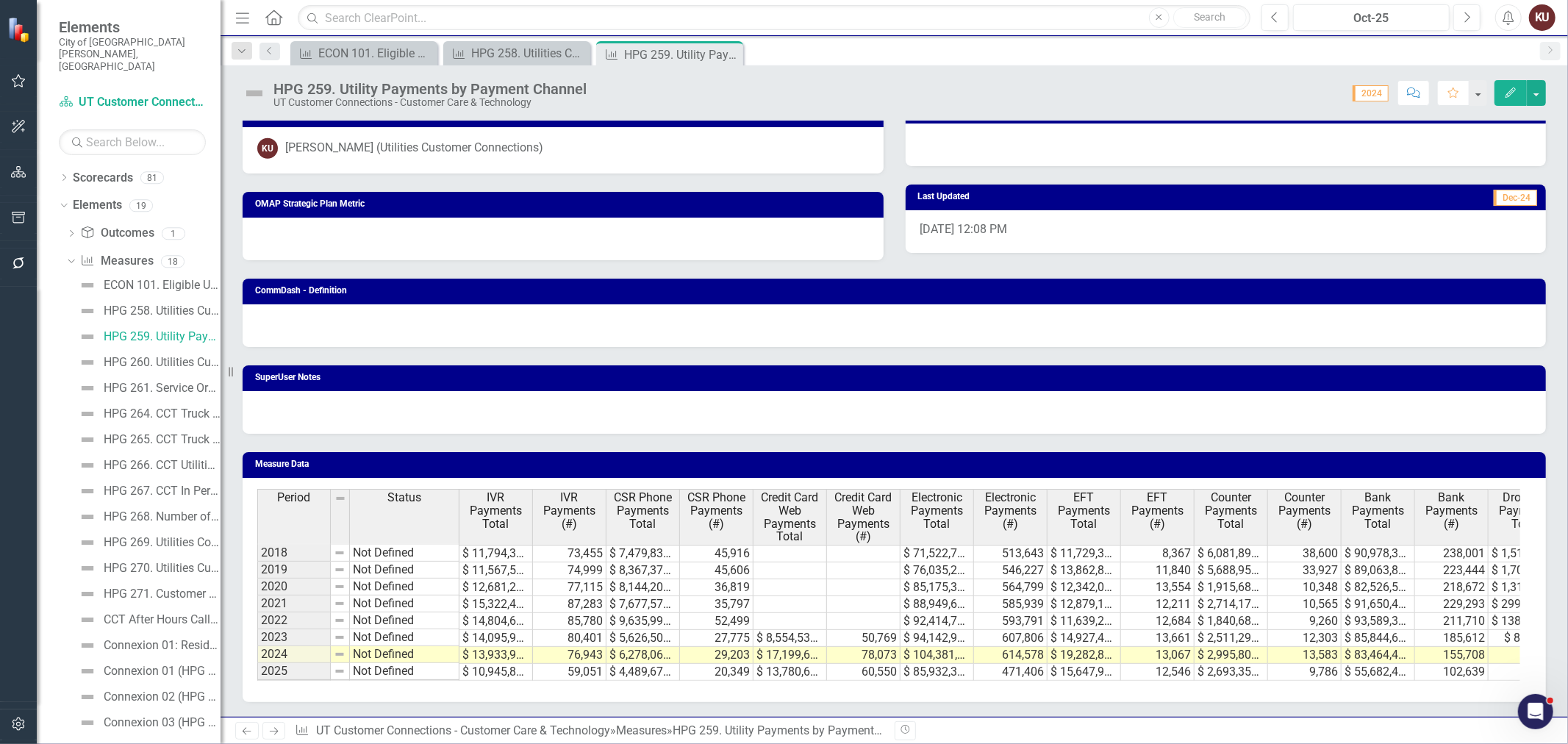
click at [269, 731] on icon "Next" at bounding box center [274, 731] width 13 height 10
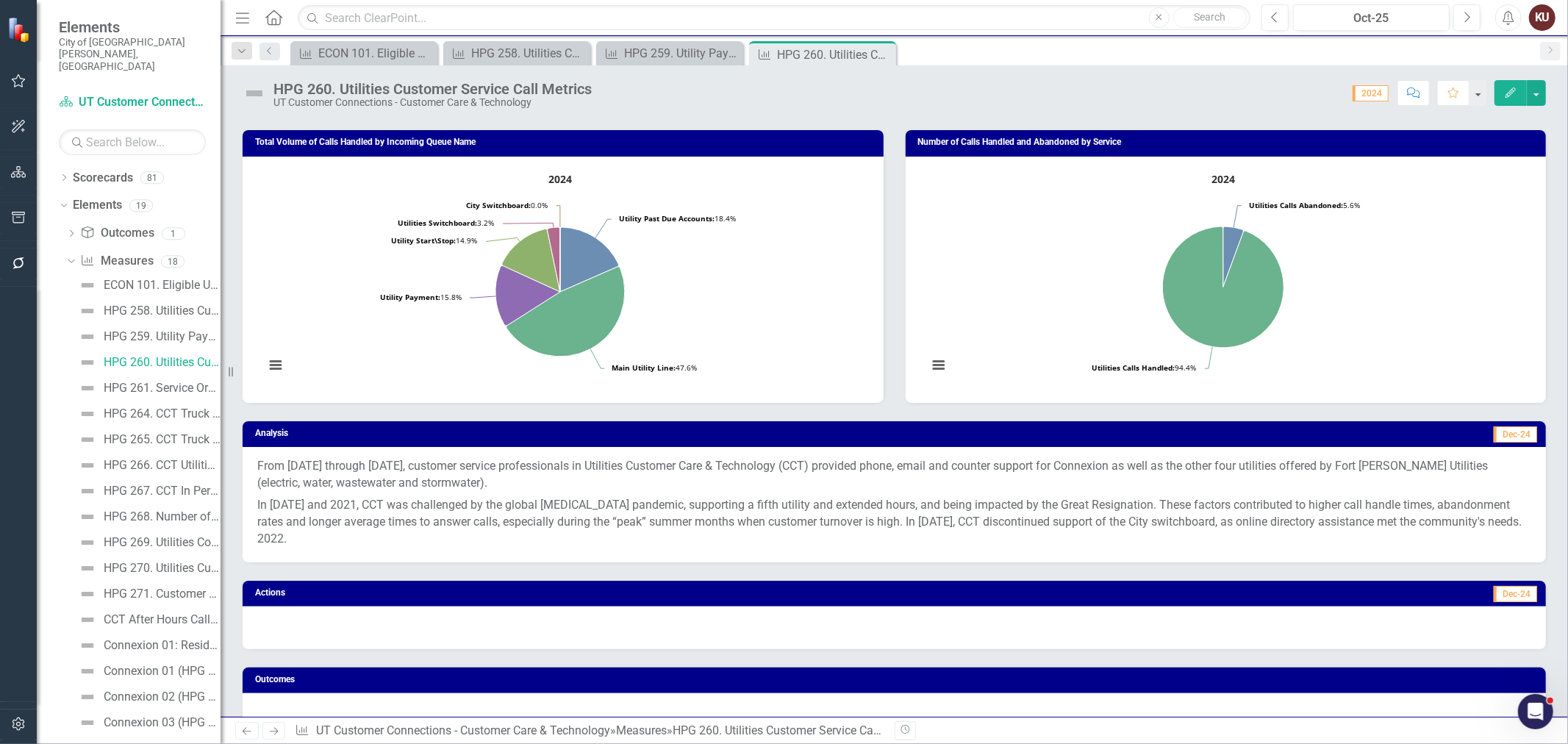
scroll to position [899, 0]
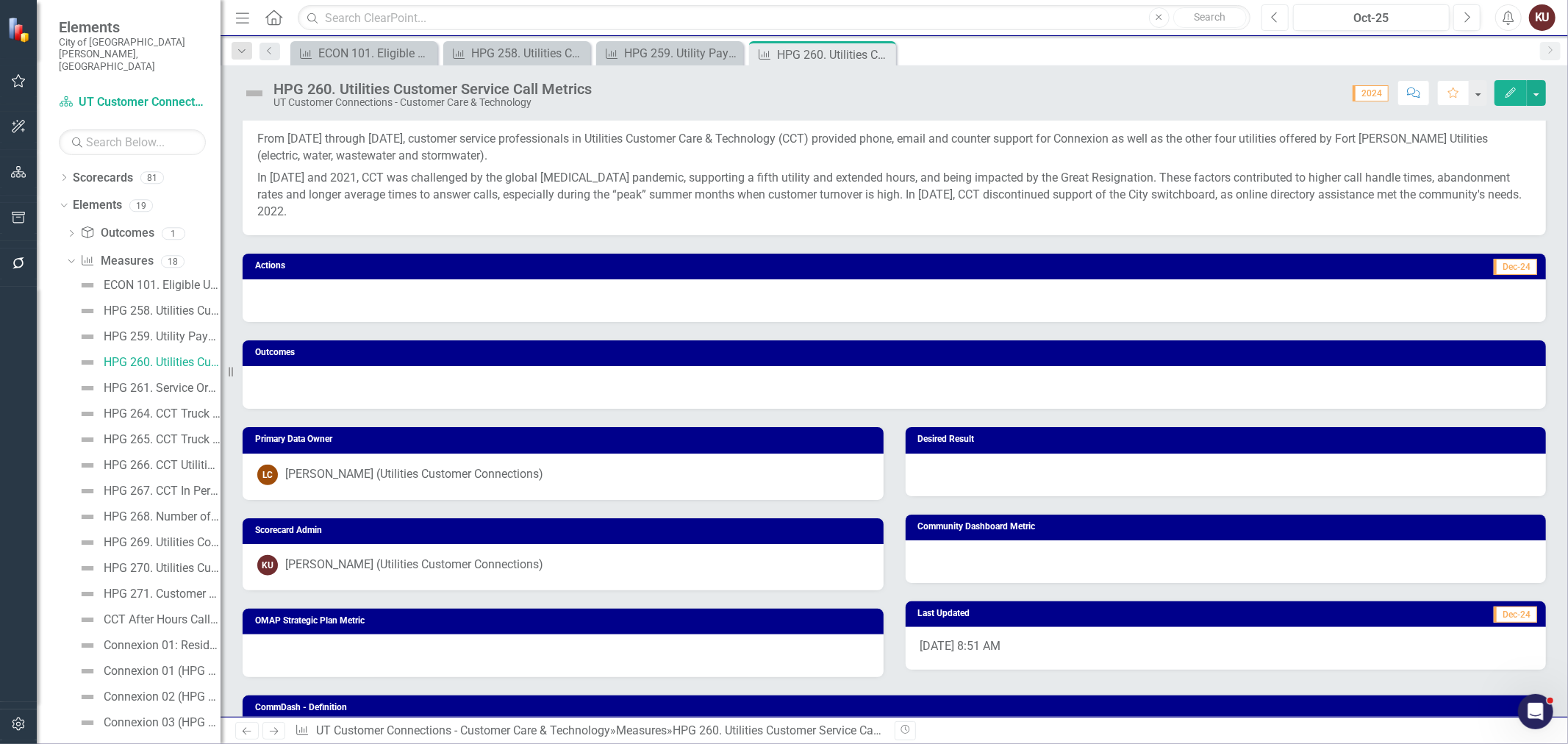
click at [1273, 21] on icon "Previous" at bounding box center [1274, 17] width 8 height 13
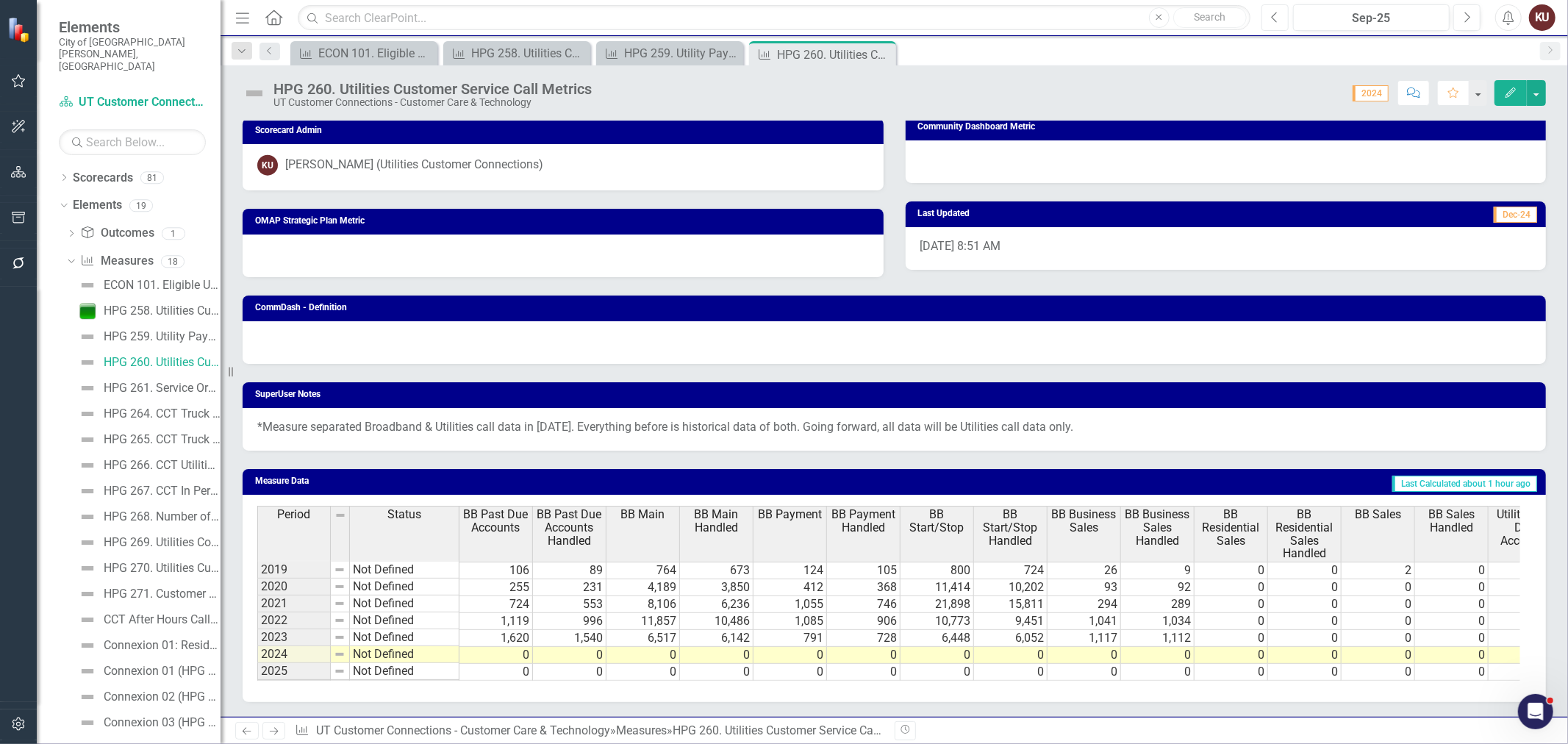
scroll to position [1310, 0]
click at [1467, 21] on icon "Next" at bounding box center [1467, 17] width 8 height 13
click at [490, 519] on span "BB Past Due Accounts" at bounding box center [496, 521] width 66 height 26
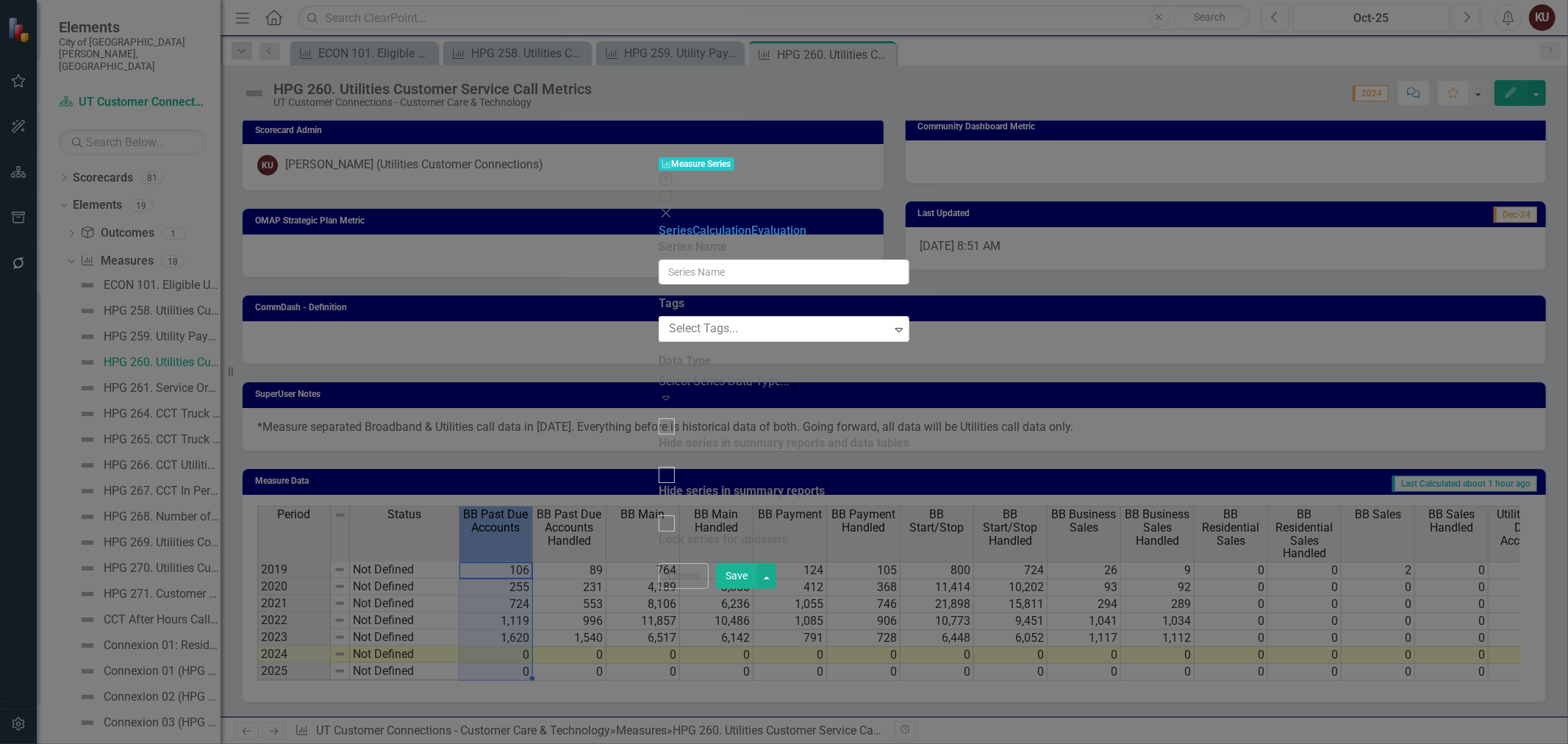
type input "BB Past Due Accounts"
click at [656, 415] on input "Hide series in summary reports and data tables" at bounding box center [666, 426] width 22 height 22
checkbox input "true"
click at [757, 589] on button "Save" at bounding box center [736, 576] width 41 height 26
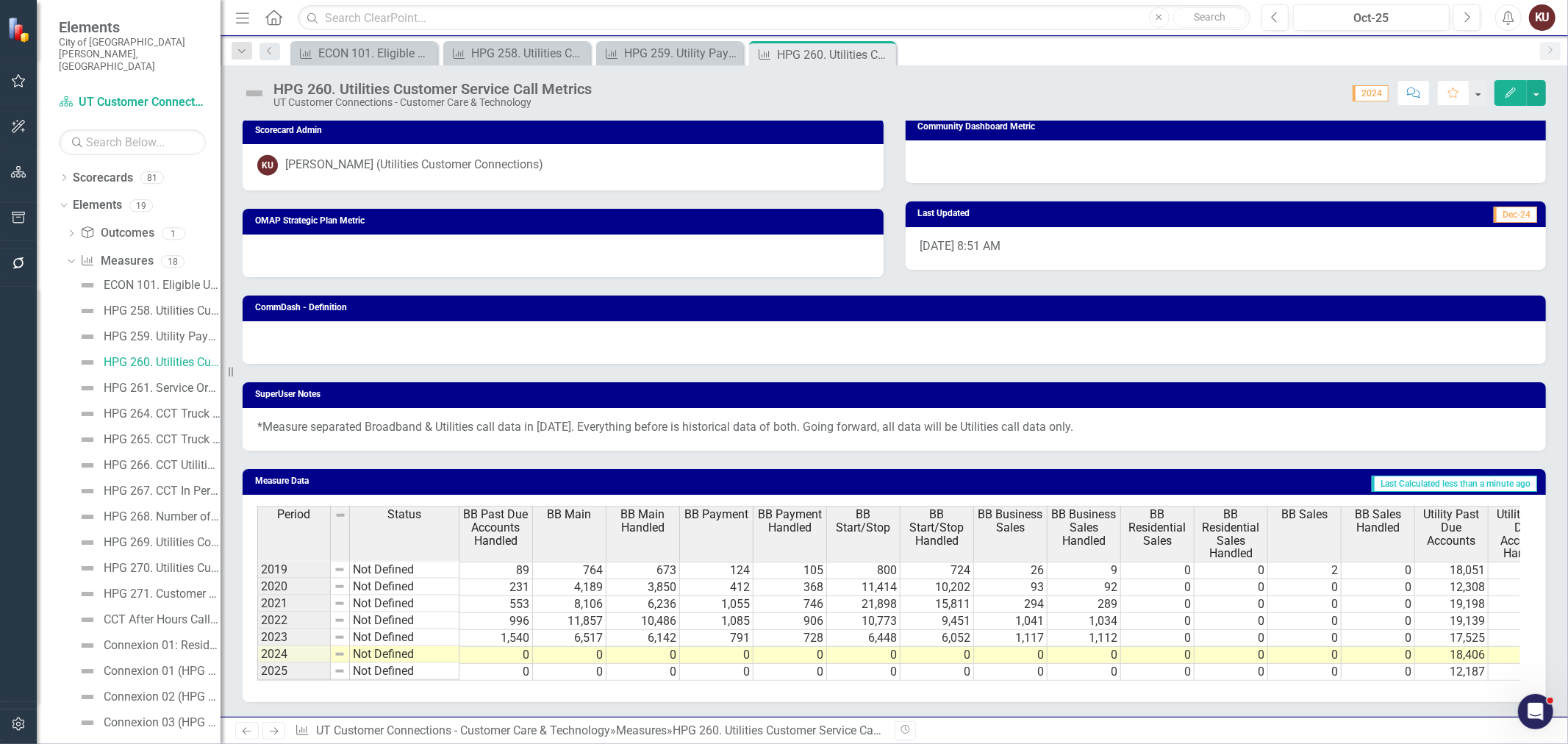
click at [489, 520] on span "BB Past Due Accounts Handled" at bounding box center [496, 527] width 66 height 39
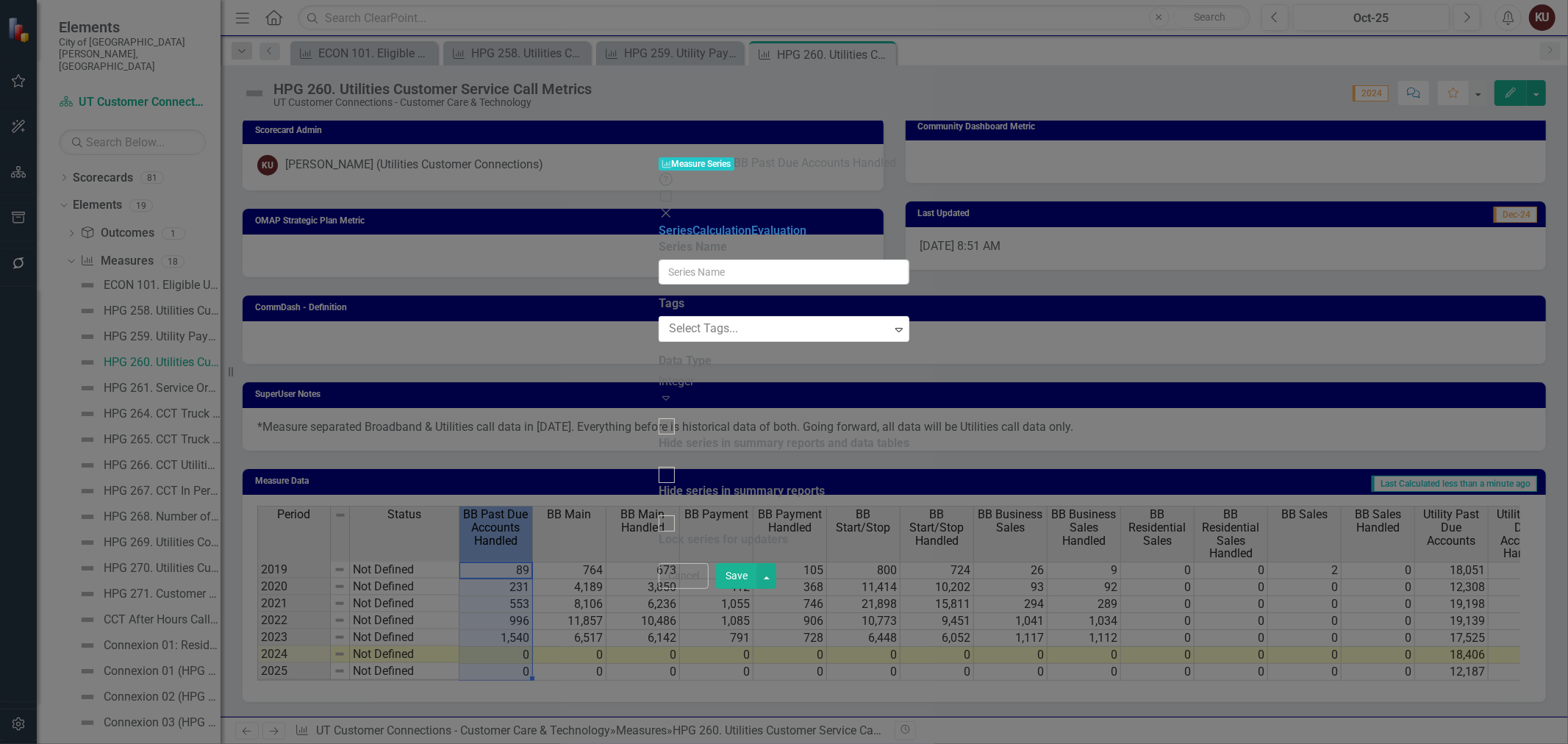
type input "BB Past Due Accounts Handled"
click at [656, 415] on input "Hide series in summary reports and data tables" at bounding box center [666, 426] width 22 height 22
checkbox input "true"
click at [757, 589] on button "Save" at bounding box center [736, 576] width 41 height 26
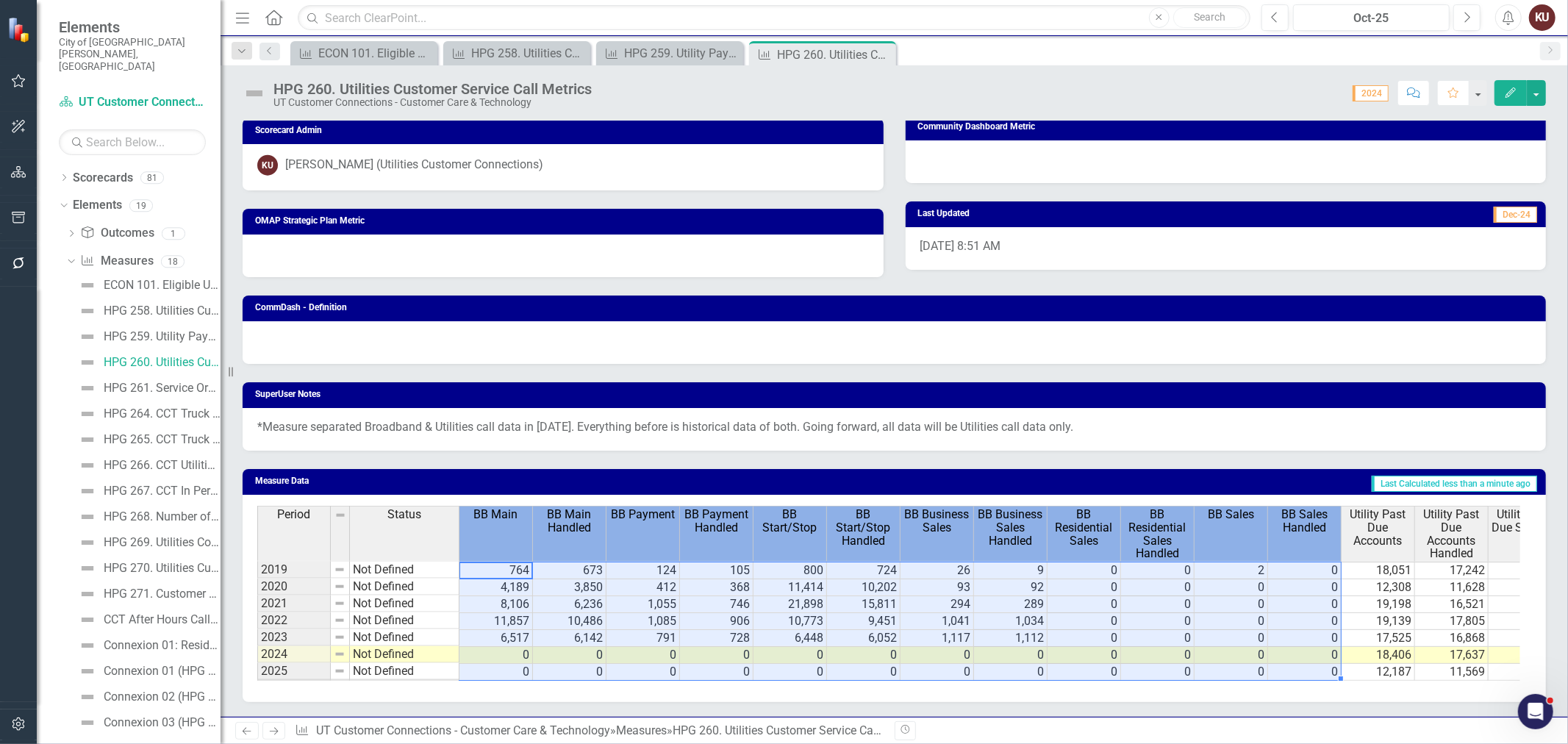
drag, startPoint x: 523, startPoint y: 523, endPoint x: 1273, endPoint y: 529, distance: 750.0
click at [1273, 529] on tr "Period Status BB Main BB Main Handled BB Payment BB Payment Handled BB Start/St…" at bounding box center [1276, 533] width 2039 height 55
click at [1079, 533] on span "BB Residential Sales" at bounding box center [1084, 527] width 66 height 39
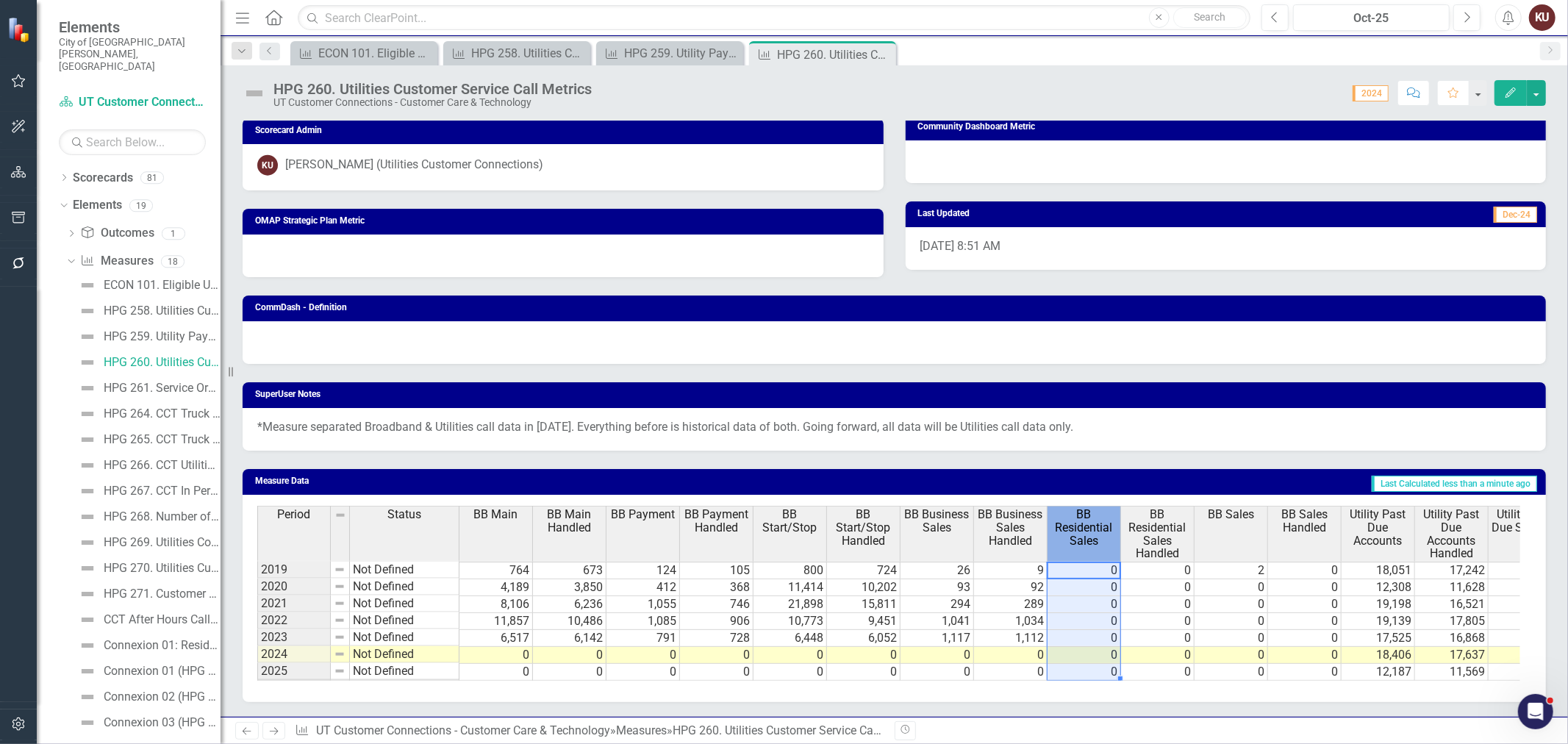
click at [1079, 533] on span "BB Residential Sales" at bounding box center [1084, 527] width 66 height 39
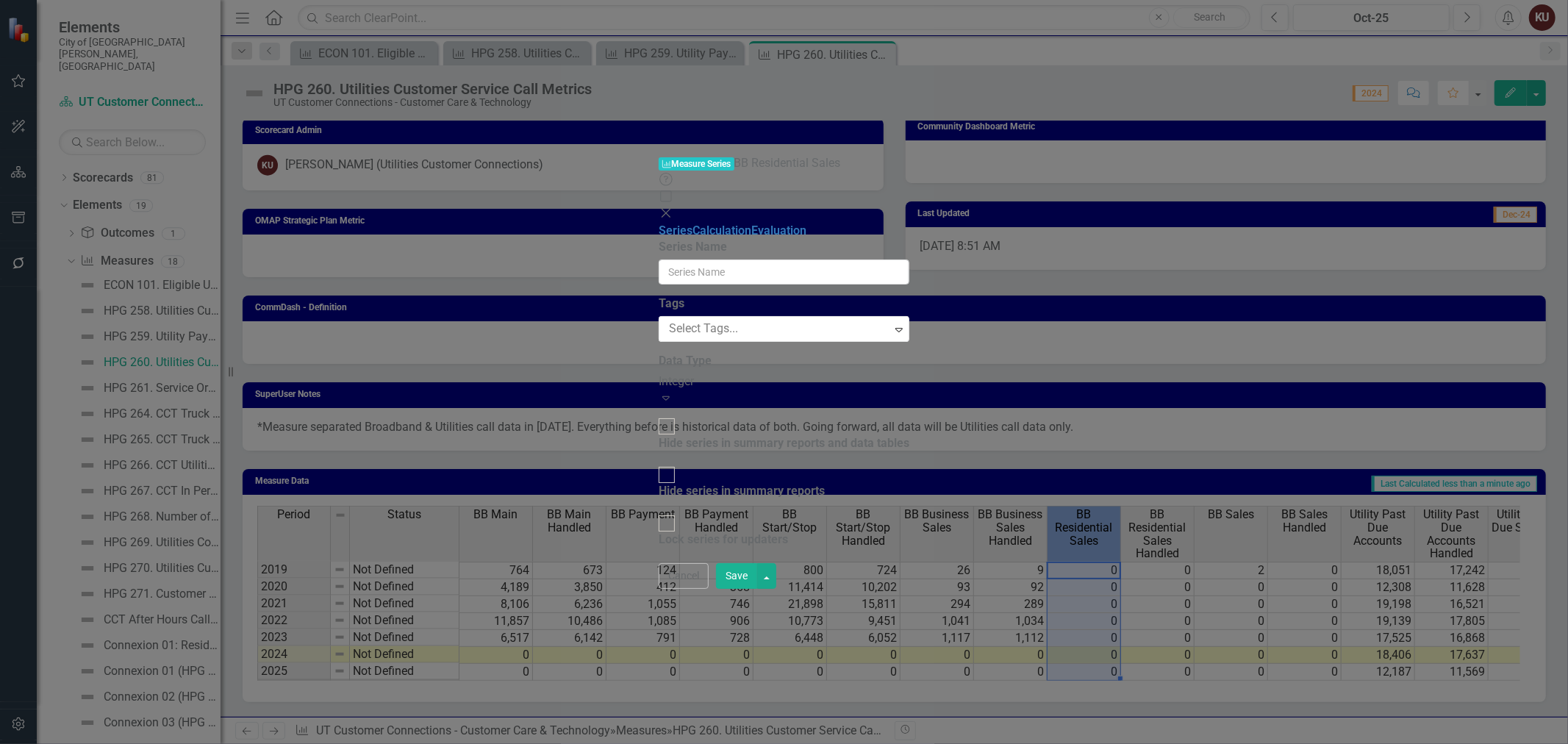
type input "BB Residential Sales"
click at [709, 589] on button "Cancel" at bounding box center [683, 576] width 50 height 26
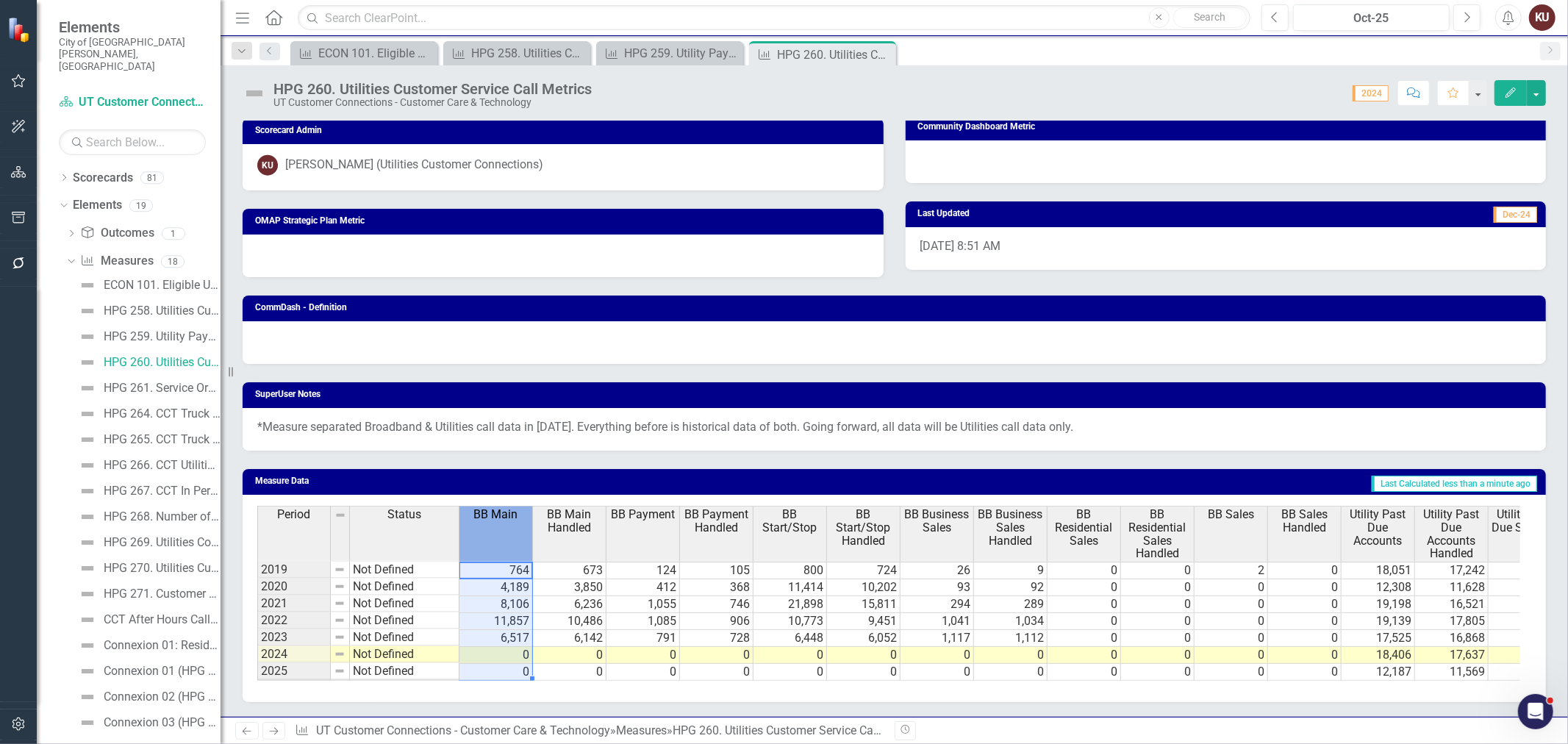
click at [487, 533] on th "BB Main" at bounding box center [497, 533] width 74 height 55
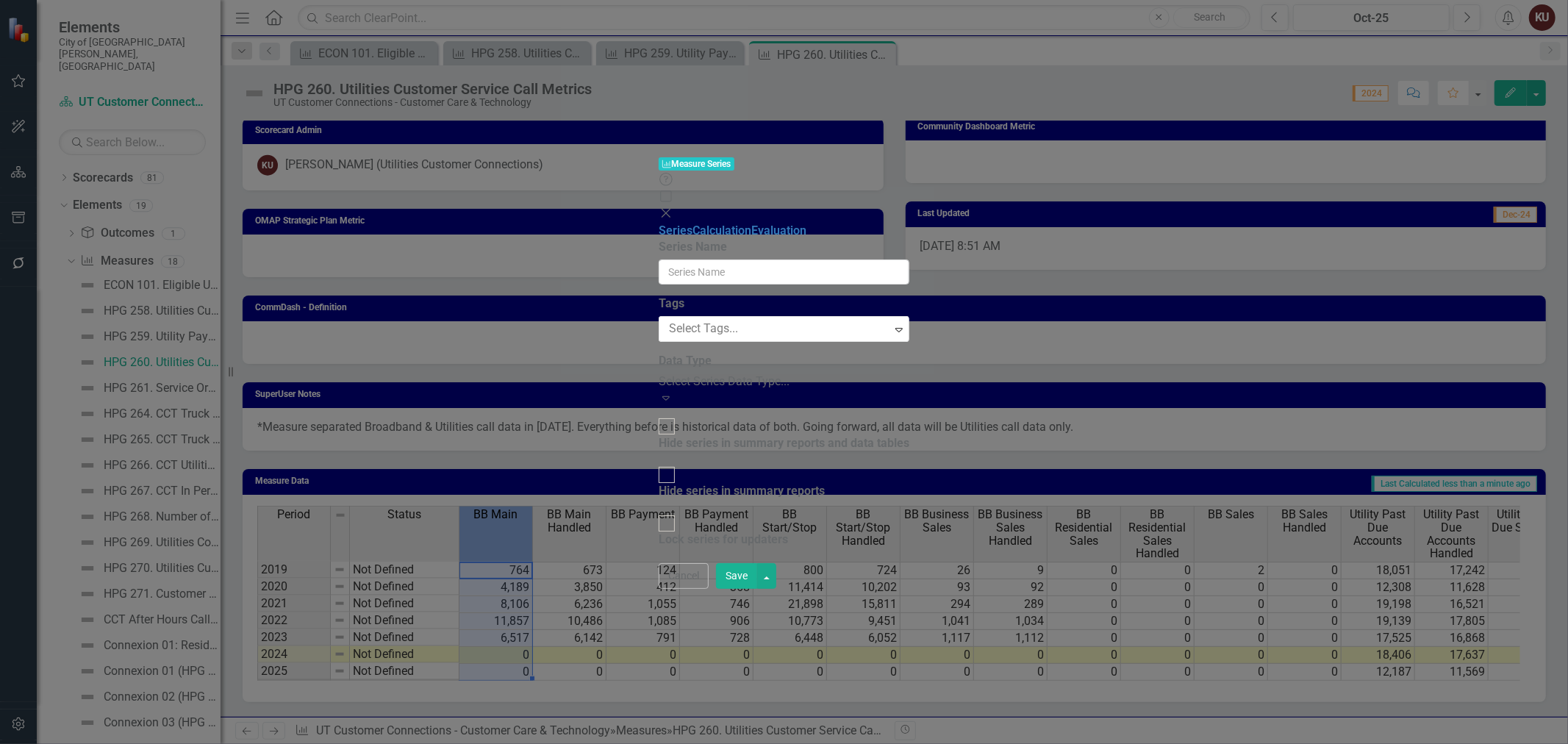
type input "BB Main"
click at [658, 436] on div "Hide series in summary reports and data tables" at bounding box center [783, 444] width 251 height 17
click at [656, 415] on input "Hide series in summary reports and data tables" at bounding box center [666, 426] width 22 height 22
checkbox input "true"
click at [757, 589] on button "Save" at bounding box center [736, 576] width 41 height 26
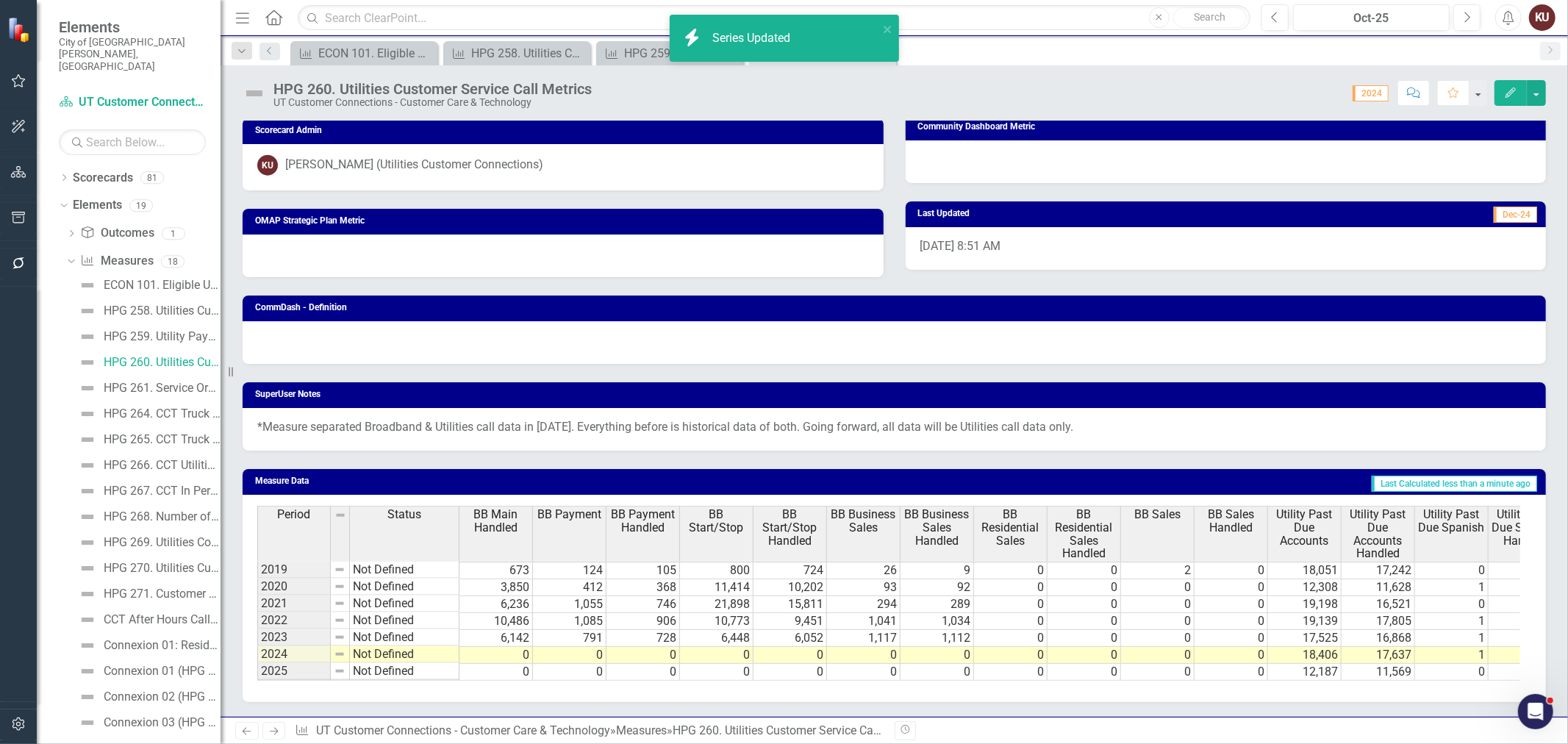
click at [478, 520] on span "BB Main Handled" at bounding box center [496, 521] width 66 height 26
click at [479, 519] on span "BB Main Handled" at bounding box center [496, 521] width 66 height 26
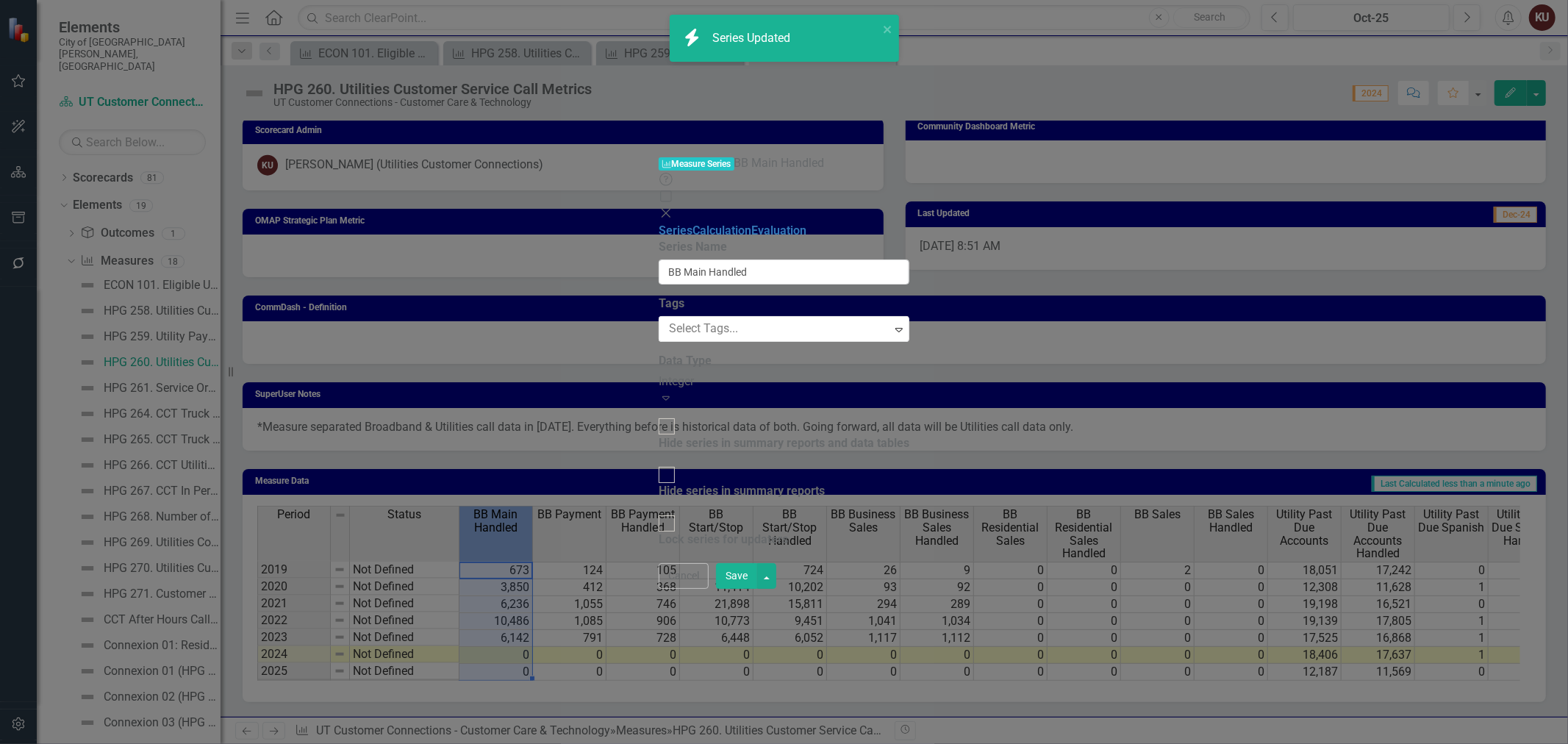
type input "BB Main Handled"
click at [671, 436] on div "Hide series in summary reports and data tables" at bounding box center [783, 444] width 251 height 17
click at [671, 415] on input "Hide series in summary reports and data tables" at bounding box center [666, 426] width 22 height 22
checkbox input "true"
click at [757, 589] on button "Save" at bounding box center [736, 576] width 41 height 26
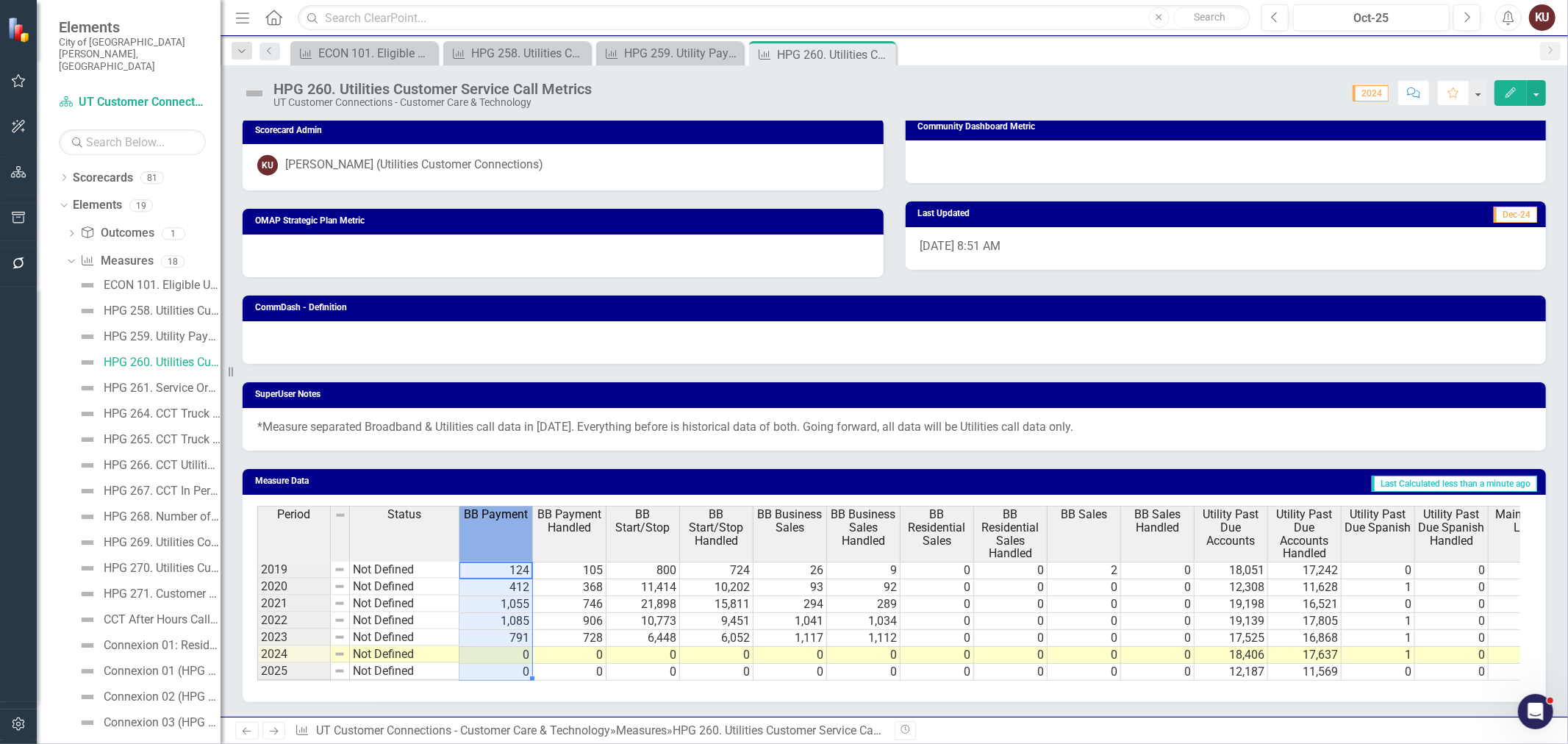
click at [496, 511] on div "BB Payment" at bounding box center [496, 515] width 73 height 16
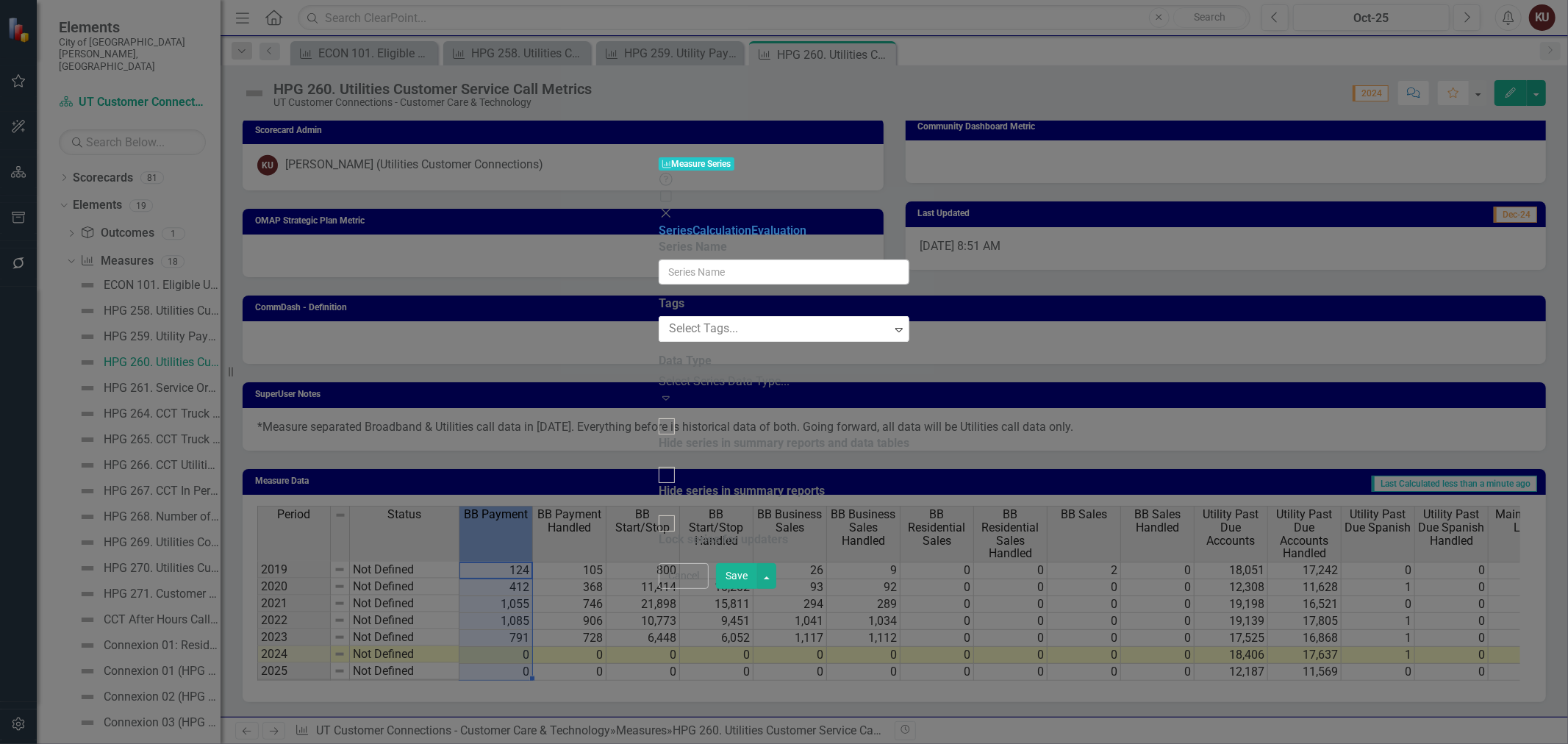
type input "BB Payment"
click at [658, 436] on div "Hide series in summary reports and data tables" at bounding box center [783, 444] width 251 height 17
click at [656, 415] on input "Hide series in summary reports and data tables" at bounding box center [666, 426] width 22 height 22
checkbox input "true"
click at [757, 589] on button "Save" at bounding box center [736, 576] width 41 height 26
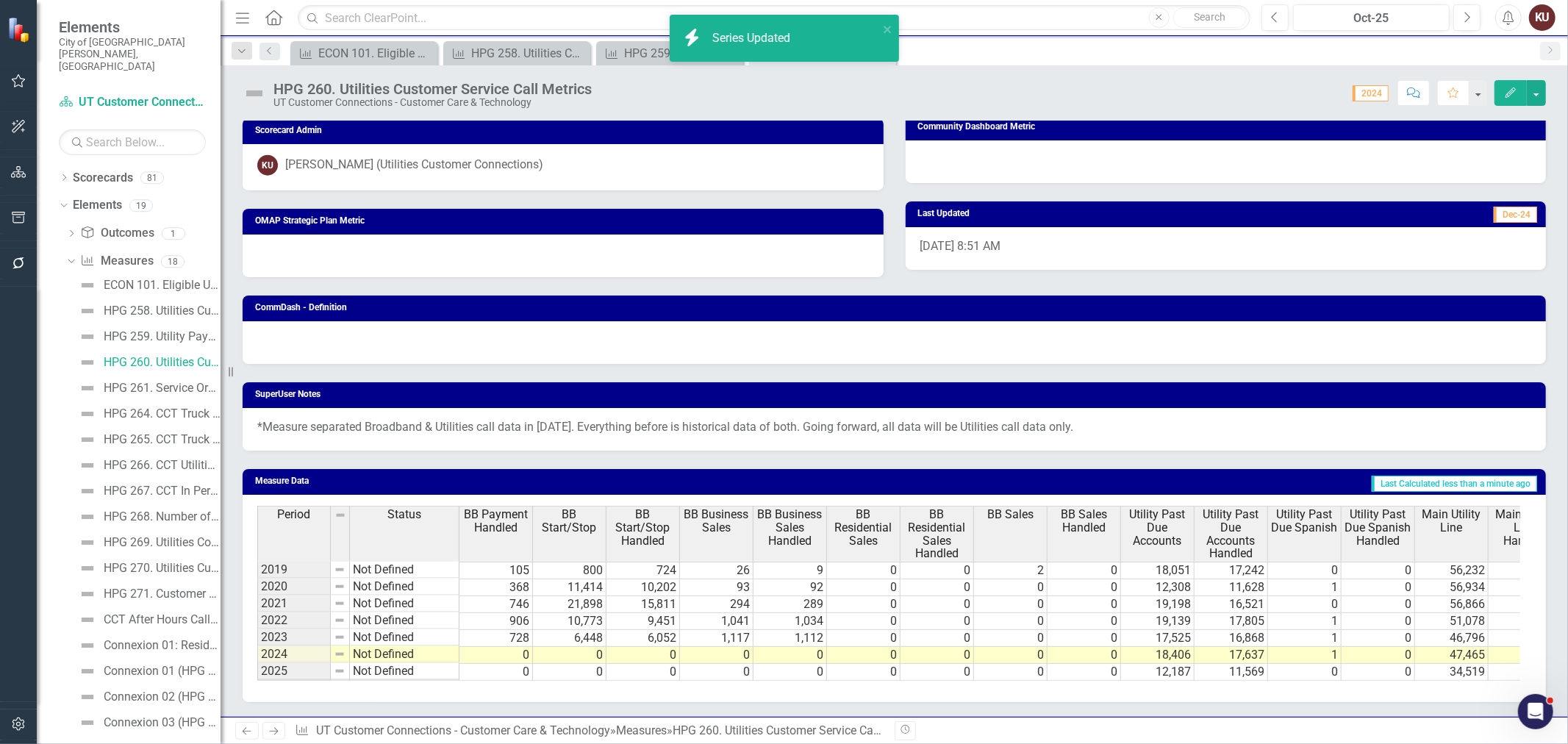
click at [490, 517] on span "BB Payment Handled" at bounding box center [496, 521] width 66 height 26
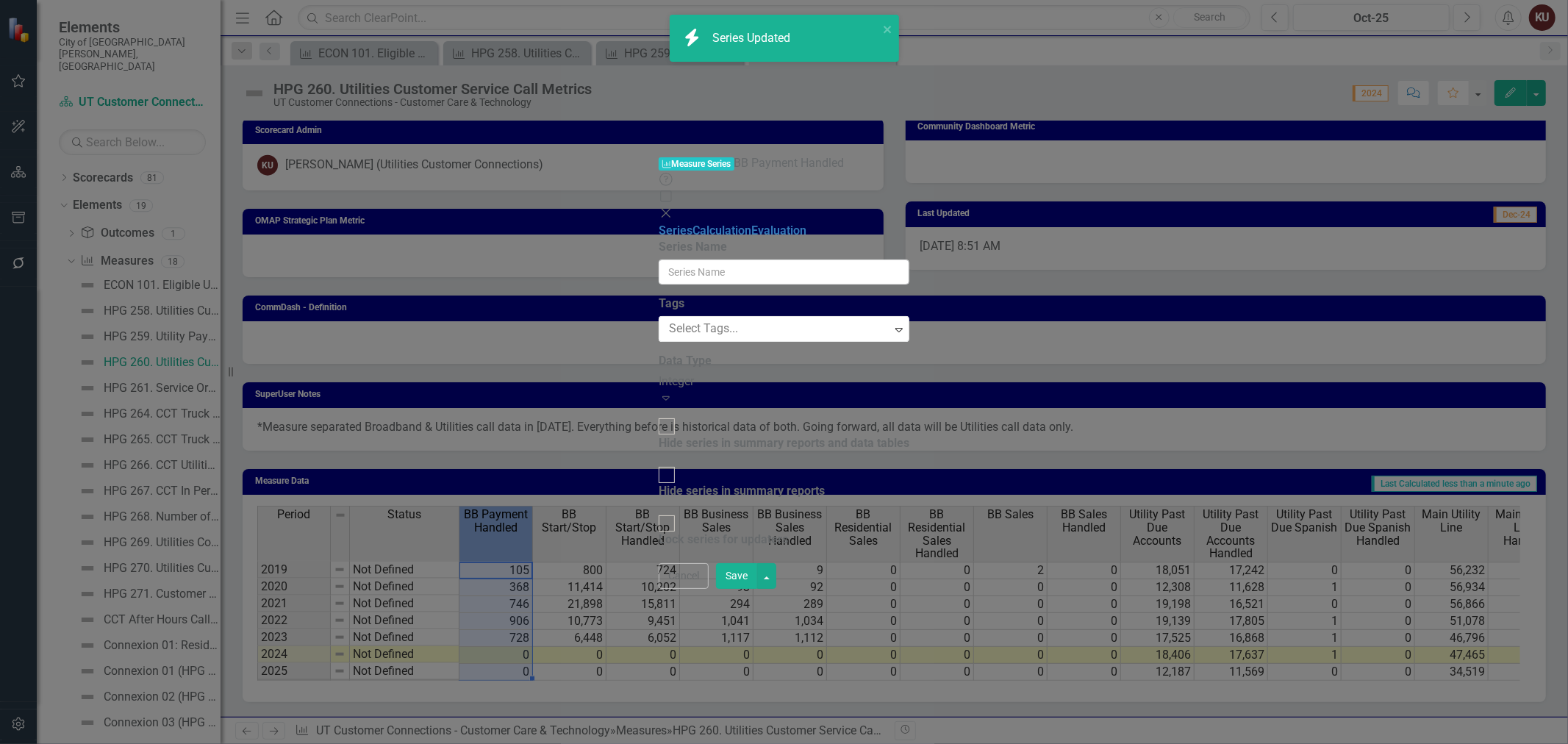
type input "BB Payment Handled"
click at [658, 436] on div "Hide series in summary reports and data tables" at bounding box center [783, 444] width 251 height 17
click at [656, 415] on input "Hide series in summary reports and data tables" at bounding box center [666, 426] width 22 height 22
checkbox input "true"
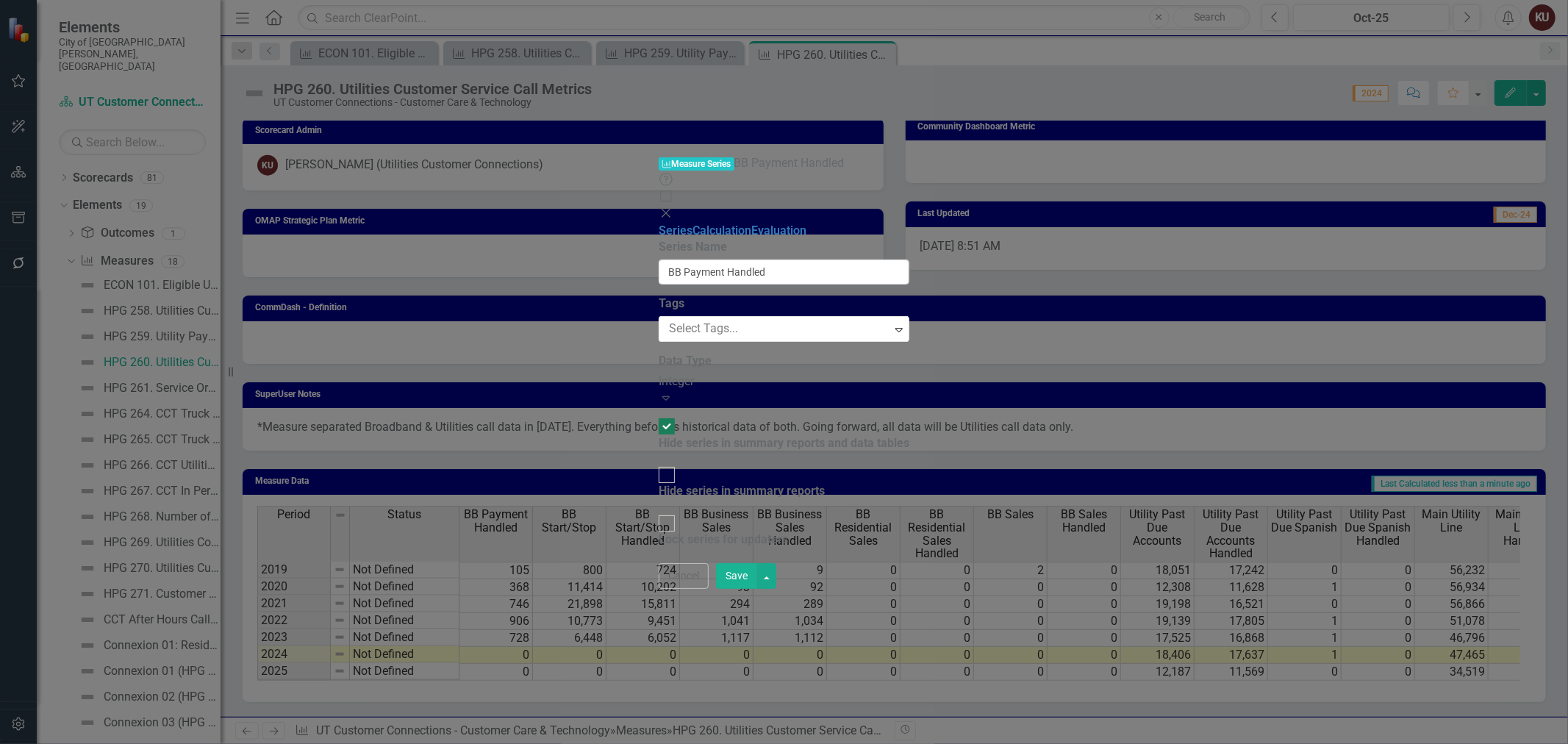
click at [757, 589] on button "Save" at bounding box center [736, 576] width 41 height 26
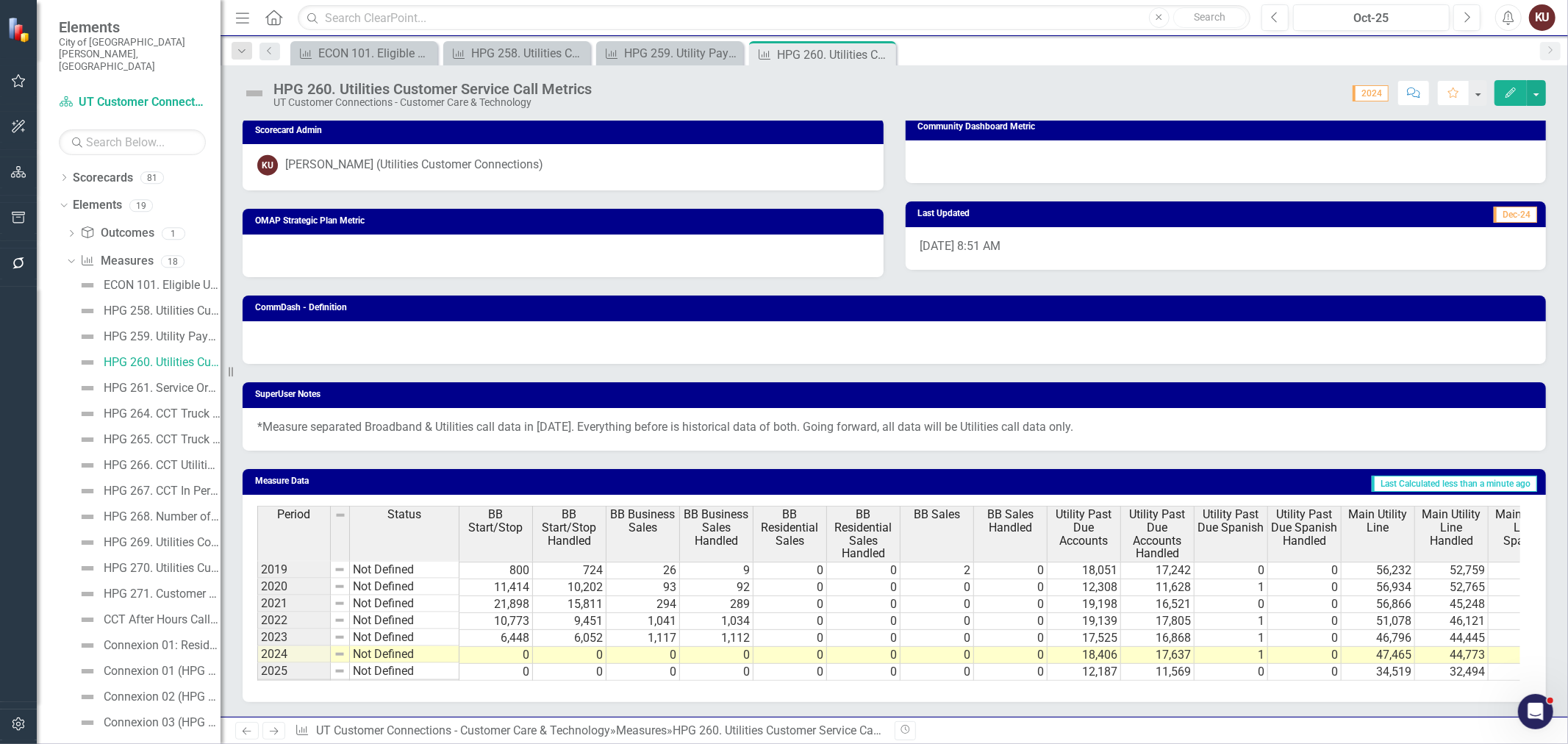
click at [497, 511] on span "BB Start/Stop" at bounding box center [496, 521] width 66 height 26
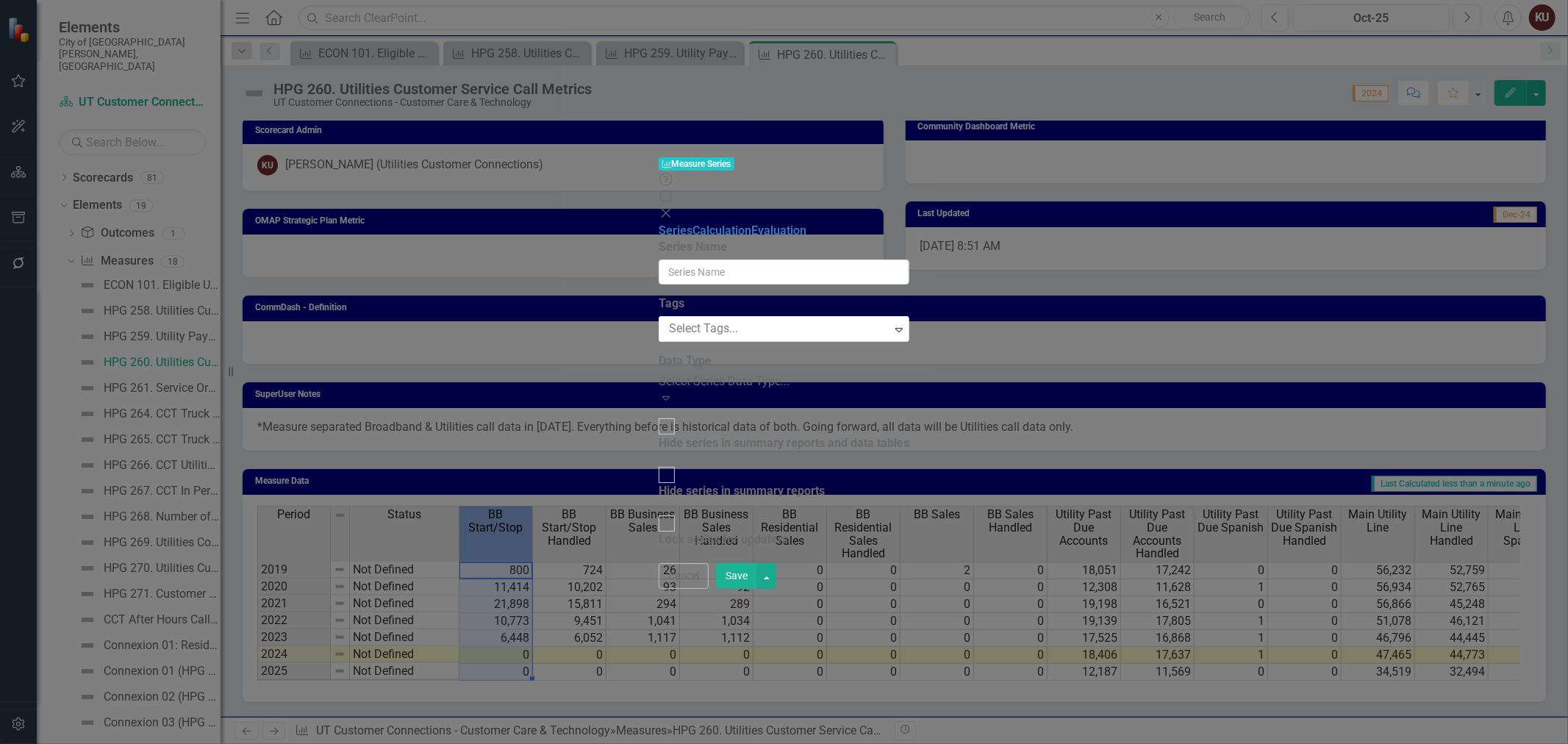
type input "BB Start/Stop"
click at [771, 436] on div "Hide series in summary reports and data tables" at bounding box center [783, 444] width 251 height 17
click at [678, 415] on input "Hide series in summary reports and data tables" at bounding box center [666, 426] width 22 height 22
checkbox input "true"
click at [757, 589] on button "Save" at bounding box center [736, 576] width 41 height 26
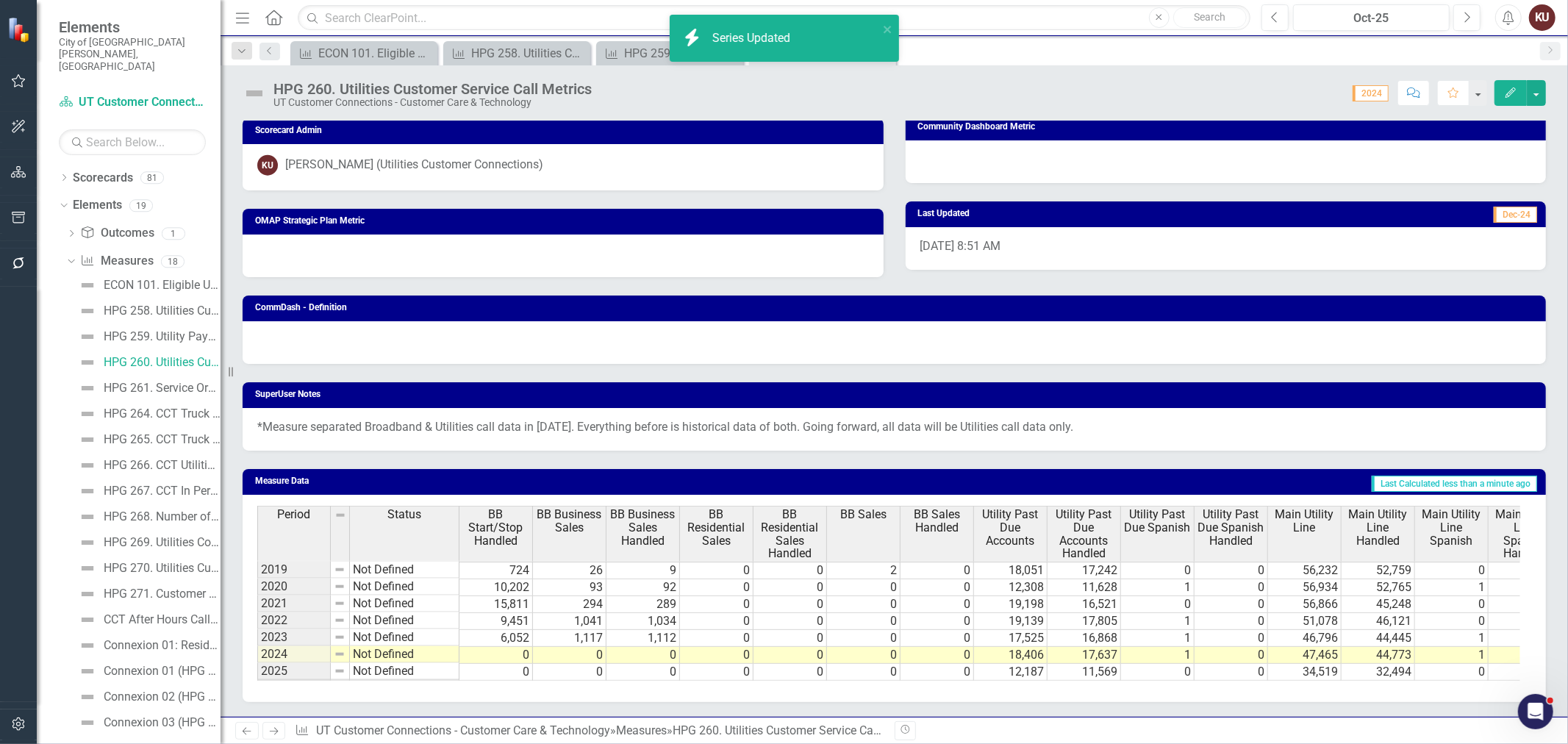
click at [505, 517] on span "BB Start/Stop Handled" at bounding box center [496, 527] width 66 height 39
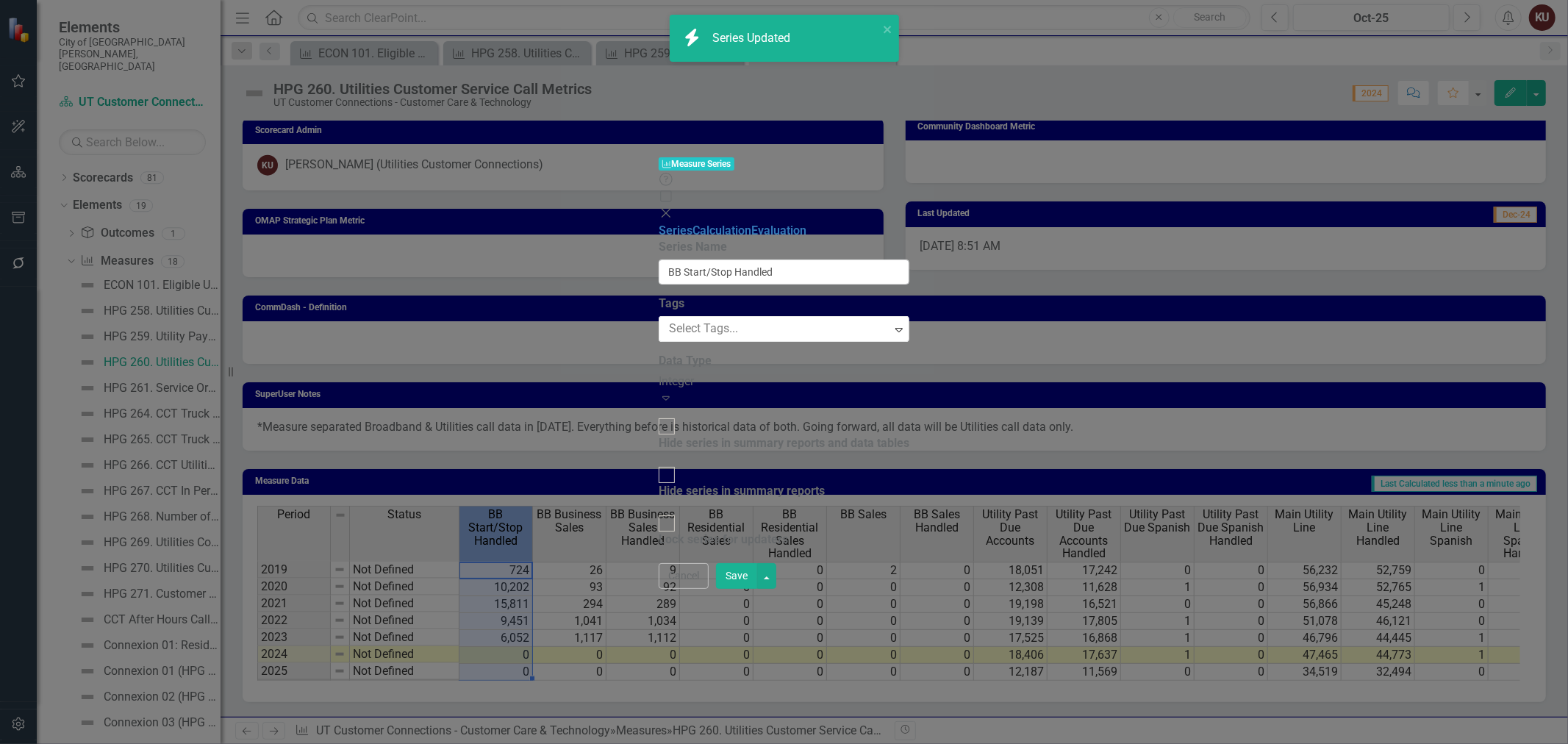
type input "BB Start/Stop Handled"
click at [686, 436] on div "Hide series in summary reports and data tables" at bounding box center [783, 444] width 251 height 17
click at [678, 415] on input "Hide series in summary reports and data tables" at bounding box center [666, 426] width 22 height 22
checkbox input "true"
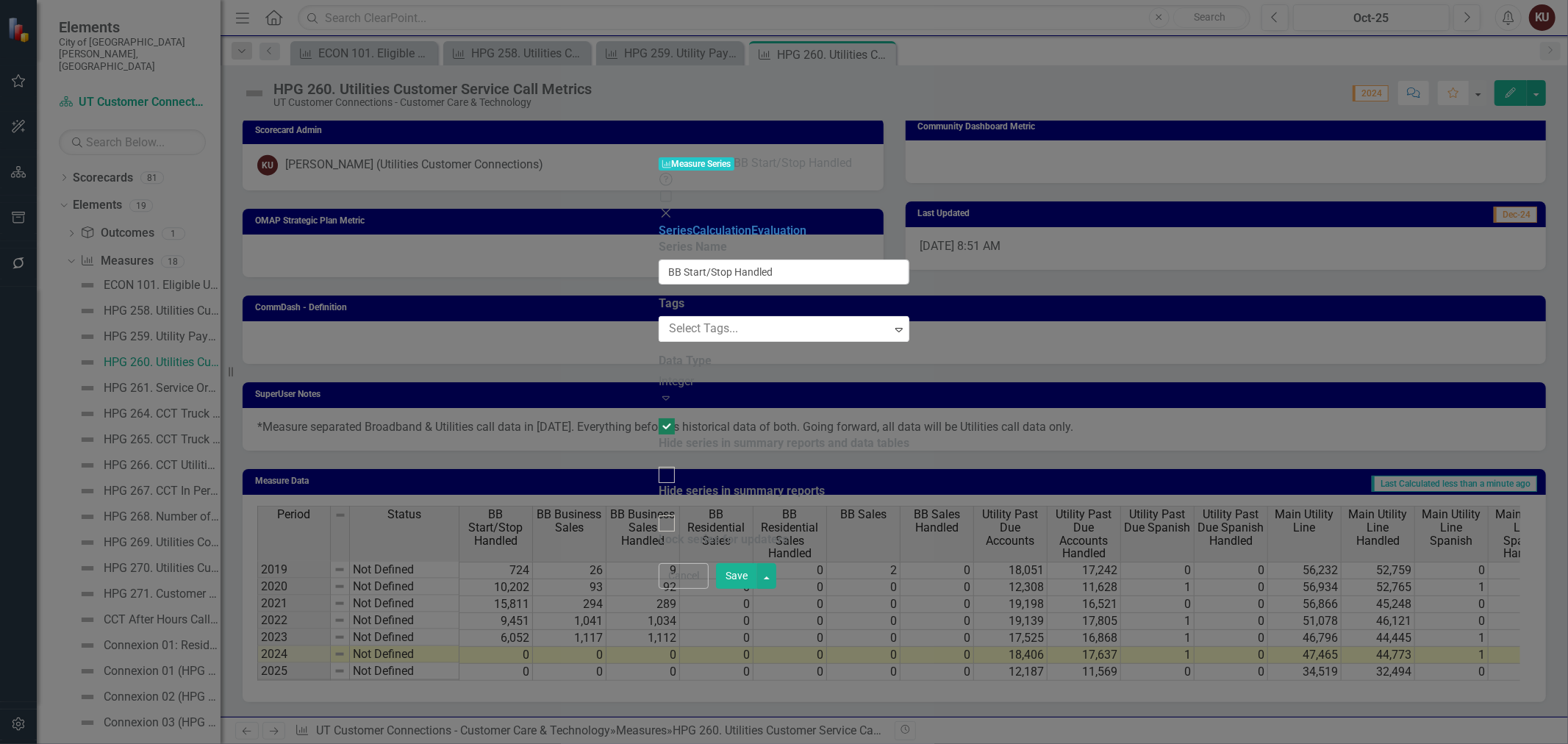
click at [757, 589] on button "Save" at bounding box center [736, 576] width 41 height 26
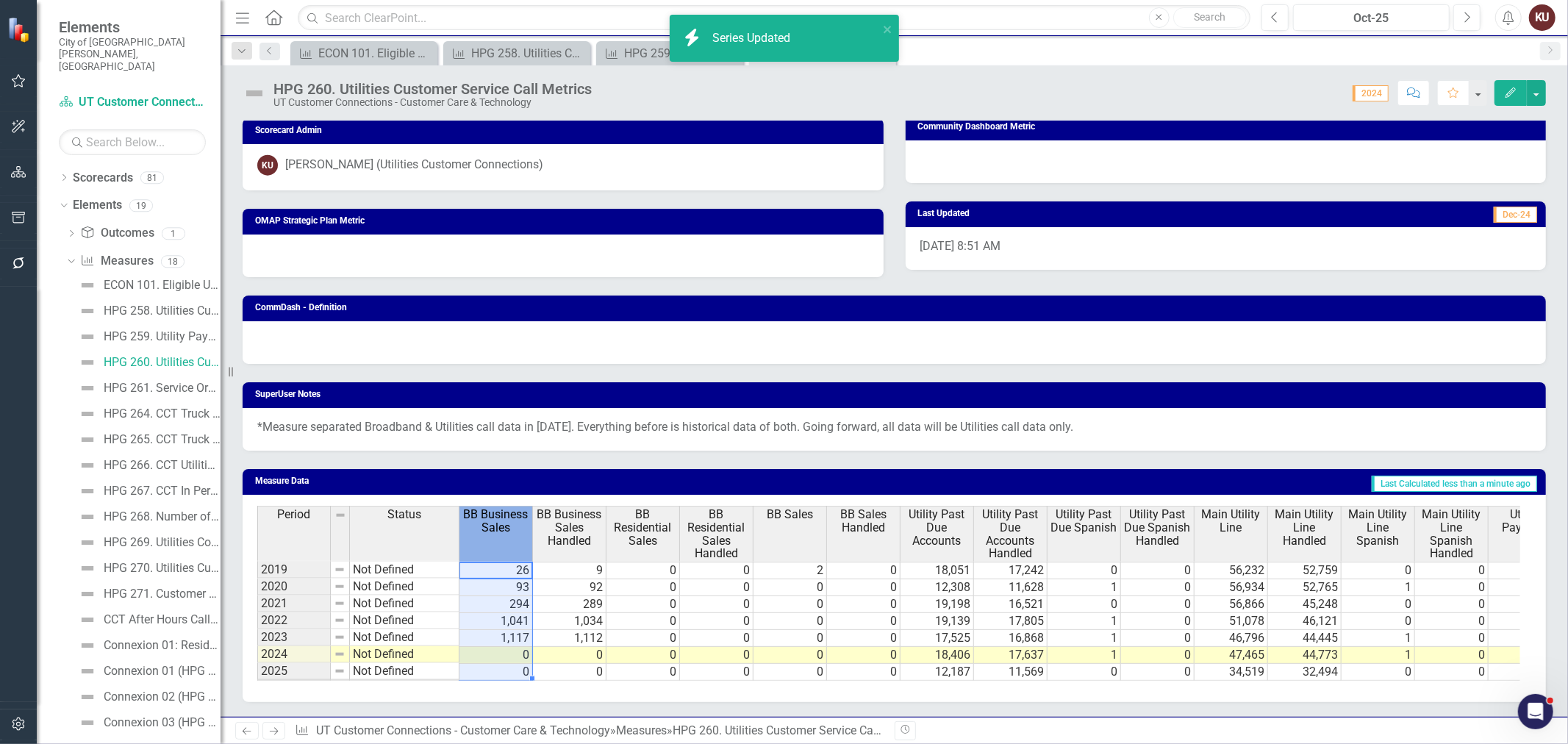
click at [488, 523] on span "BB Business Sales" at bounding box center [496, 521] width 66 height 26
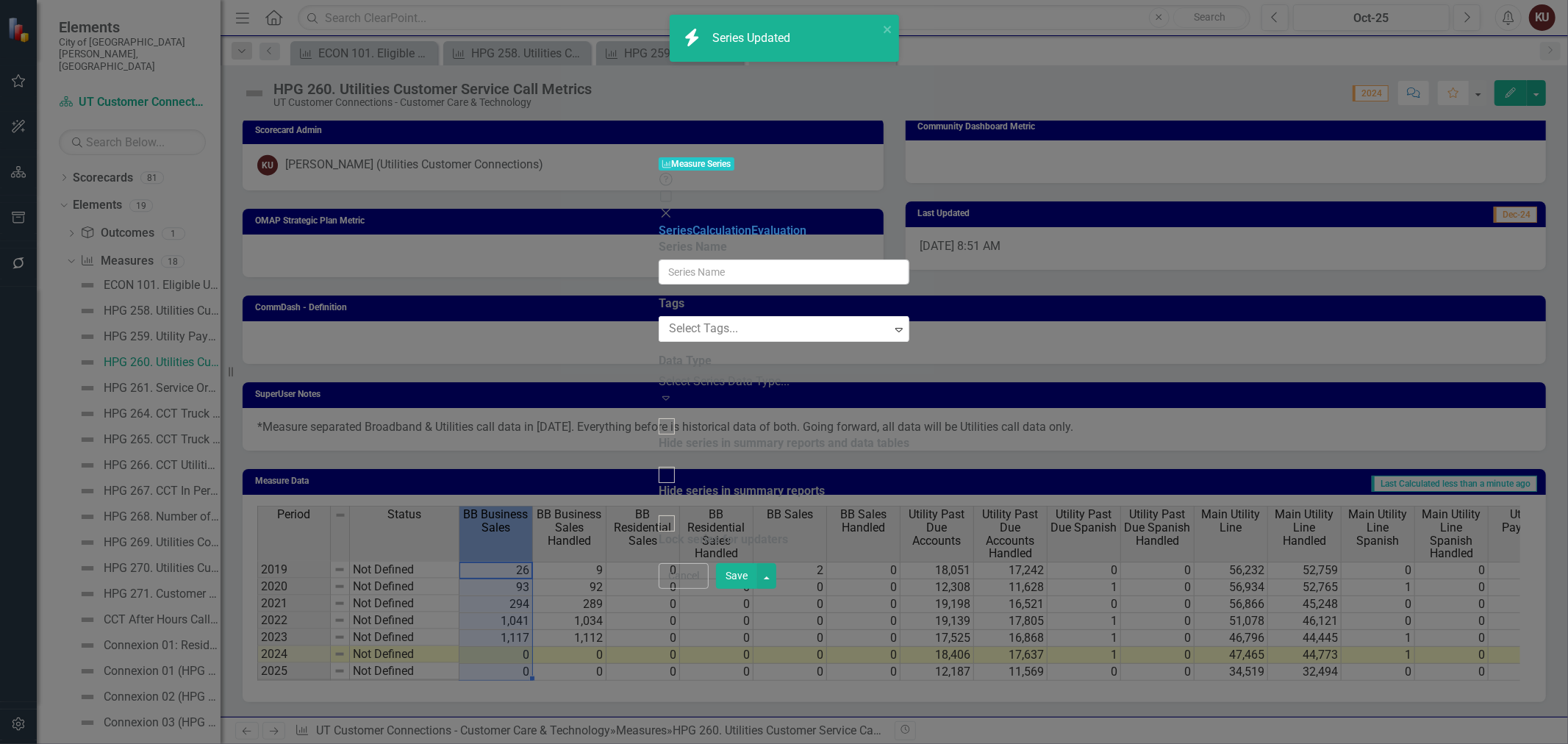
type input "BB Business Sales"
click at [658, 436] on div "Hide series in summary reports and data tables" at bounding box center [783, 444] width 251 height 17
click at [656, 415] on input "Hide series in summary reports and data tables" at bounding box center [666, 426] width 22 height 22
checkbox input "true"
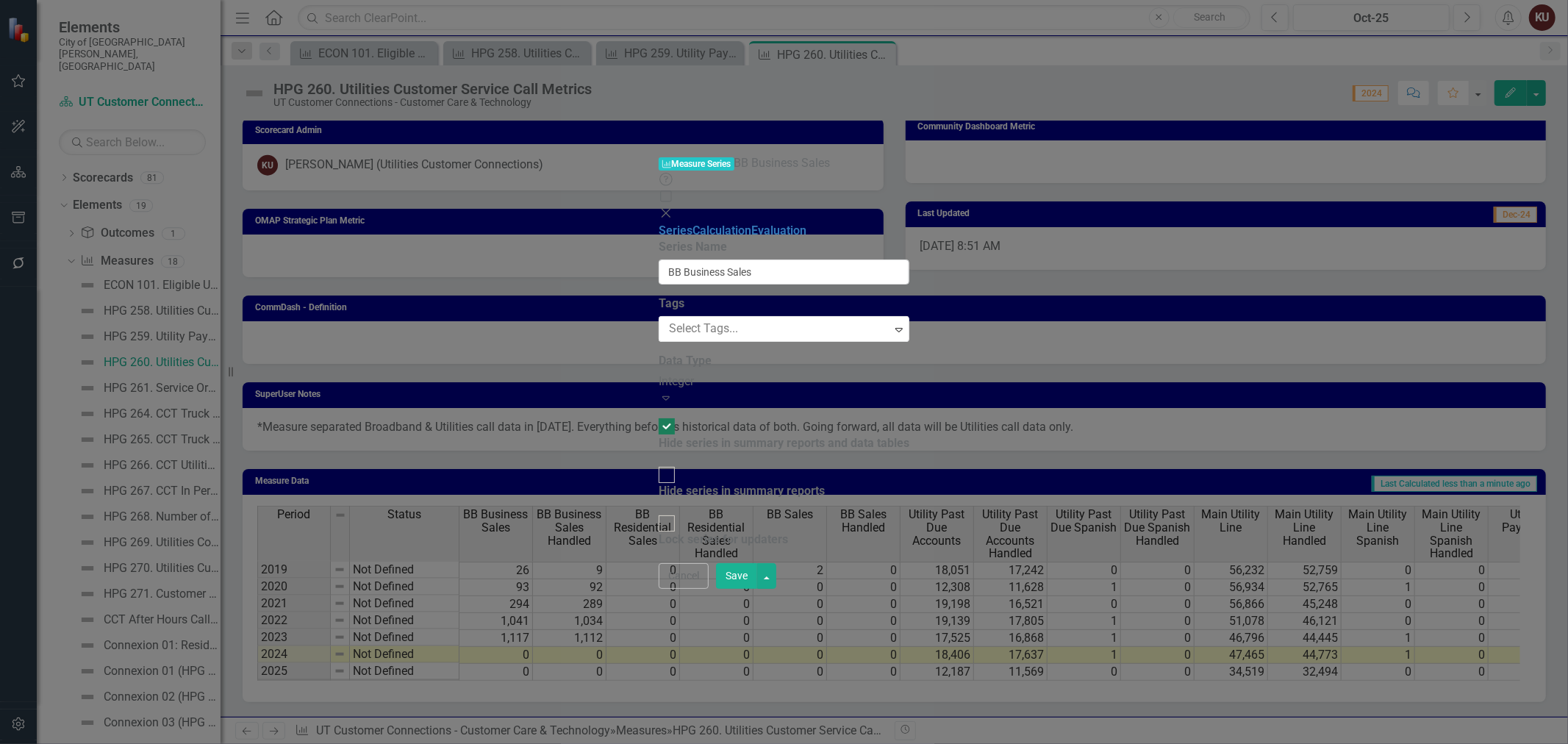
click at [757, 589] on button "Save" at bounding box center [736, 576] width 41 height 26
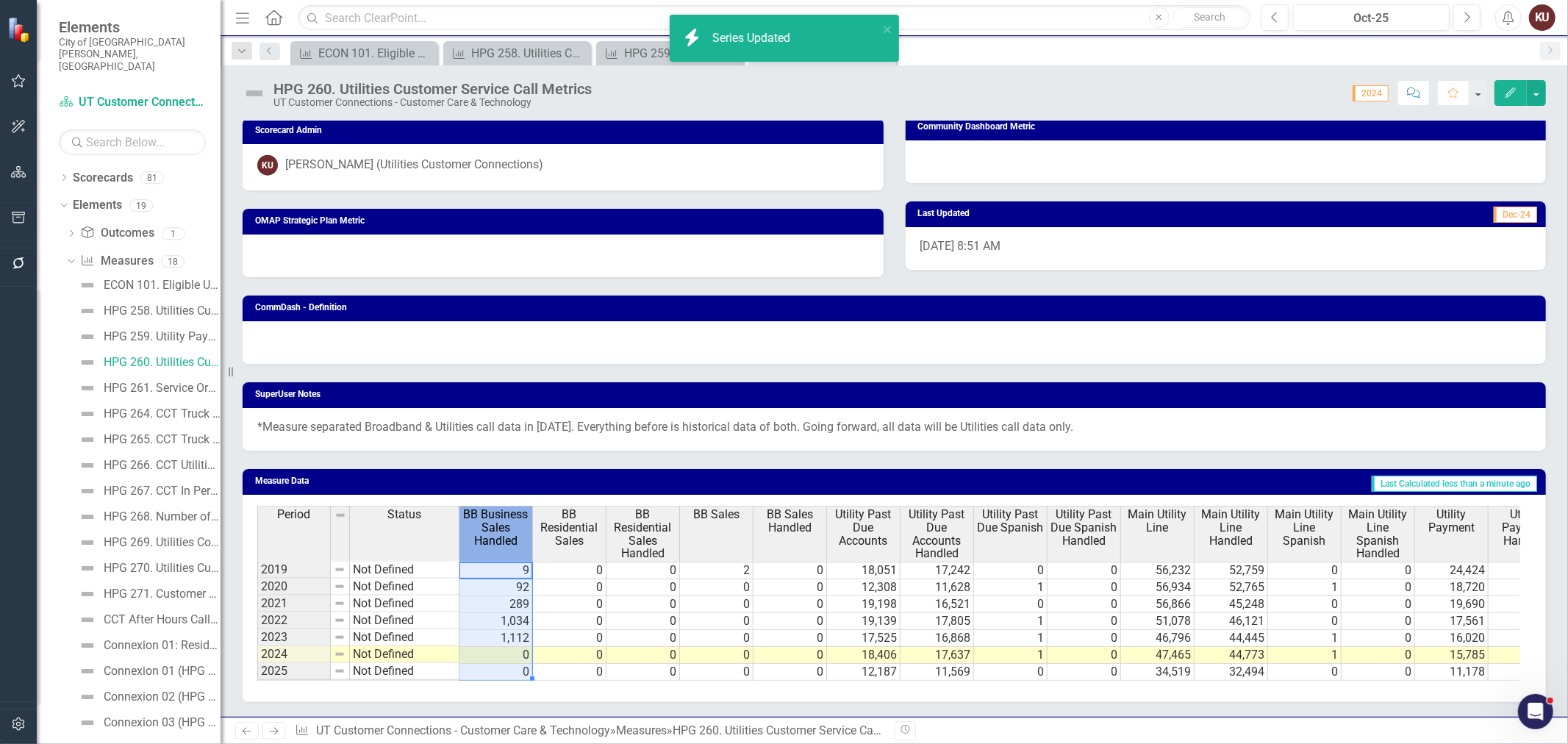
click at [498, 519] on span "BB Business Sales Handled" at bounding box center [496, 527] width 66 height 39
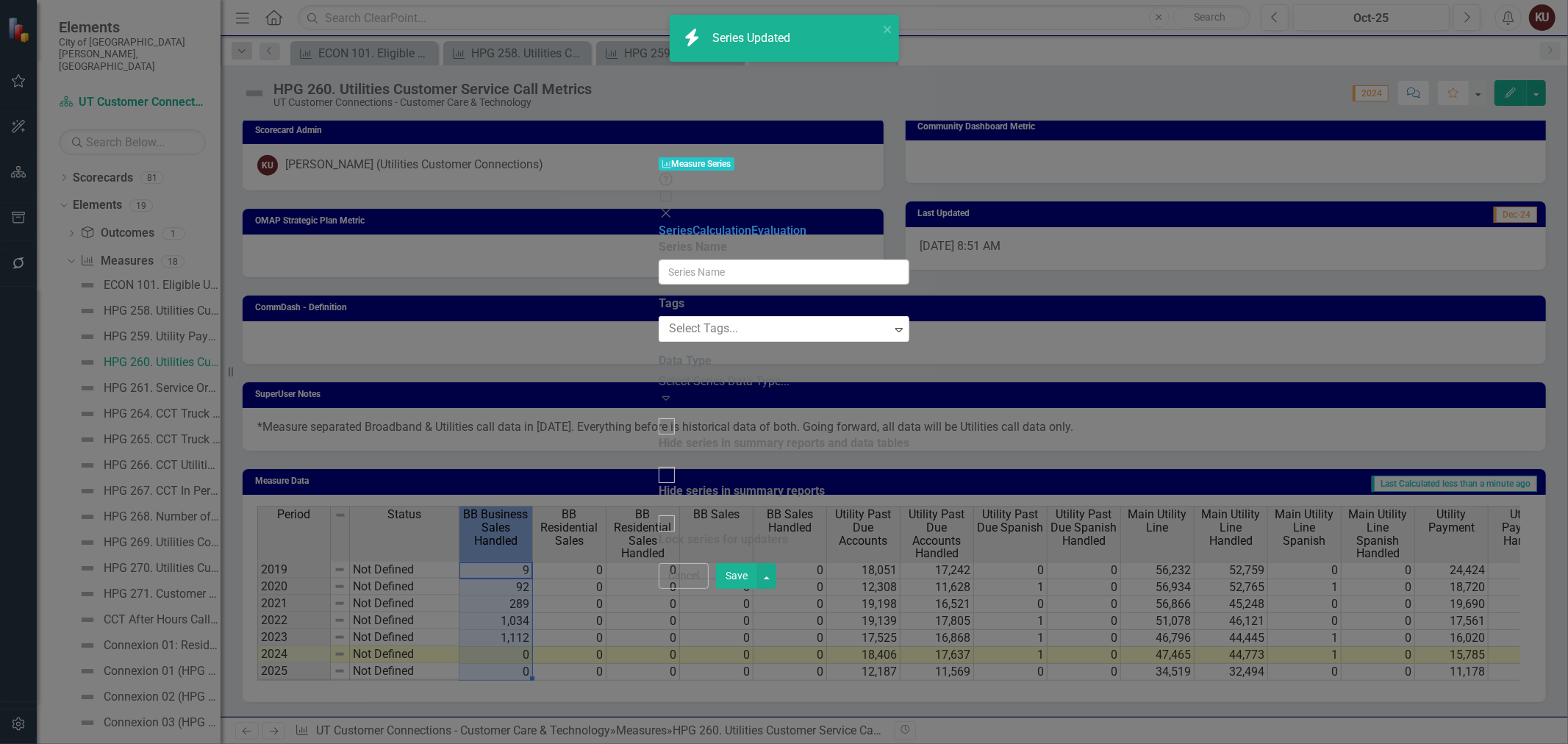
type input "BB Business Sales Handled"
click at [730, 436] on div "Hide series in summary reports and data tables" at bounding box center [783, 444] width 251 height 17
click at [678, 415] on input "Hide series in summary reports and data tables" at bounding box center [666, 426] width 22 height 22
checkbox input "true"
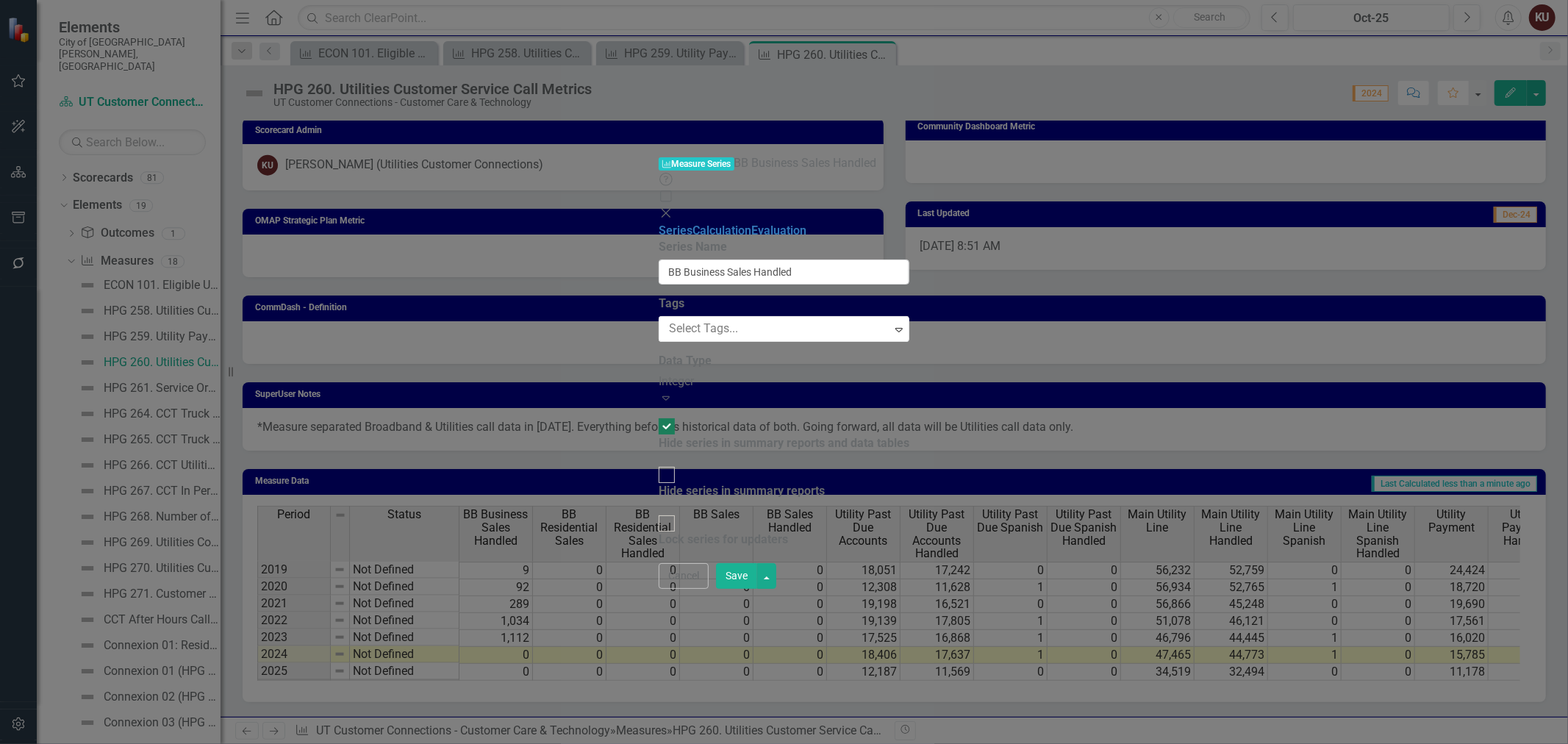
click at [757, 589] on button "Save" at bounding box center [736, 576] width 41 height 26
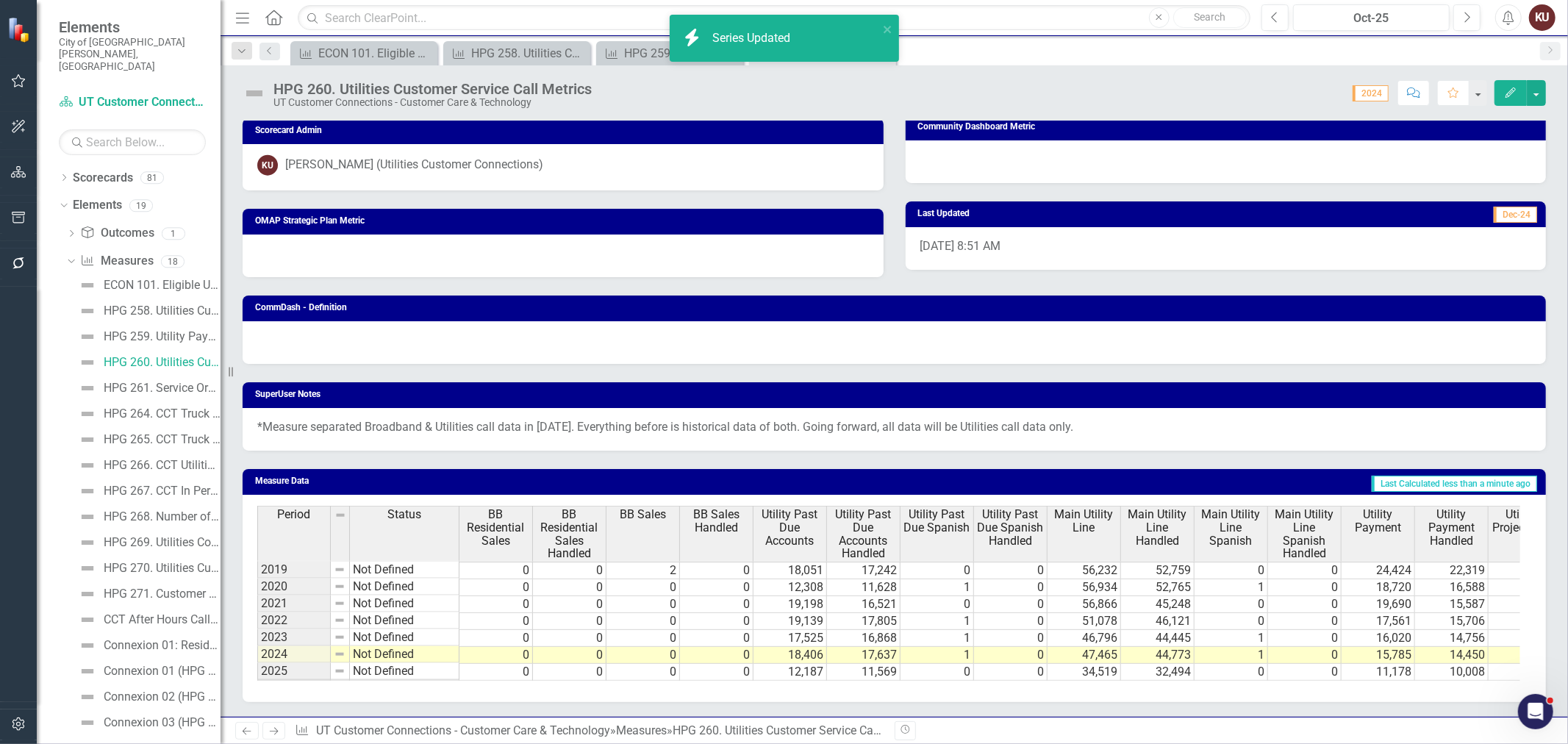
click at [496, 513] on span "BB Residential Sales" at bounding box center [496, 527] width 66 height 39
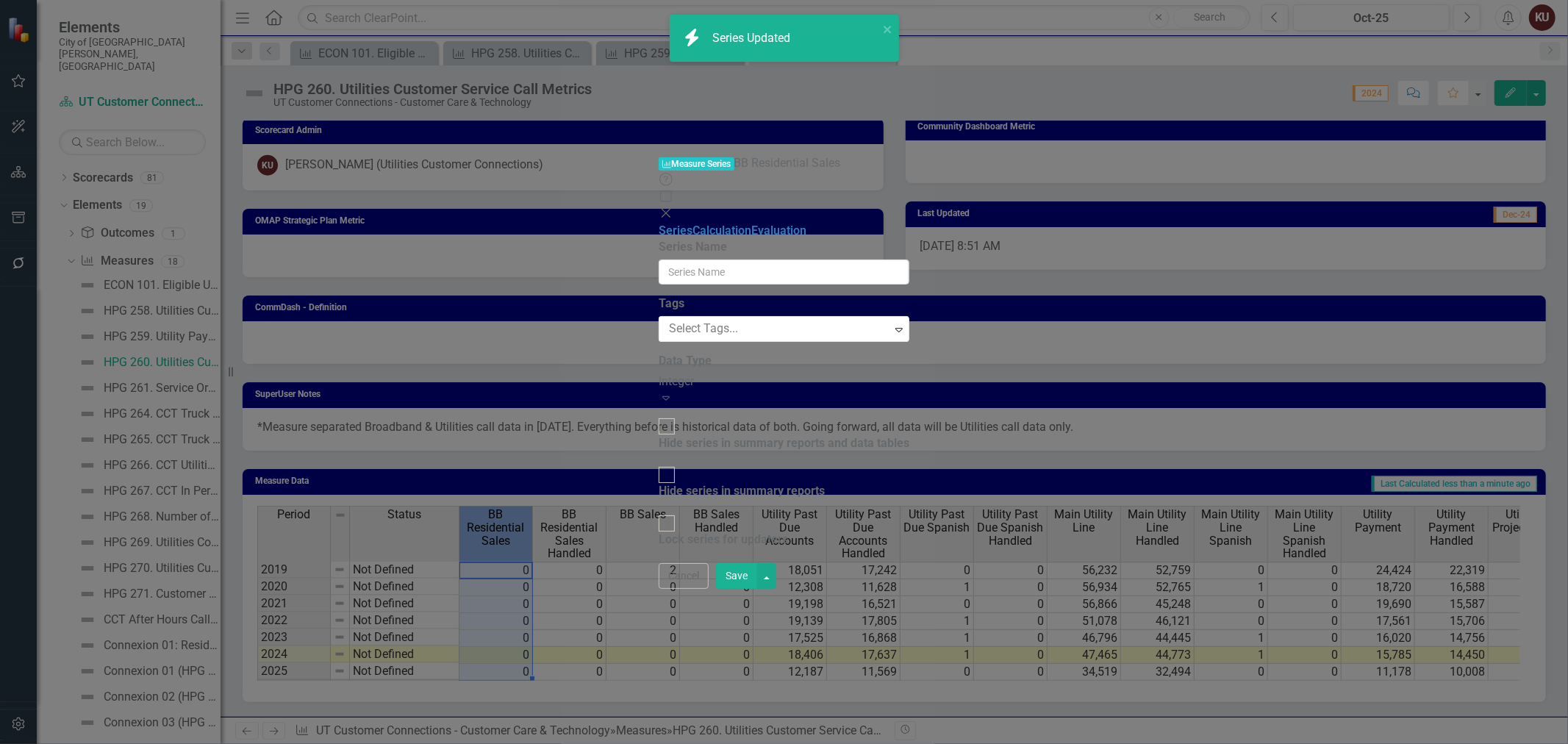
type input "BB Residential Sales"
click at [664, 436] on div "Hide series in summary reports and data tables" at bounding box center [783, 444] width 251 height 17
click at [664, 415] on input "Hide series in summary reports and data tables" at bounding box center [666, 426] width 22 height 22
checkbox input "true"
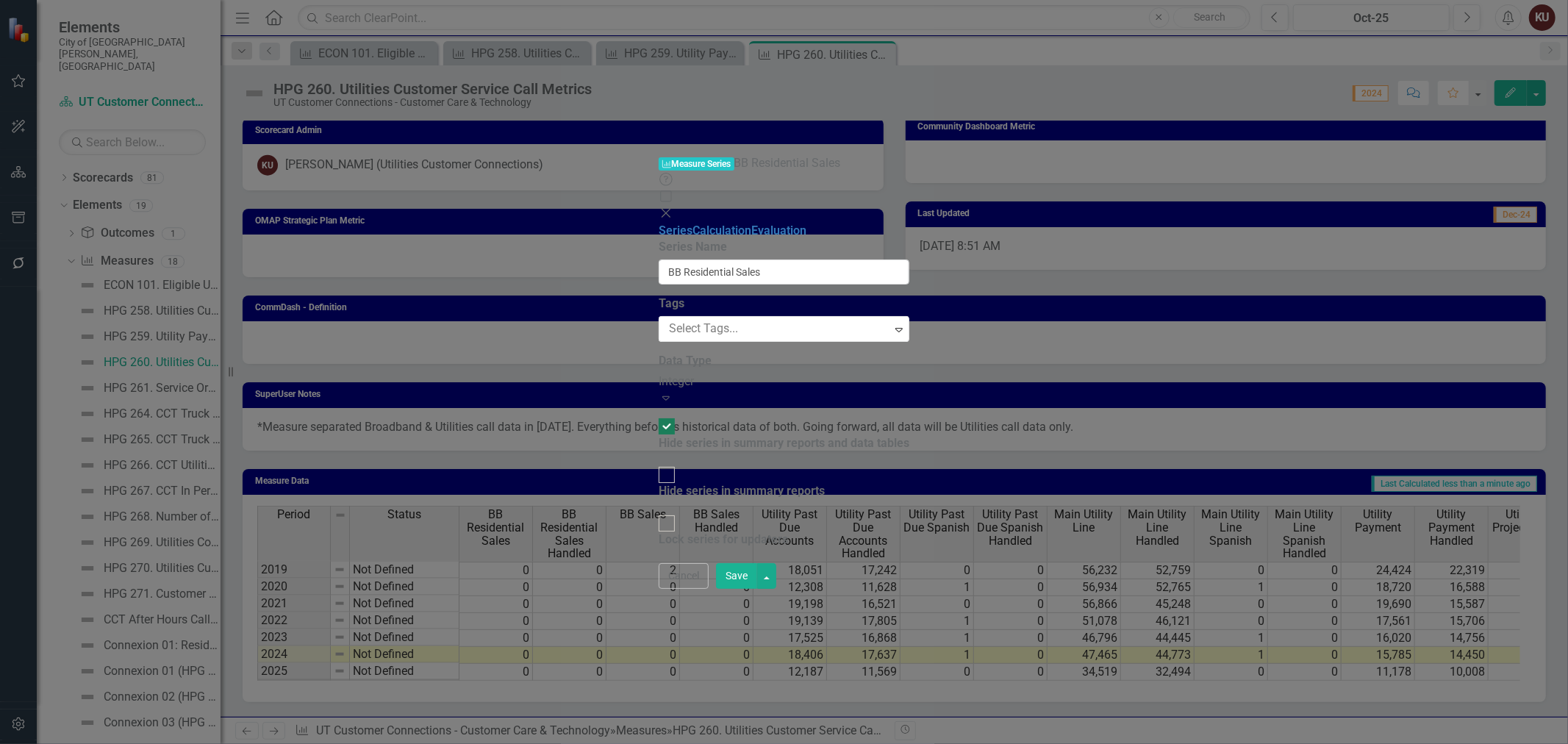
click at [757, 589] on button "Save" at bounding box center [736, 576] width 41 height 26
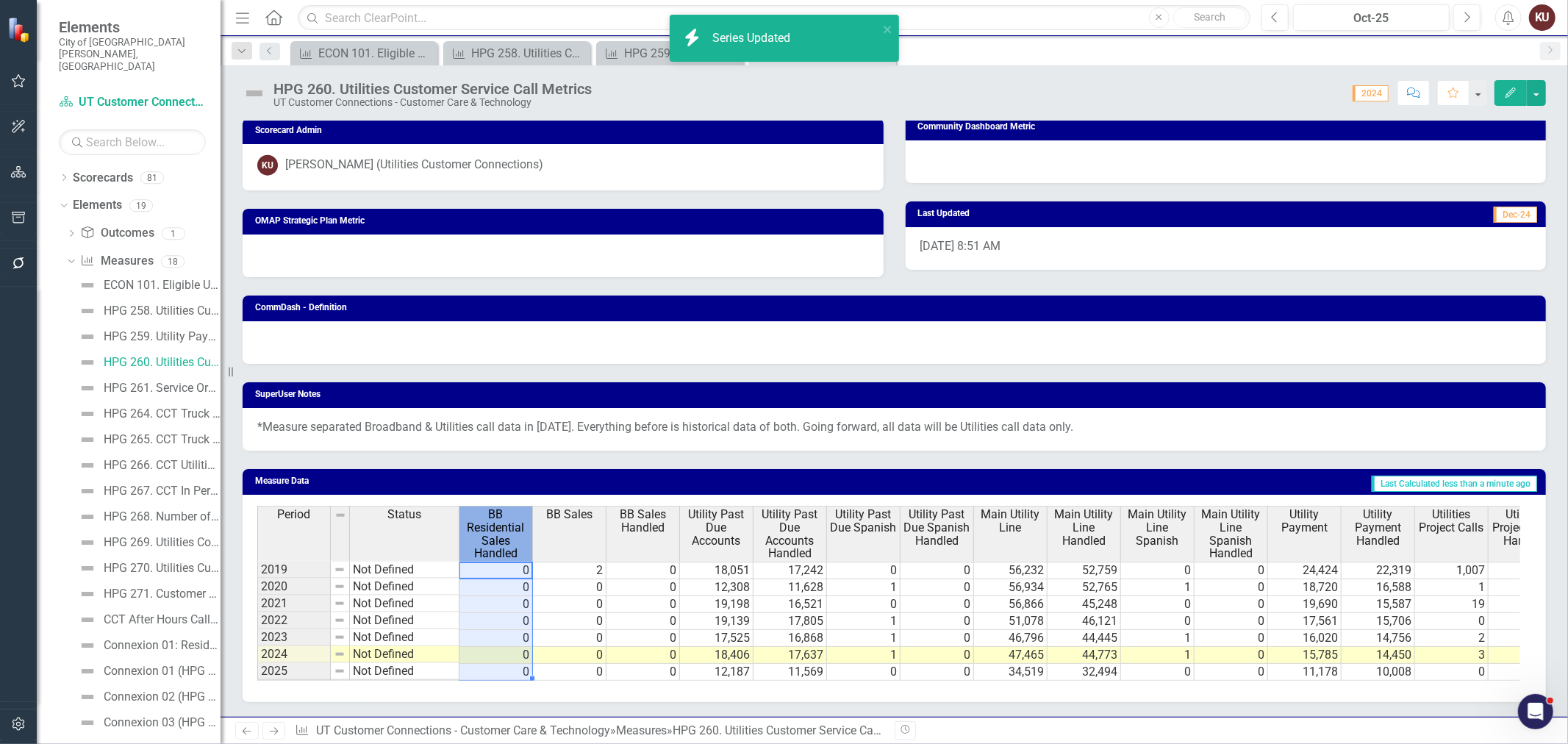
click at [480, 517] on span "BB Residential Sales Handled" at bounding box center [496, 534] width 66 height 51
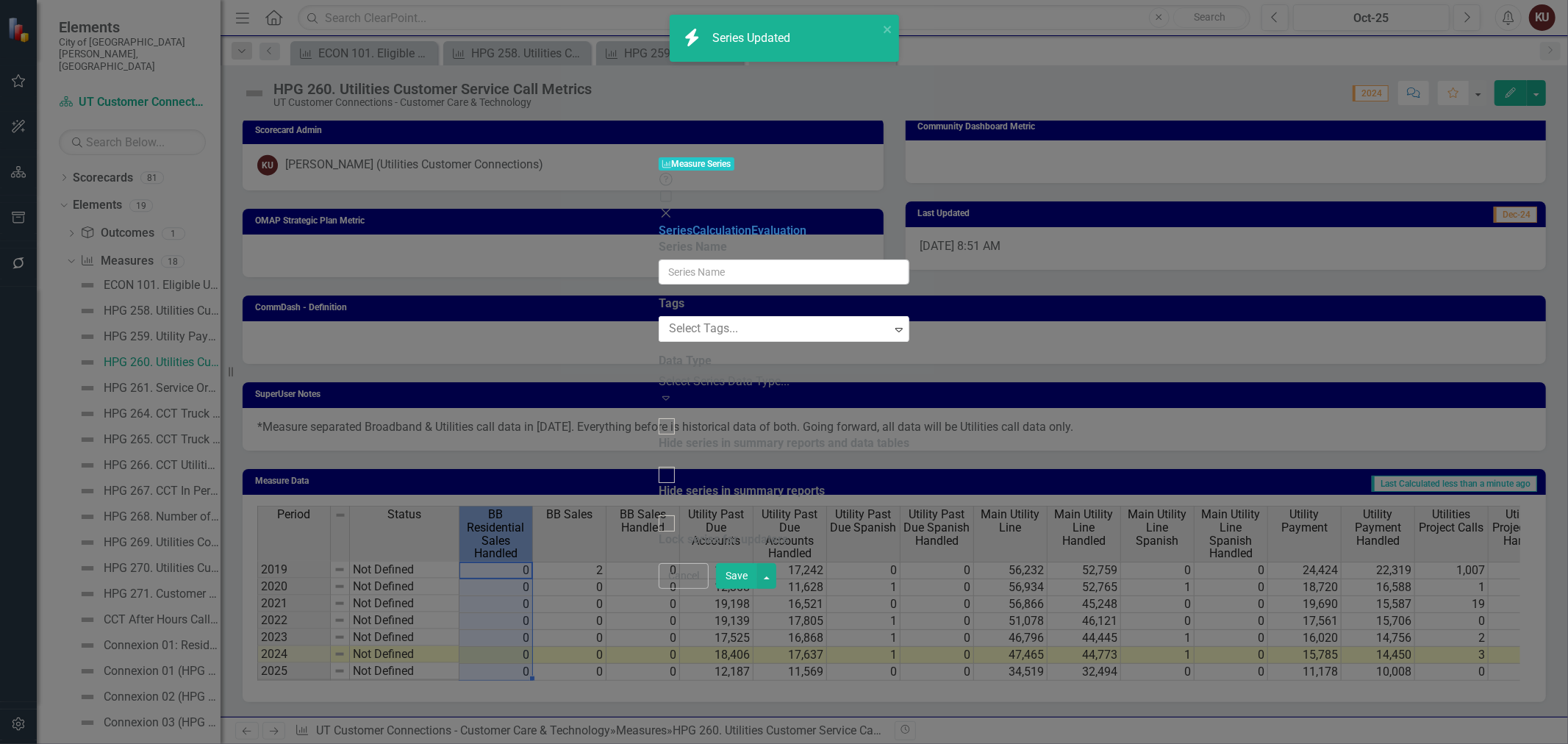
type input "BB Residential Sales Handled"
click at [658, 436] on div "Hide series in summary reports and data tables" at bounding box center [783, 444] width 251 height 17
click at [657, 415] on input "Hide series in summary reports and data tables" at bounding box center [666, 426] width 22 height 22
checkbox input "true"
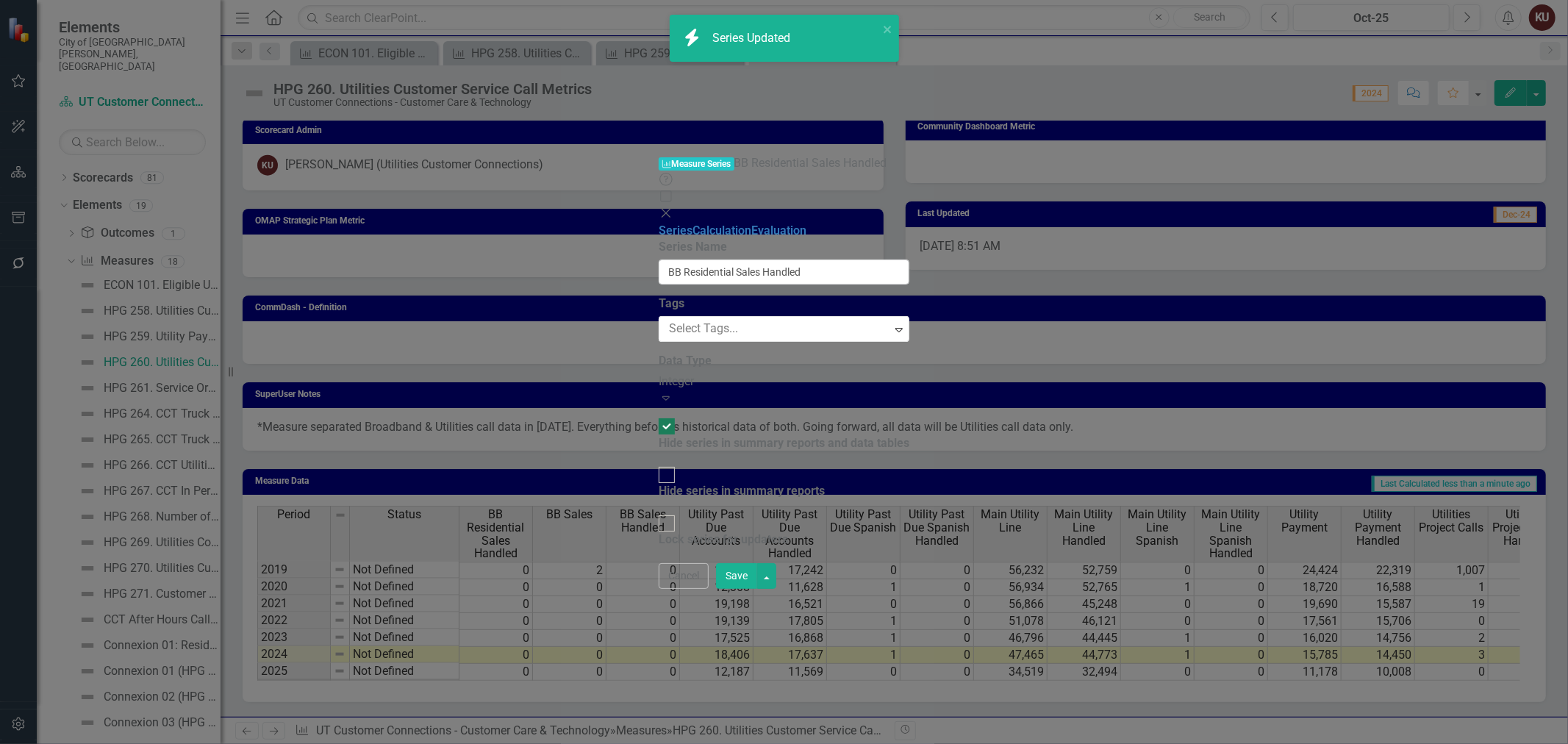
click at [757, 589] on button "Save" at bounding box center [736, 576] width 41 height 26
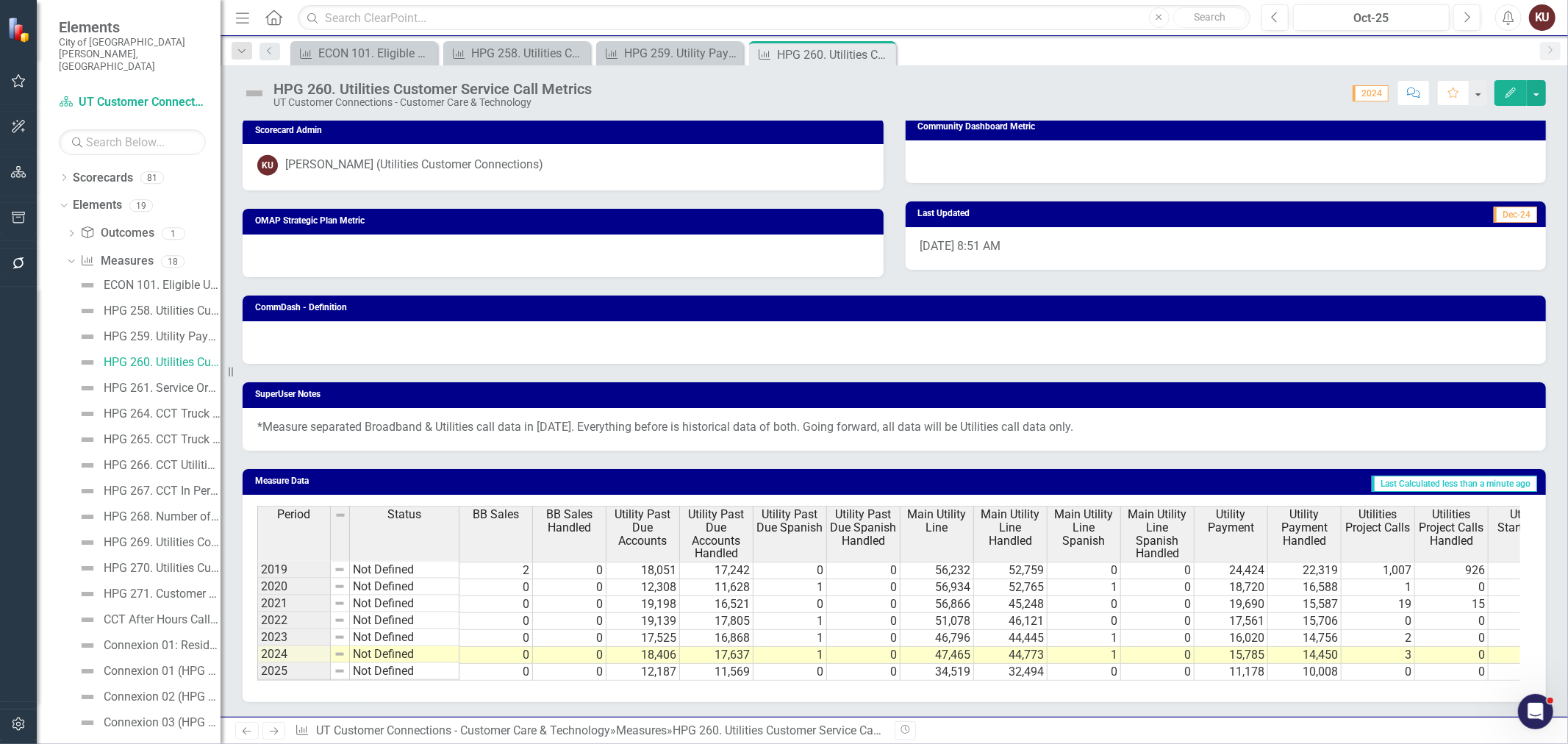
click at [498, 509] on span "BB Sales" at bounding box center [496, 515] width 47 height 13
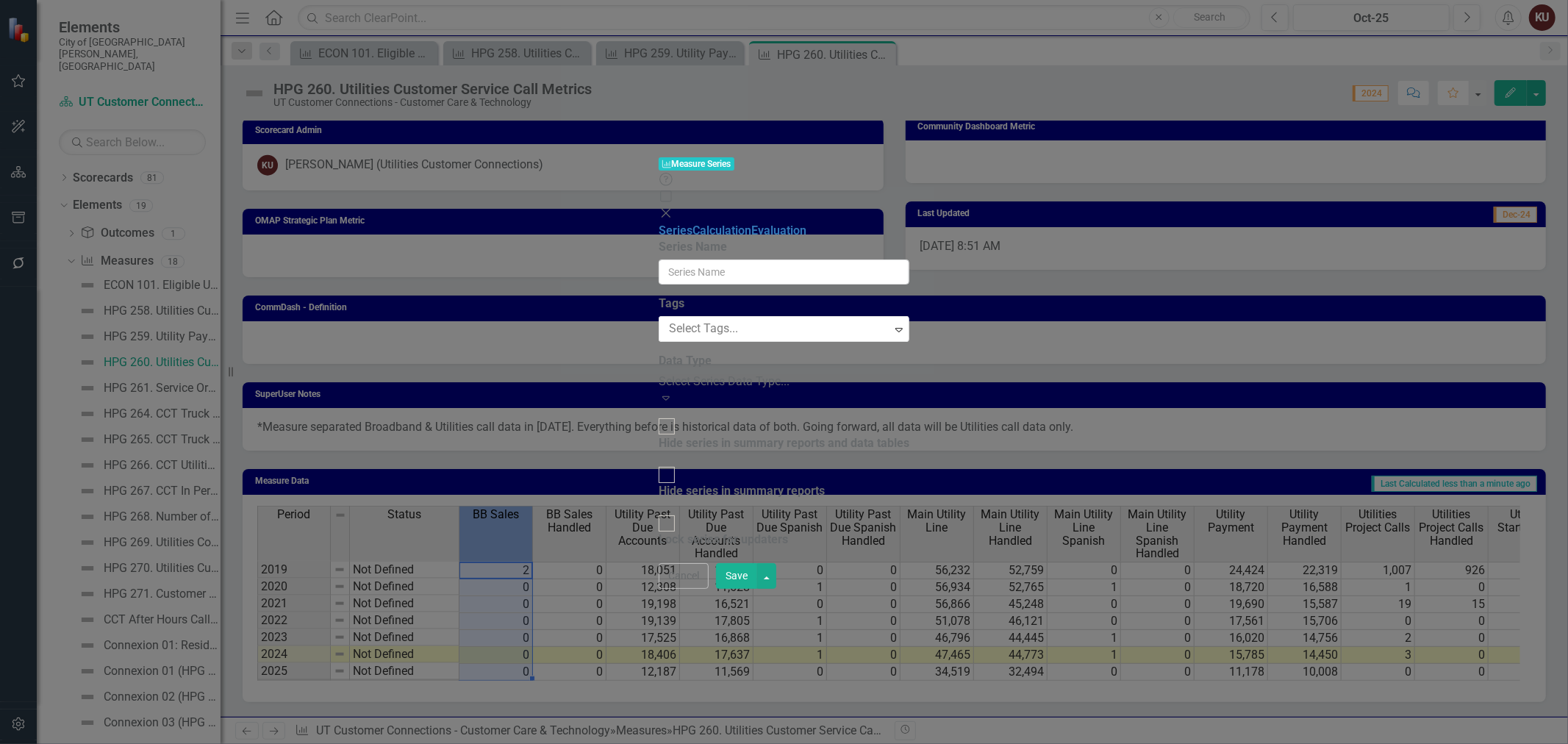
type input "BB Sales"
click at [726, 436] on div "Hide series in summary reports and data tables" at bounding box center [783, 444] width 251 height 17
click at [678, 415] on input "Hide series in summary reports and data tables" at bounding box center [666, 426] width 22 height 22
checkbox input "true"
click at [757, 589] on button "Save" at bounding box center [736, 576] width 41 height 26
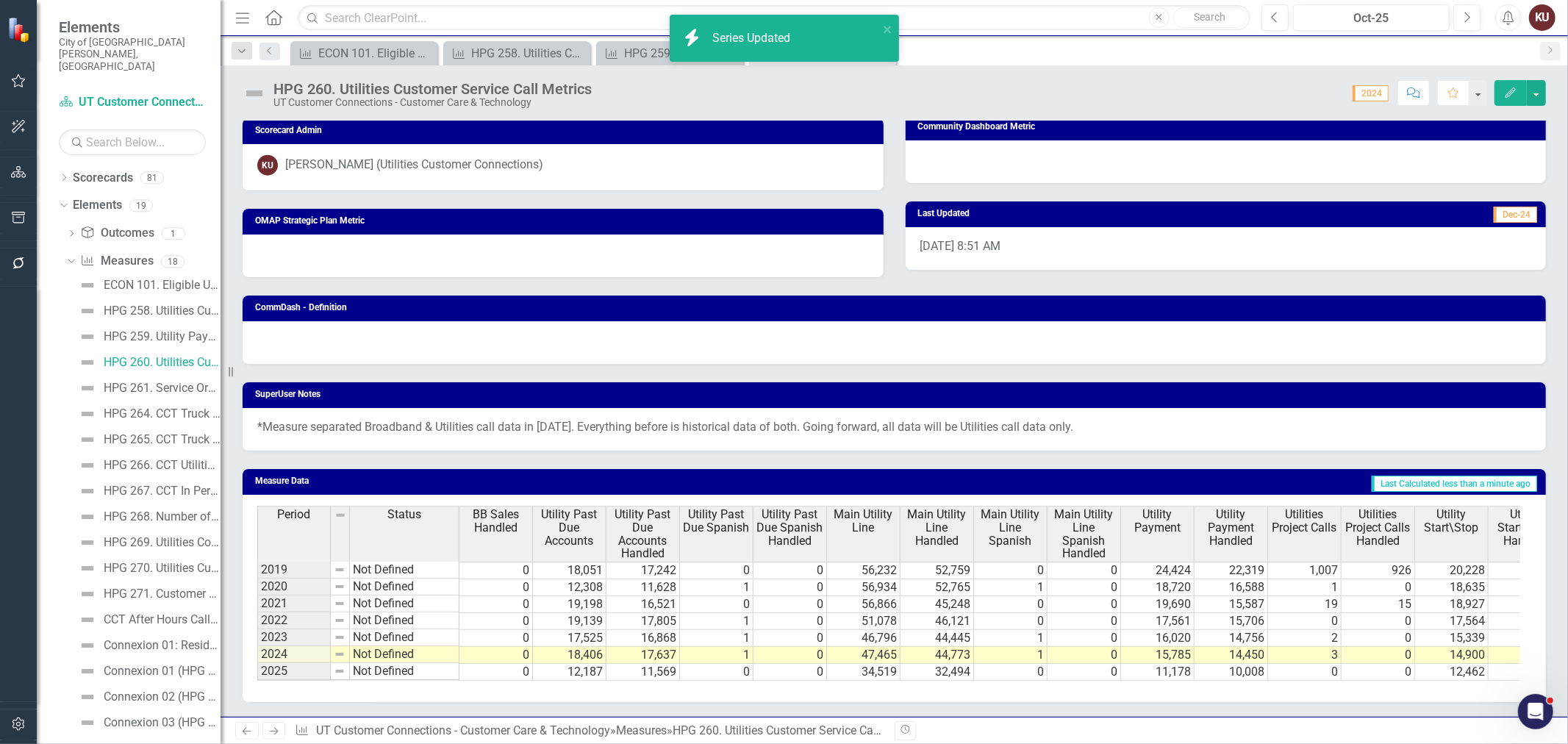
click at [497, 516] on span "BB Sales Handled" at bounding box center [496, 521] width 66 height 26
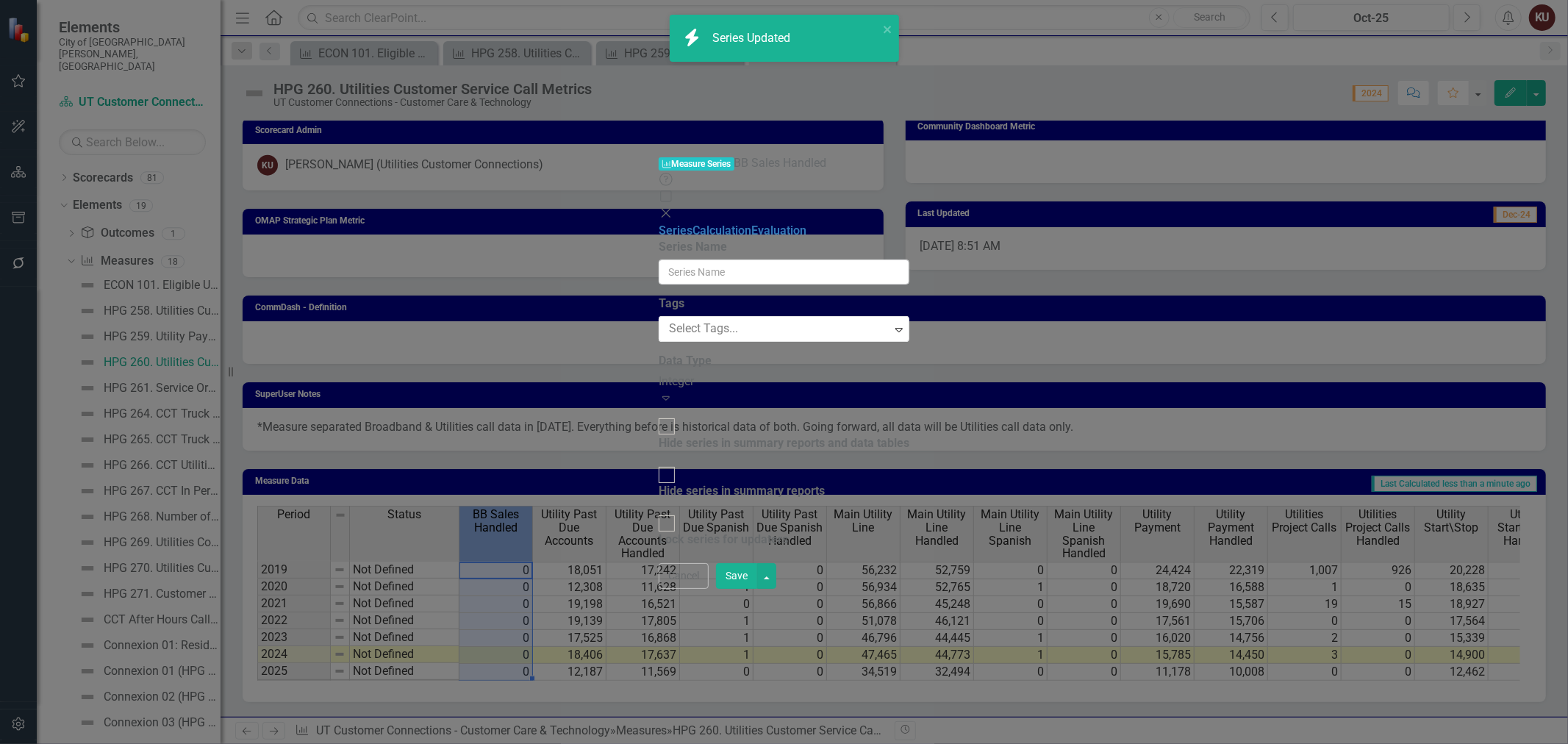
type input "BB Sales Handled"
click at [744, 436] on div "Hide series in summary reports and data tables" at bounding box center [783, 444] width 251 height 17
click at [678, 415] on input "Hide series in summary reports and data tables" at bounding box center [666, 426] width 22 height 22
checkbox input "true"
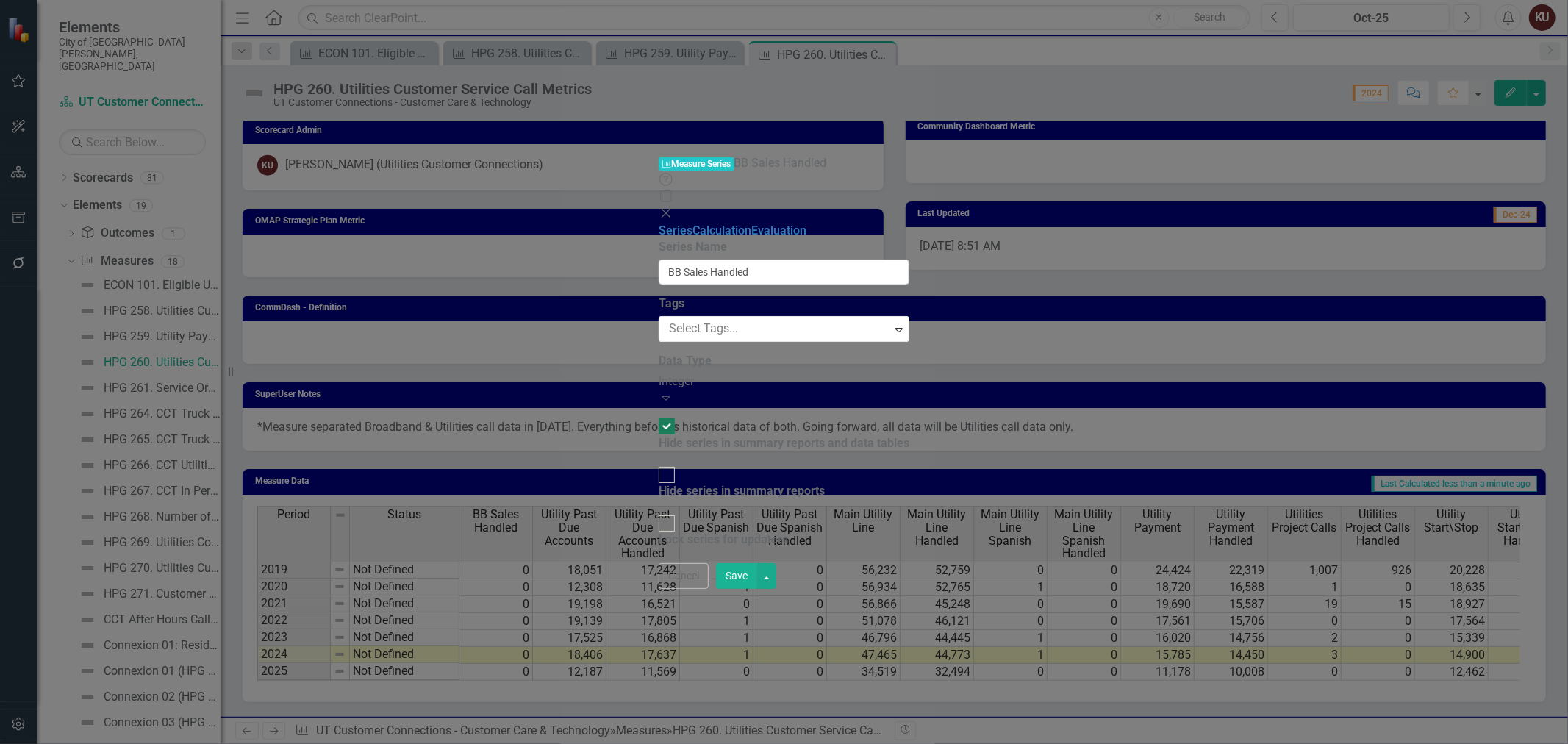
click at [757, 589] on button "Save" at bounding box center [736, 576] width 41 height 26
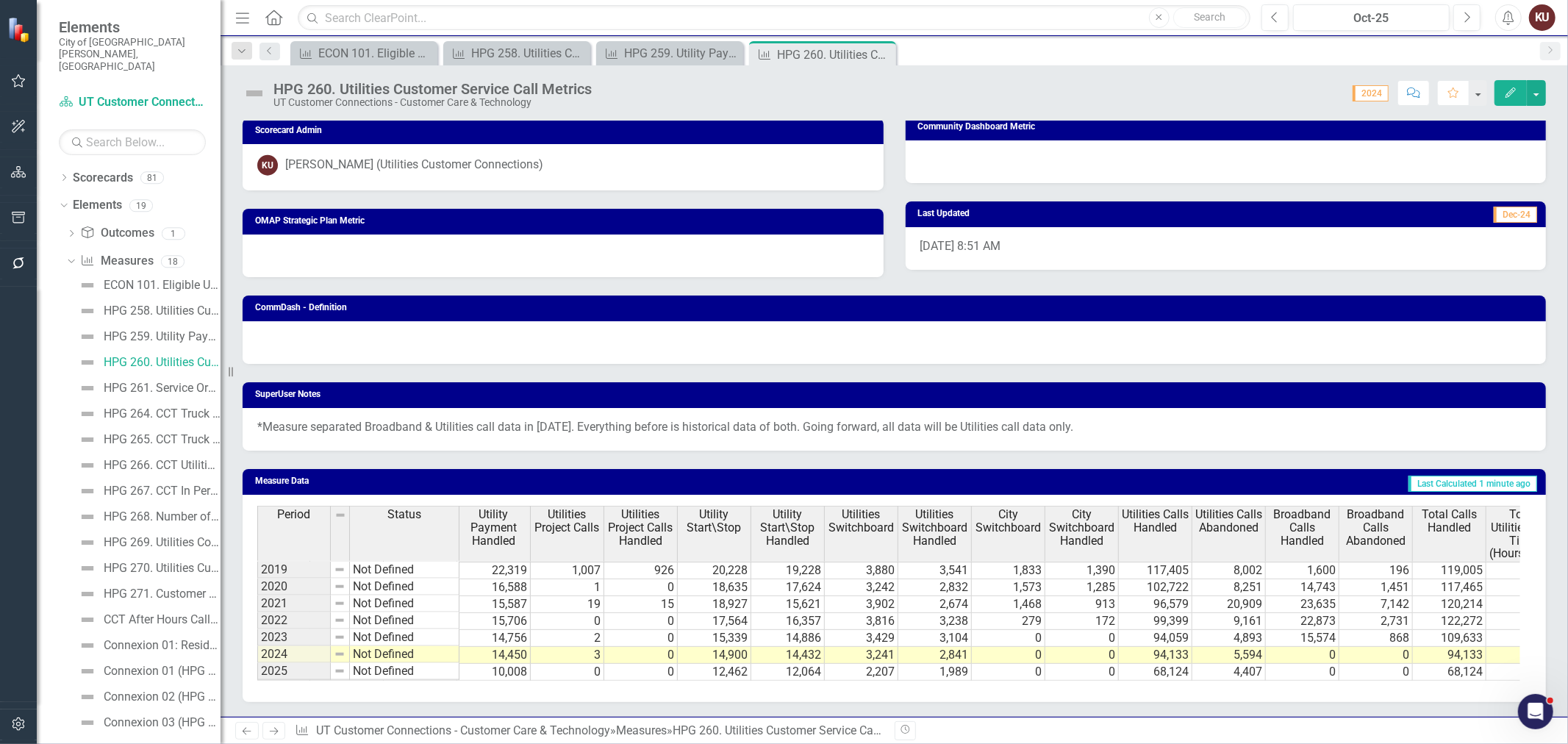
scroll to position [0, 822]
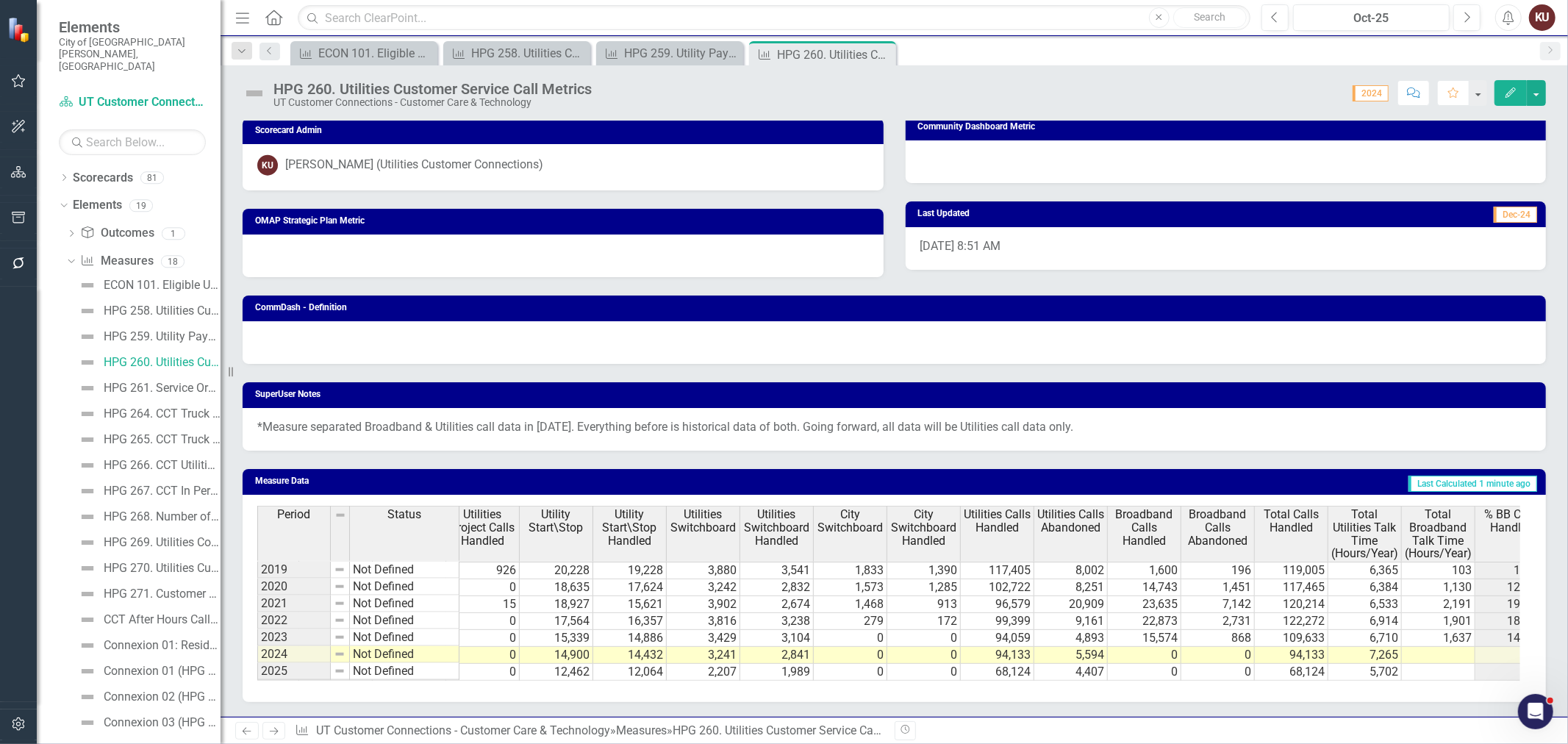
click at [1413, 682] on div "Utility Past Due Accounts Utility Past Due Accounts Handled Utility Past Due Sp…" at bounding box center [894, 598] width 1303 height 208
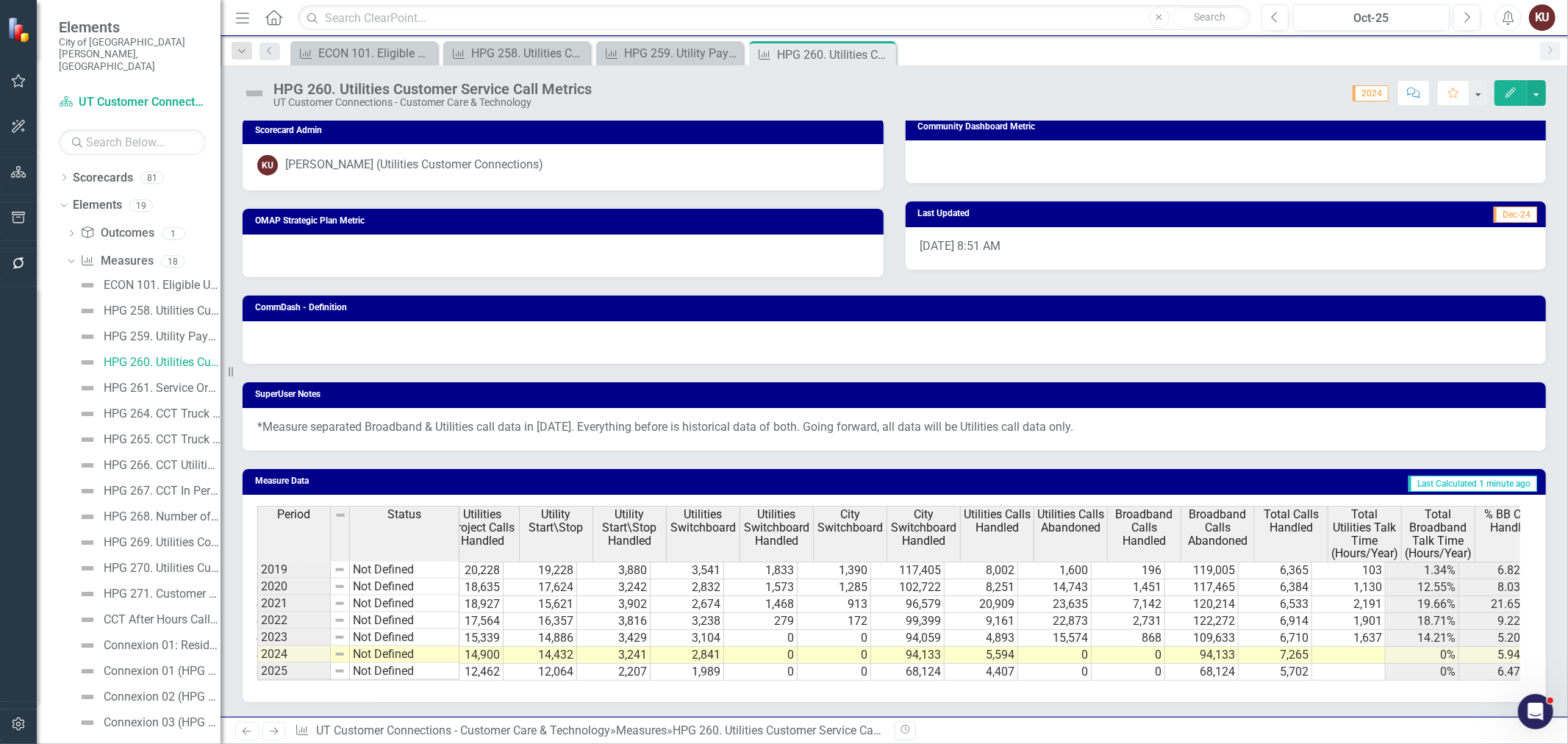
scroll to position [0, 924]
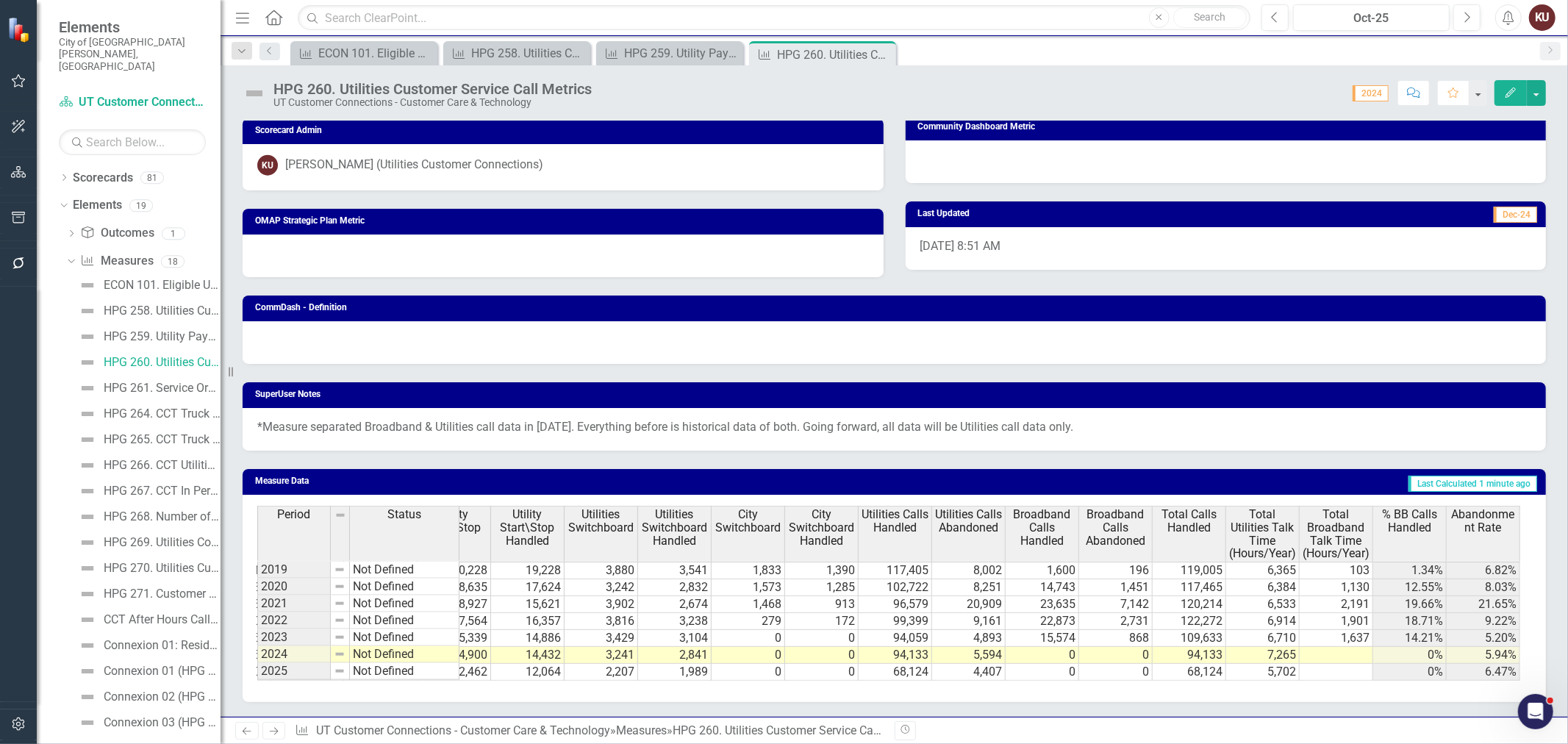
click at [1335, 512] on span "Total Broadband Talk Time (Hours/Year)" at bounding box center [1335, 534] width 66 height 51
click at [1335, 512] on span "Total Broadband Talk Time (Hours/Year)" at bounding box center [1335, 534] width 66 height 51
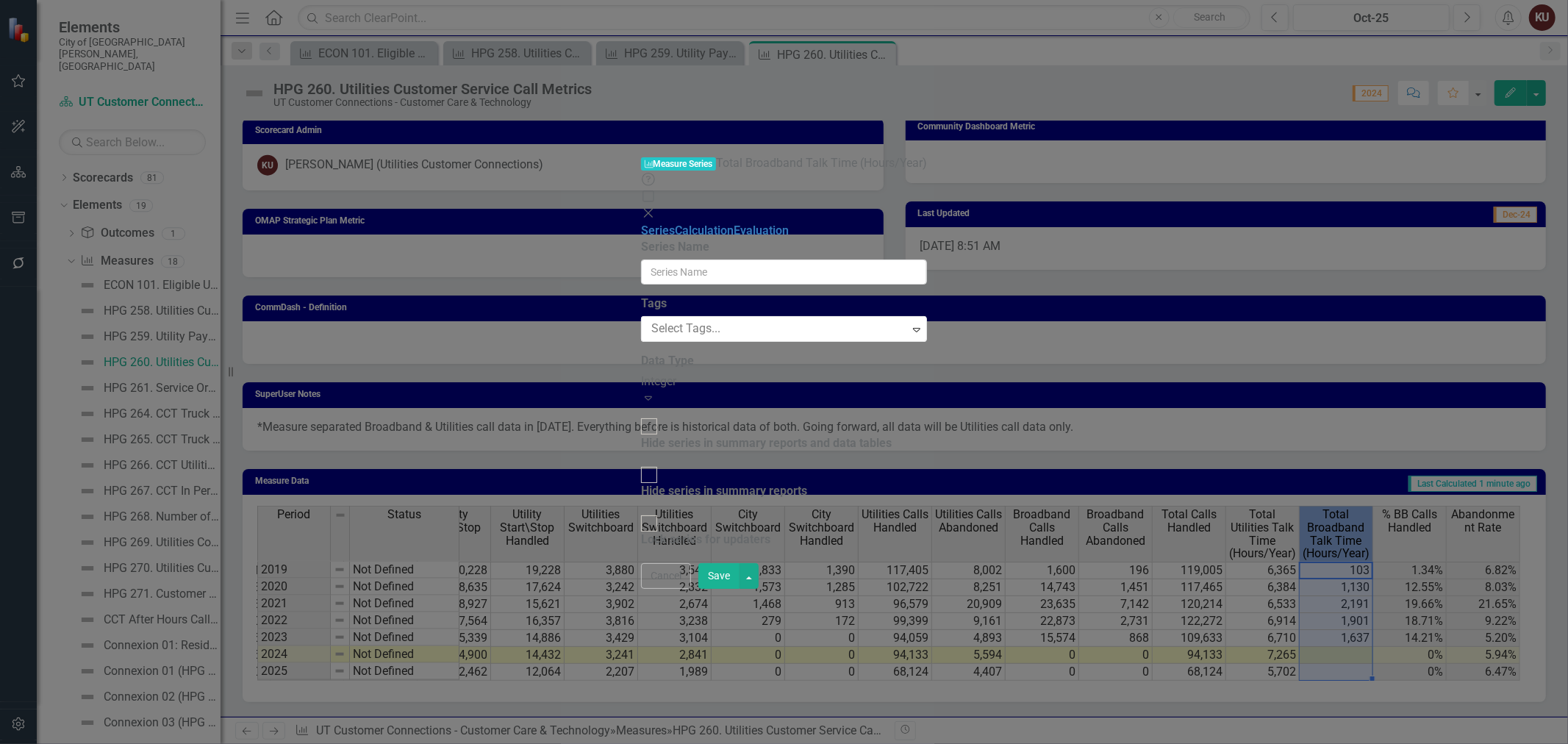
type input "Total Broadband Talk Time (Hours/Year)"
click at [759, 436] on div "Hide series in summary reports and data tables" at bounding box center [766, 444] width 251 height 17
click at [660, 415] on input "Hide series in summary reports and data tables" at bounding box center [648, 426] width 22 height 22
checkbox input "true"
click at [739, 589] on button "Save" at bounding box center [718, 576] width 41 height 26
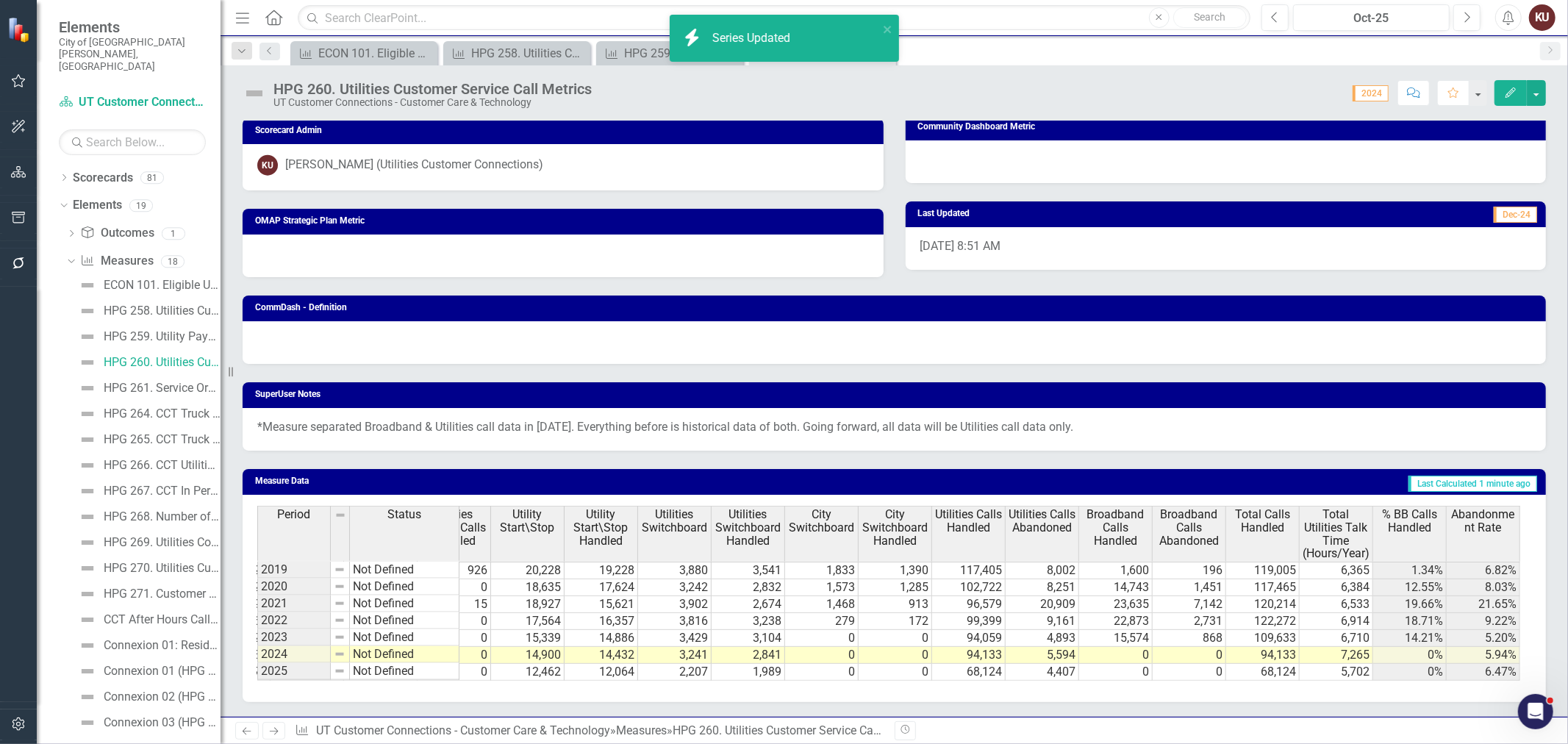
scroll to position [0, 850]
click at [1105, 515] on span "Broadband Calls Handled" at bounding box center [1115, 527] width 66 height 39
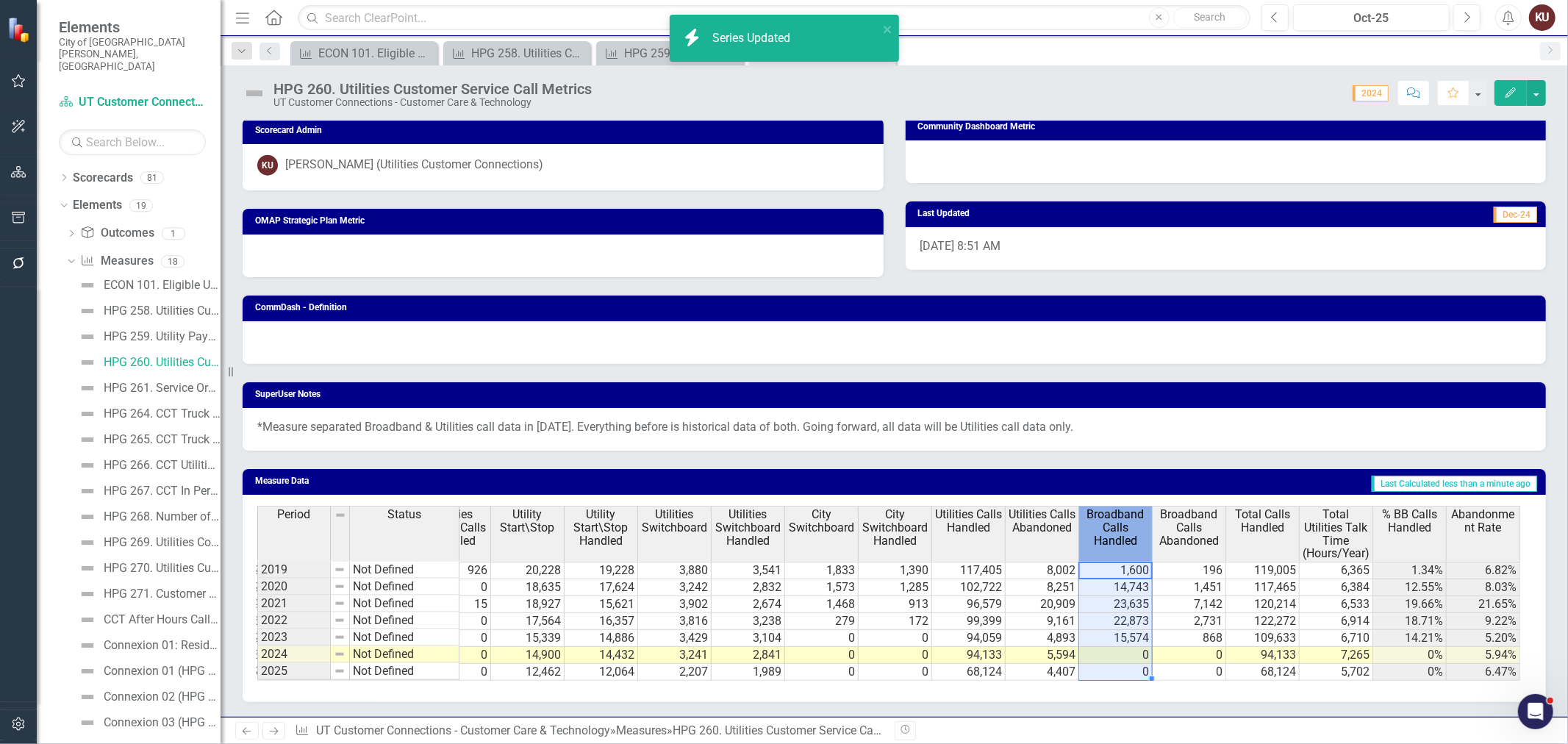
click at [1105, 515] on span "Broadband Calls Handled" at bounding box center [1115, 527] width 66 height 39
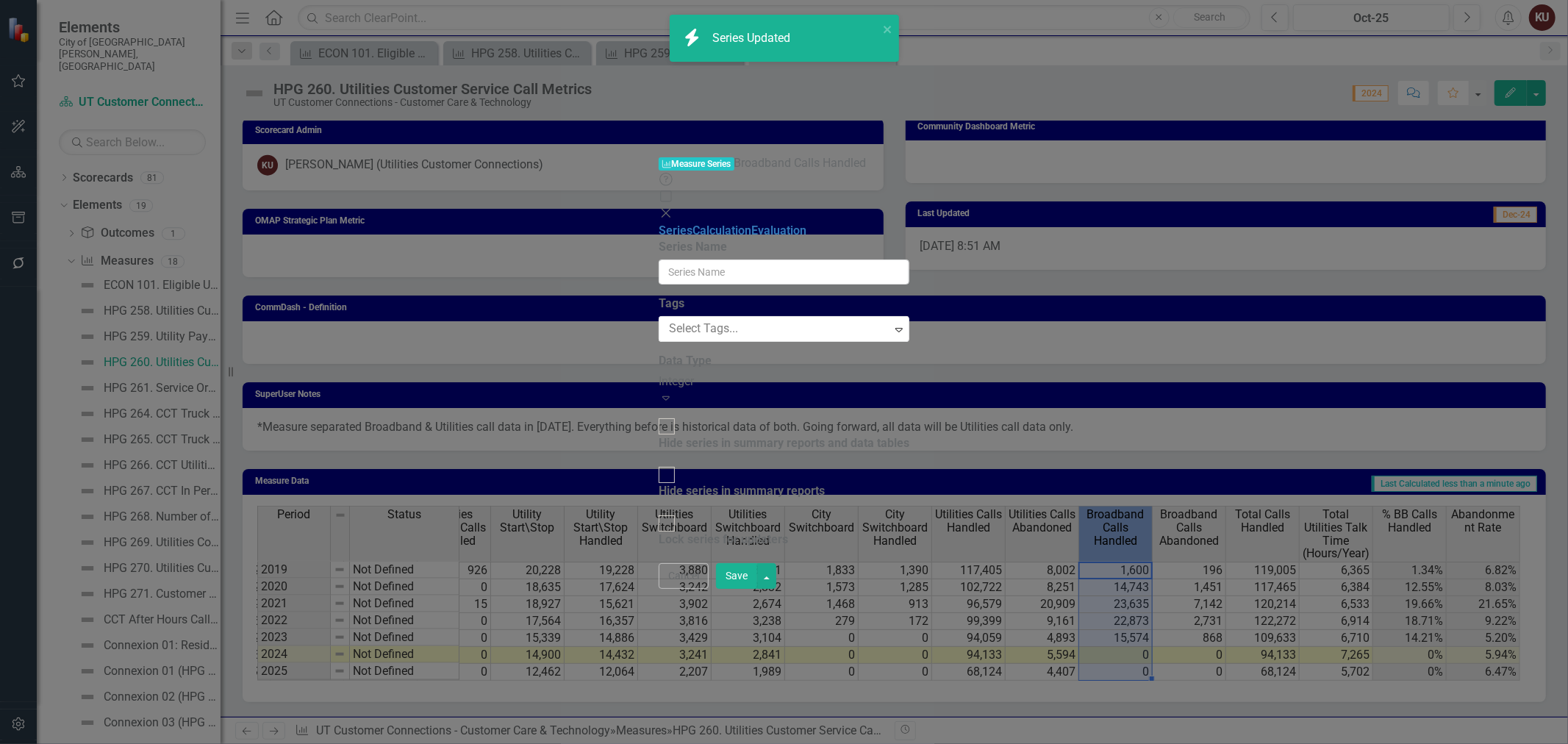
type input "Broadband Calls Handled"
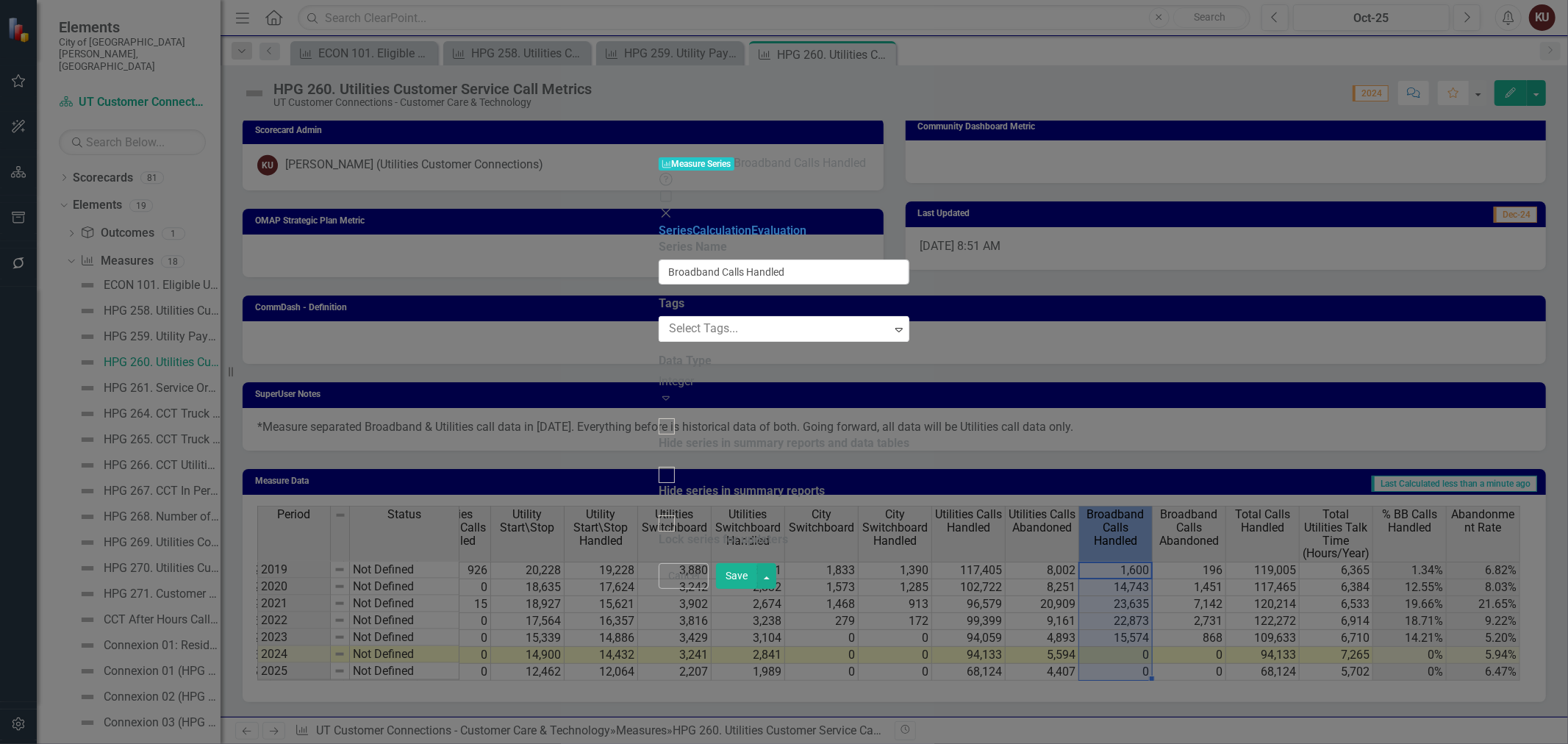
click at [679, 436] on div "Hide series in summary reports and data tables" at bounding box center [783, 444] width 251 height 17
click at [678, 415] on input "Hide series in summary reports and data tables" at bounding box center [666, 426] width 22 height 22
checkbox input "true"
click at [757, 589] on button "Save" at bounding box center [736, 576] width 41 height 26
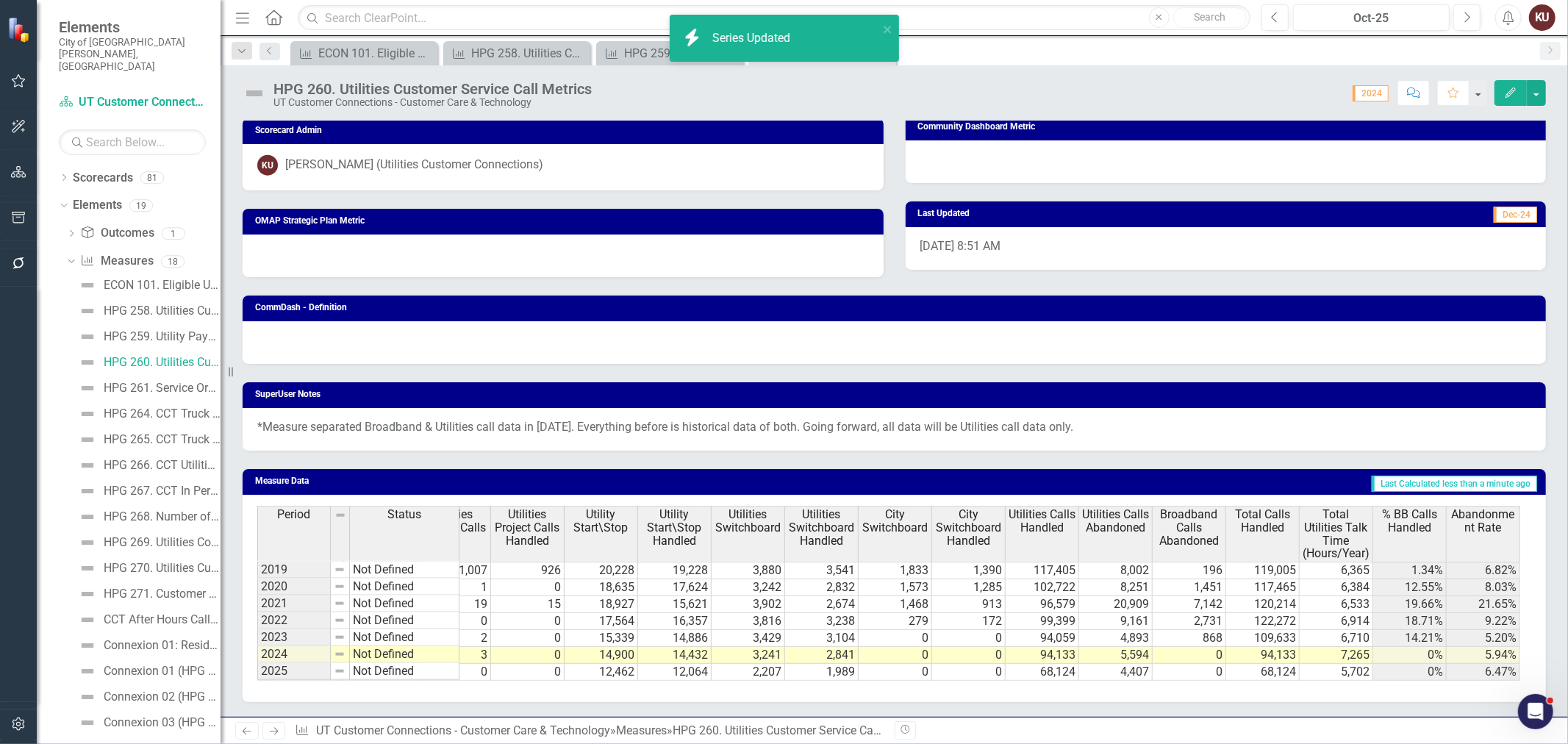
scroll to position [0, 777]
click at [1176, 520] on span "Broadband Calls Abandoned" at bounding box center [1189, 527] width 66 height 39
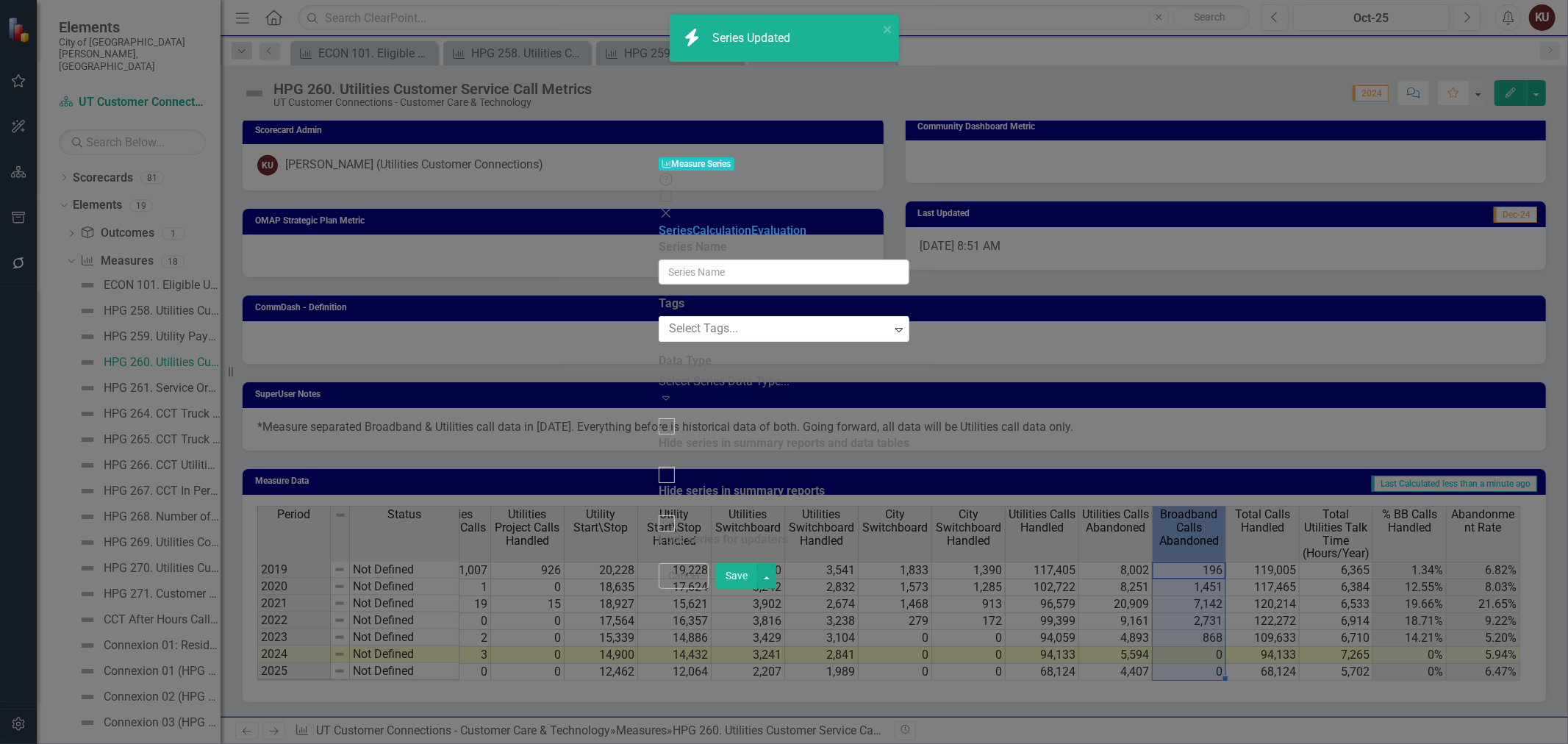
type input "Broadband Calls Abandoned"
click at [674, 436] on div "Hide series in summary reports and data tables" at bounding box center [783, 444] width 251 height 17
click at [674, 415] on input "Hide series in summary reports and data tables" at bounding box center [666, 426] width 22 height 22
checkbox input "true"
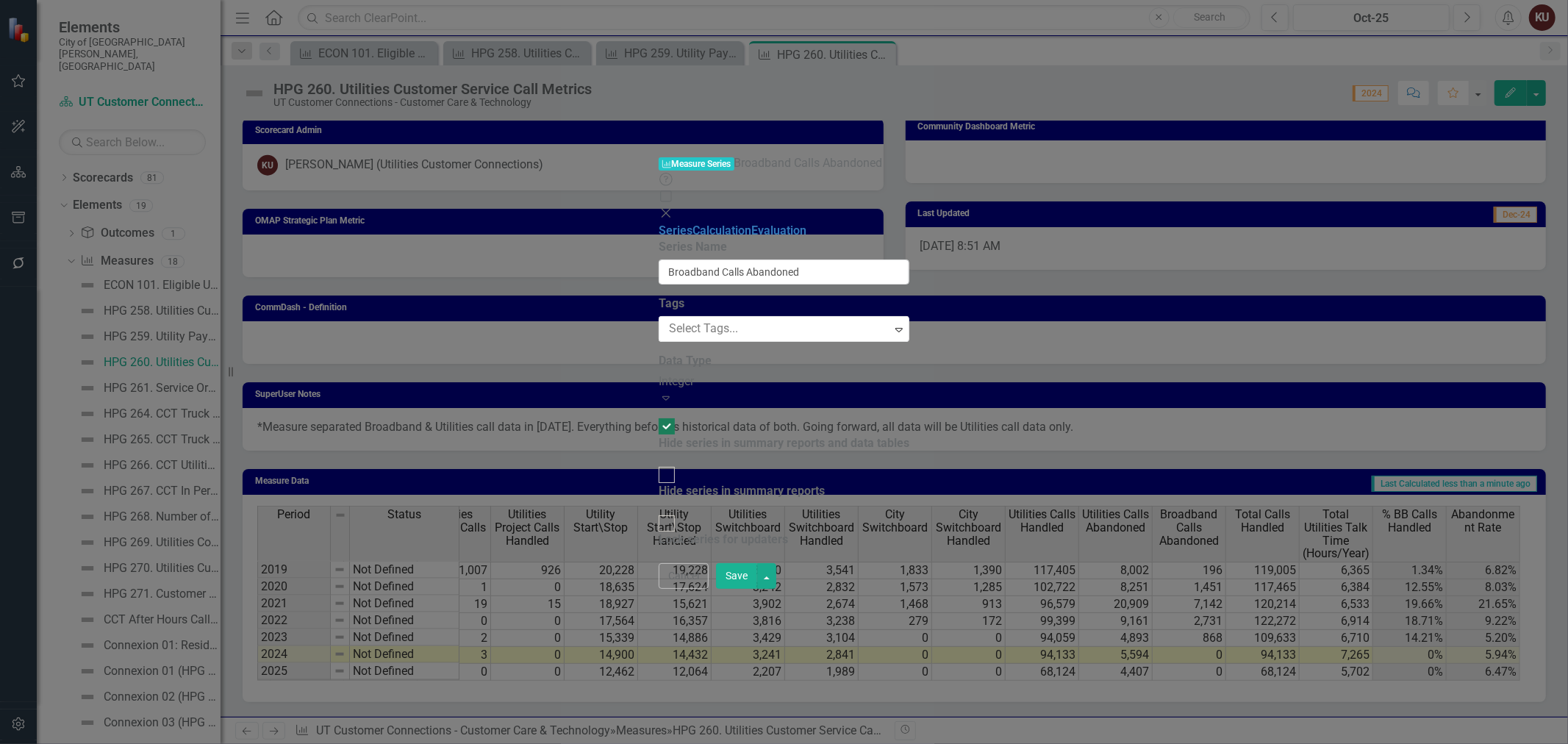
click at [757, 589] on button "Save" at bounding box center [736, 576] width 41 height 26
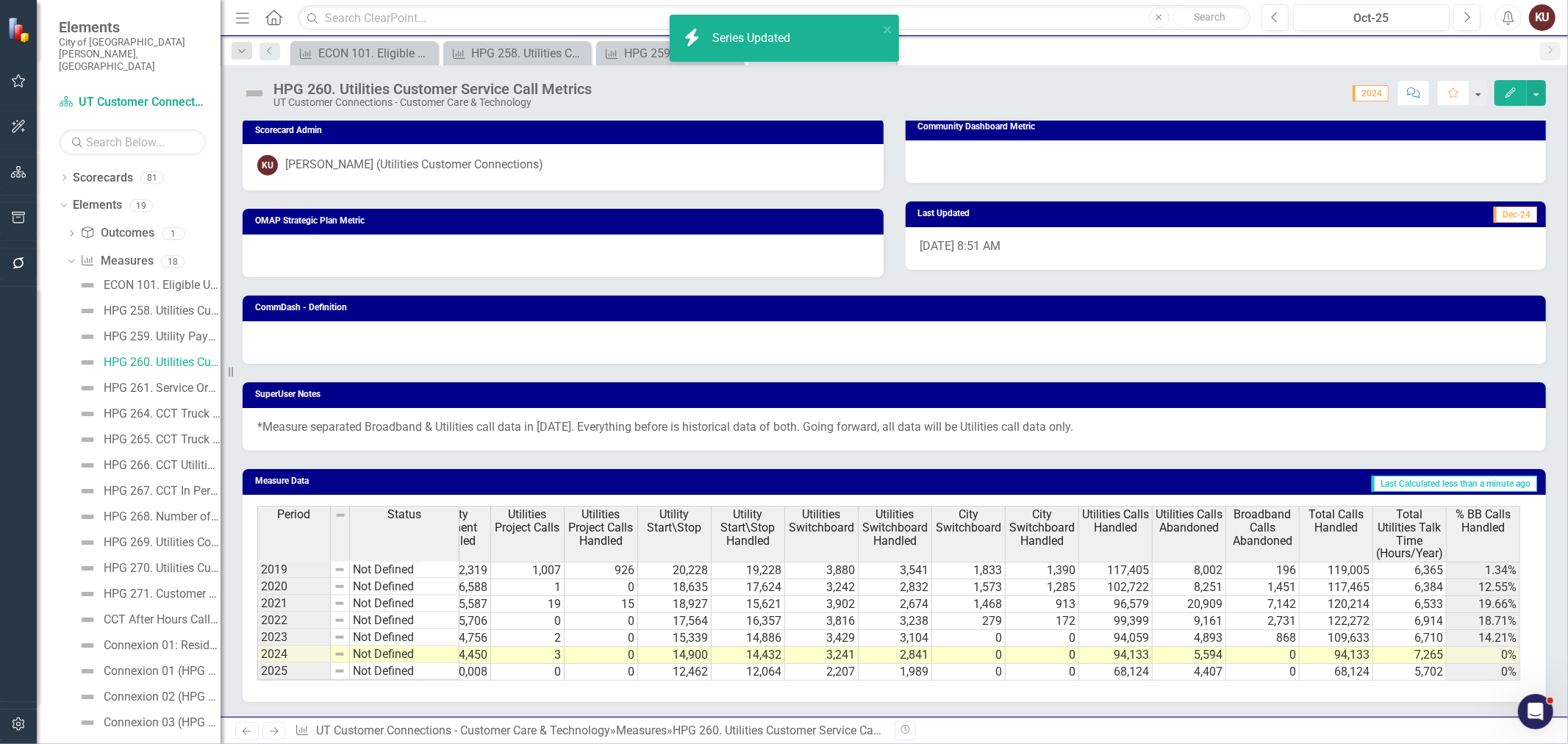
scroll to position [0, 703]
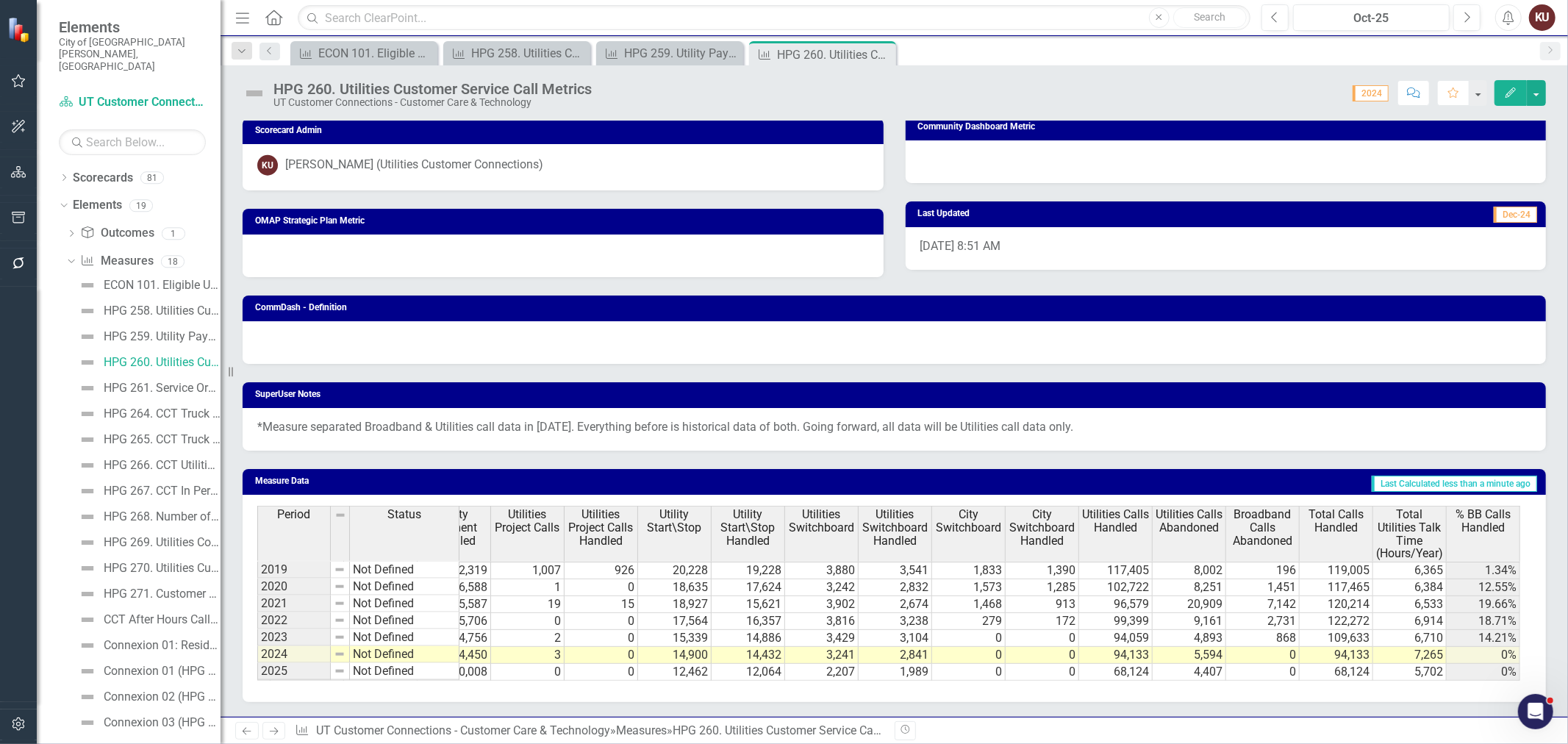
click at [1262, 520] on span "Broadband Calls Abandoned" at bounding box center [1262, 527] width 66 height 39
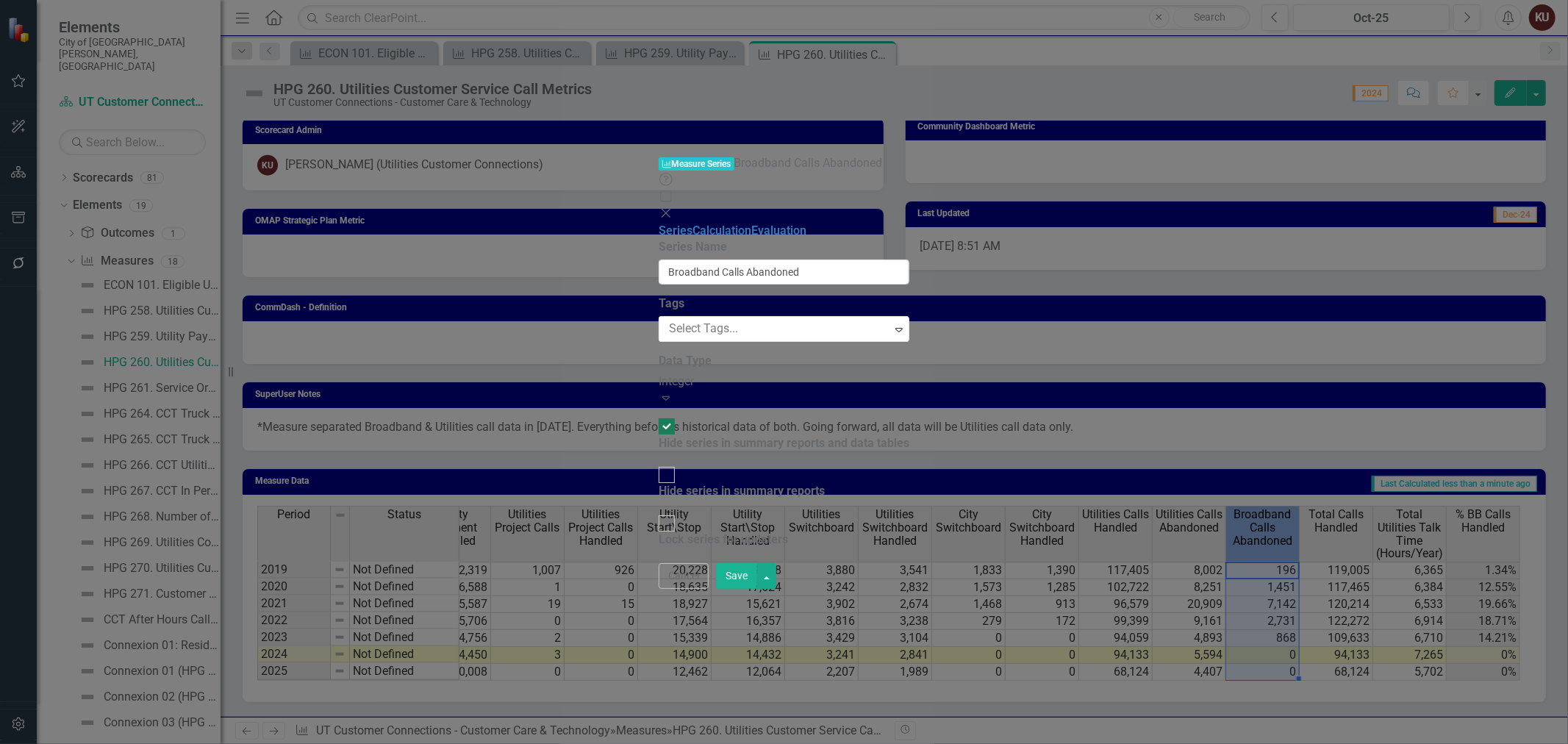
click at [757, 589] on button "Save" at bounding box center [736, 576] width 41 height 26
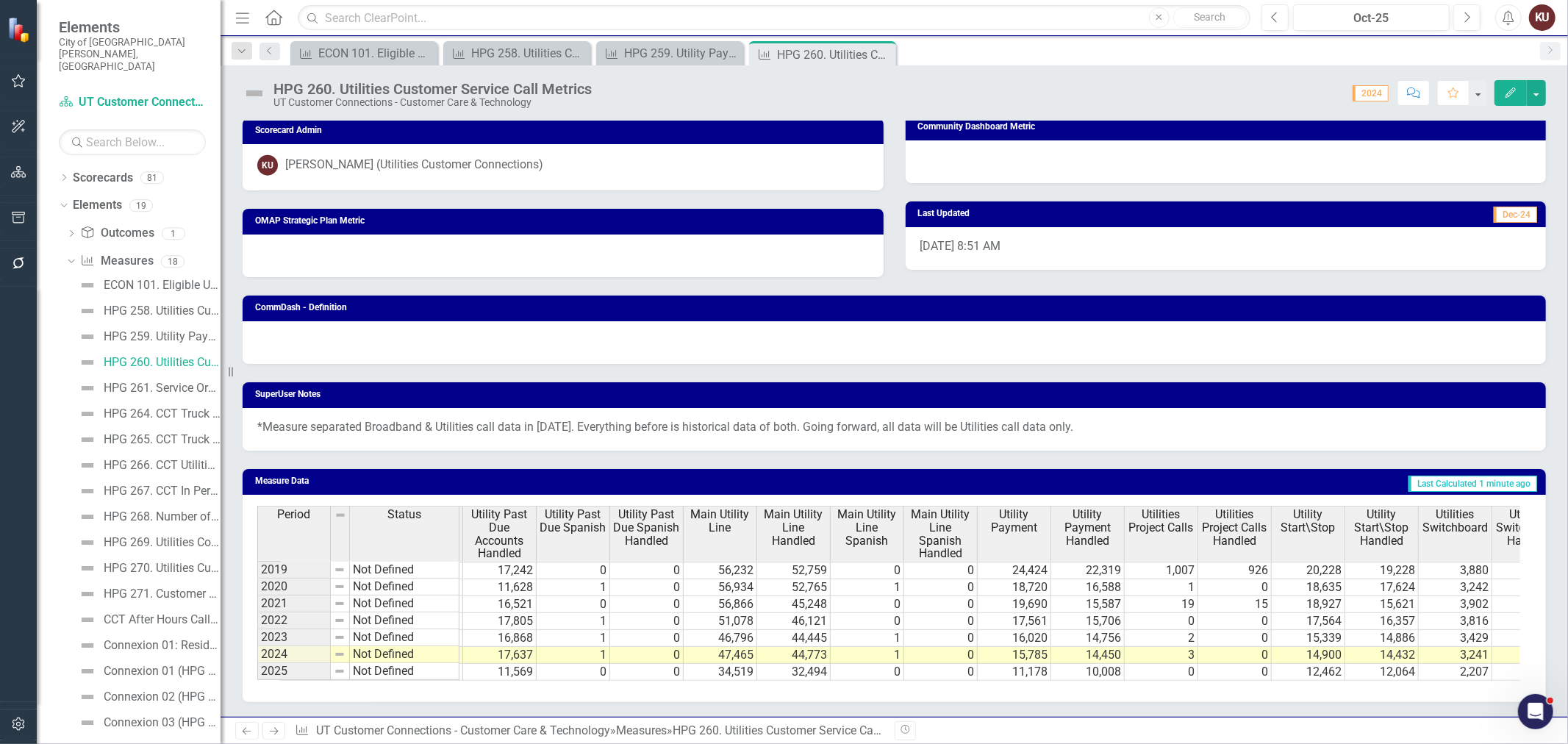
scroll to position [0, 0]
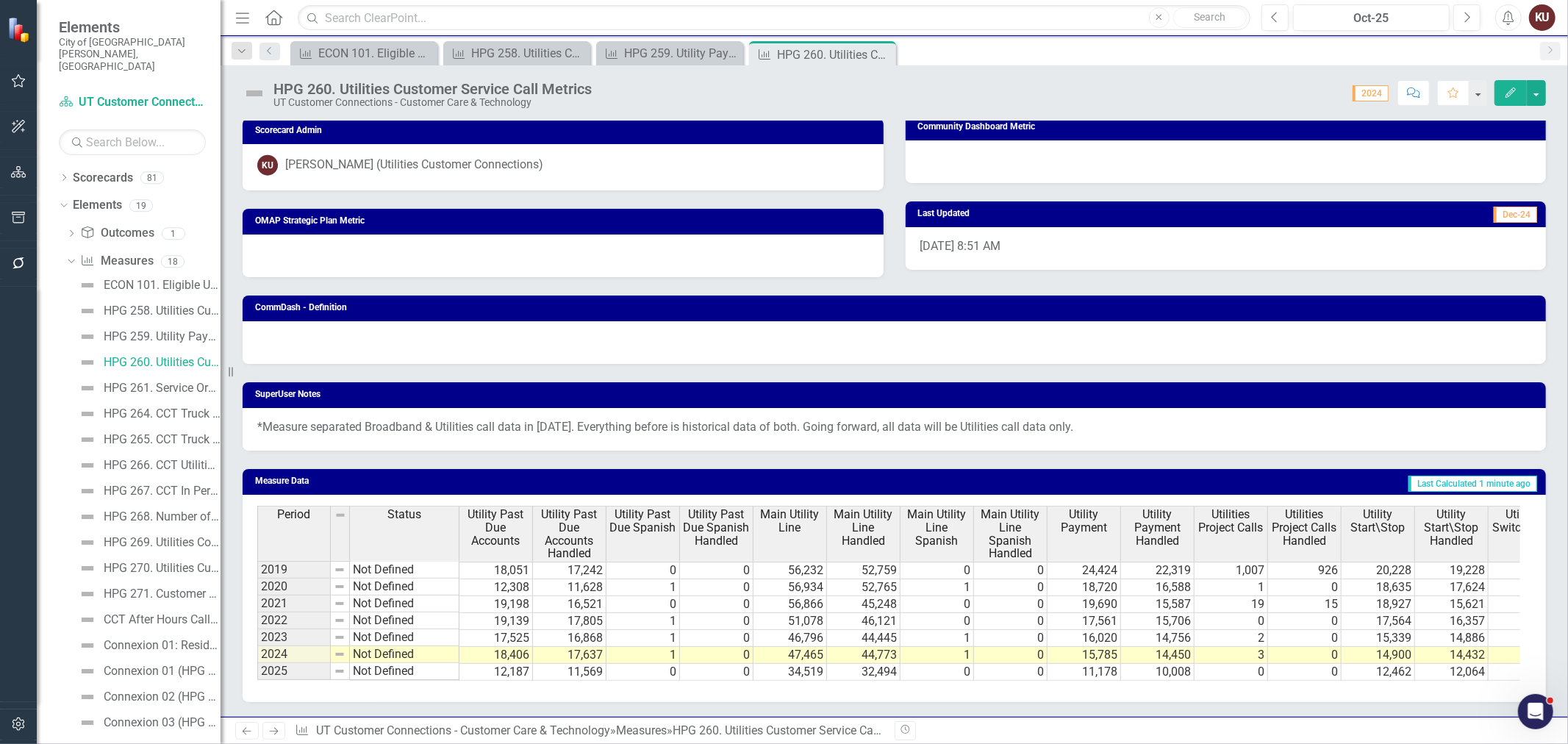
click at [272, 731] on icon "Next" at bounding box center [274, 731] width 13 height 10
